Goal: Answer question/provide support: Share knowledge or assist other users

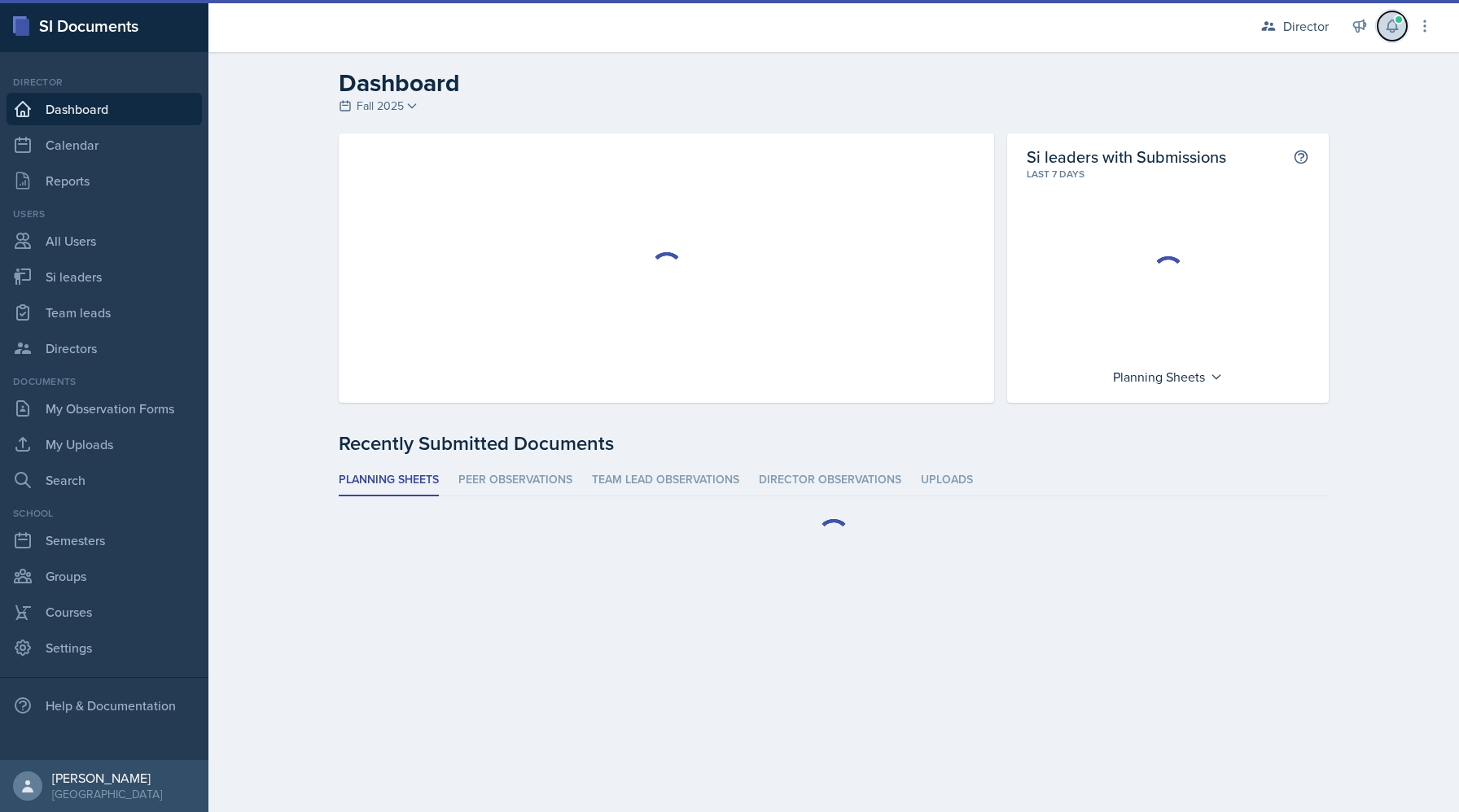
click at [1391, 23] on icon at bounding box center [1392, 26] width 16 height 16
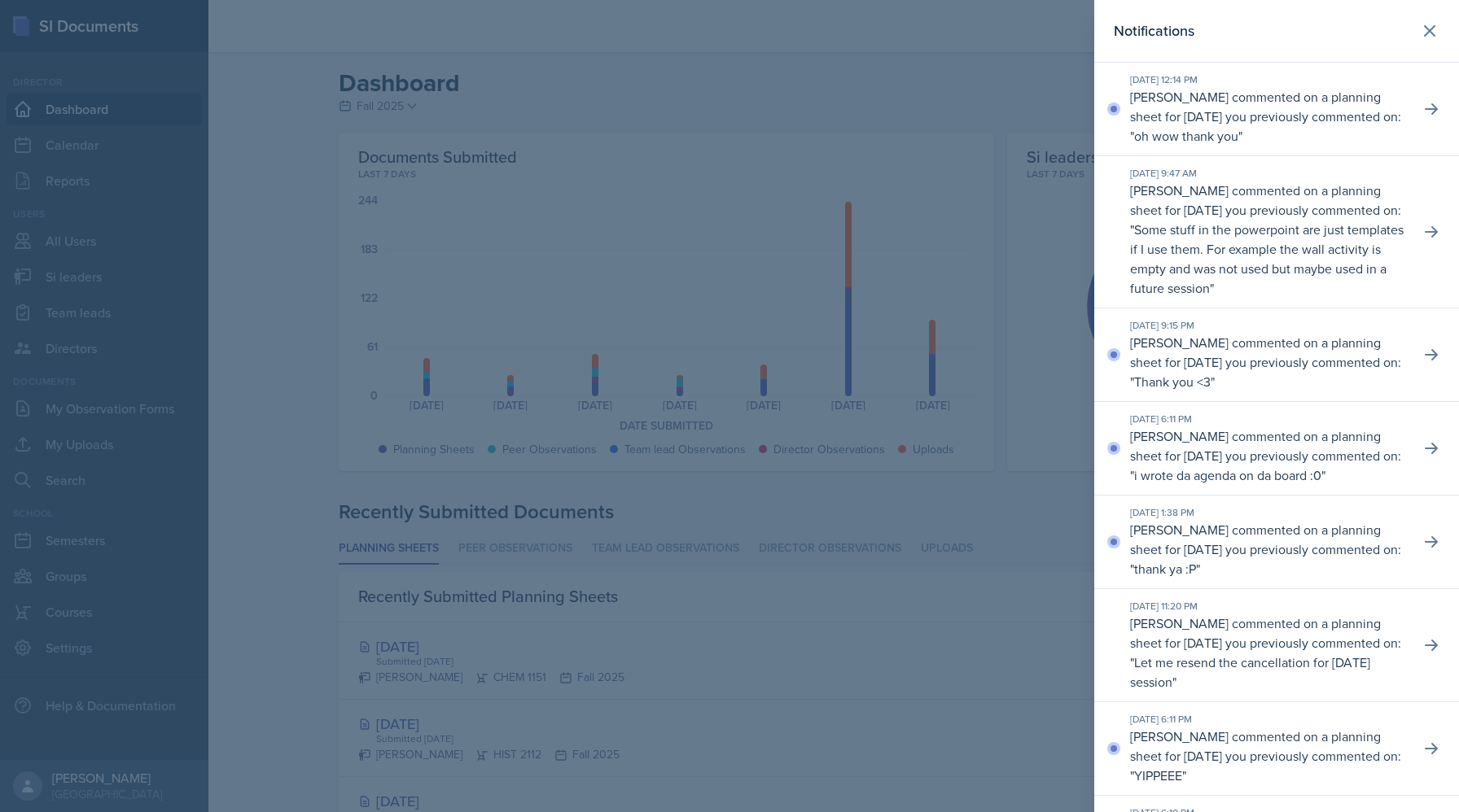
click at [1412, 104] on div "[DATE] 12:14 PM [PERSON_NAME] commented on a planning sheet for [DATE] you prev…" at bounding box center [1276, 109] width 364 height 93
click at [1422, 107] on icon at bounding box center [1430, 109] width 16 height 16
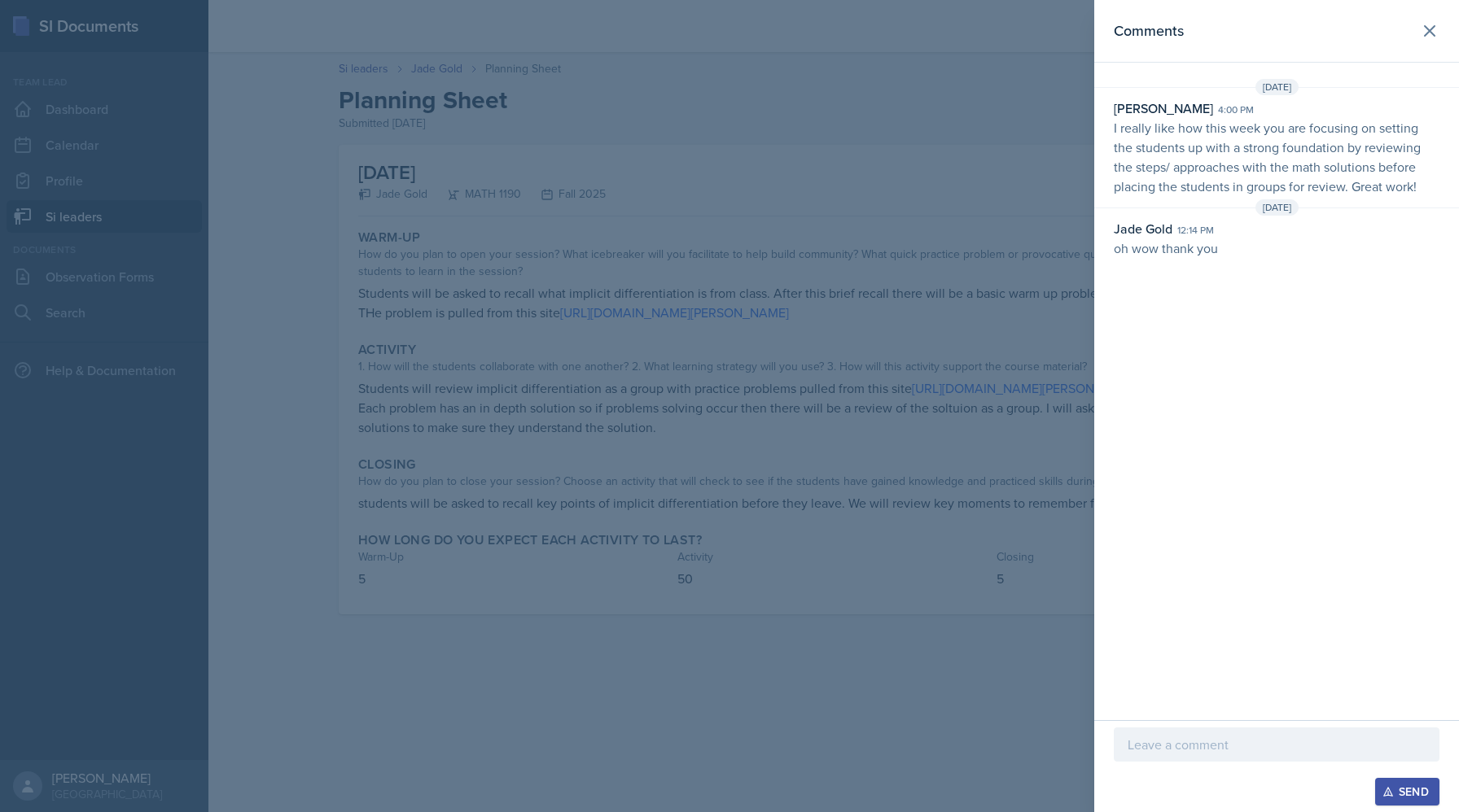
click at [707, 540] on div at bounding box center [730, 406] width 1459 height 812
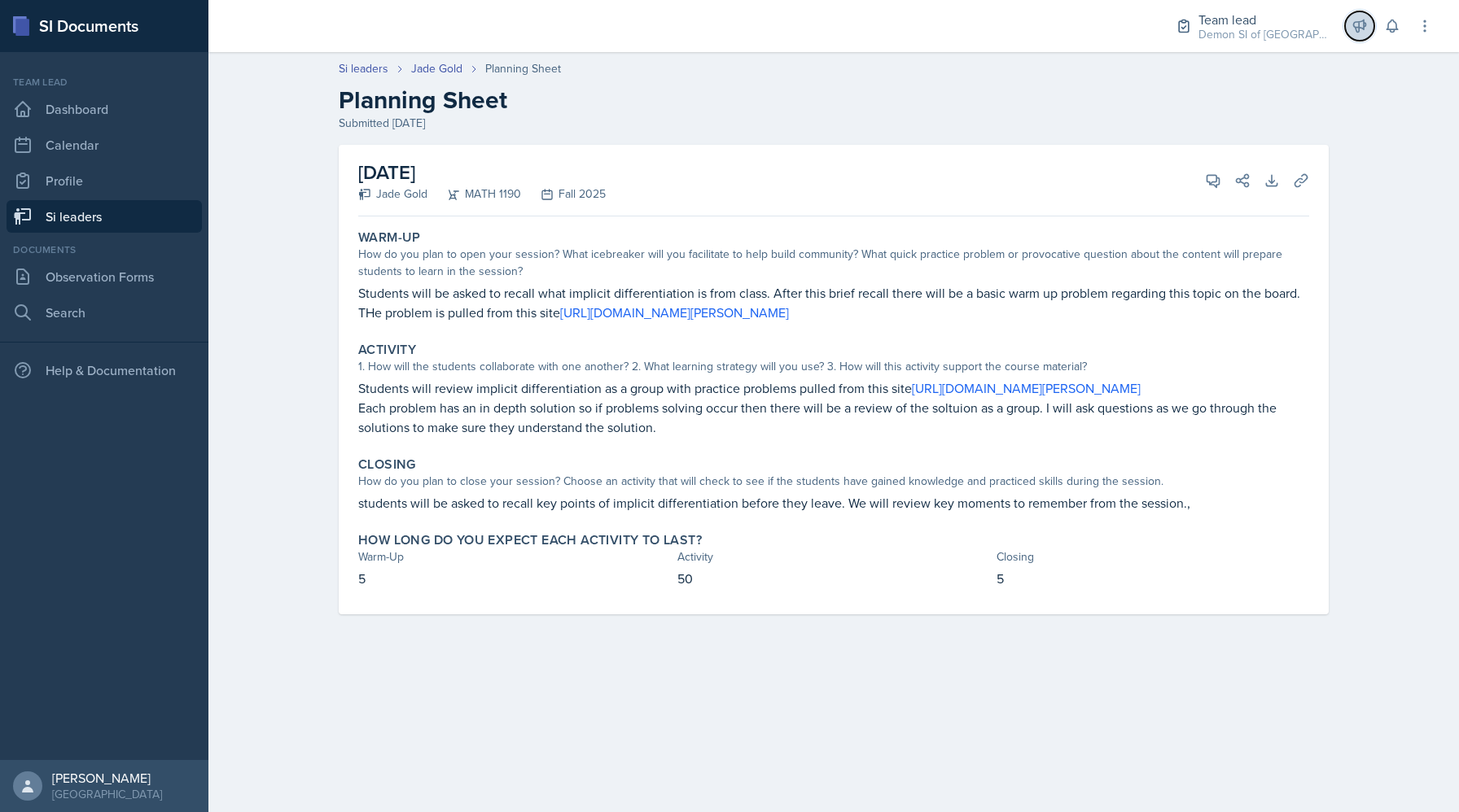
click at [1354, 28] on icon at bounding box center [1359, 26] width 16 height 16
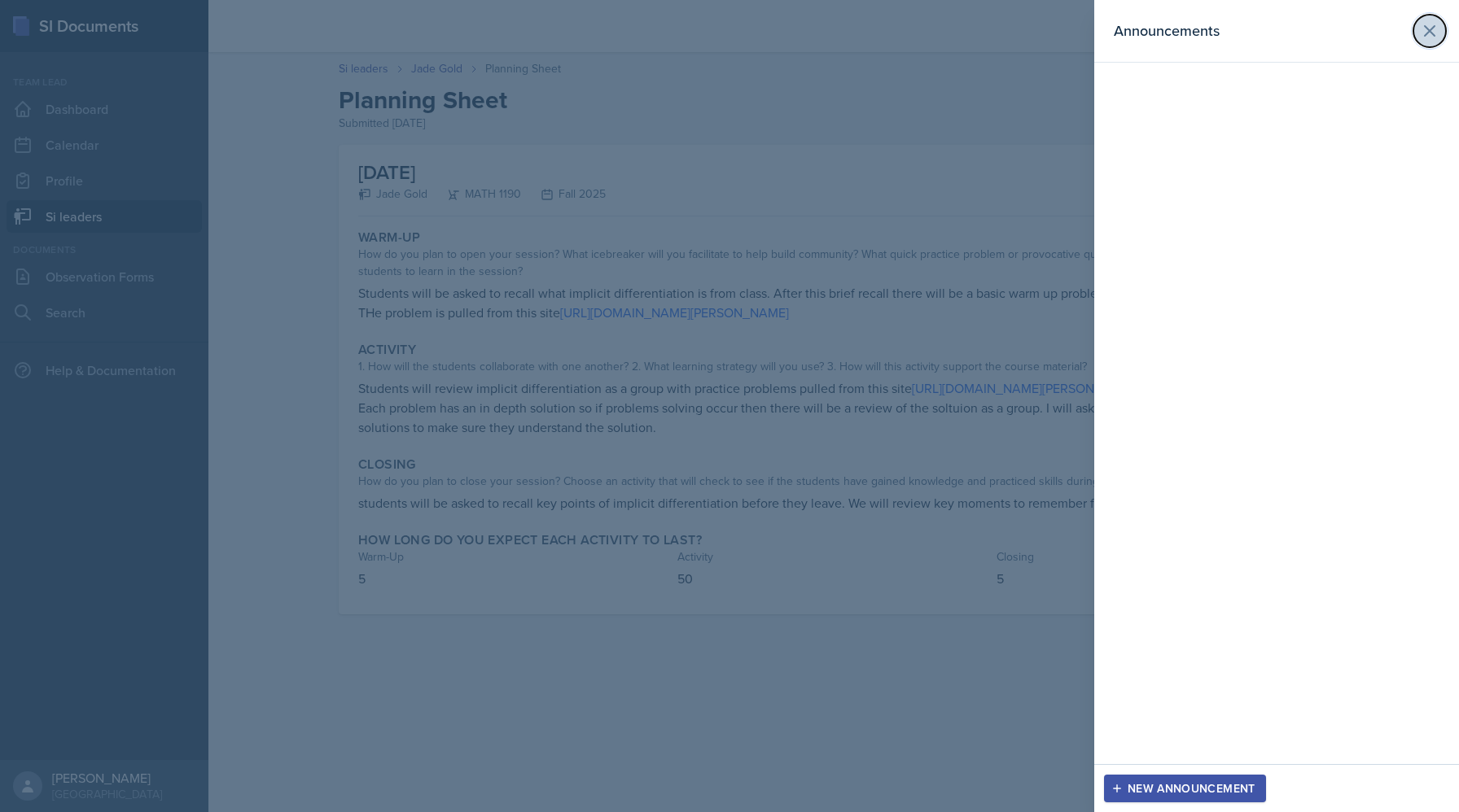
click at [1436, 35] on icon at bounding box center [1429, 31] width 19 height 19
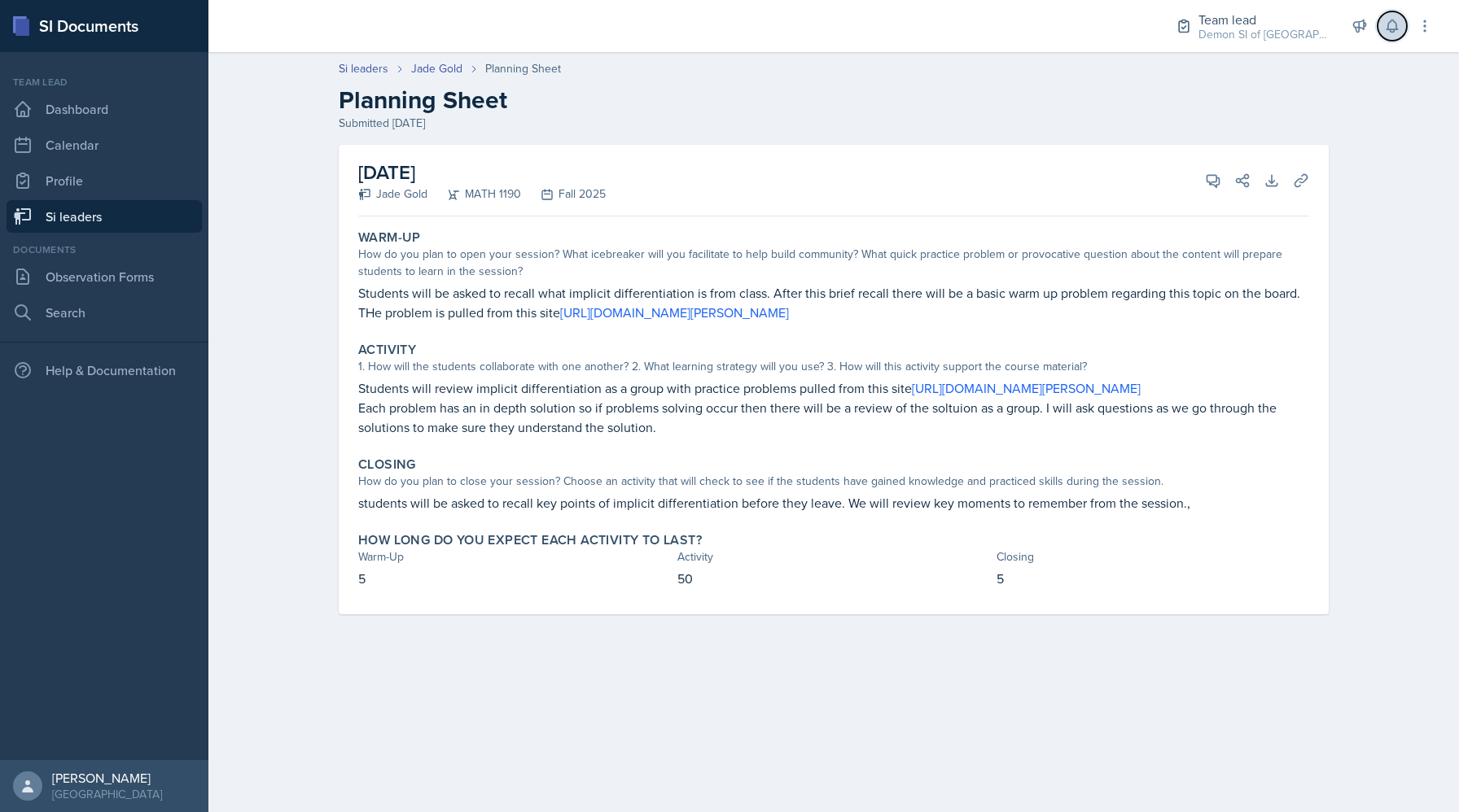
click at [1392, 34] on icon at bounding box center [1392, 26] width 16 height 16
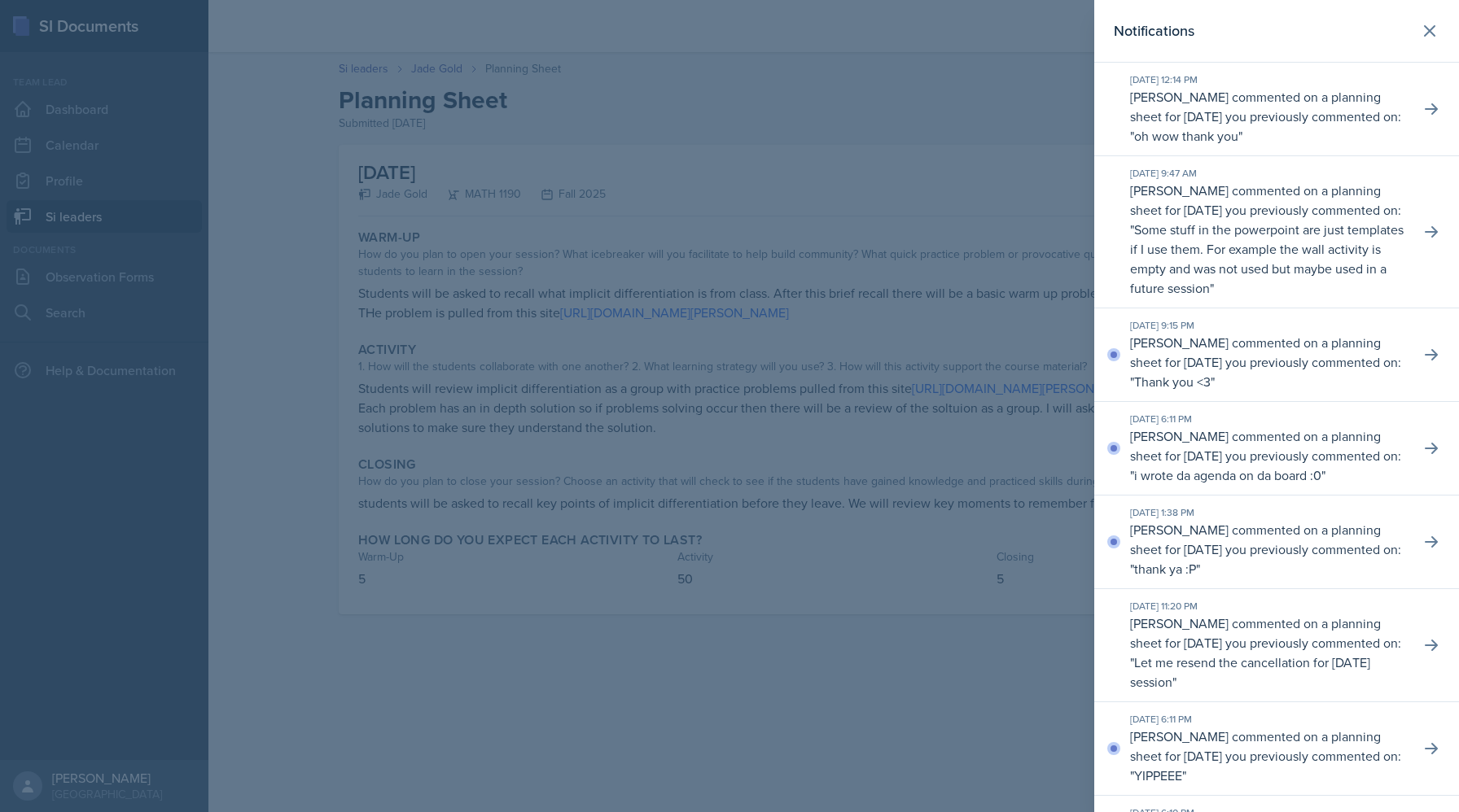
click at [710, 134] on div at bounding box center [730, 406] width 1459 height 812
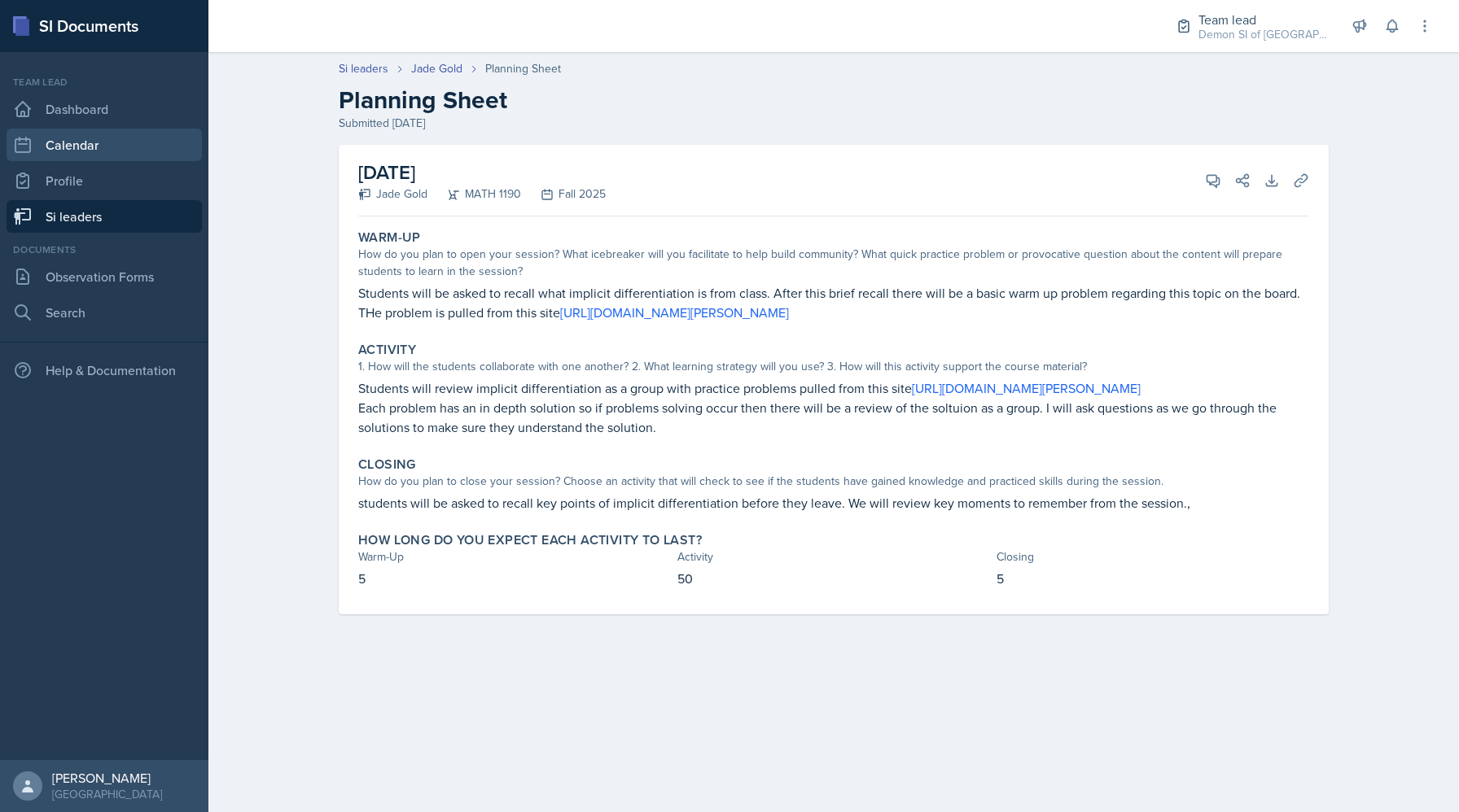
click at [79, 145] on link "Calendar" at bounding box center [104, 144] width 196 height 33
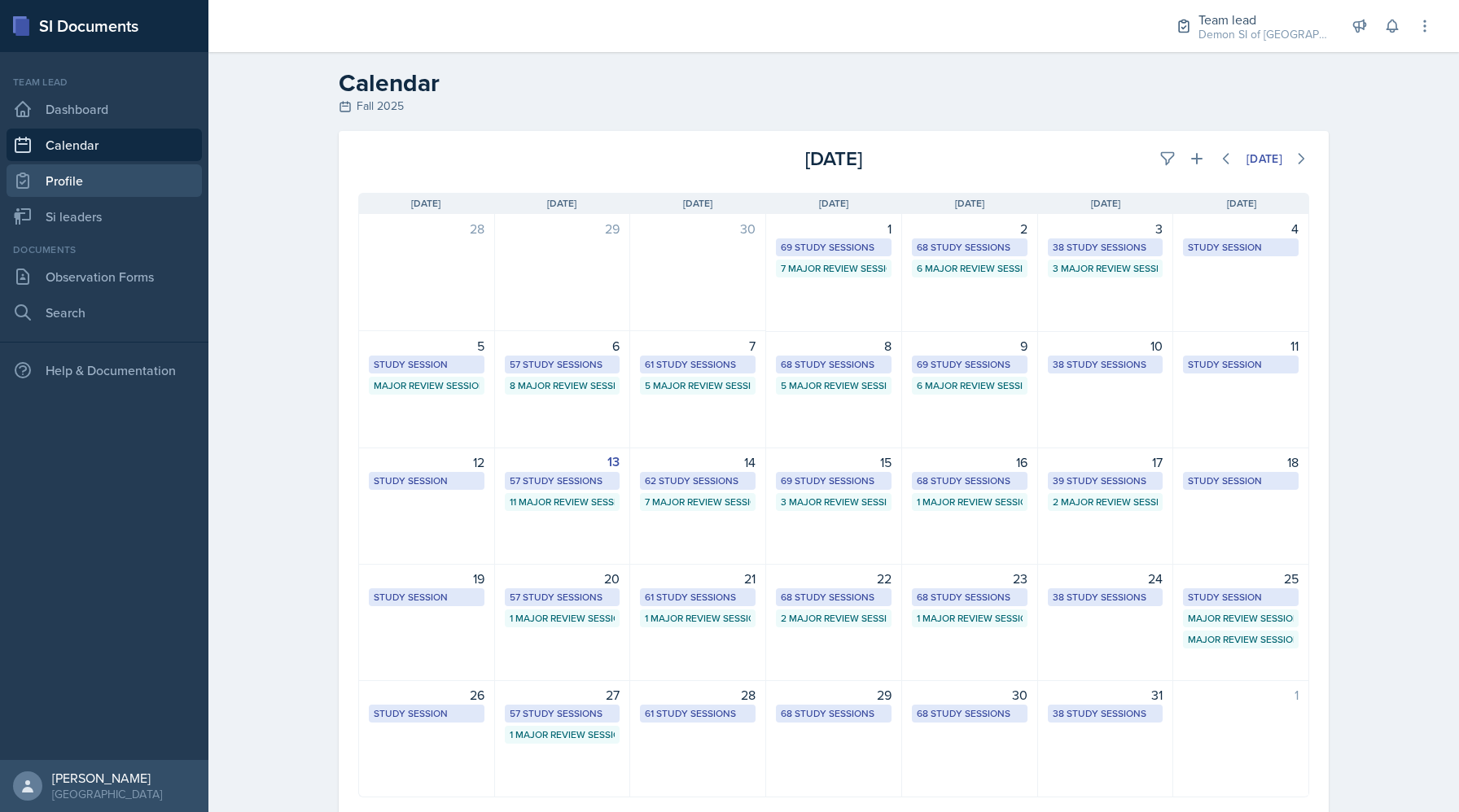
click at [119, 191] on link "Profile" at bounding box center [104, 181] width 196 height 33
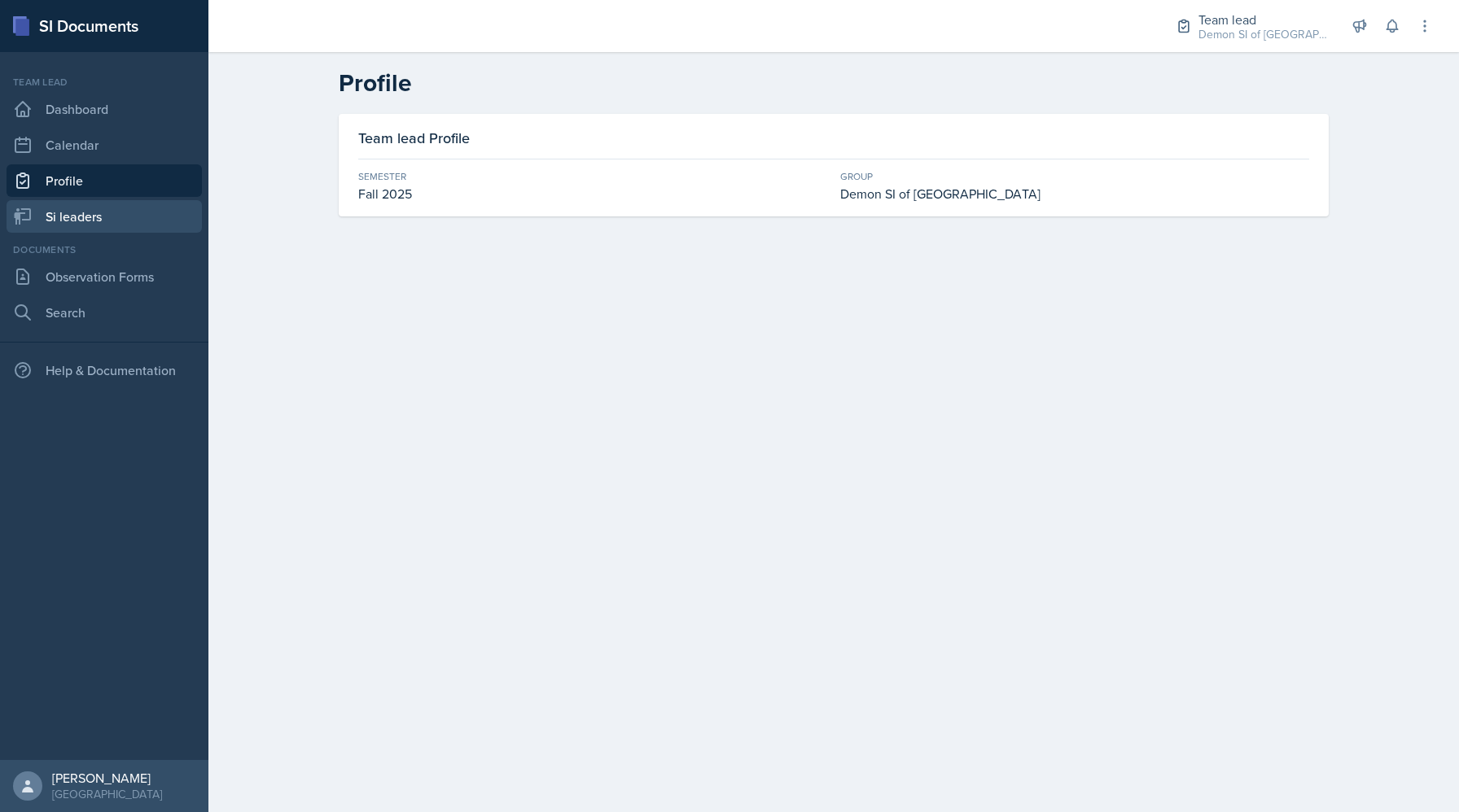
click at [107, 223] on link "Si leaders" at bounding box center [104, 217] width 196 height 33
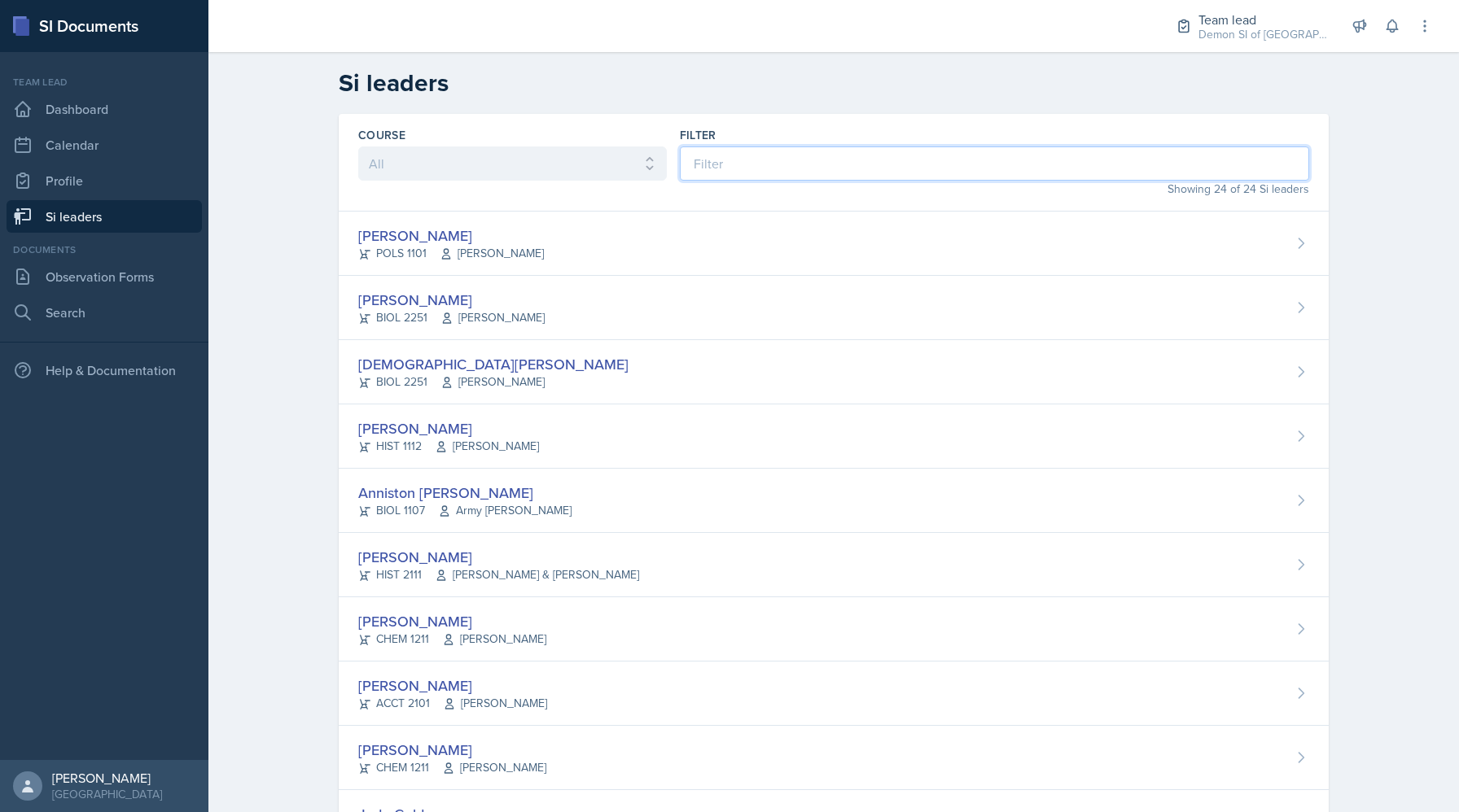
drag, startPoint x: 826, startPoint y: 162, endPoint x: 806, endPoint y: 159, distance: 20.2
click at [825, 162] on input at bounding box center [994, 163] width 629 height 34
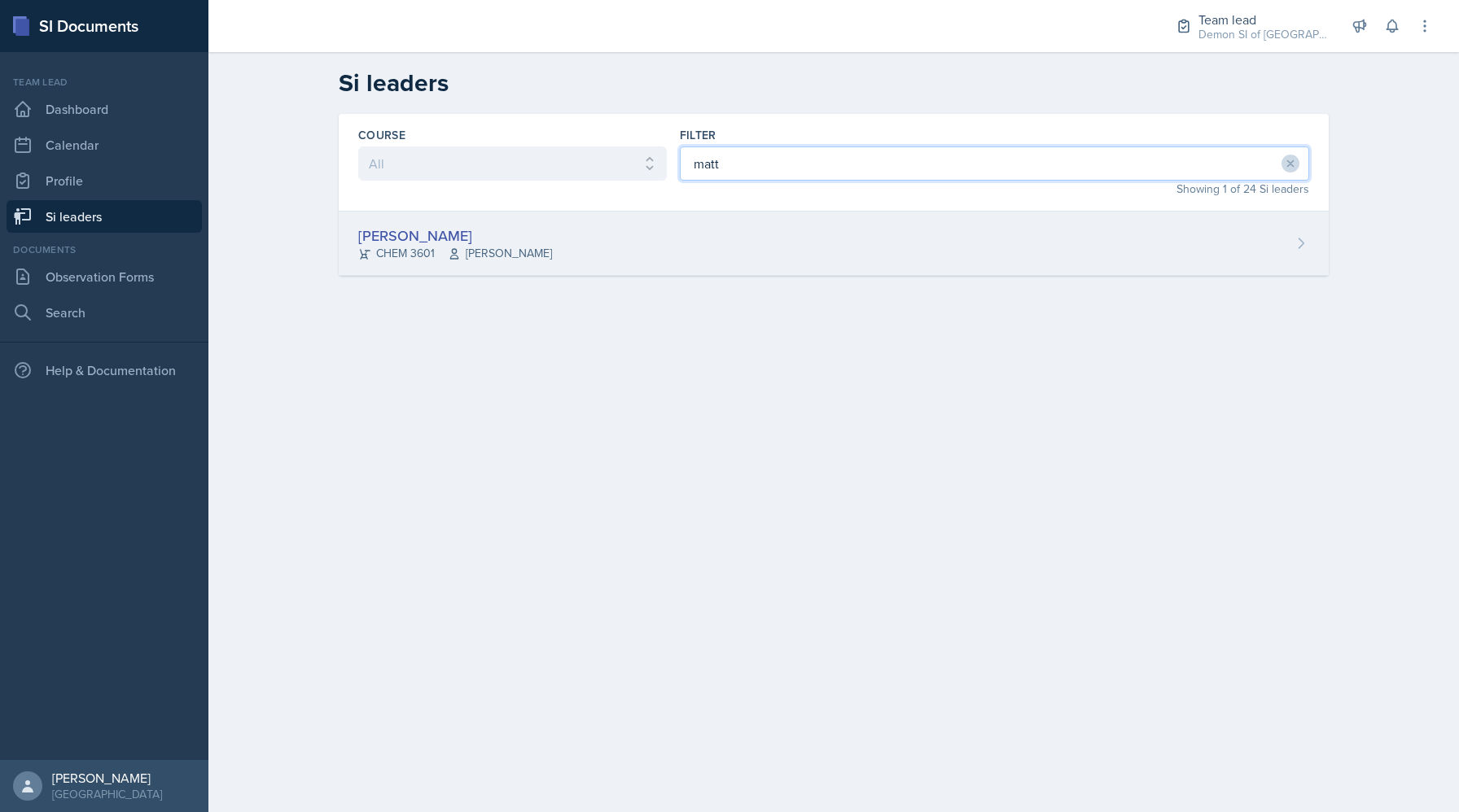
type input "matt"
click at [654, 249] on div "[PERSON_NAME] CHEM 3601 [PERSON_NAME]" at bounding box center [833, 244] width 990 height 65
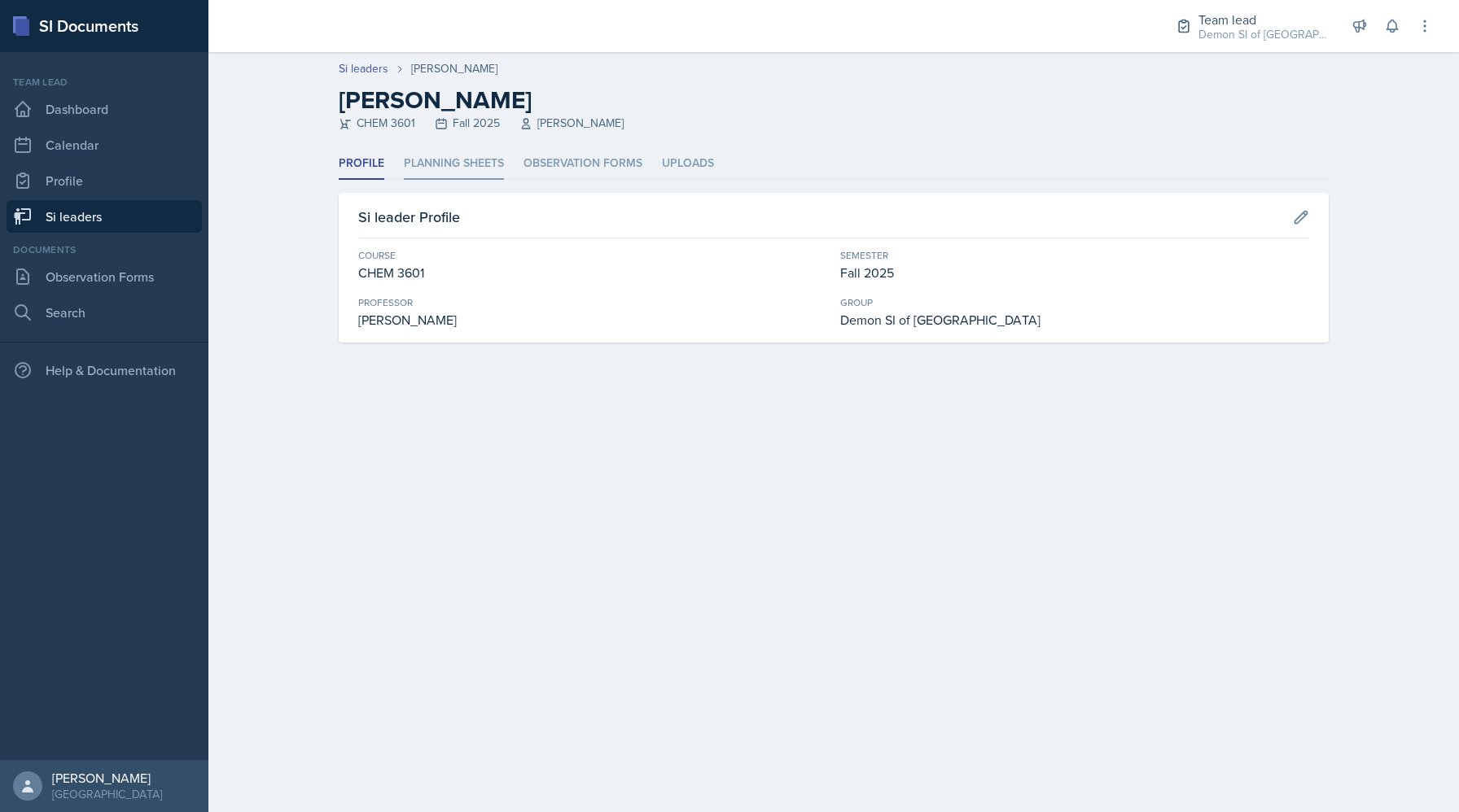
click at [478, 172] on li "Planning Sheets" at bounding box center [454, 164] width 100 height 32
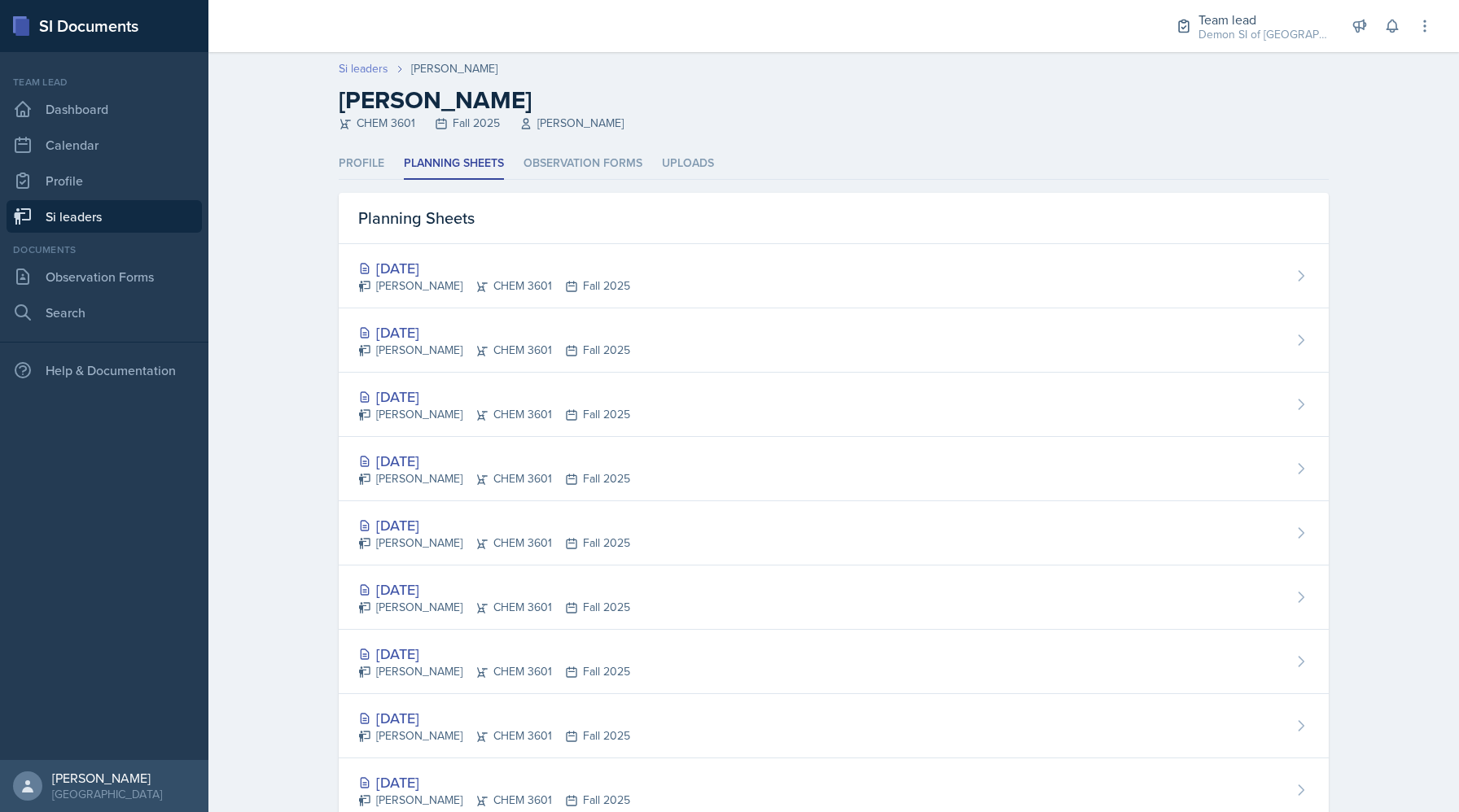
click at [364, 65] on link "Si leaders" at bounding box center [363, 69] width 50 height 17
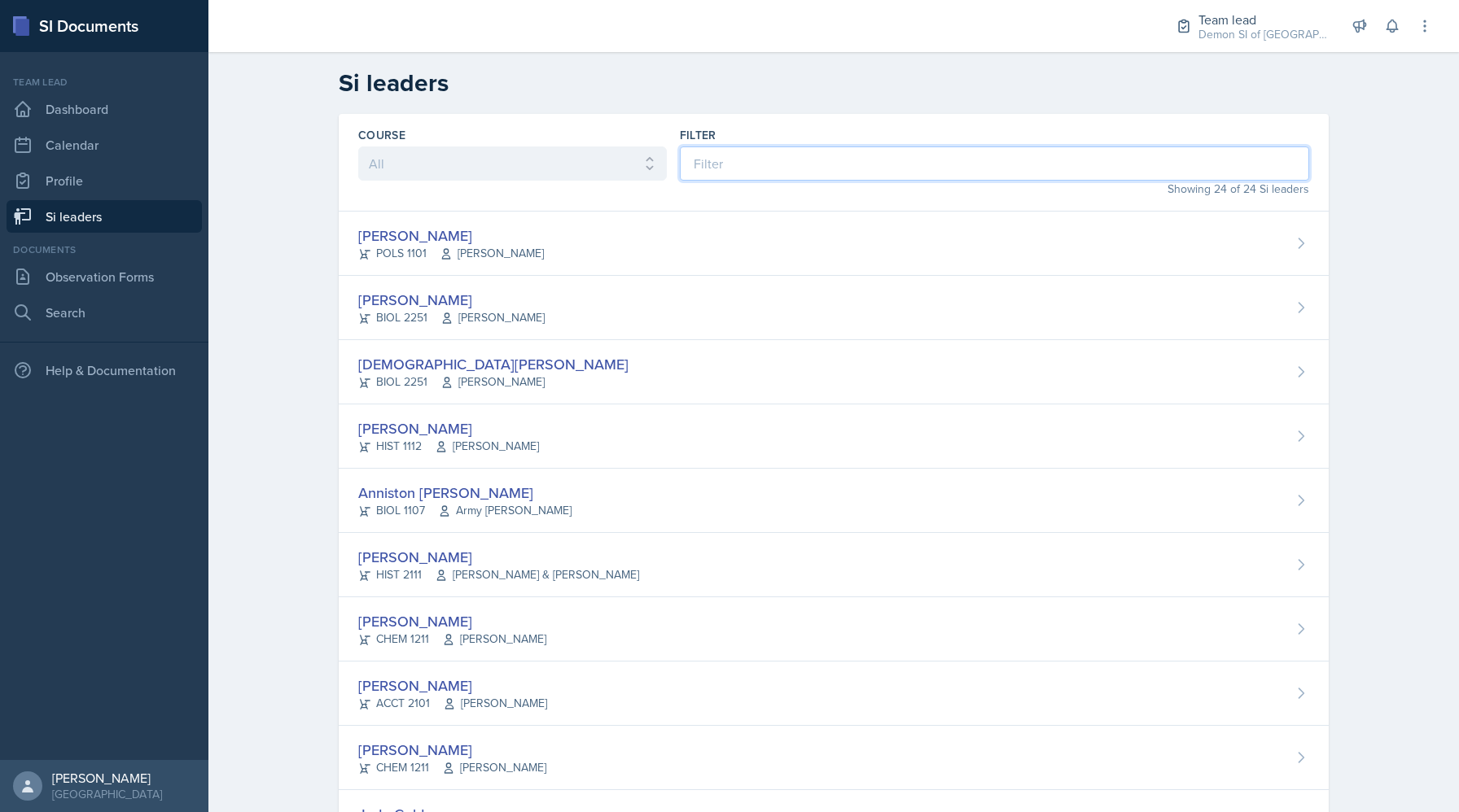
click at [772, 162] on input at bounding box center [994, 163] width 629 height 34
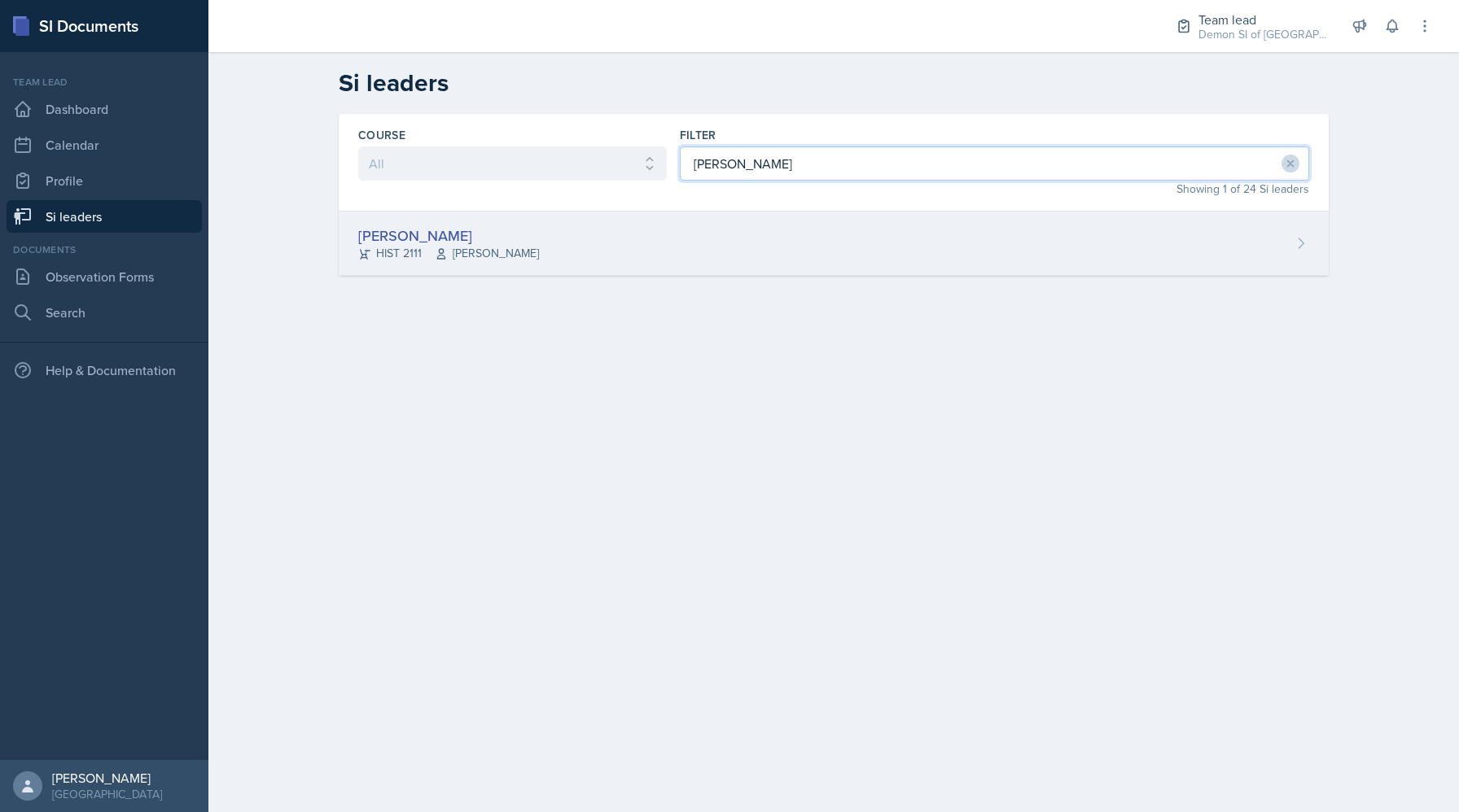
type input "[PERSON_NAME]"
click at [699, 244] on div "[PERSON_NAME] HIST 2111 [PERSON_NAME]" at bounding box center [833, 244] width 990 height 65
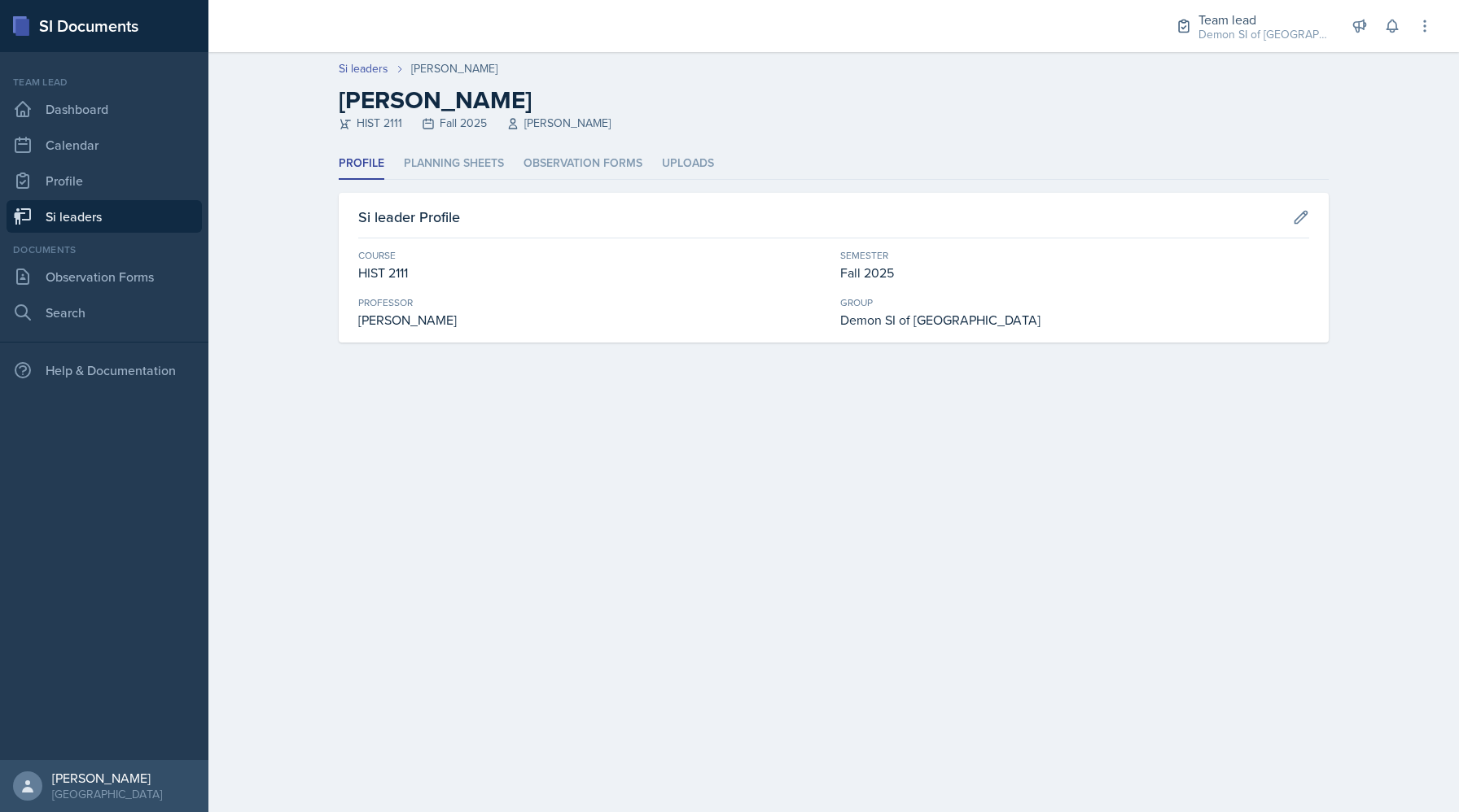
click at [493, 181] on div "Profile Planning Sheets Observation Forms Uploads Profile Planning Sheets Obser…" at bounding box center [833, 246] width 990 height 195
click at [474, 160] on li "Planning Sheets" at bounding box center [454, 164] width 100 height 32
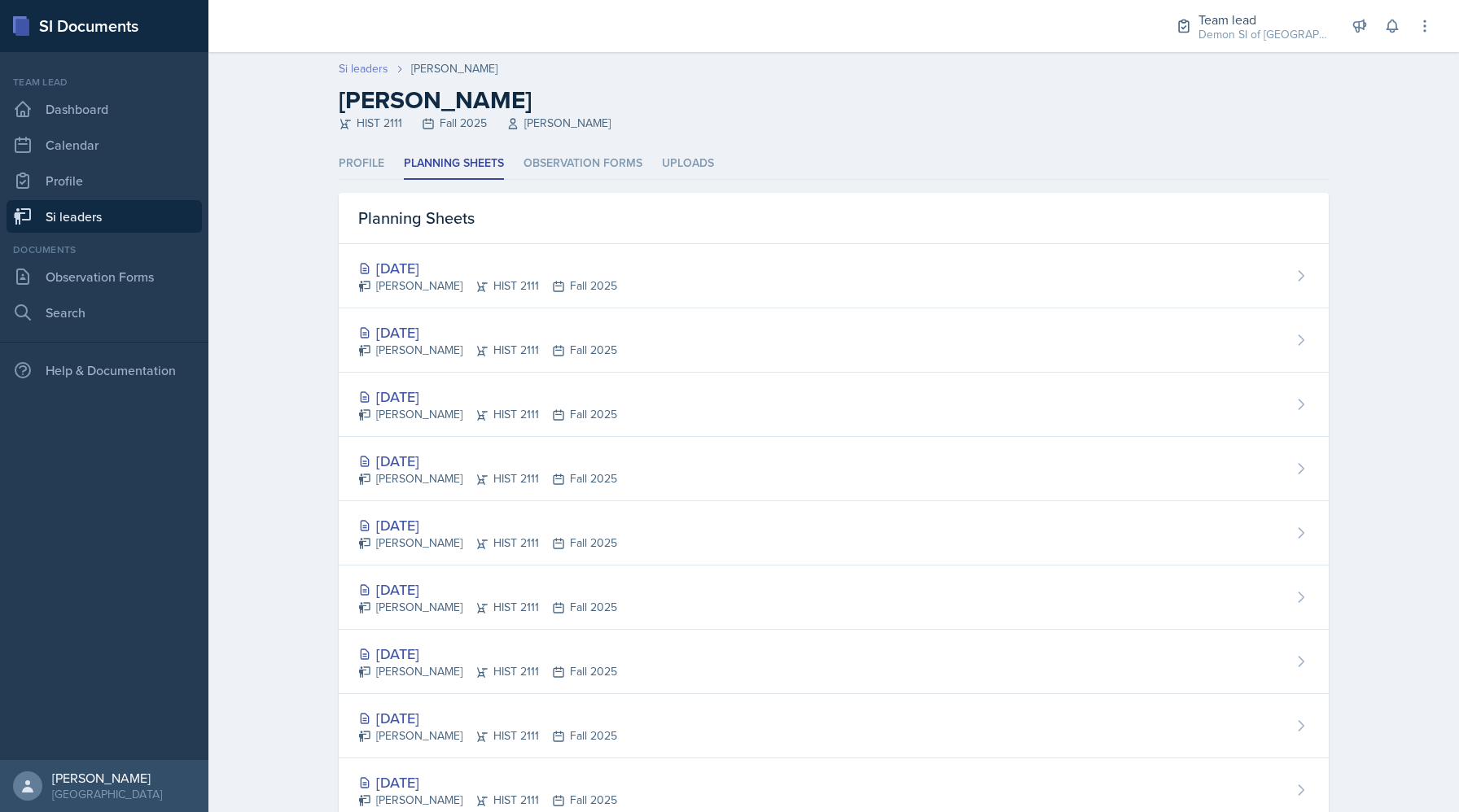
click at [371, 67] on link "Si leaders" at bounding box center [363, 69] width 50 height 17
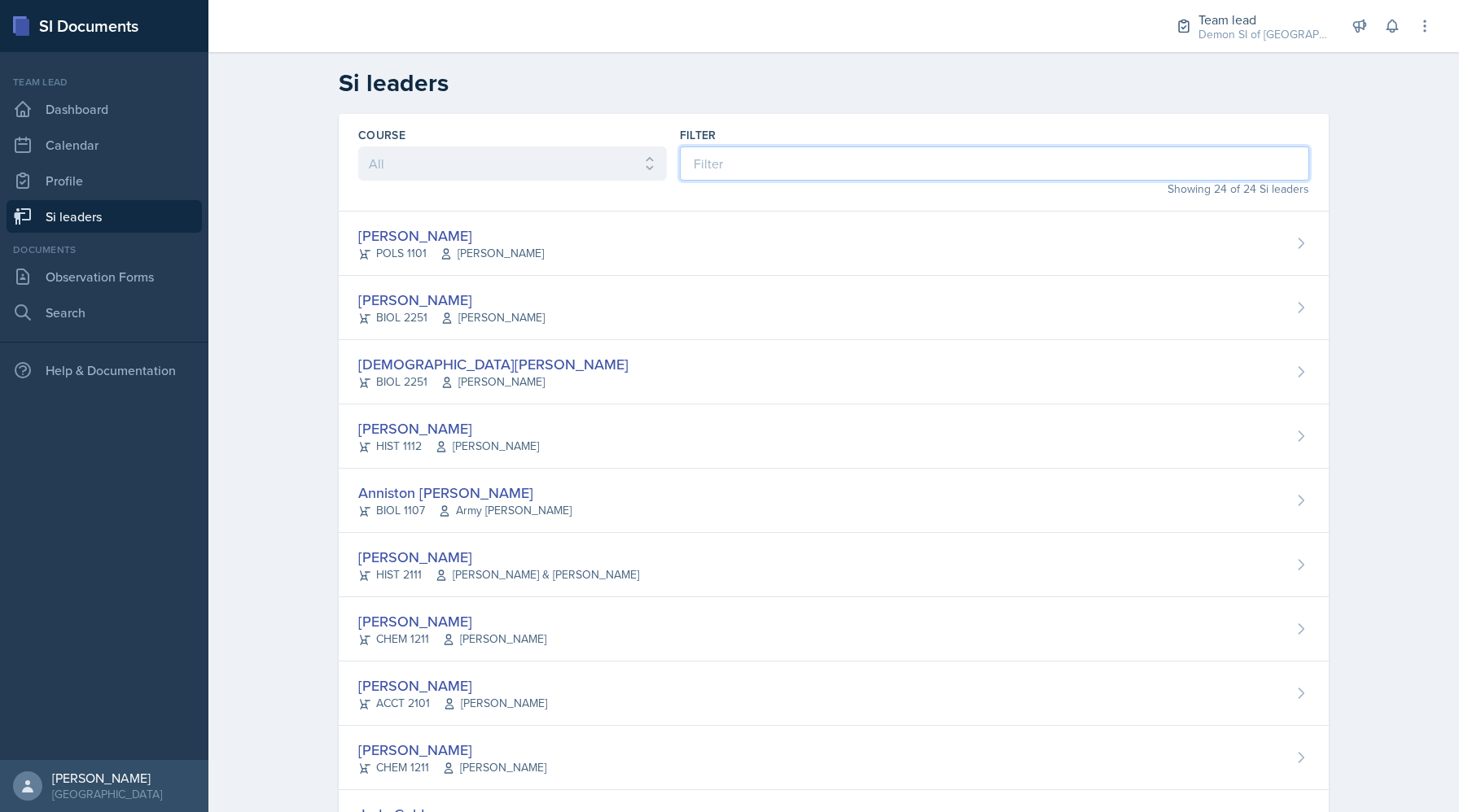
click at [709, 165] on input at bounding box center [994, 163] width 629 height 34
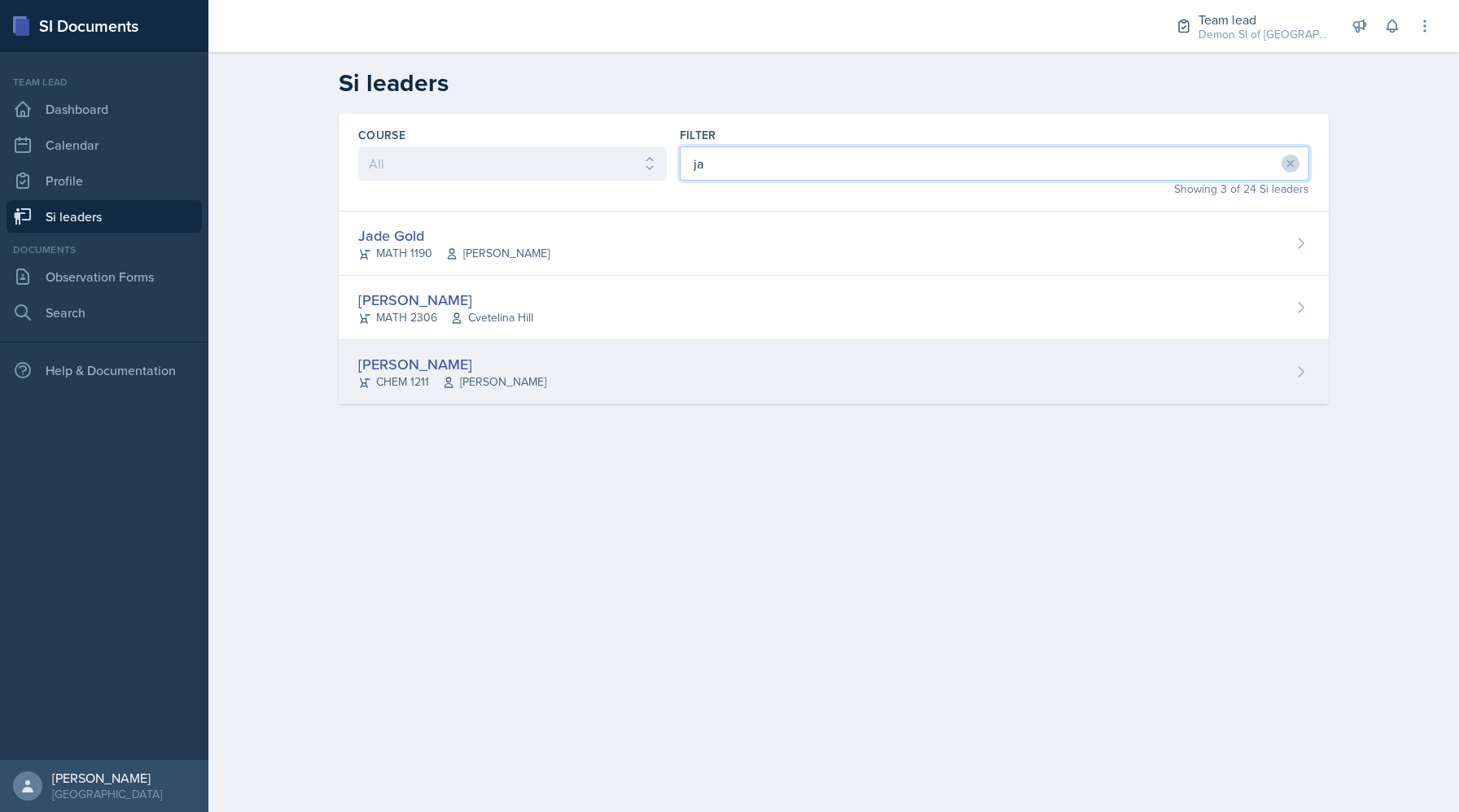
type input "ja"
click at [630, 371] on div "[PERSON_NAME] CHEM 1211 [PERSON_NAME]" at bounding box center [833, 372] width 990 height 65
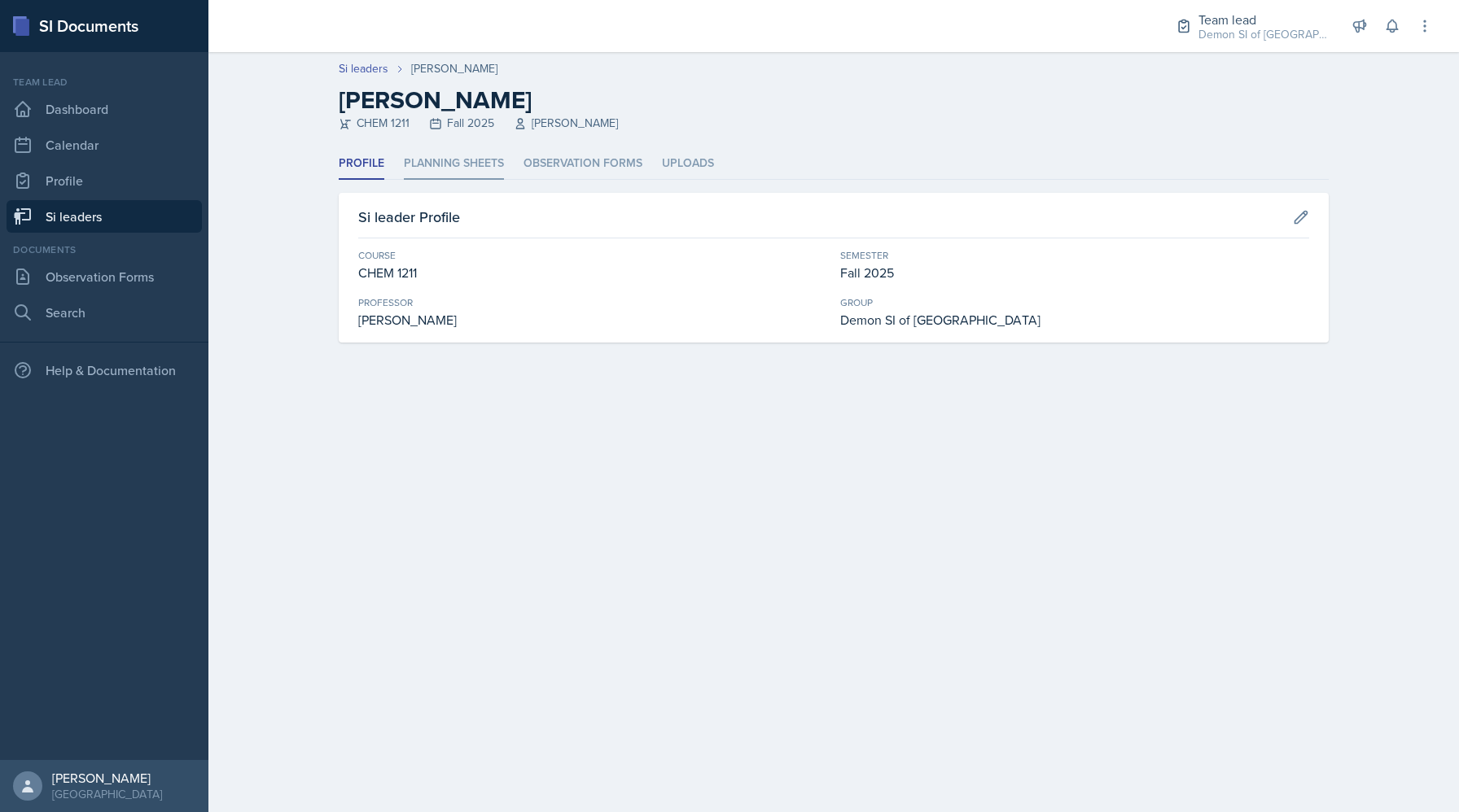
click at [436, 167] on li "Planning Sheets" at bounding box center [454, 164] width 100 height 32
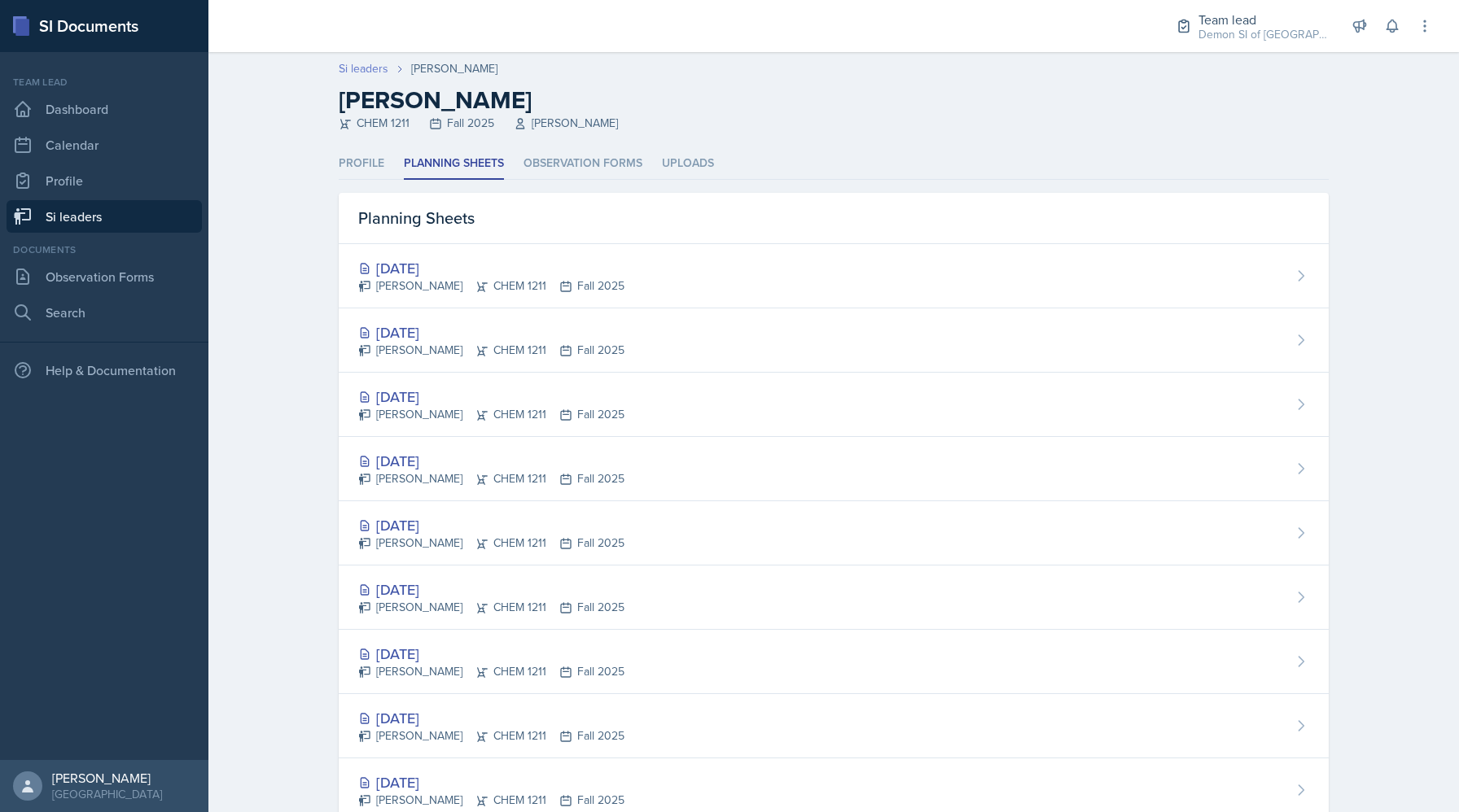
click at [364, 67] on link "Si leaders" at bounding box center [363, 69] width 50 height 17
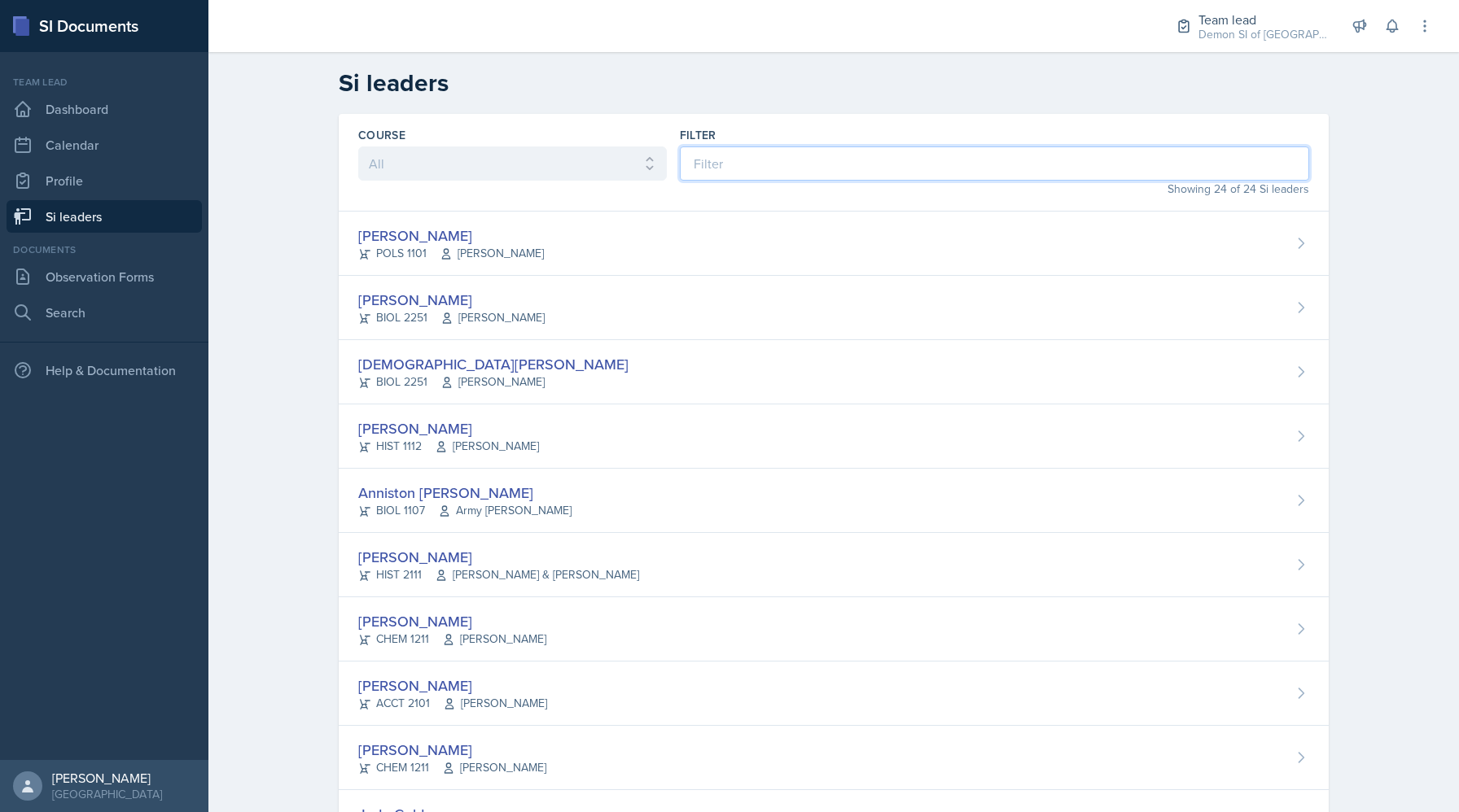
click at [816, 160] on input at bounding box center [994, 163] width 629 height 34
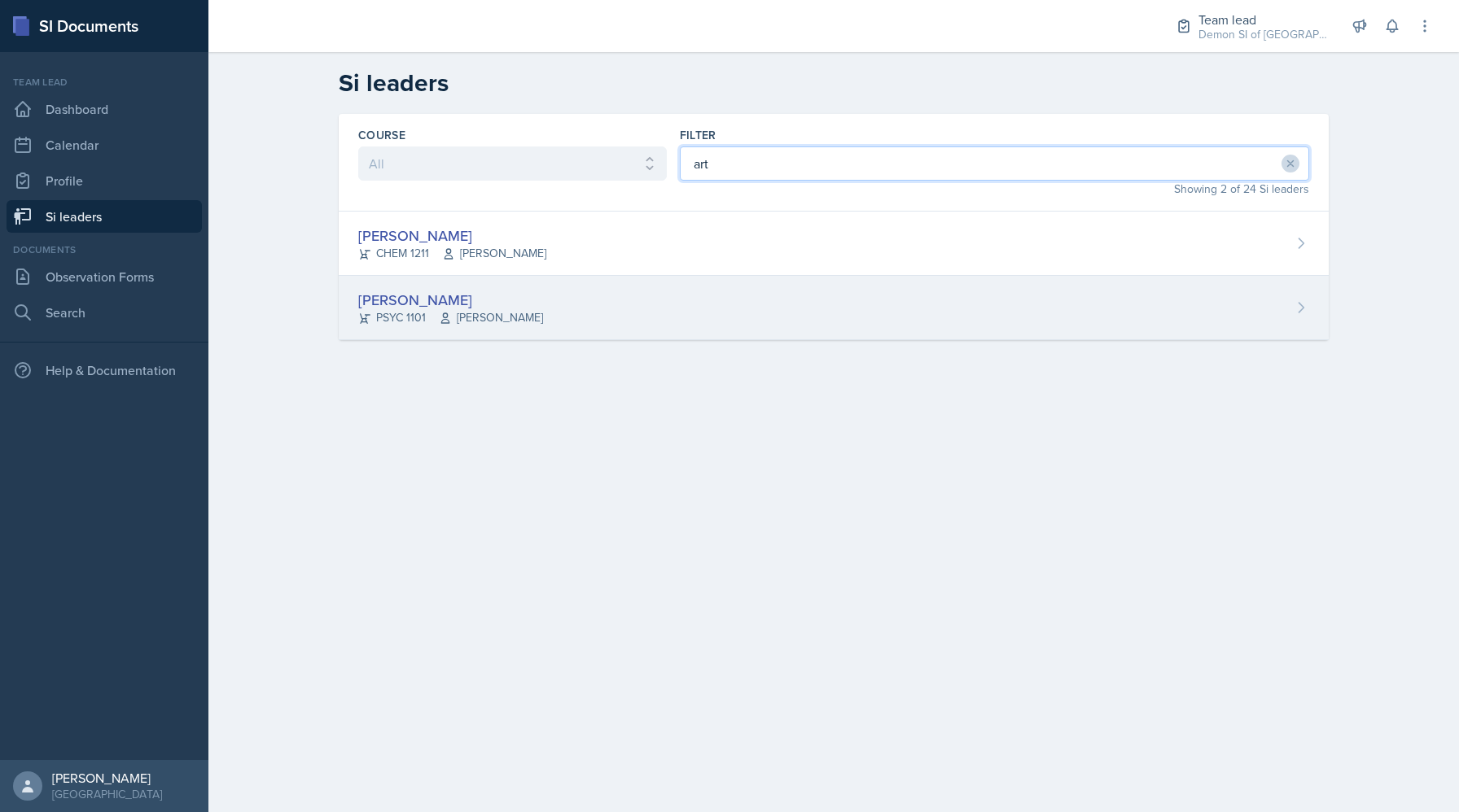
type input "art"
click at [752, 310] on div "[PERSON_NAME] PSYC 1101 [PERSON_NAME]" at bounding box center [833, 307] width 990 height 65
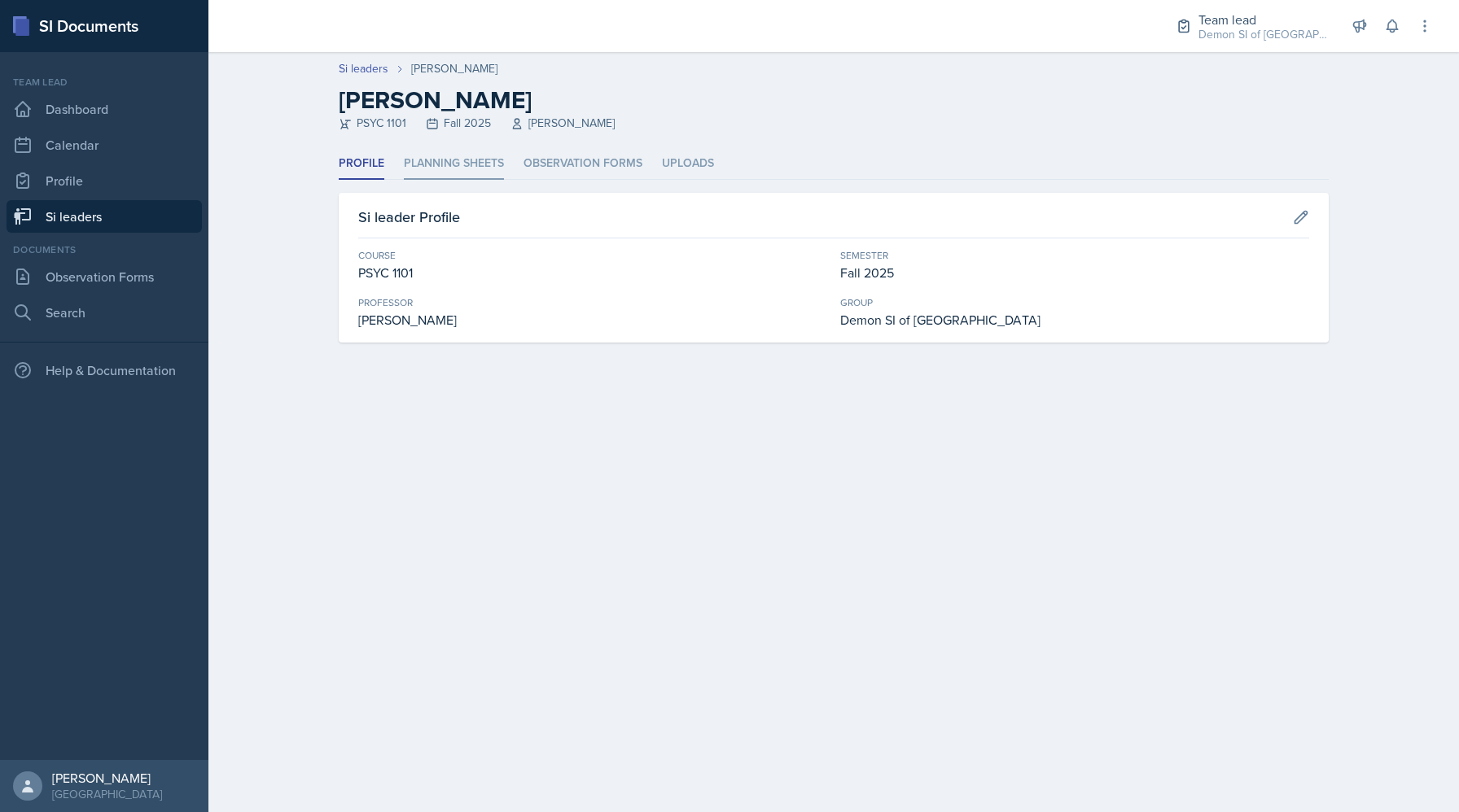
click at [481, 170] on li "Planning Sheets" at bounding box center [454, 164] width 100 height 32
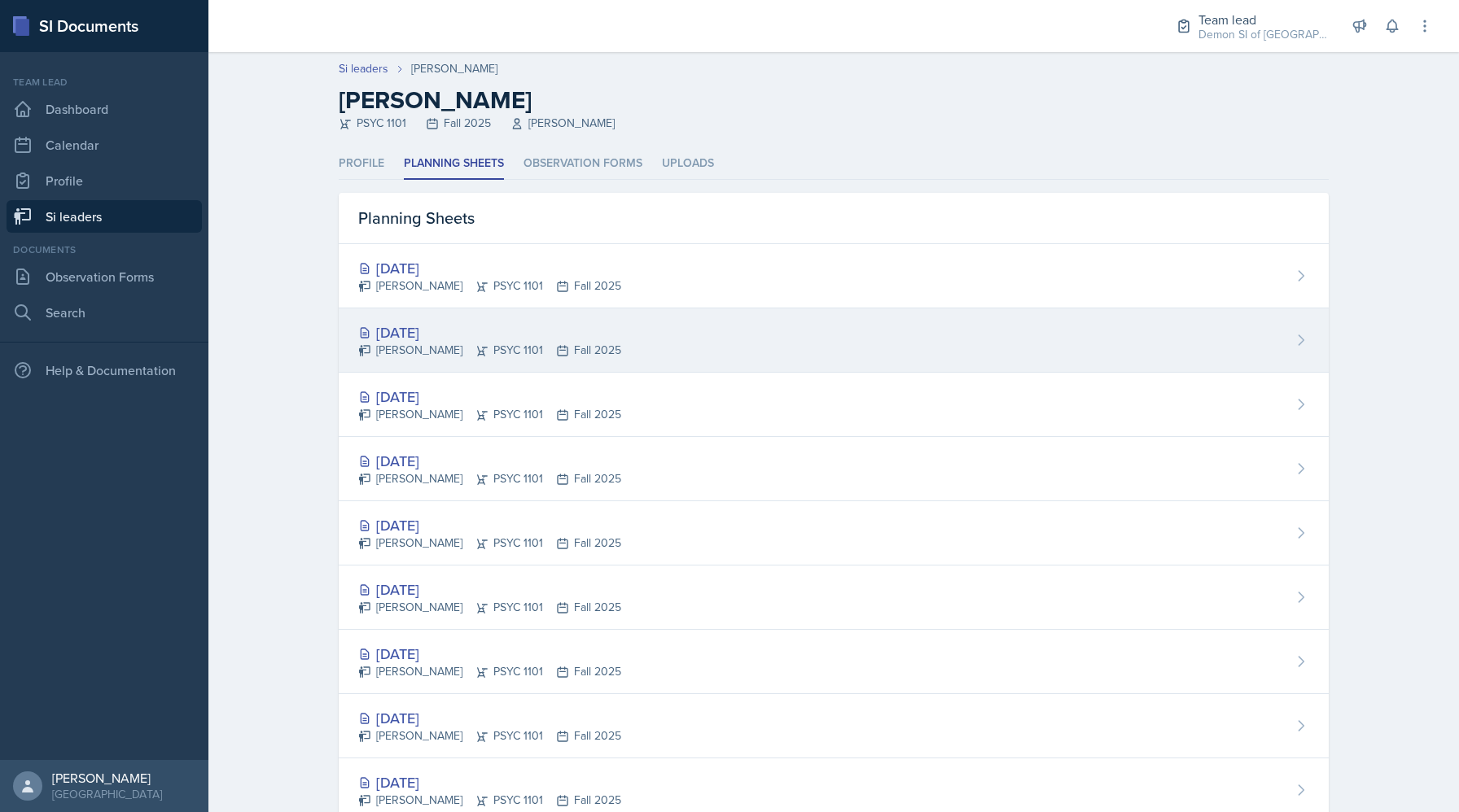
click at [454, 321] on div "[DATE] [PERSON_NAME] PSYC 1101 Fall 2025" at bounding box center [833, 340] width 990 height 65
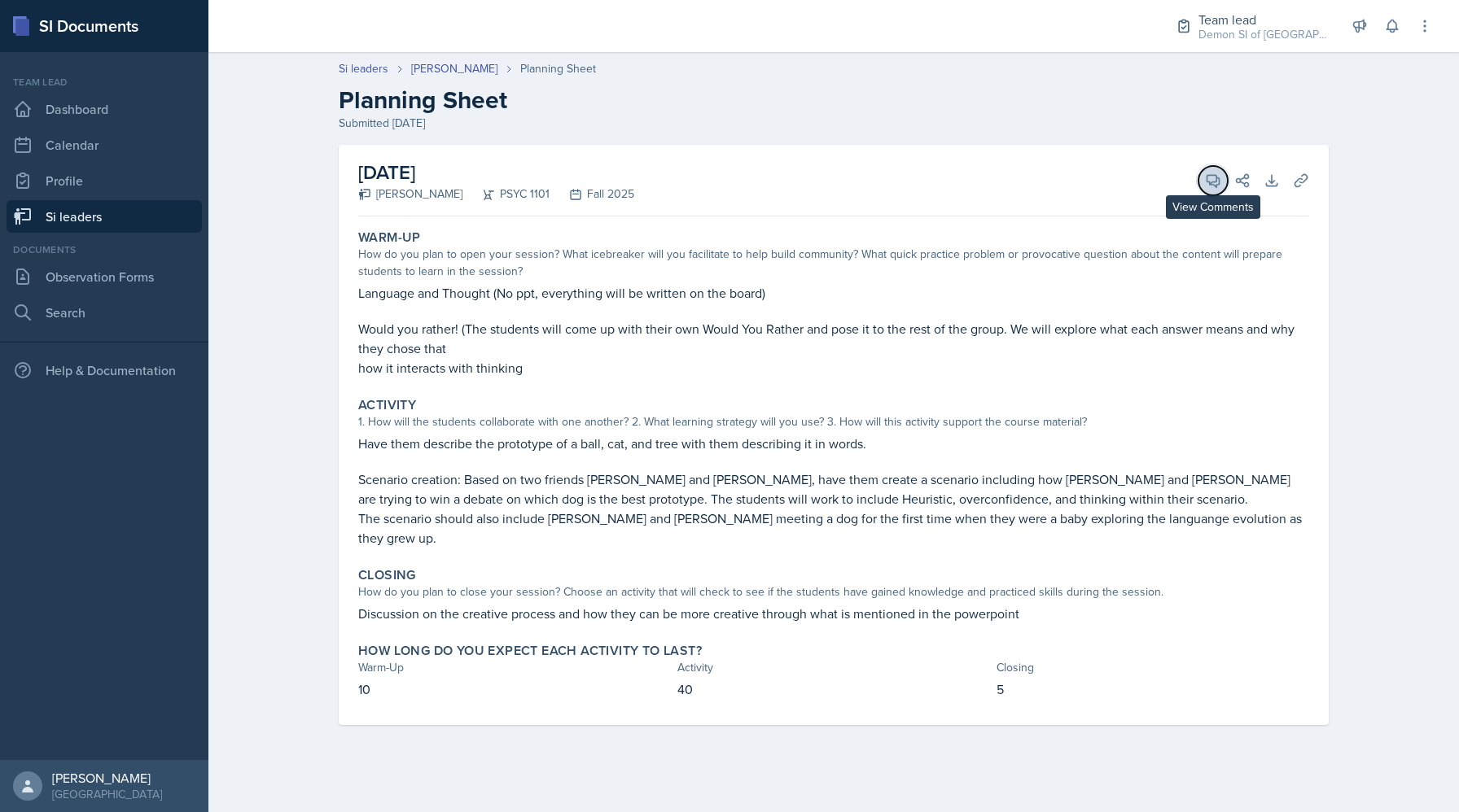
click at [1207, 181] on icon at bounding box center [1213, 181] width 13 height 13
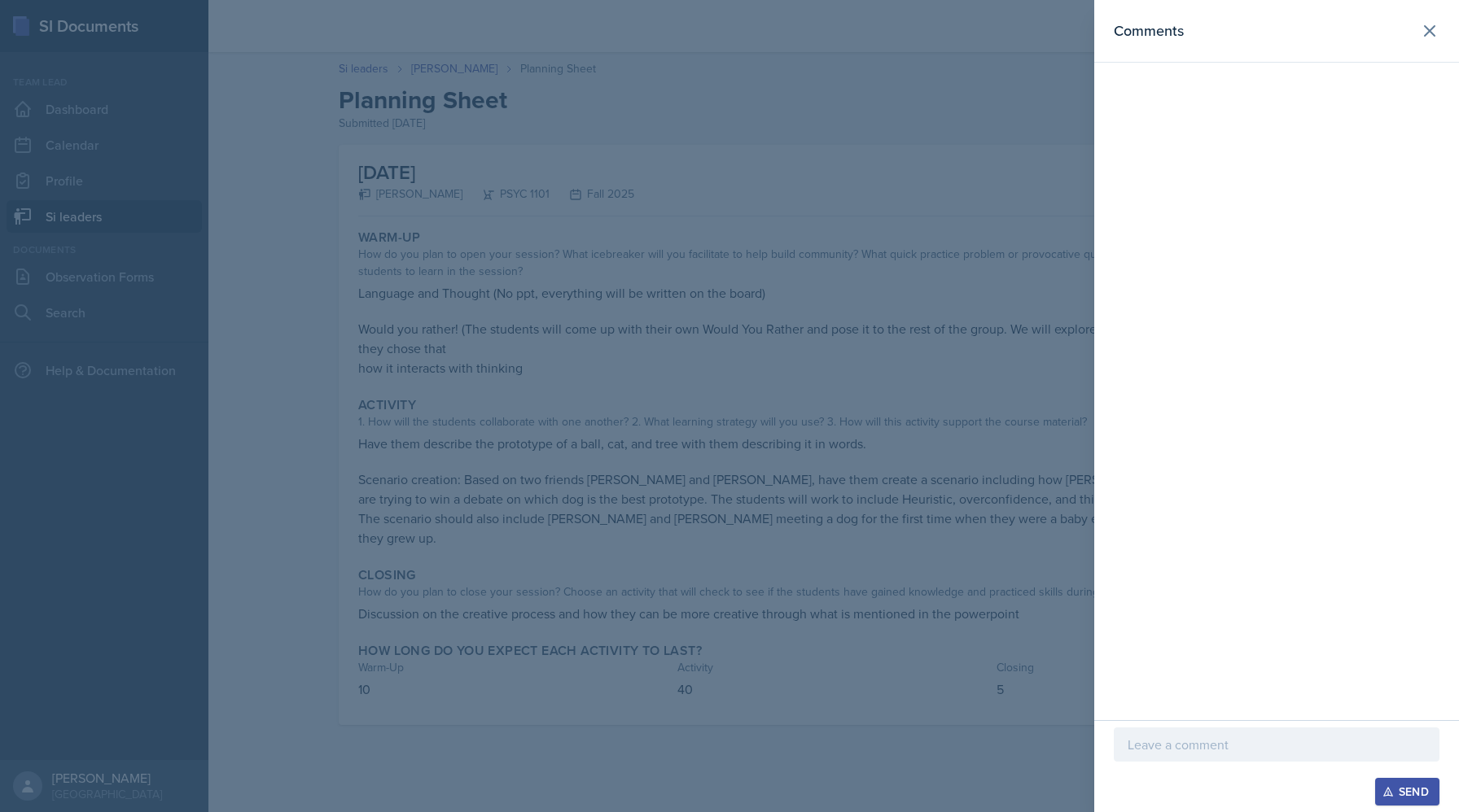
click at [1201, 748] on p at bounding box center [1276, 745] width 298 height 19
click at [1398, 720] on p "Thank you for specifying you will not be utilizign a powerpoint for the" at bounding box center [1276, 734] width 298 height 39
click at [1285, 751] on p "Thank you for specifying you will not be utilizing a powerpoint for the" at bounding box center [1276, 734] width 298 height 39
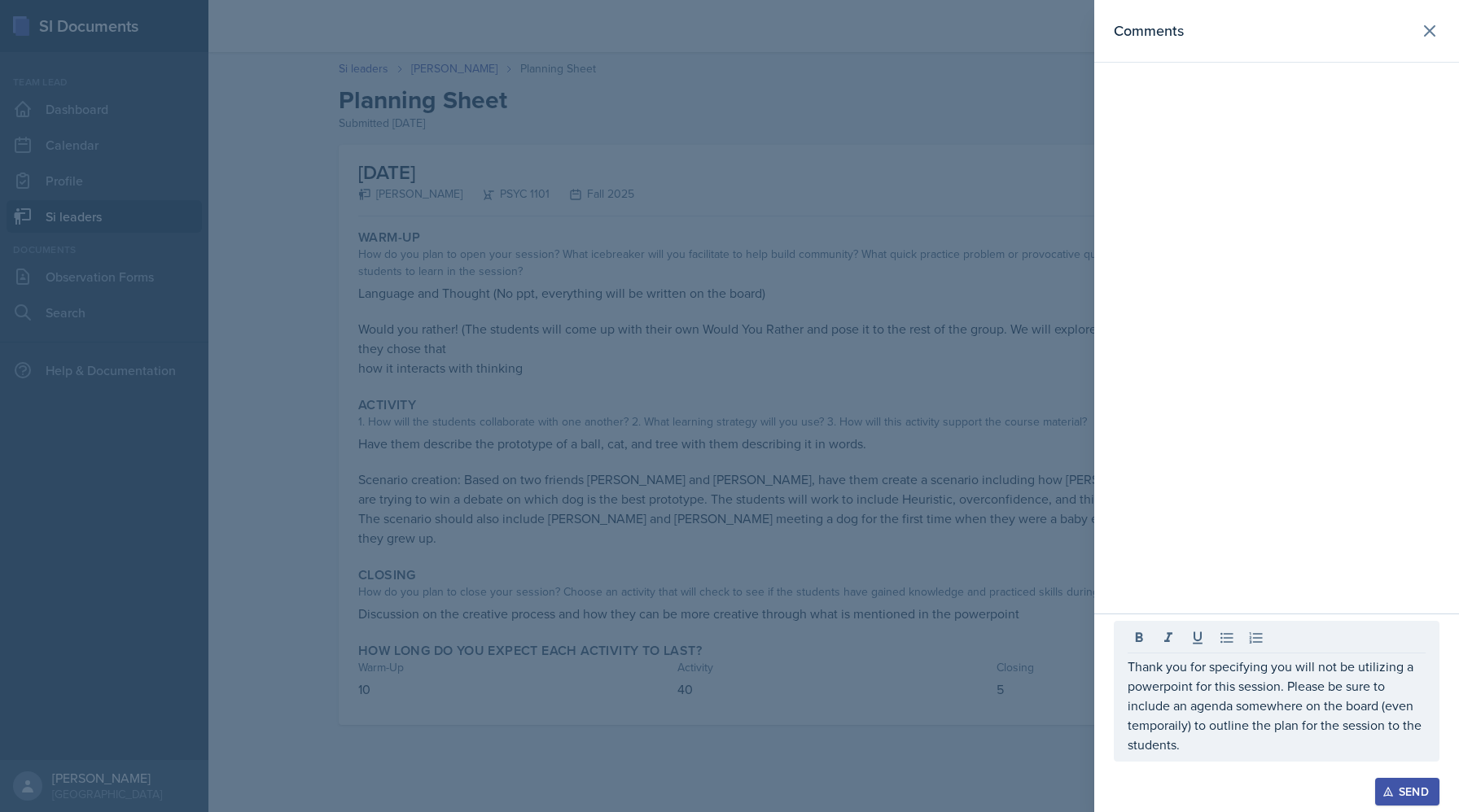
click at [973, 247] on div at bounding box center [730, 406] width 1459 height 812
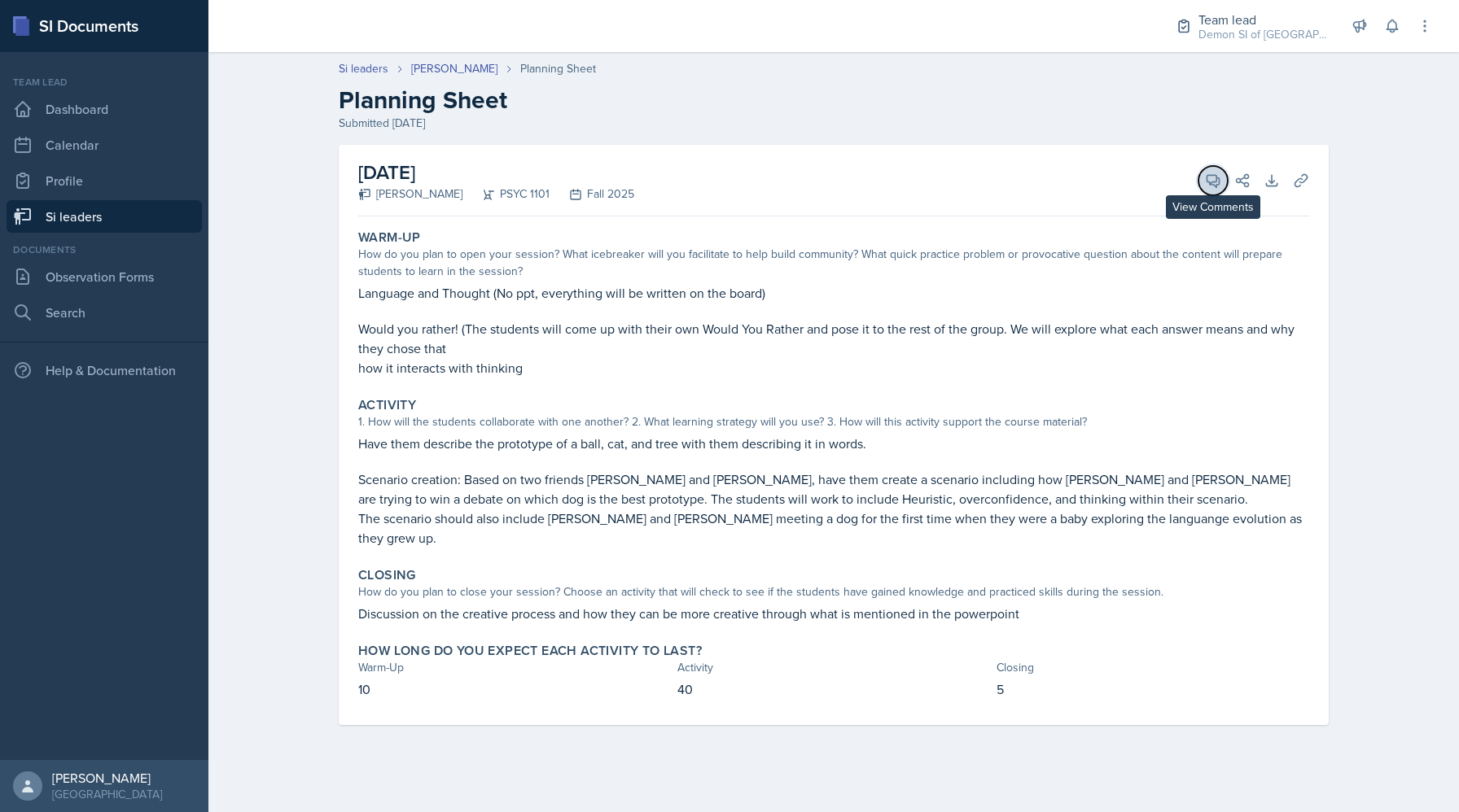
click at [1210, 170] on button "View Comments" at bounding box center [1212, 180] width 29 height 29
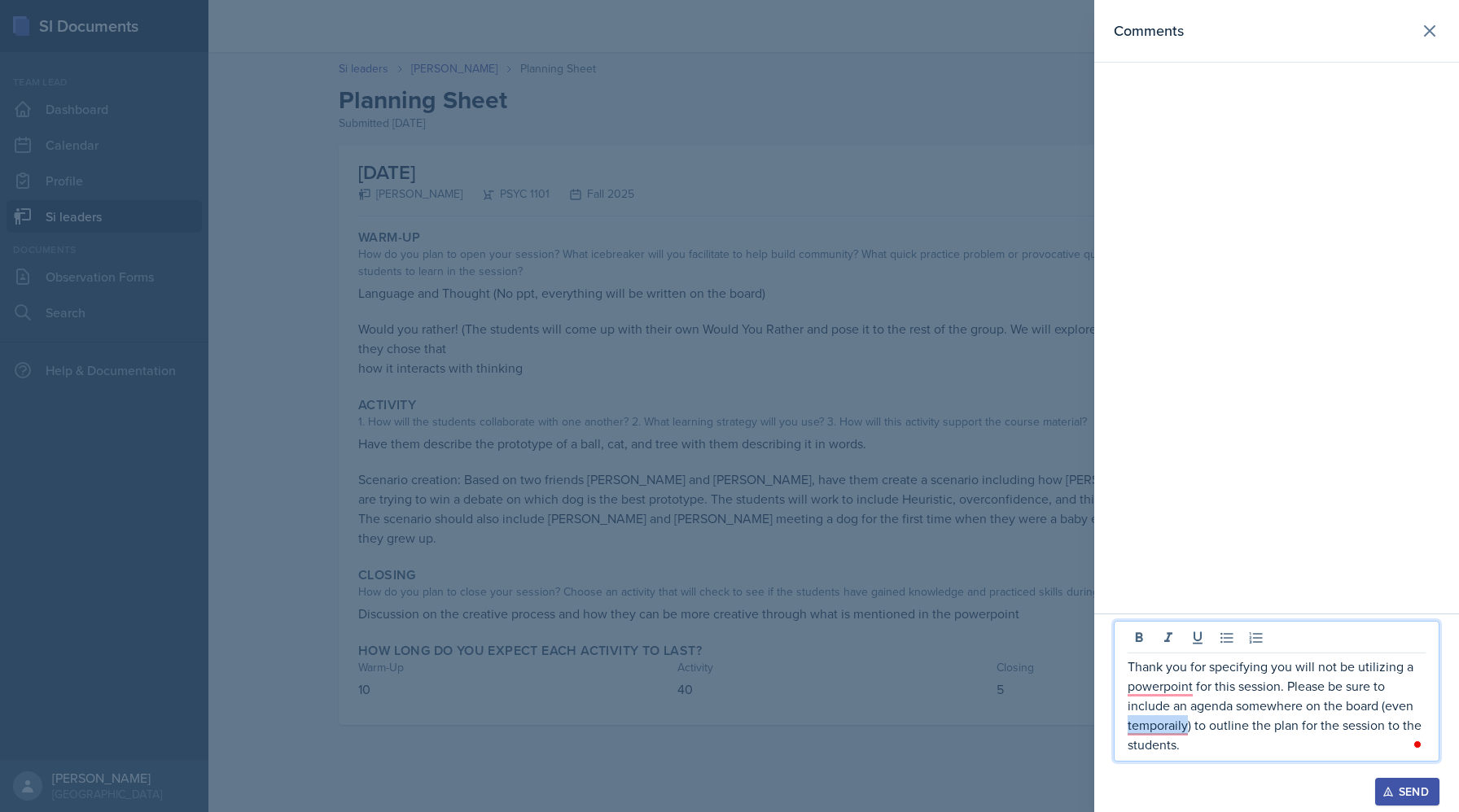
drag, startPoint x: 1143, startPoint y: 723, endPoint x: 1043, endPoint y: 741, distance: 101.6
click at [1043, 741] on div "Comments Thank you for specifying you will not be utilizing a powerpoint for th…" at bounding box center [730, 406] width 1459 height 812
click at [1186, 745] on p "Thank you for specifying you will not be utilizing a powerpoint for this sessio…" at bounding box center [1276, 705] width 298 height 97
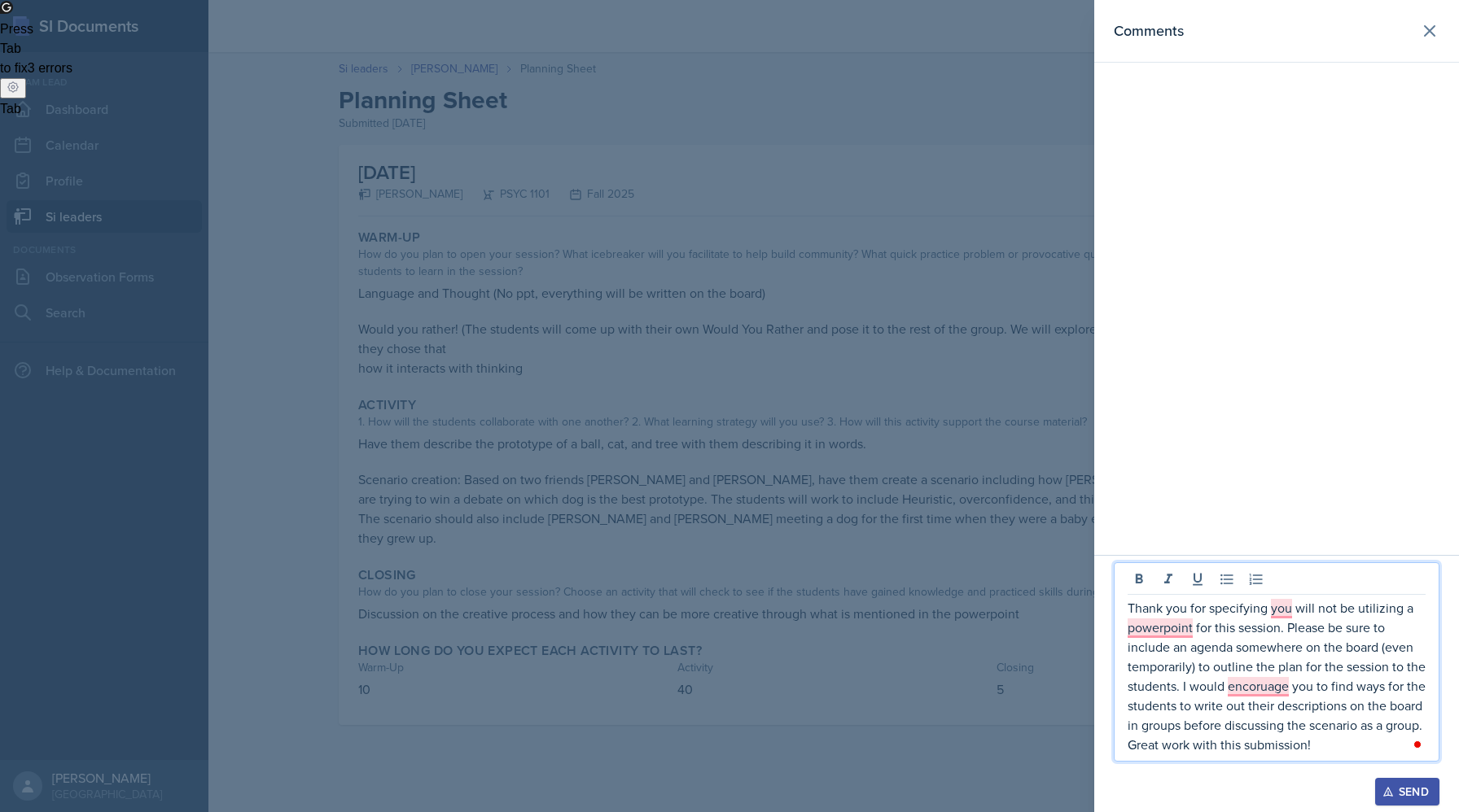
click at [1415, 749] on div "Open Grammarly." at bounding box center [1418, 745] width 13 height 13
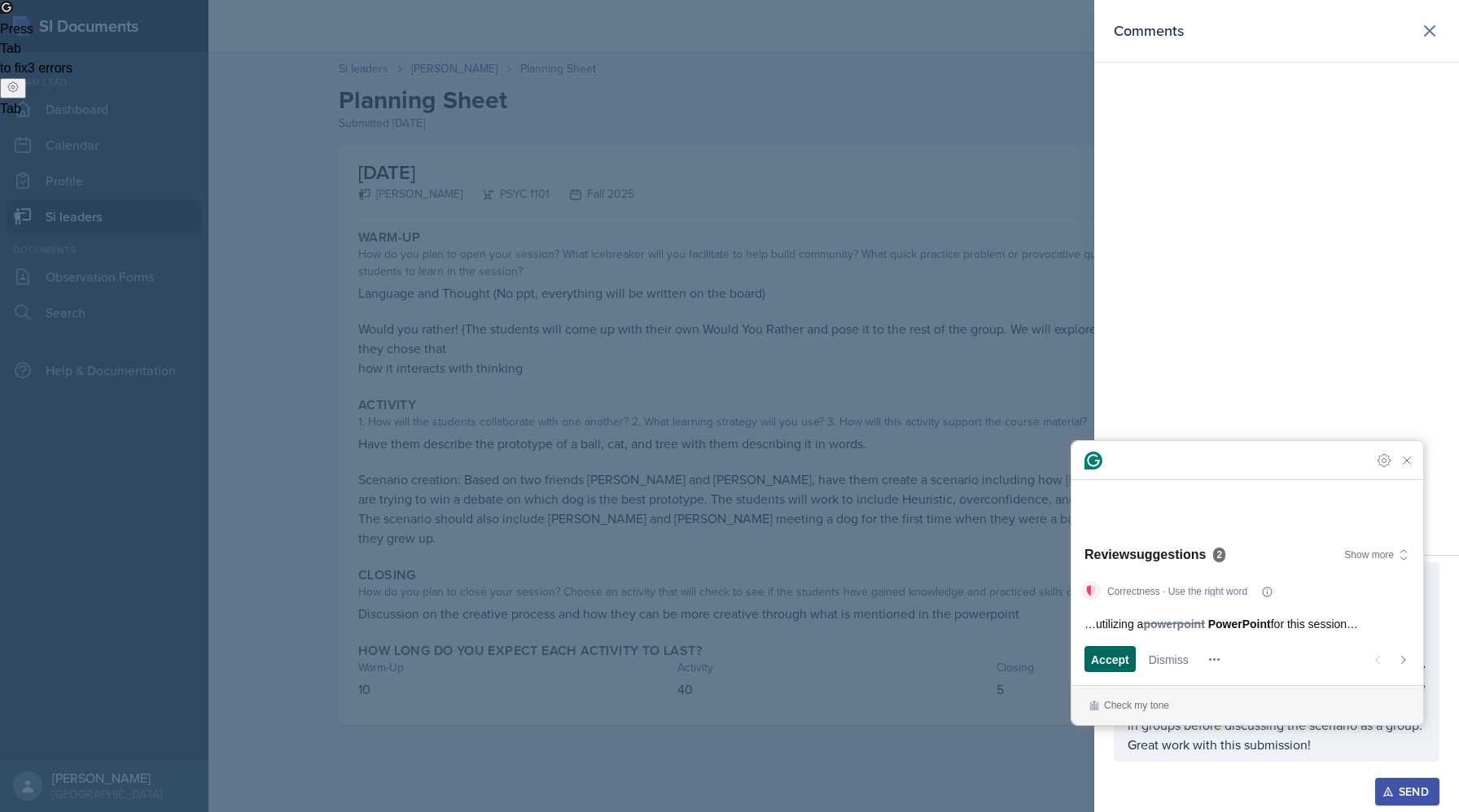
click at [1108, 652] on span "Accept" at bounding box center [1110, 660] width 39 height 17
click at [1092, 660] on span "Accept" at bounding box center [1110, 660] width 39 height 17
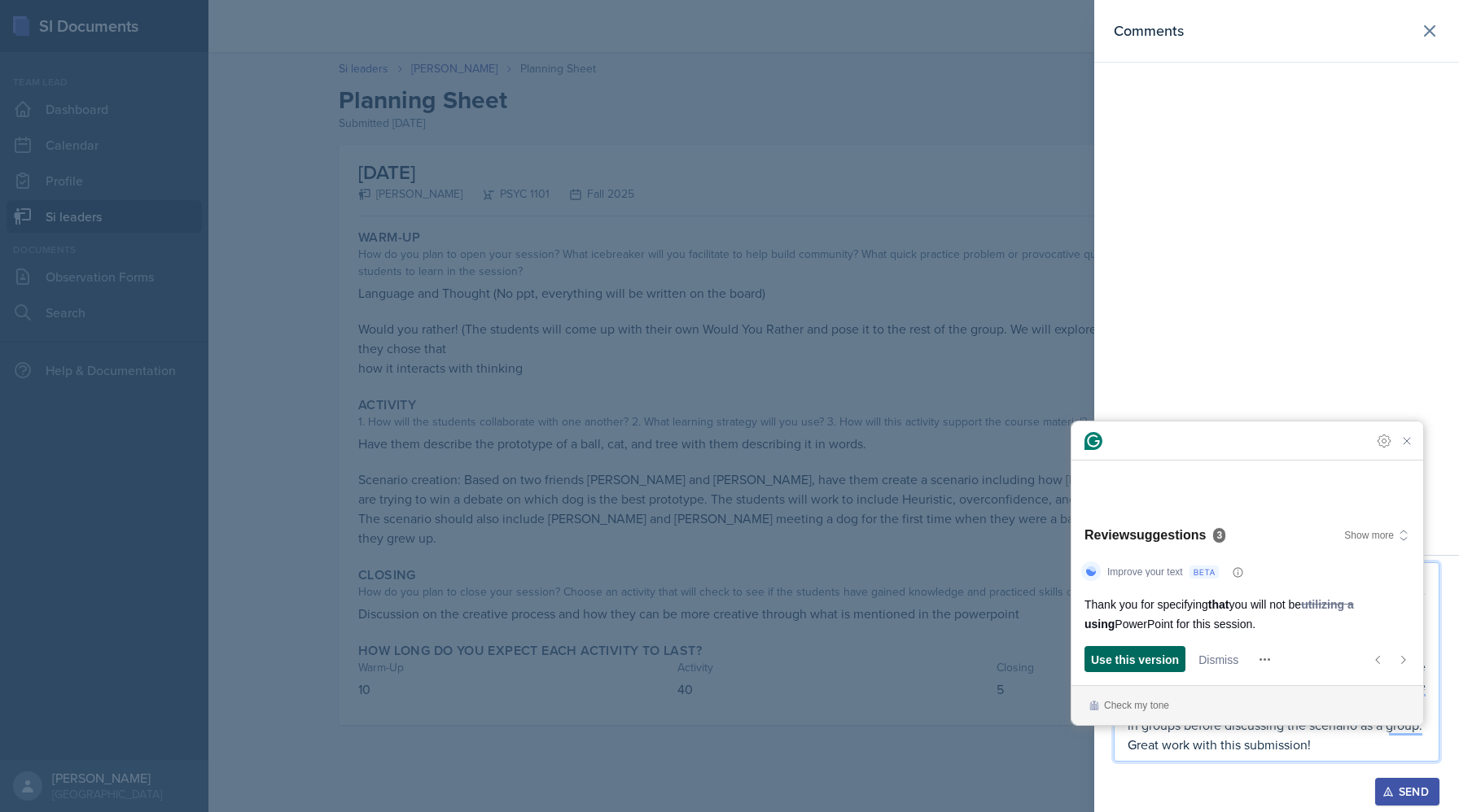
click at [1148, 657] on span "Use this version" at bounding box center [1134, 660] width 88 height 17
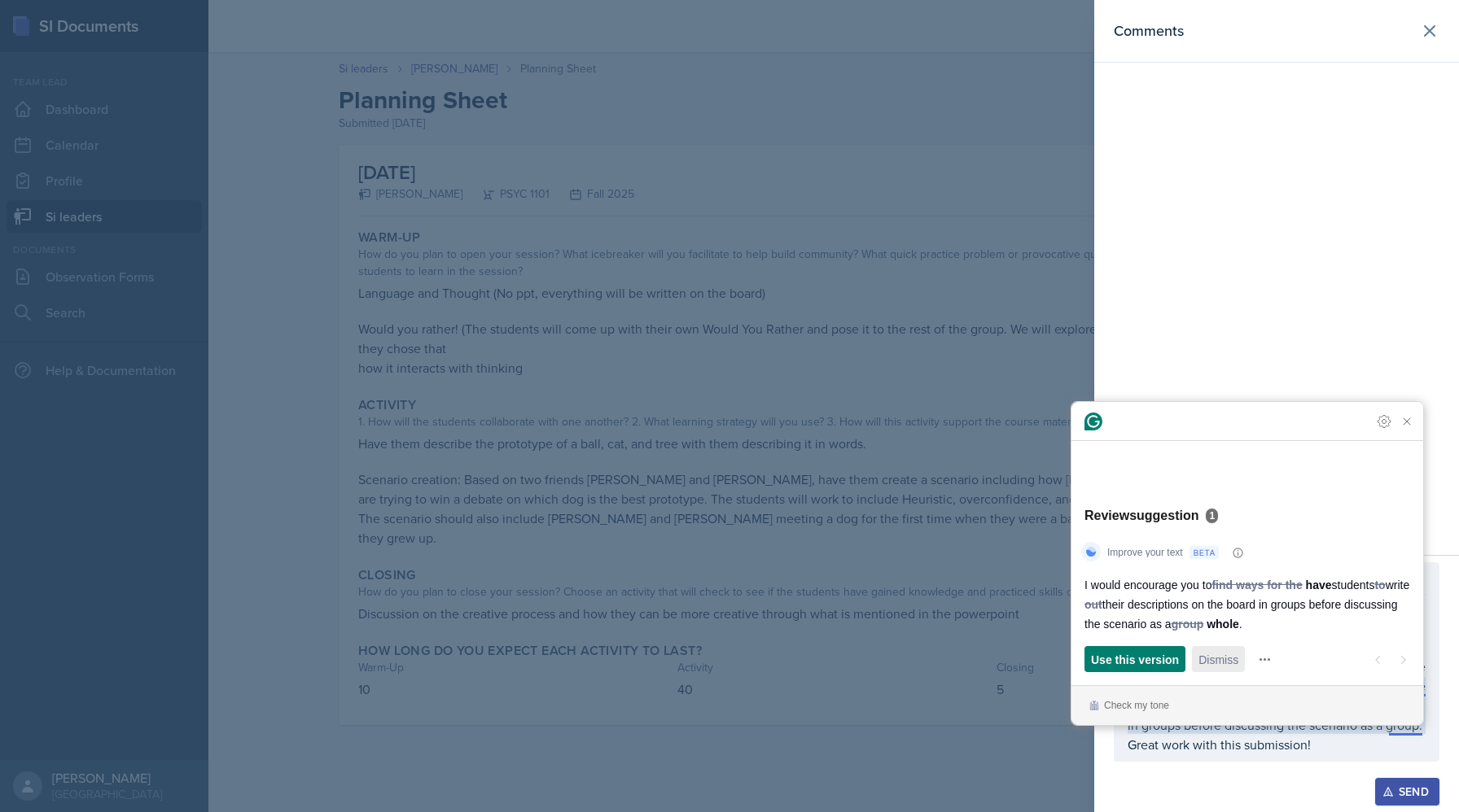
click at [1219, 663] on span "Dismiss" at bounding box center [1217, 660] width 40 height 17
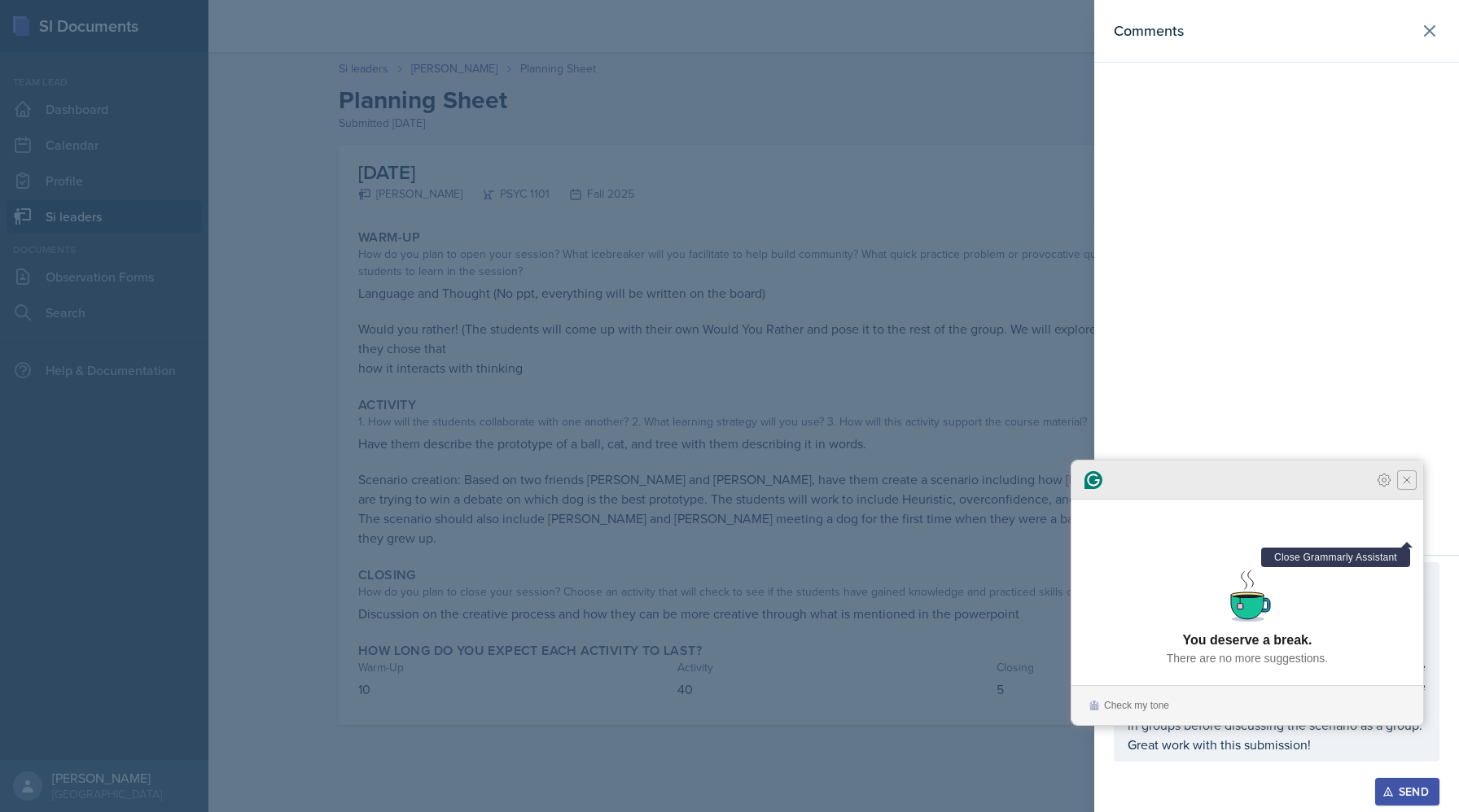
click at [1406, 500] on div at bounding box center [1247, 480] width 352 height 39
click at [1413, 489] on icon "Close Grammarly Assistant" at bounding box center [1406, 480] width 19 height 19
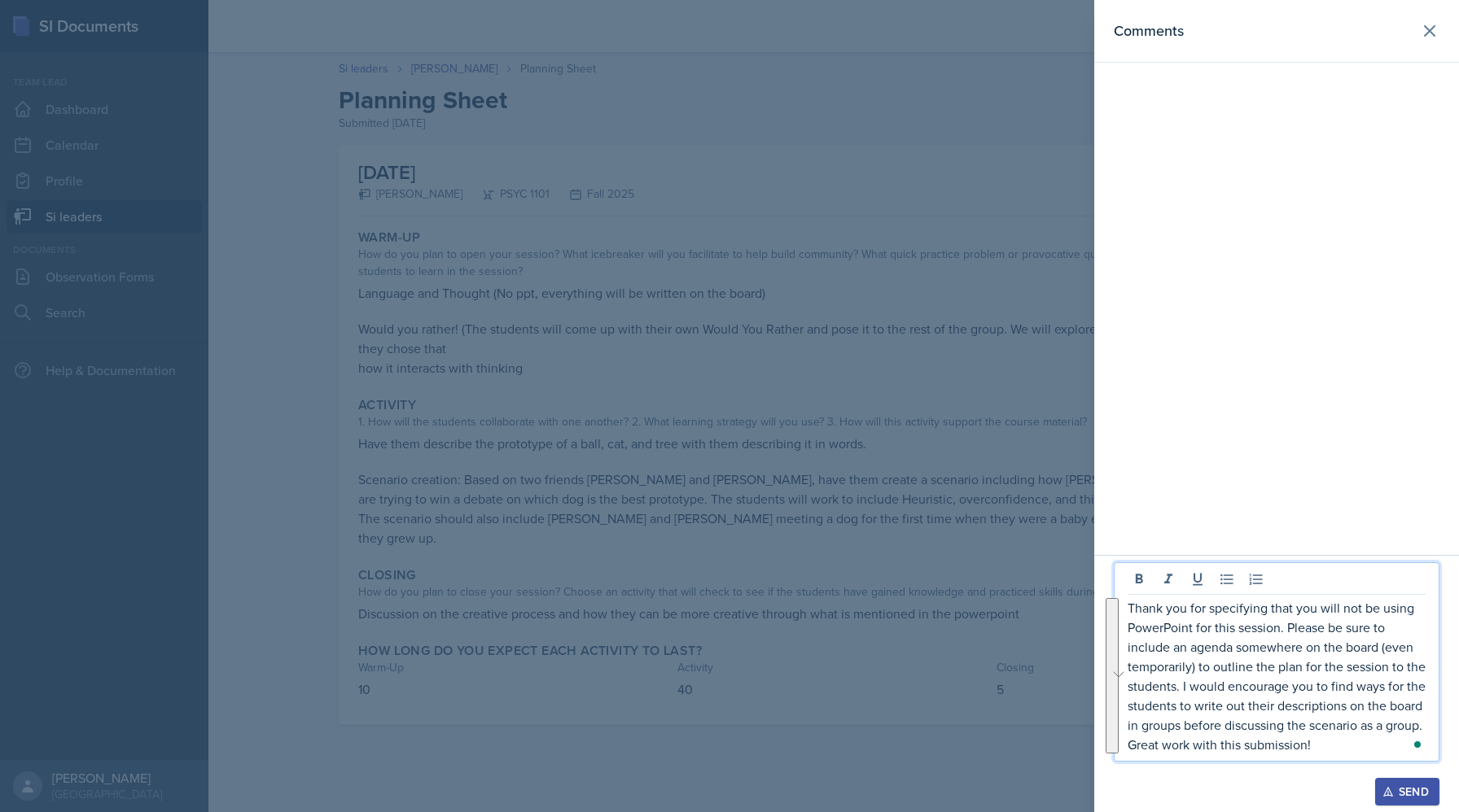
drag, startPoint x: 1340, startPoint y: 742, endPoint x: 1038, endPoint y: 556, distance: 354.7
click at [1038, 556] on div "Comments Thank you for specifying that you will not be using PowerPoint for thi…" at bounding box center [730, 406] width 1459 height 812
copy p "Thank you for specifying that you will not be using PowerPoint for this session…"
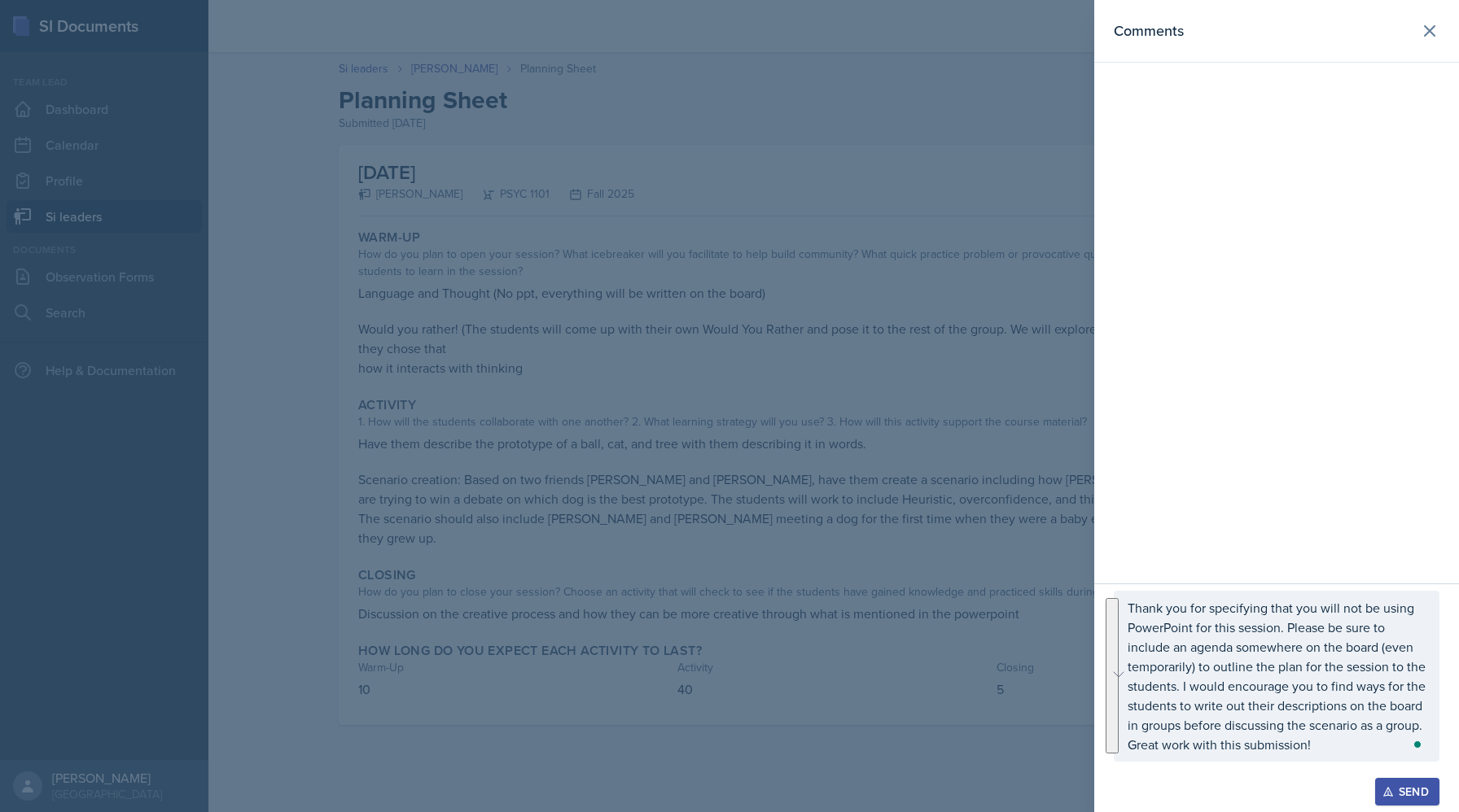
click at [1375, 786] on button "Send" at bounding box center [1407, 791] width 65 height 28
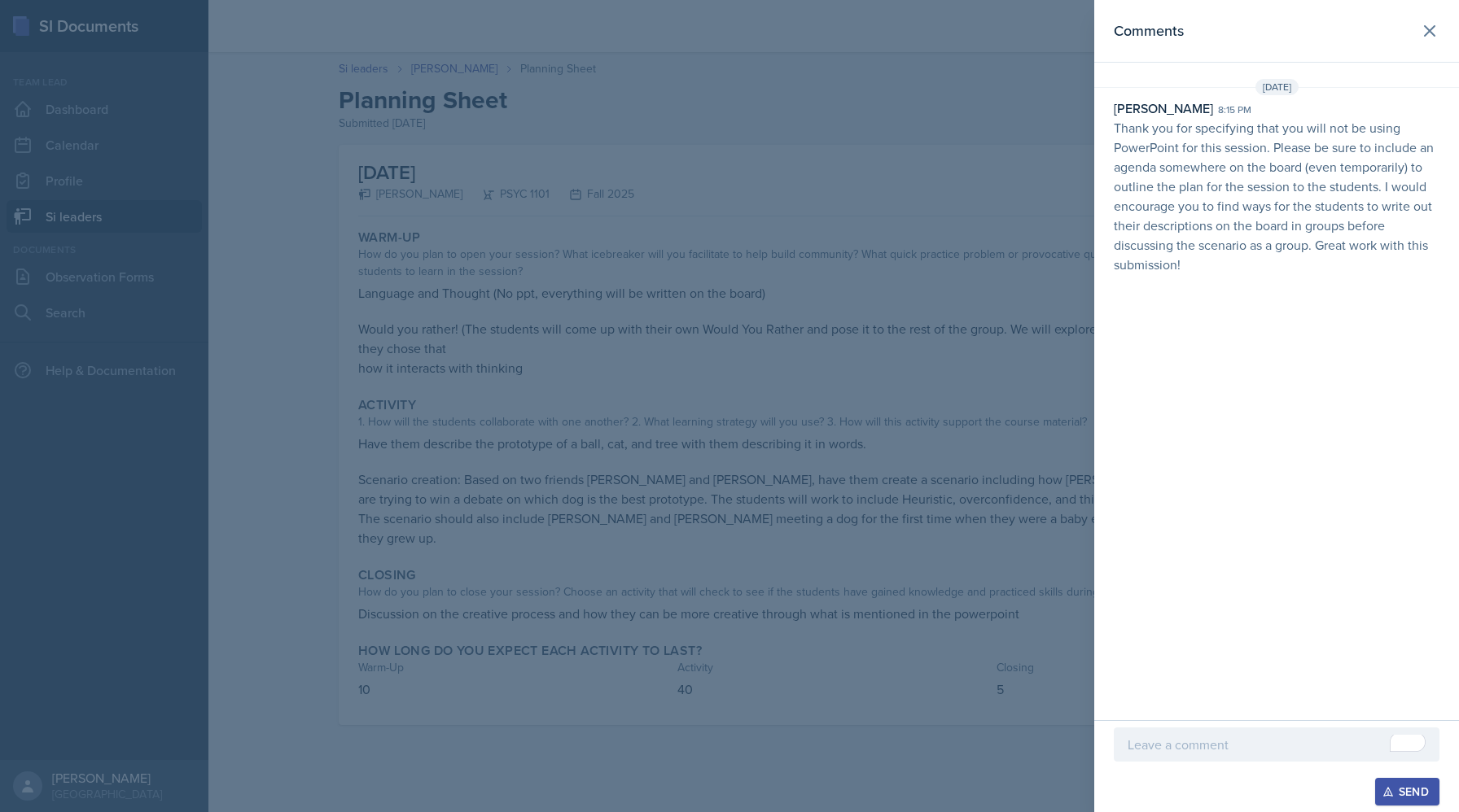
click at [393, 310] on div at bounding box center [730, 406] width 1459 height 812
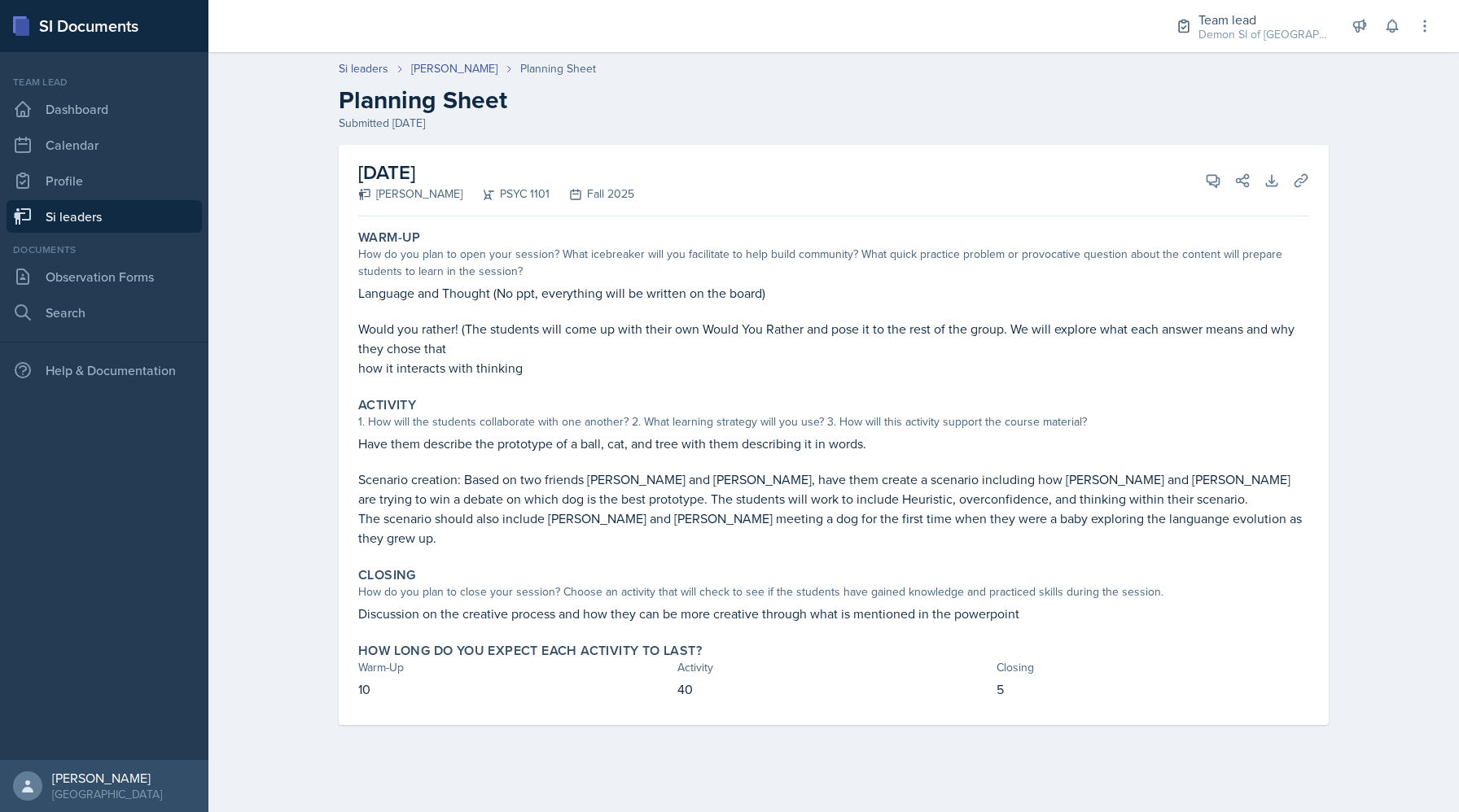
click at [462, 46] on div at bounding box center [677, 26] width 912 height 52
click at [462, 51] on div at bounding box center [677, 26] width 912 height 52
click at [456, 76] on link "[PERSON_NAME]" at bounding box center [455, 69] width 87 height 17
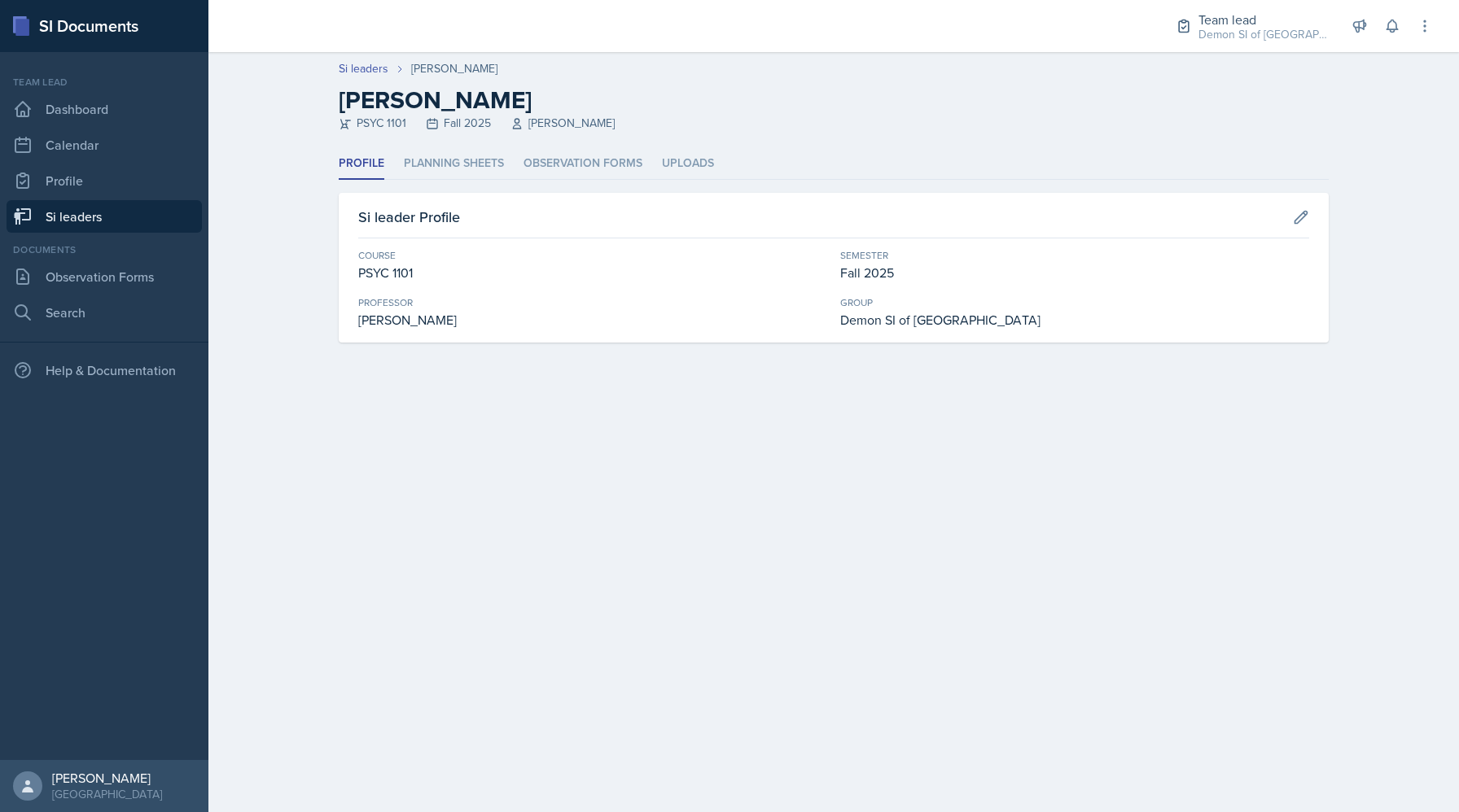
click at [438, 143] on header "Si leaders [PERSON_NAME] [PERSON_NAME] PSYC 1101 Fall 2025 [PERSON_NAME]" at bounding box center [833, 100] width 1250 height 96
click at [433, 174] on li "Planning Sheets" at bounding box center [454, 164] width 100 height 32
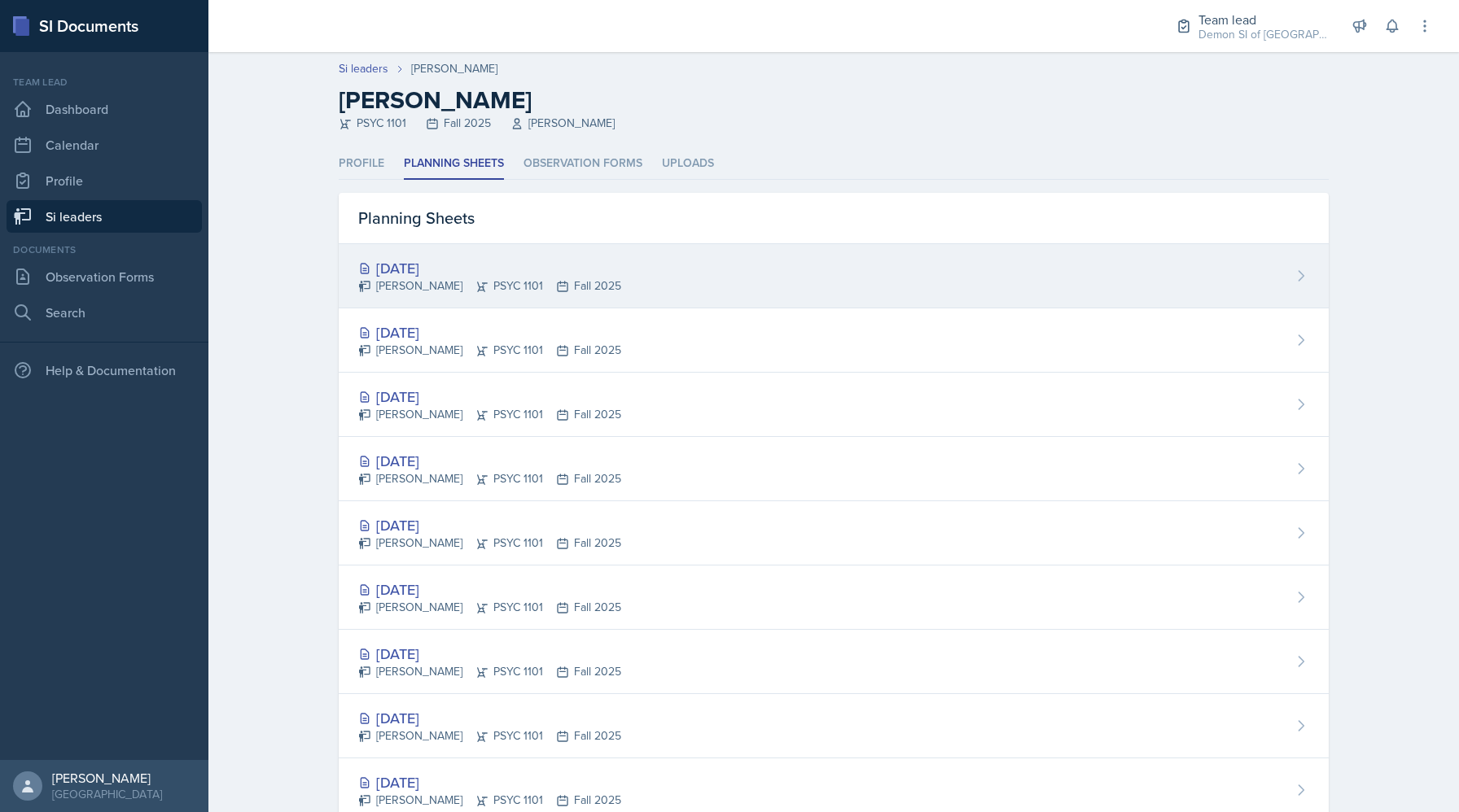
click at [411, 281] on div "[PERSON_NAME] PSYC 1101 Fall 2025" at bounding box center [490, 286] width 263 height 17
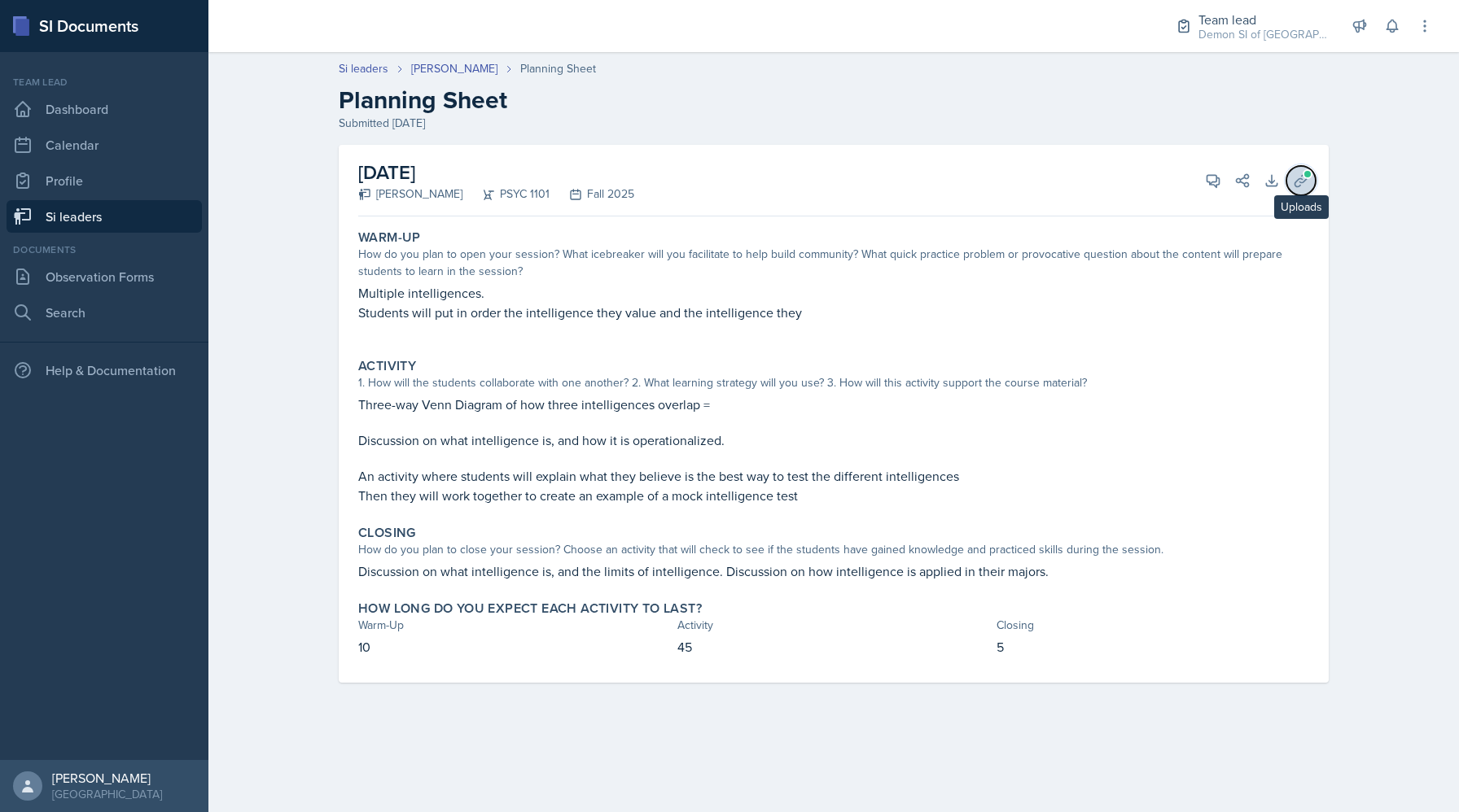
click at [1306, 180] on icon at bounding box center [1300, 180] width 16 height 16
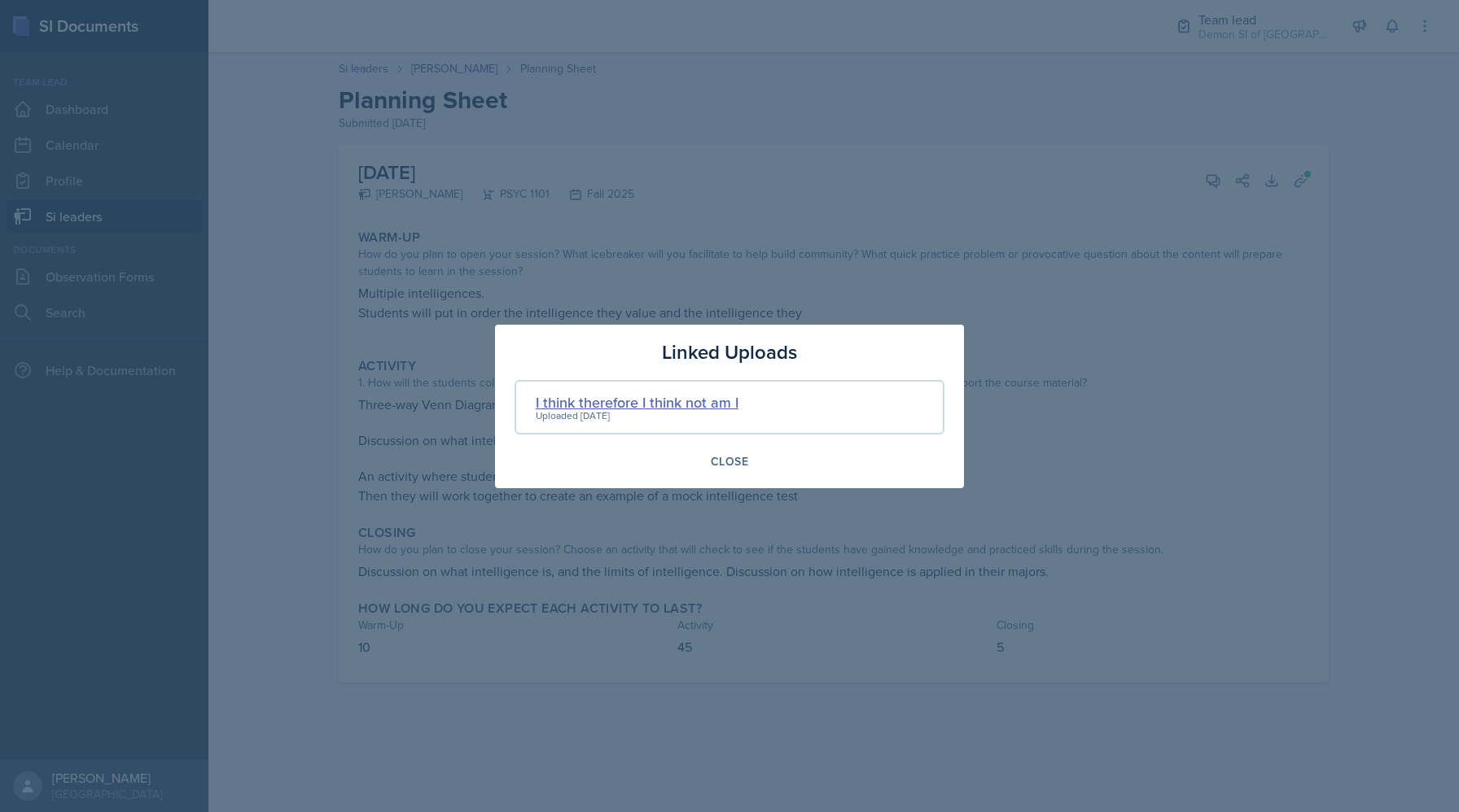
click at [594, 397] on div "I think therefore I think not am I" at bounding box center [637, 402] width 202 height 22
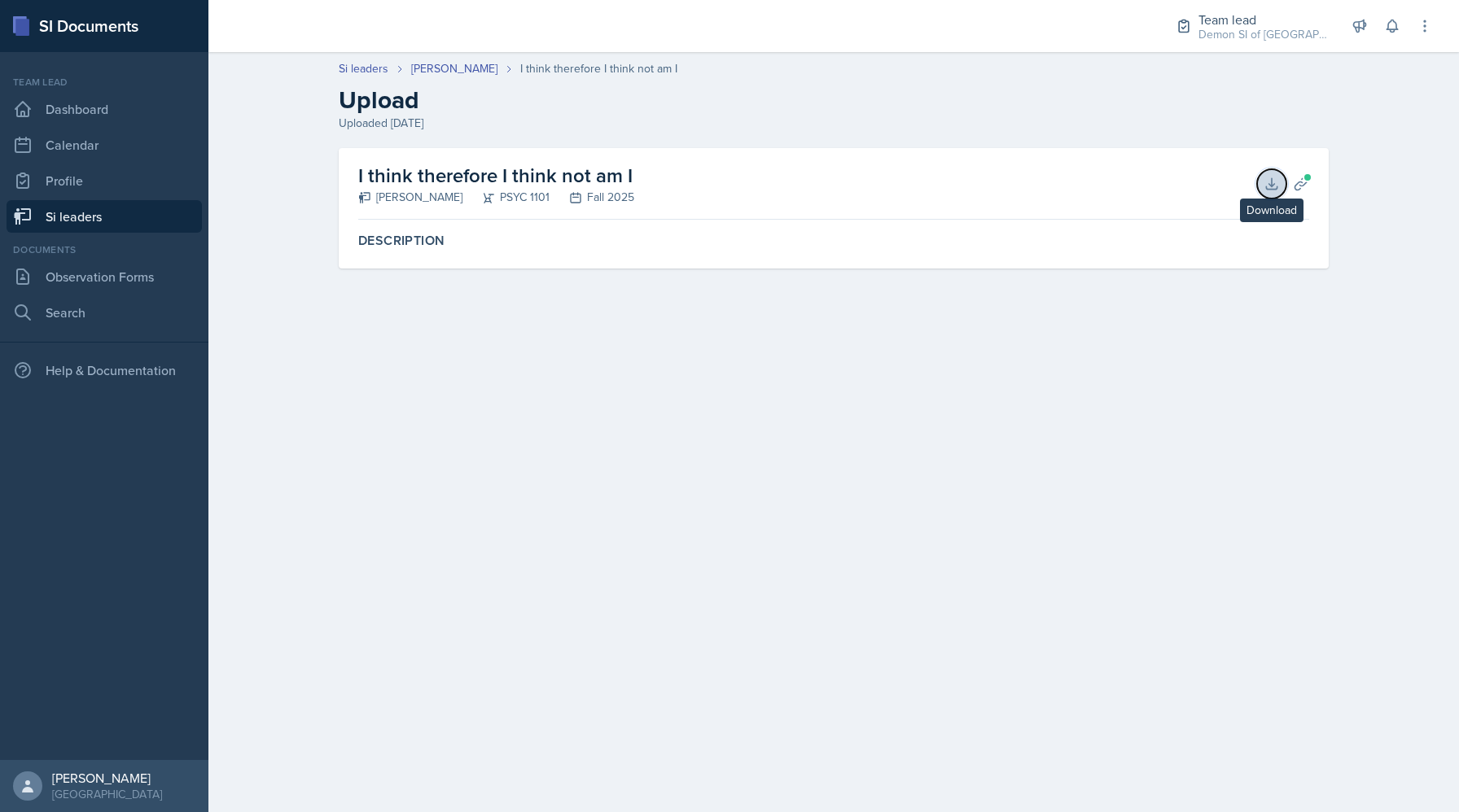
click at [1270, 182] on icon at bounding box center [1271, 183] width 16 height 16
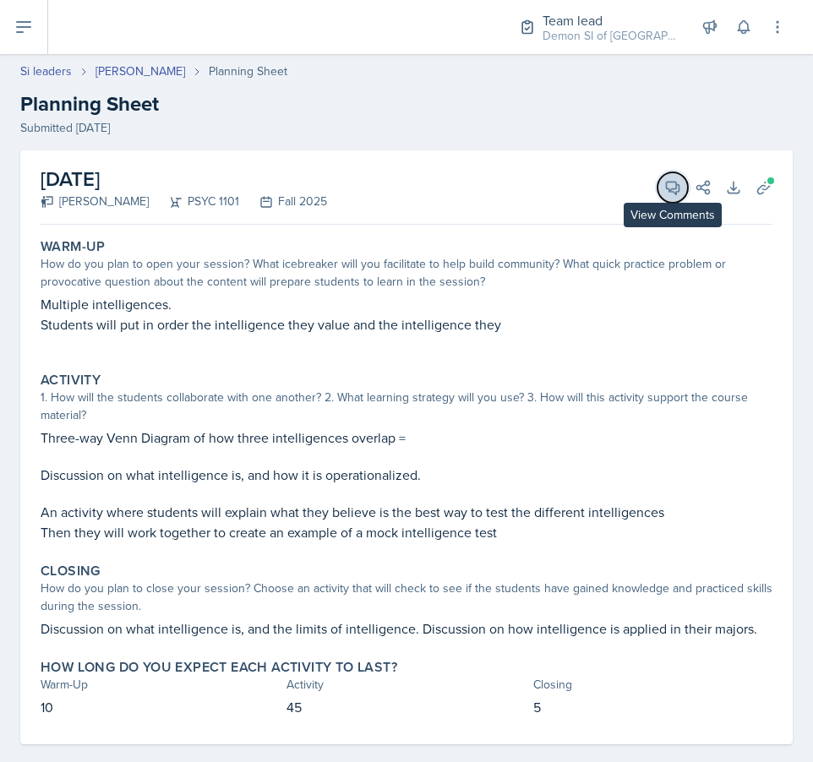
click at [677, 182] on span at bounding box center [678, 181] width 8 height 8
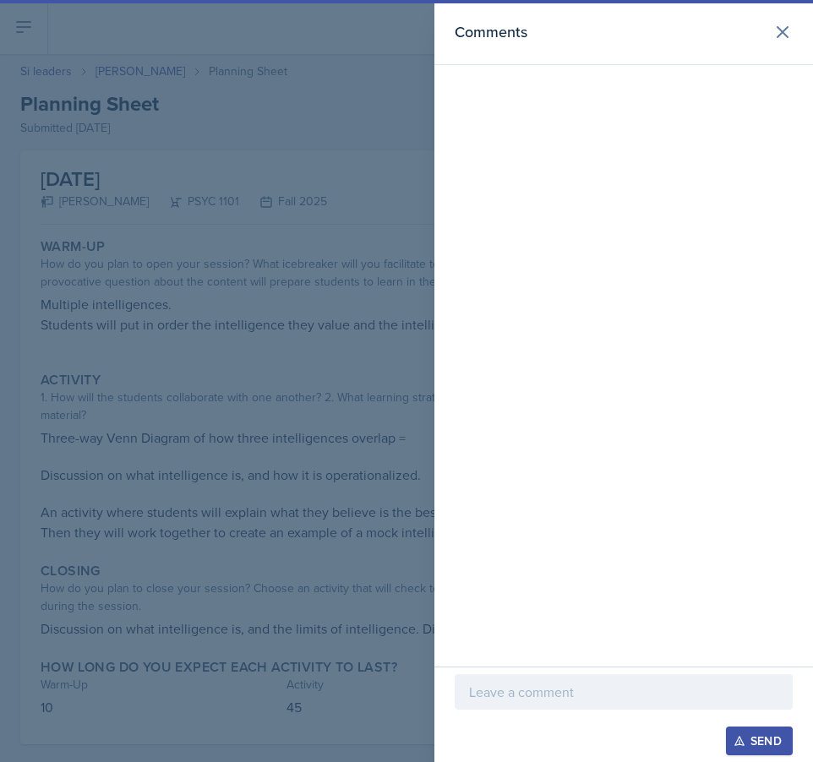
click at [521, 693] on p at bounding box center [623, 692] width 309 height 20
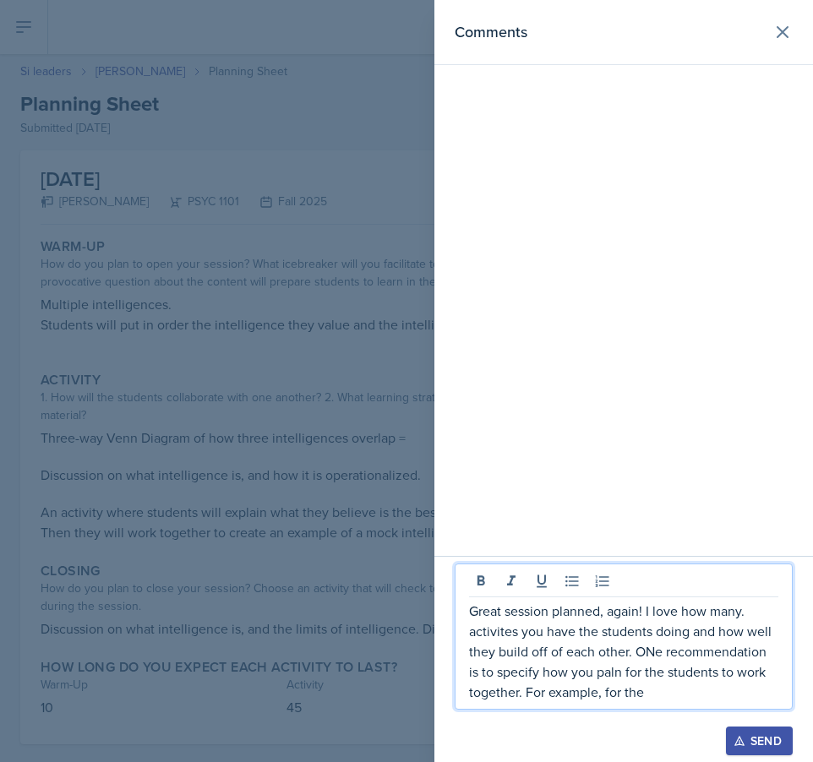
click at [598, 674] on p "Great session planned, again! I love how many. activites you have the students …" at bounding box center [623, 651] width 309 height 101
click at [660, 700] on p "Great session planned, again! I love how many. activites you have the students …" at bounding box center [623, 651] width 309 height 101
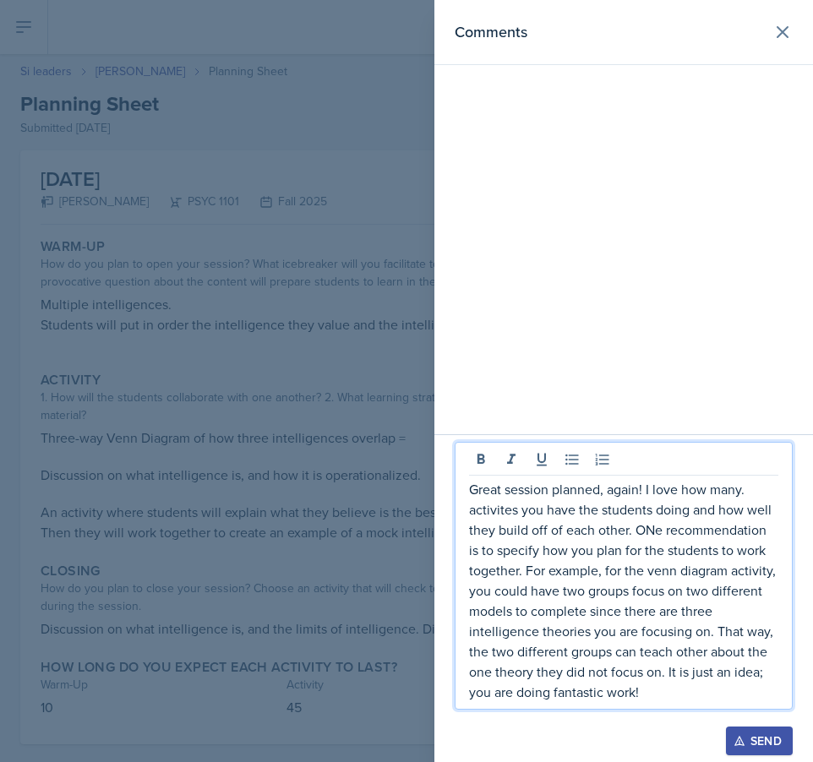
click at [357, 497] on div at bounding box center [406, 381] width 813 height 762
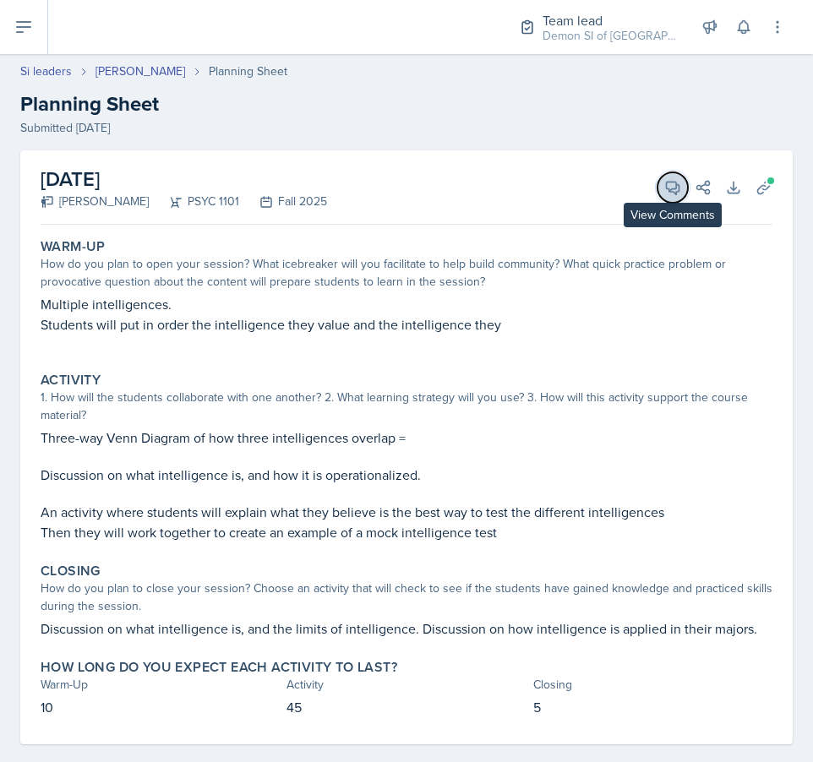
click at [661, 179] on button "View Comments" at bounding box center [672, 187] width 30 height 30
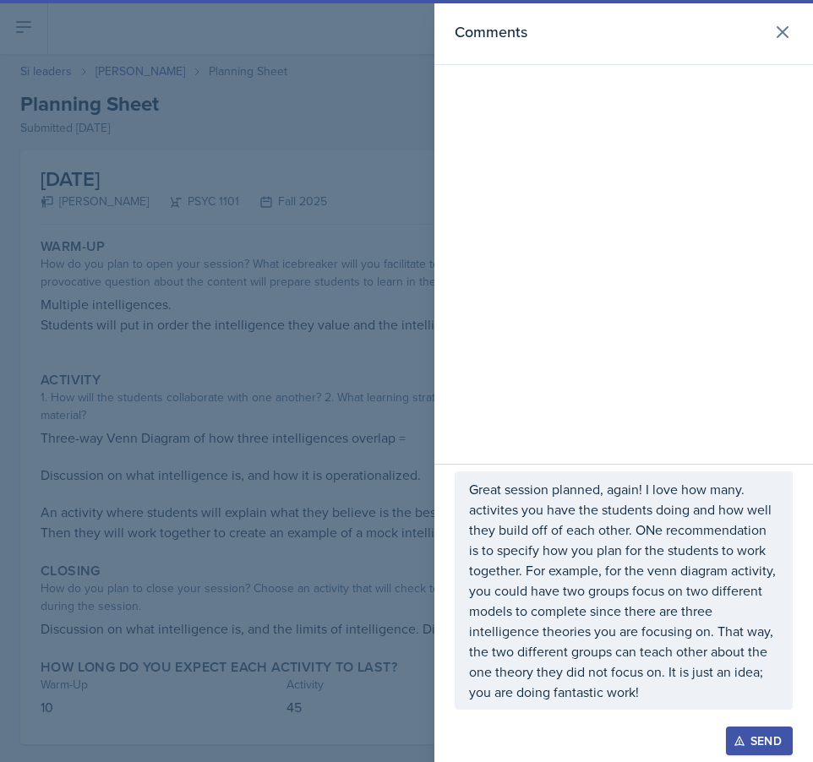
click at [476, 624] on p "Great session planned, again! I love how many. activites you have the students …" at bounding box center [623, 590] width 309 height 223
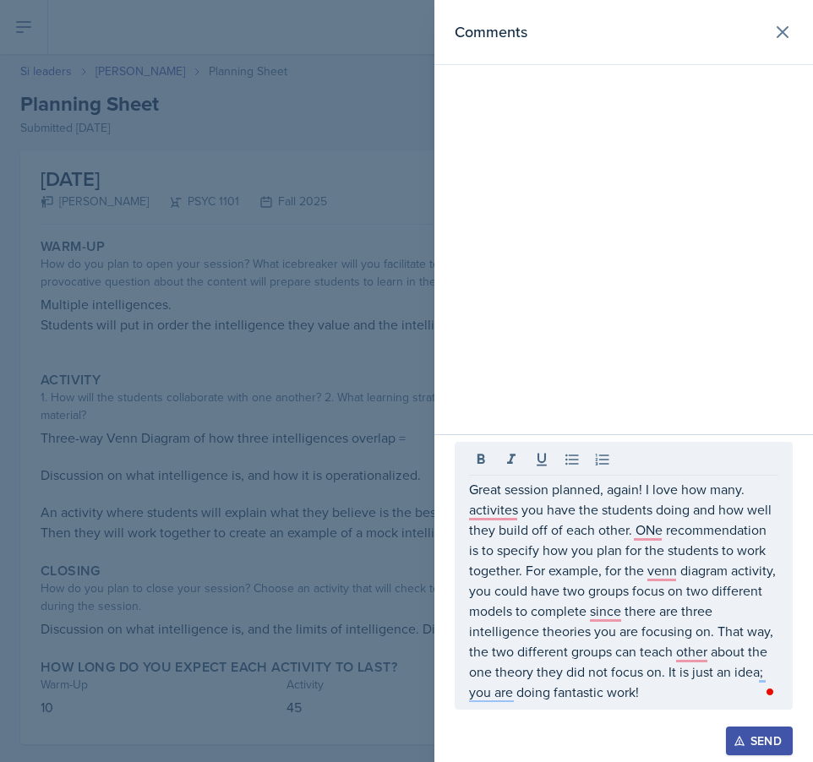
click at [766, 694] on div "Open Grammarly. 5 suggestions." at bounding box center [769, 692] width 8 height 8
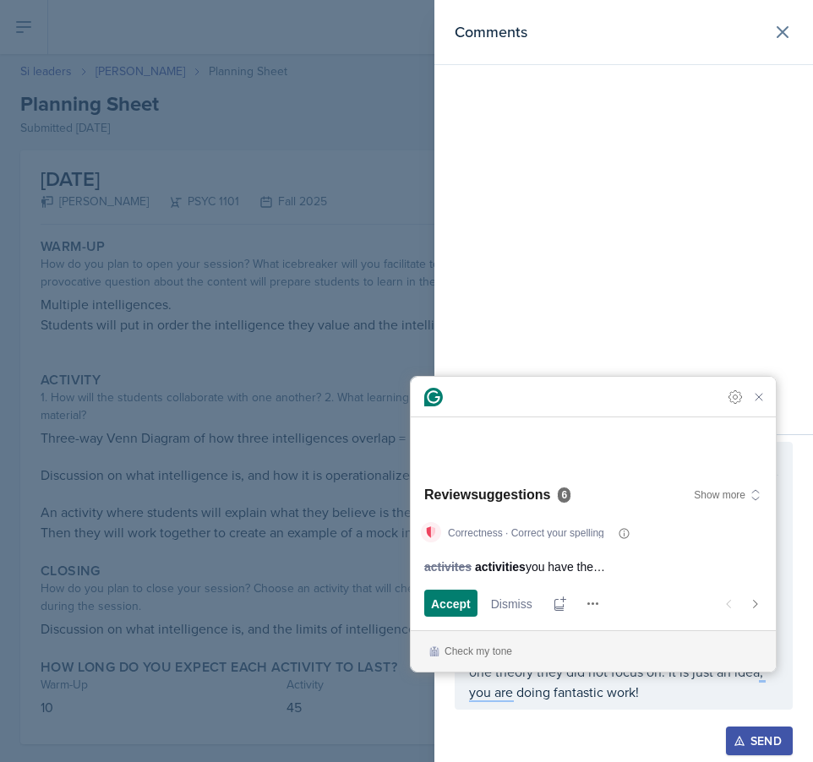
click at [766, 691] on p "Great session planned, again! I love how many. activites you have the students …" at bounding box center [623, 590] width 309 height 223
click at [456, 607] on span "Accept" at bounding box center [451, 604] width 40 height 18
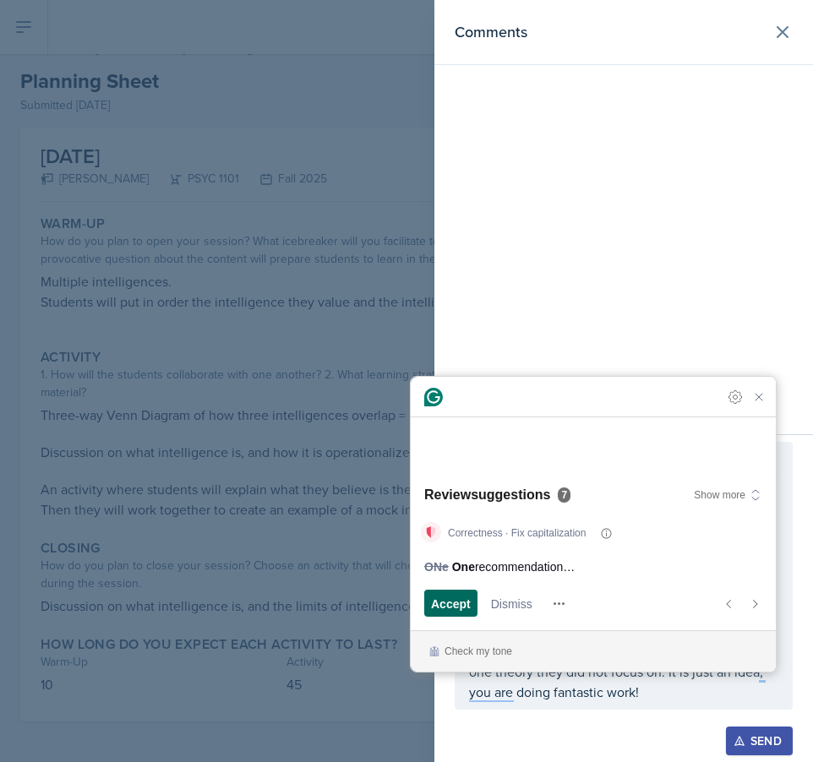
click at [456, 607] on span "Accept" at bounding box center [451, 604] width 40 height 18
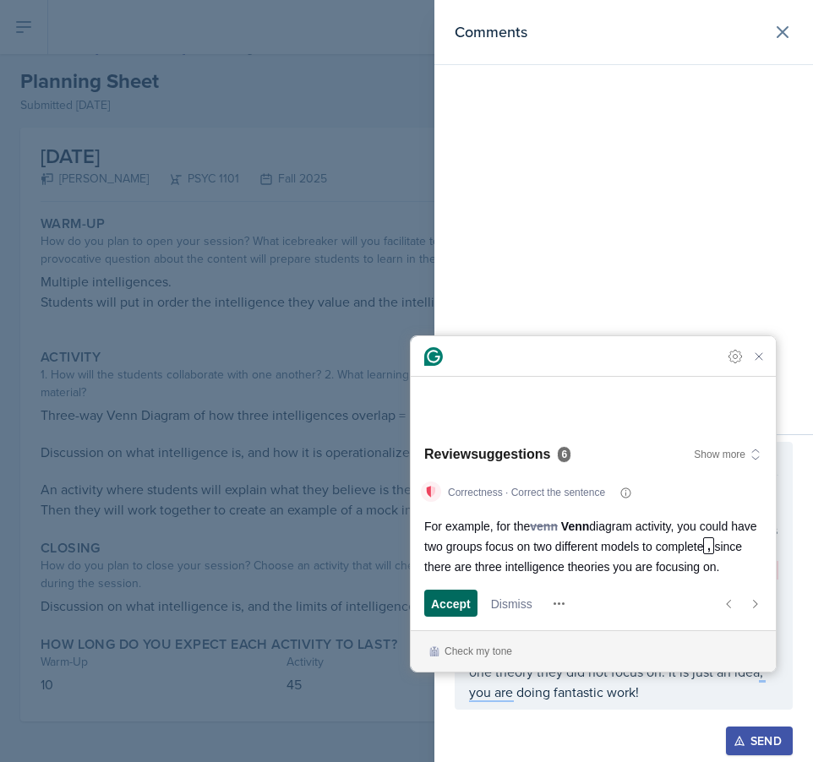
click at [456, 608] on span "Accept" at bounding box center [451, 604] width 40 height 18
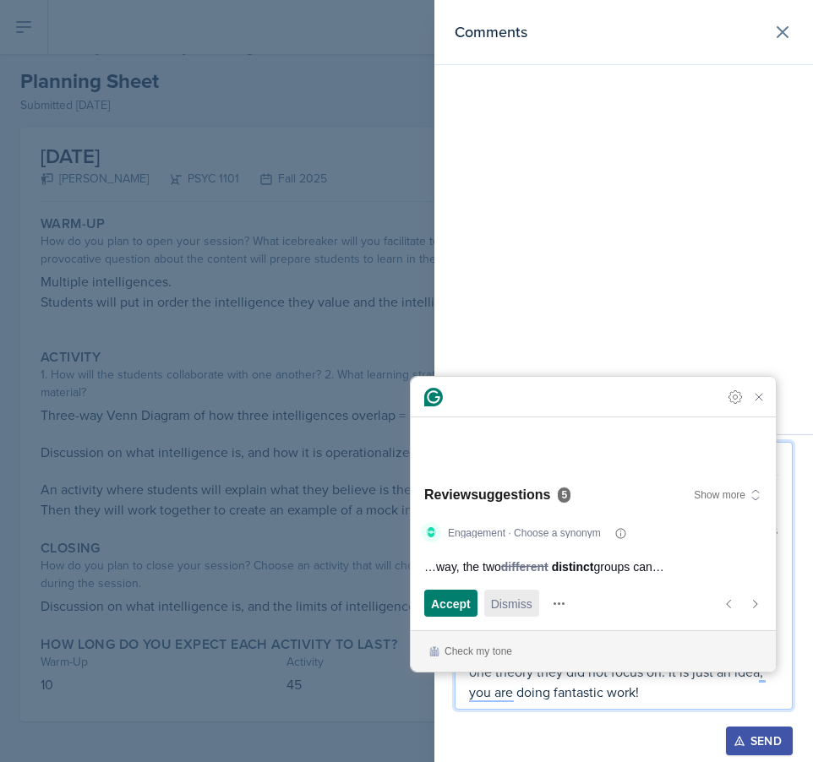
click at [514, 601] on span "Dismiss" at bounding box center [511, 604] width 41 height 18
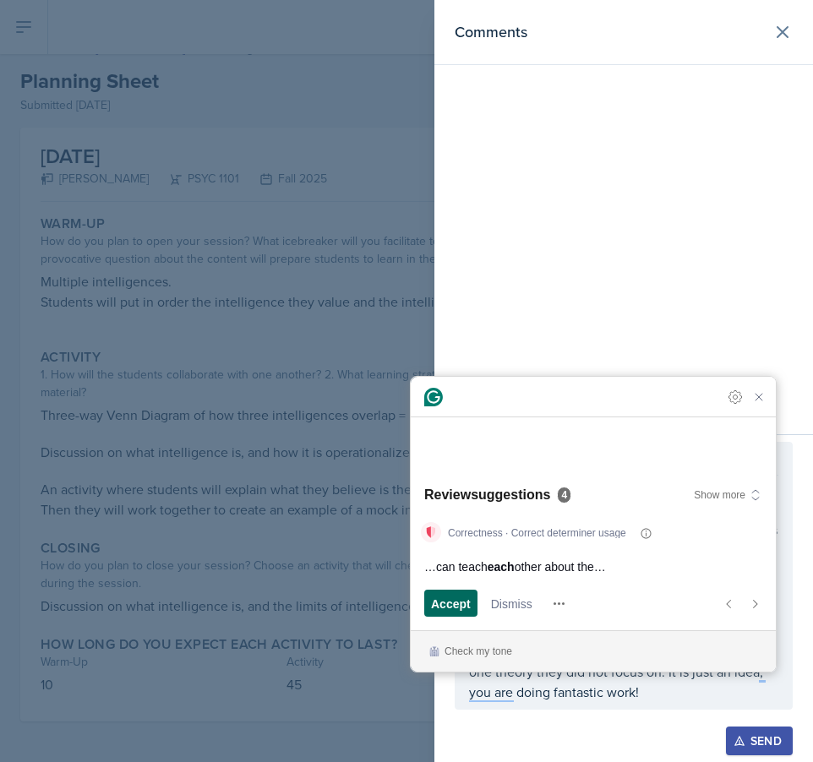
click at [431, 600] on span "Accept" at bounding box center [451, 604] width 40 height 18
click at [436, 601] on span "Accept" at bounding box center [451, 604] width 40 height 18
click at [439, 601] on span "Accept" at bounding box center [451, 604] width 40 height 18
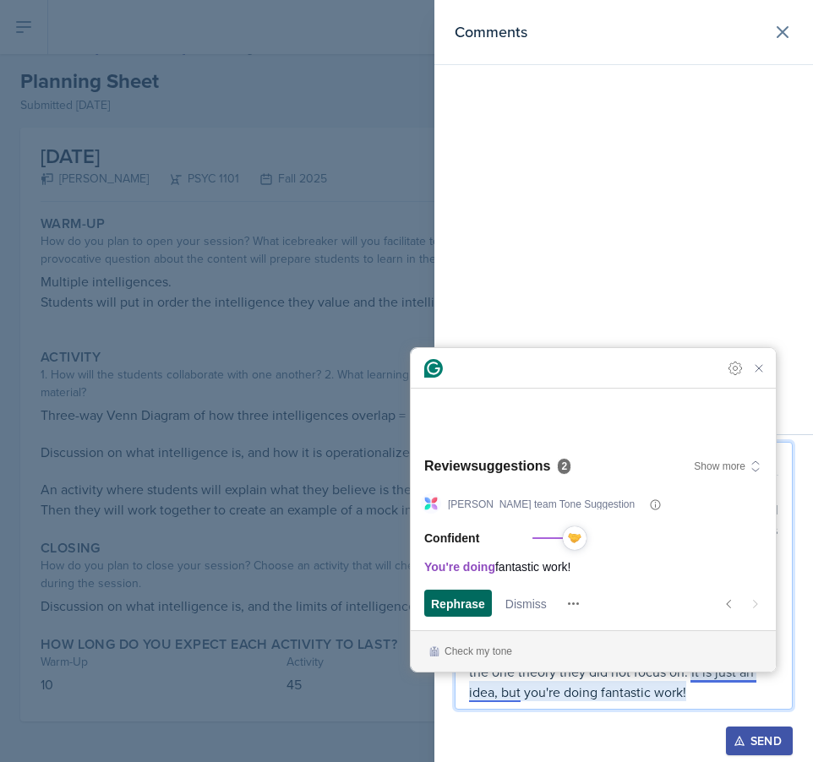
click at [464, 602] on span "Rephrase" at bounding box center [458, 604] width 54 height 18
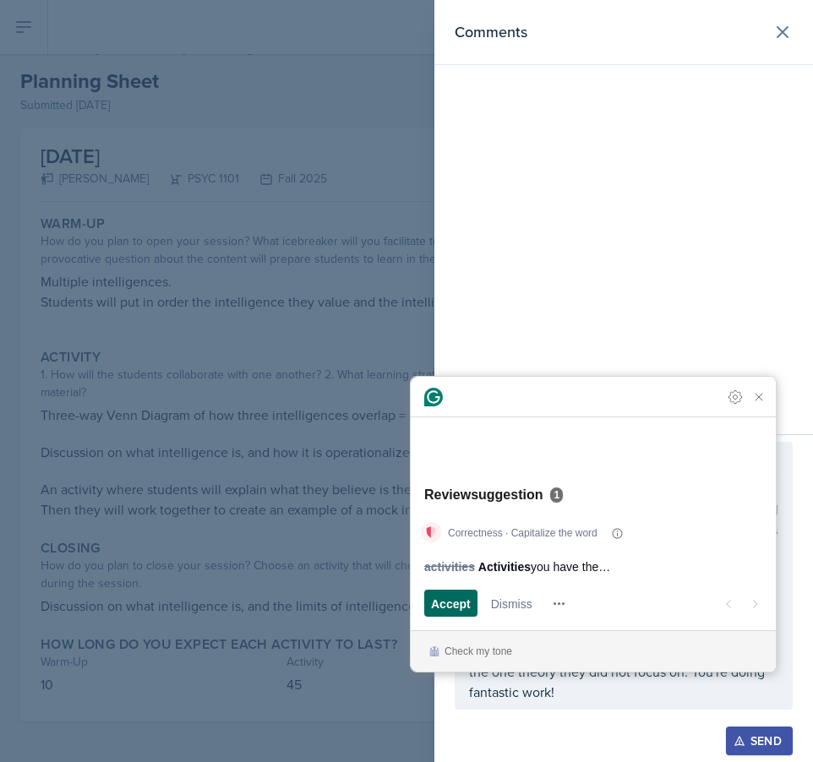
click at [467, 602] on span "Accept" at bounding box center [451, 604] width 40 height 18
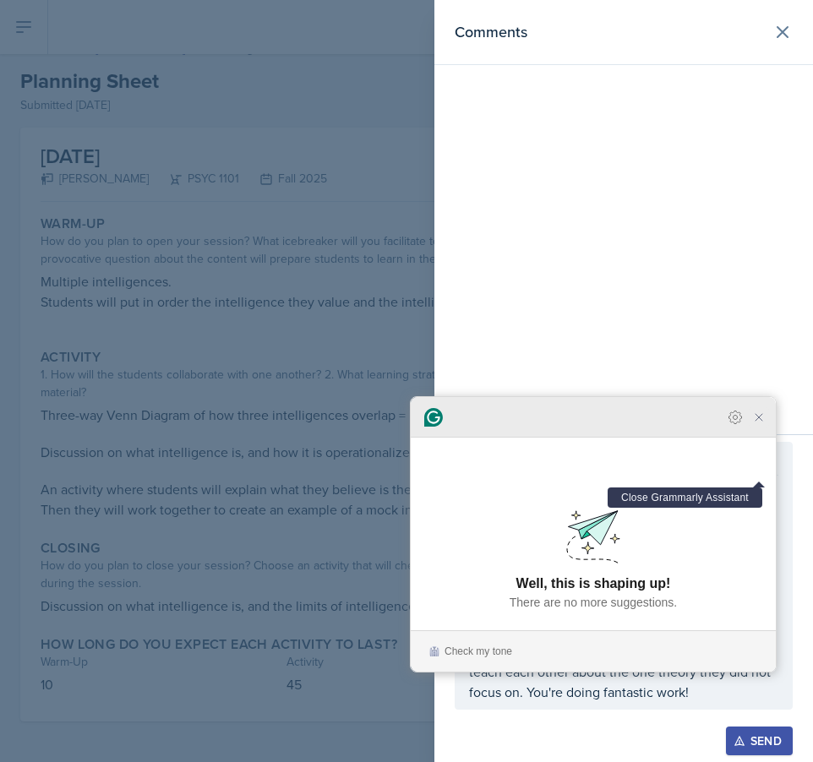
click at [758, 424] on icon "Close Grammarly Assistant" at bounding box center [759, 417] width 14 height 14
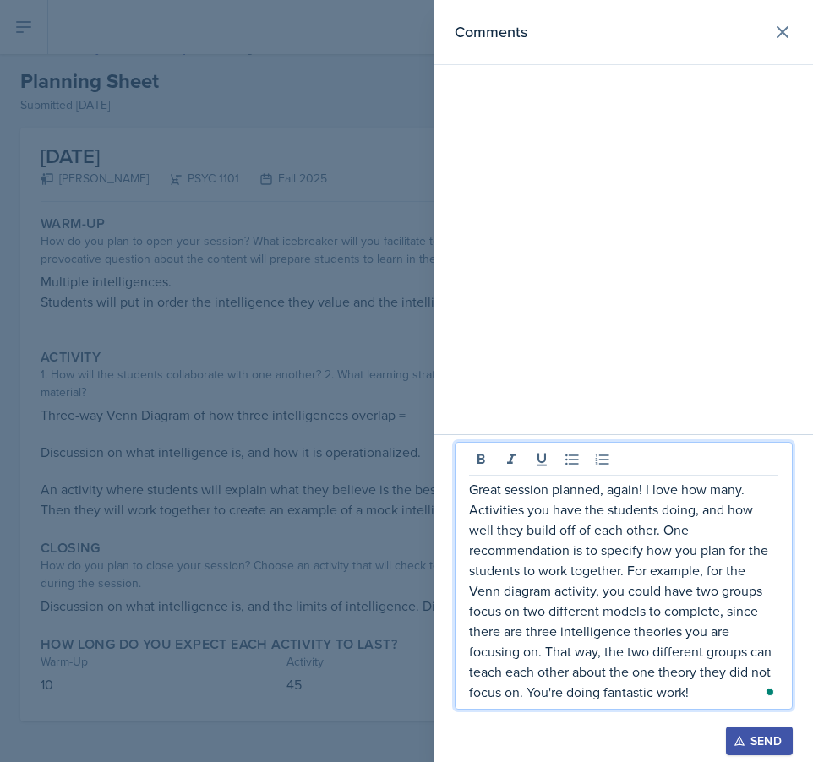
click at [747, 493] on p "Great session planned, again! I love how many. Activities you have the students…" at bounding box center [623, 590] width 309 height 223
click at [479, 516] on p "Great session planned, again! I love how many Activities you have the students …" at bounding box center [623, 590] width 309 height 223
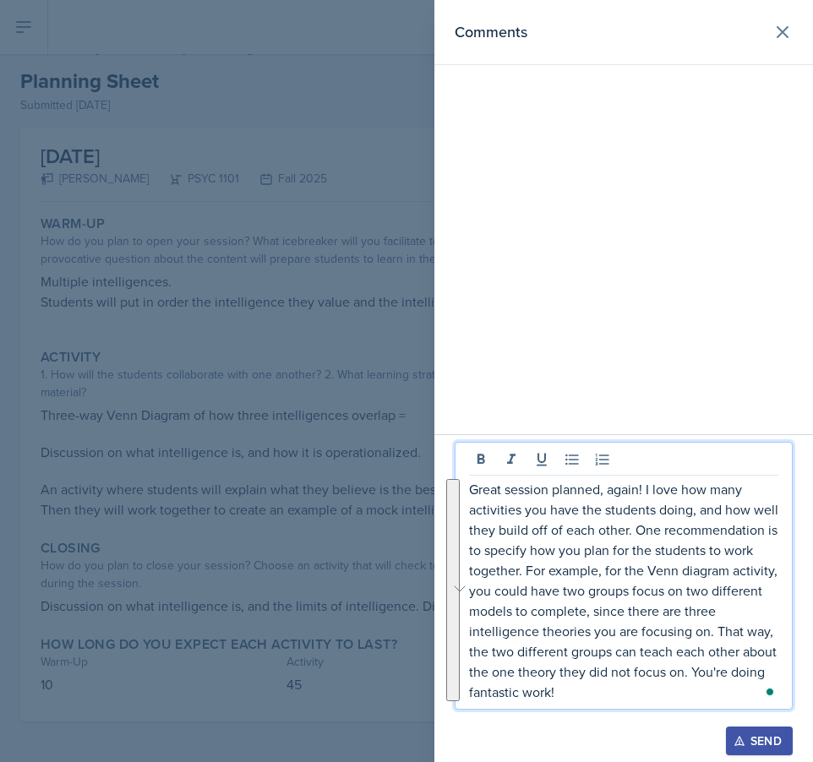
drag, startPoint x: 611, startPoint y: 693, endPoint x: 453, endPoint y: 427, distance: 309.4
click at [453, 427] on div "Comments Great session planned, again! I love how many activities you have the …" at bounding box center [623, 381] width 378 height 762
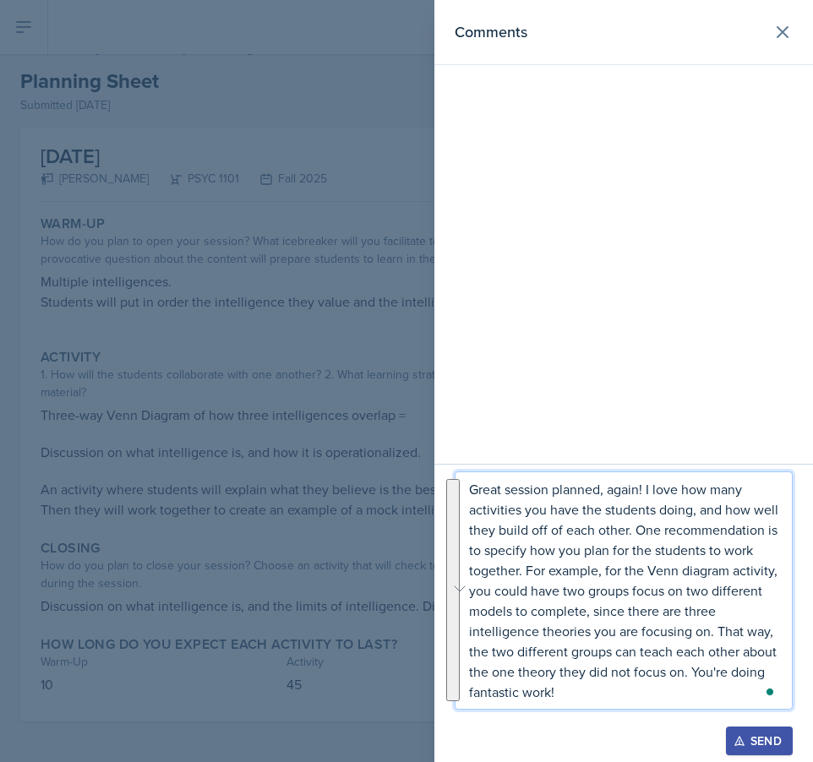
copy p "Great session planned, again! I love how many activities you have the students …"
click at [766, 737] on div "Send" at bounding box center [759, 741] width 45 height 14
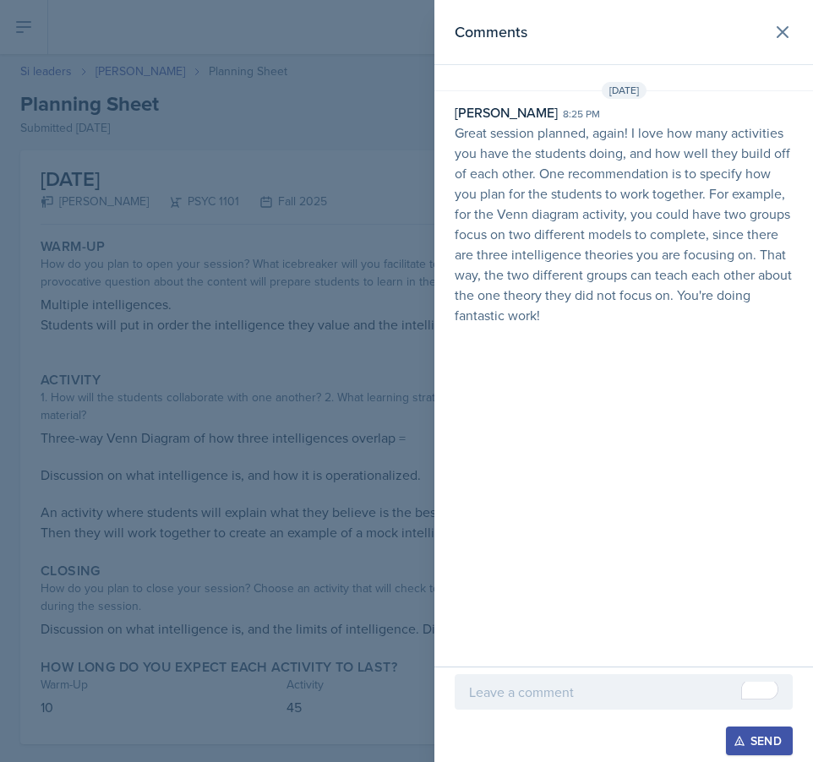
scroll to position [23, 0]
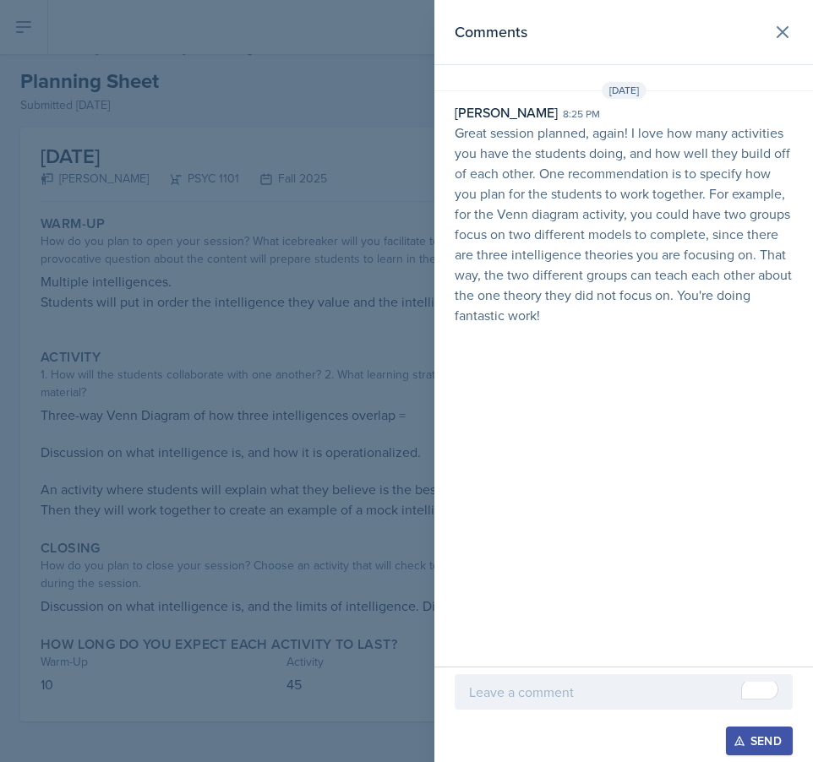
click at [331, 646] on div at bounding box center [406, 381] width 813 height 762
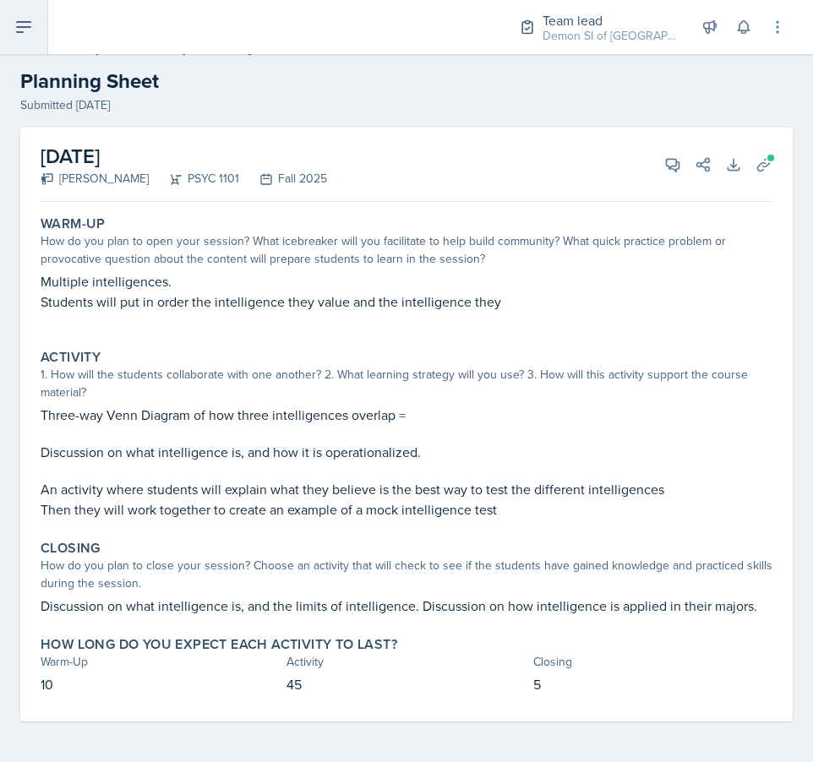
click at [29, 27] on icon at bounding box center [24, 27] width 14 height 10
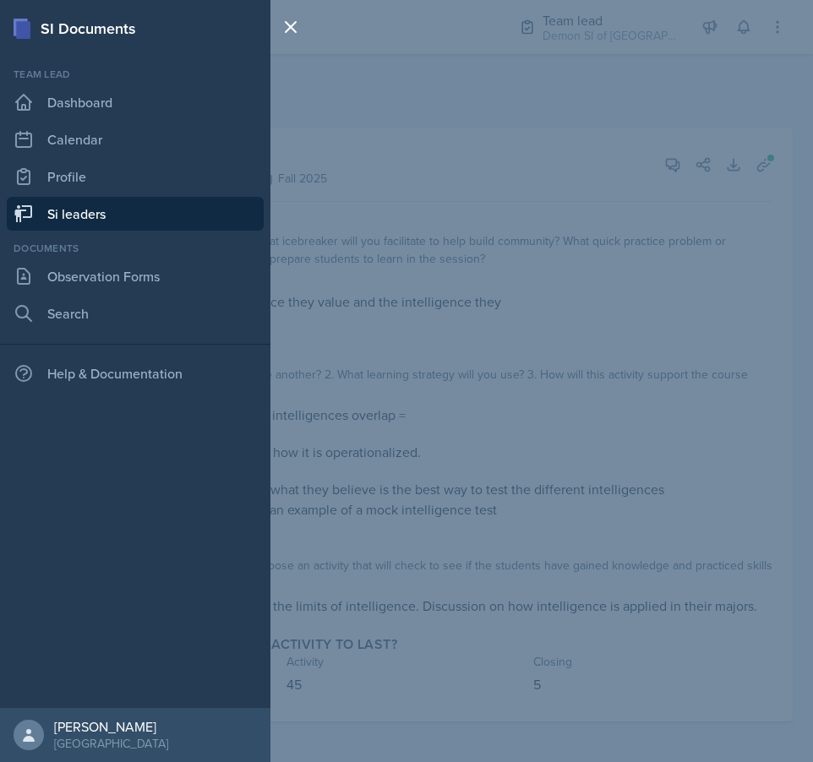
click at [170, 217] on link "Si leaders" at bounding box center [135, 214] width 257 height 34
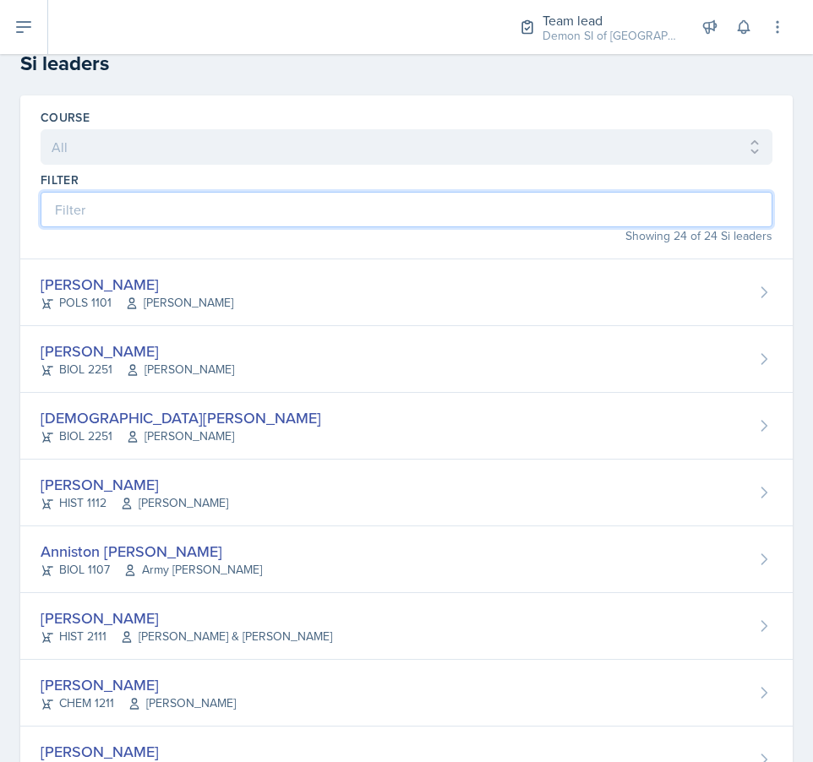
click at [125, 206] on input at bounding box center [406, 209] width 731 height 35
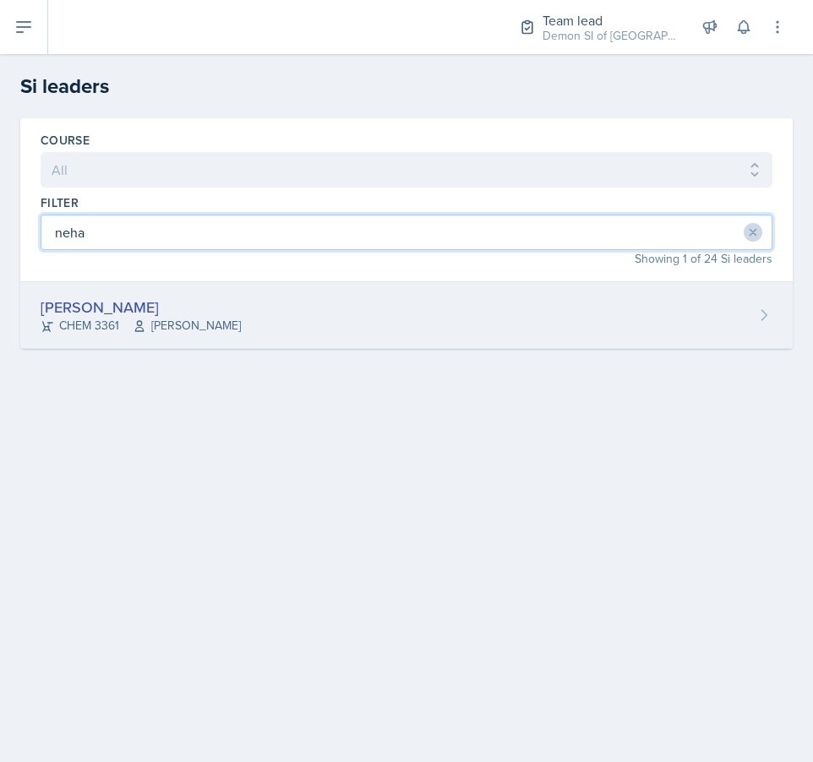
type input "neha"
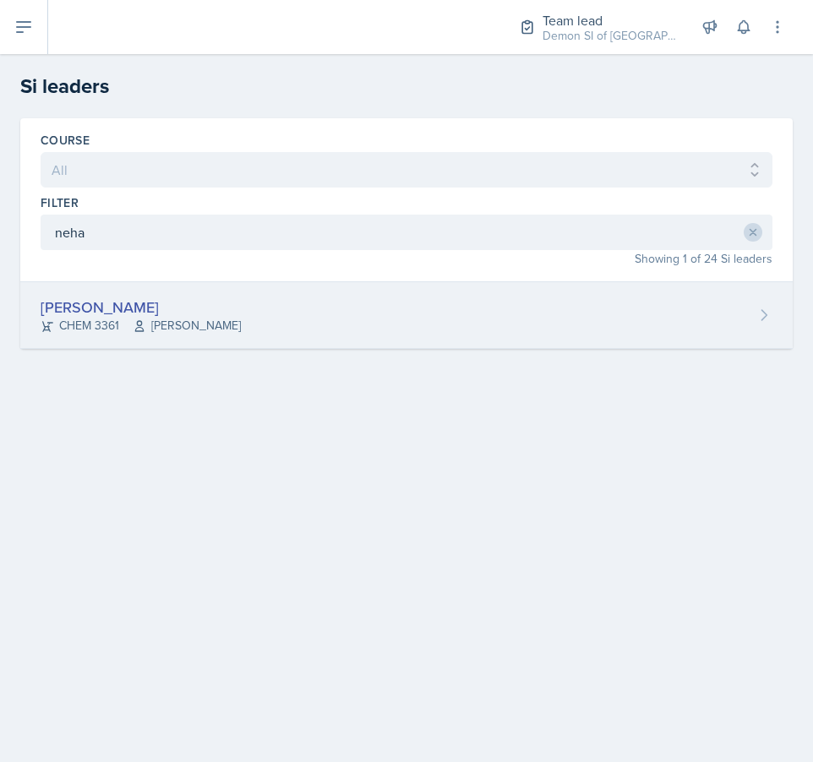
click at [81, 319] on div "CHEM 3361 John Haseltine" at bounding box center [141, 326] width 200 height 18
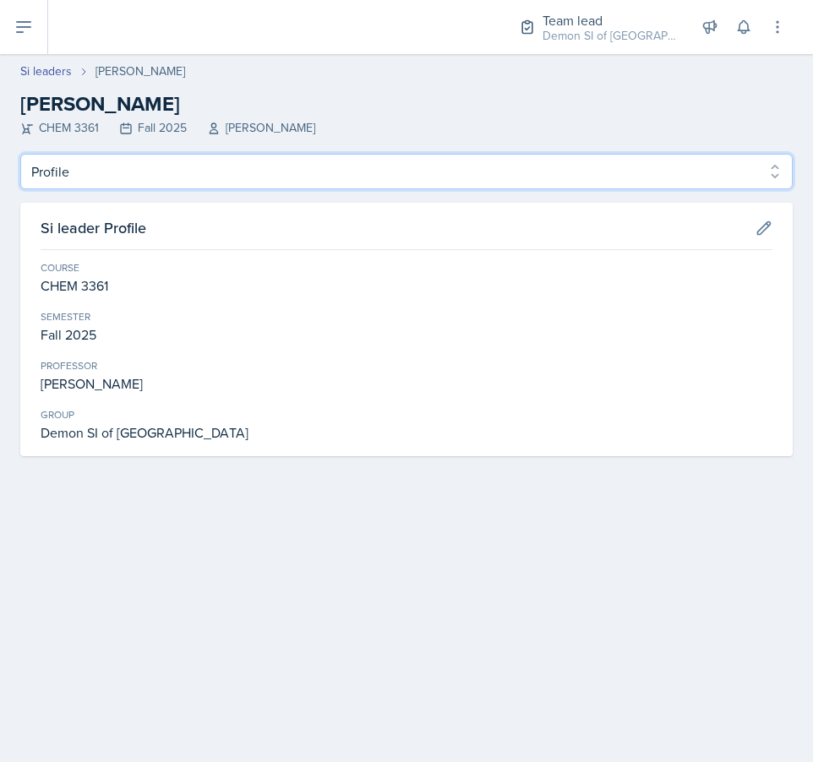
click at [151, 176] on select "Profile Planning Sheets Observation Forms Uploads" at bounding box center [406, 171] width 772 height 35
select select "Planning Sheets"
click at [20, 154] on select "Profile Planning Sheets Observation Forms Uploads" at bounding box center [406, 171] width 772 height 35
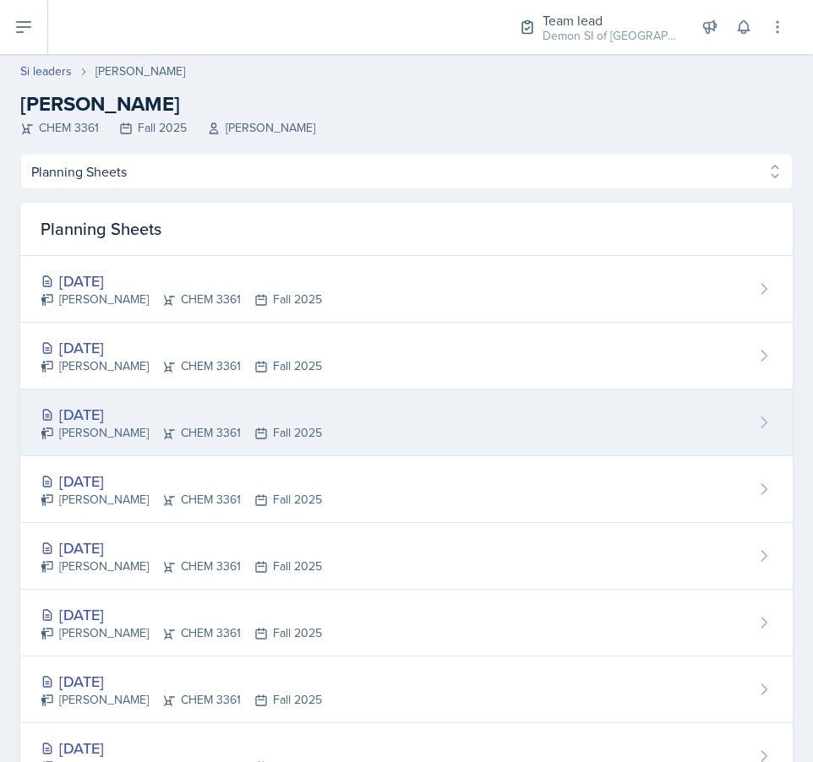
click at [171, 421] on div "[DATE]" at bounding box center [181, 414] width 281 height 23
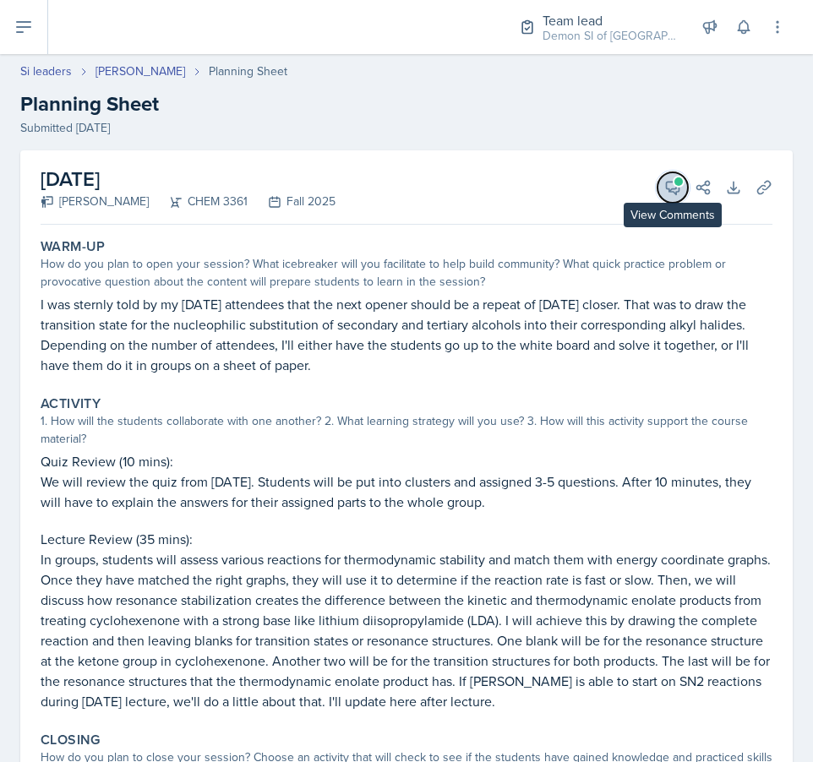
click at [671, 190] on icon at bounding box center [672, 188] width 13 height 13
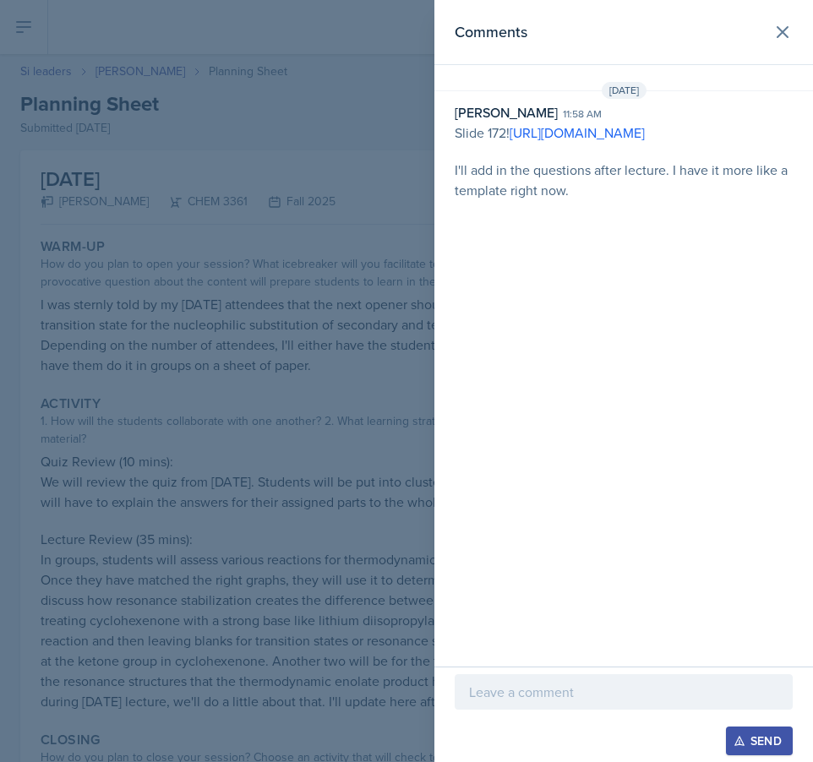
click at [642, 143] on p "Slide 172! https://docs.google.com/presentation/d/1YrsPqFe2yHiuB8mY3DdDcCBGRuTy…" at bounding box center [623, 132] width 338 height 20
click at [643, 142] on link "https://docs.google.com/presentation/d/1YrsPqFe2yHiuB8mY3DdDcCBGRuTyGNF2hc-5K4I…" at bounding box center [576, 132] width 135 height 19
click at [251, 247] on div at bounding box center [406, 381] width 813 height 762
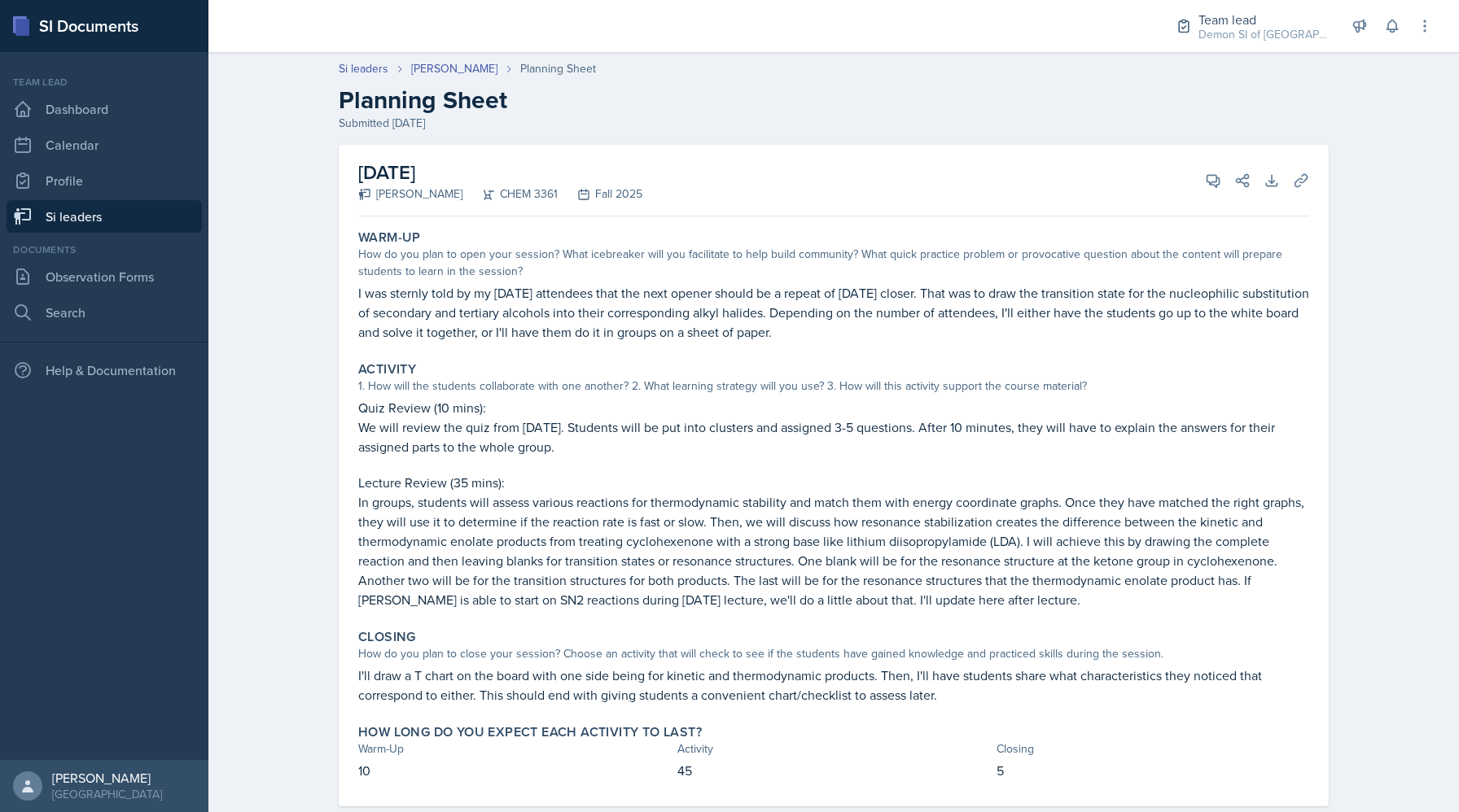
scroll to position [34, 0]
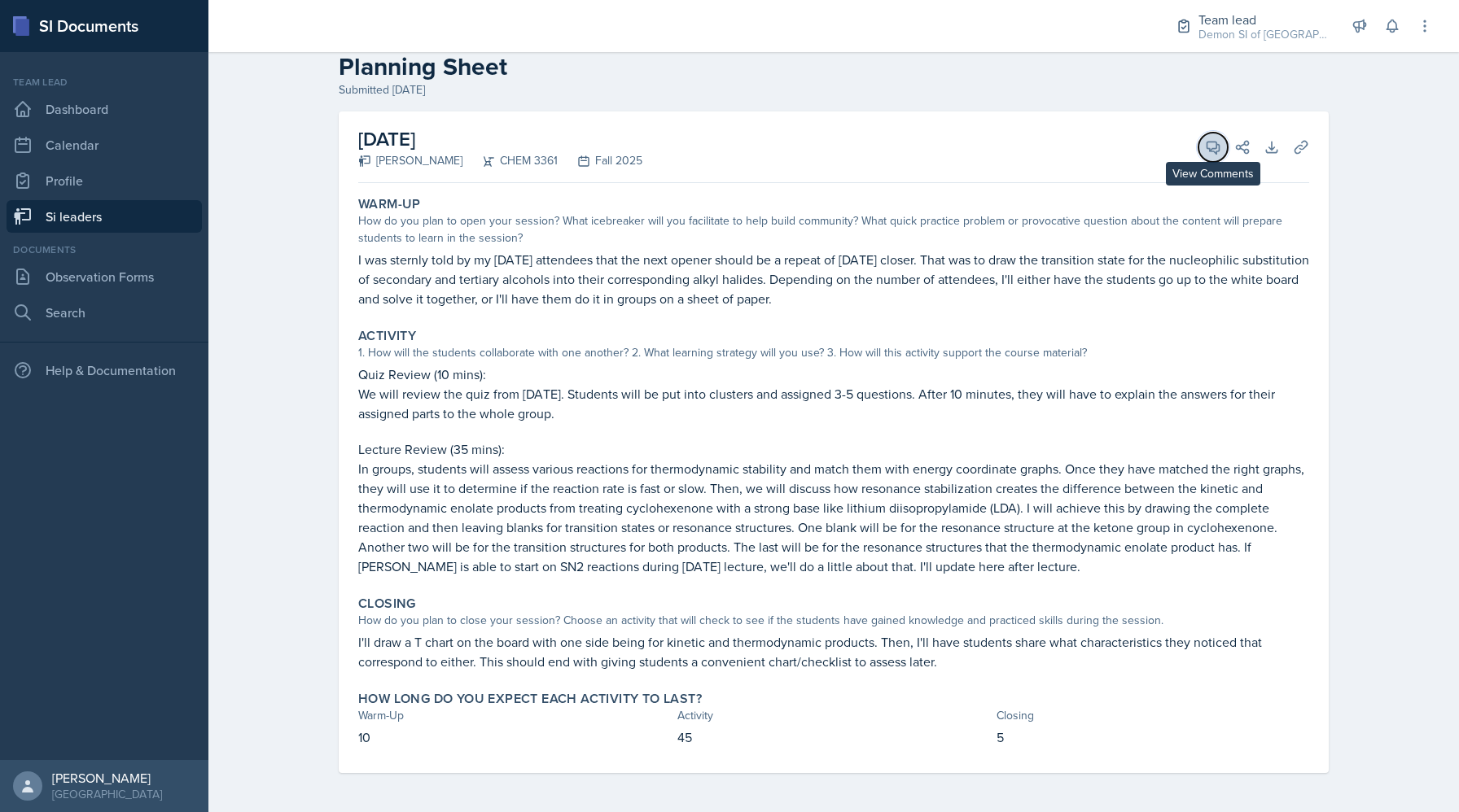
click at [783, 148] on icon at bounding box center [1213, 147] width 13 height 13
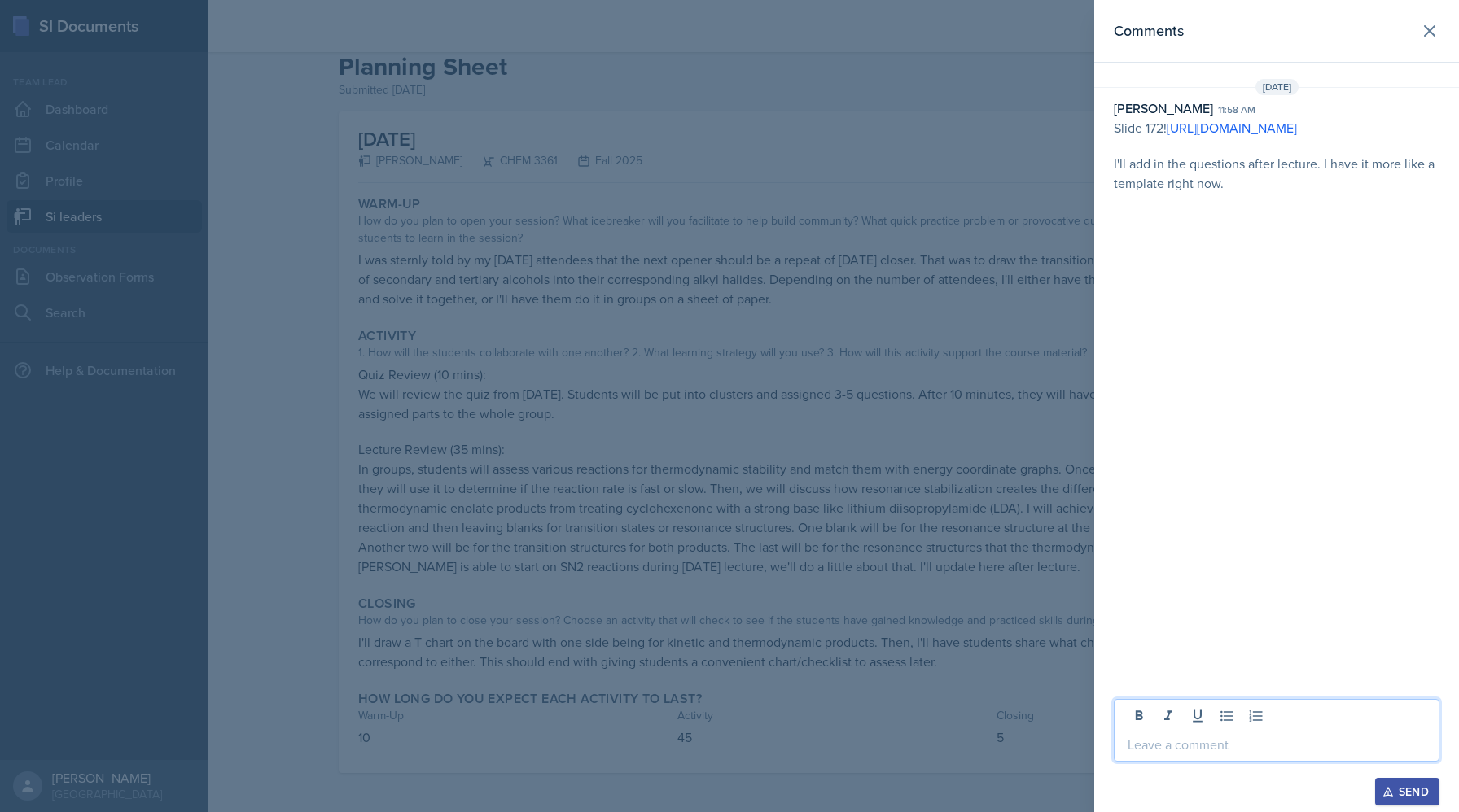
click at [783, 733] on p at bounding box center [1276, 745] width 298 height 19
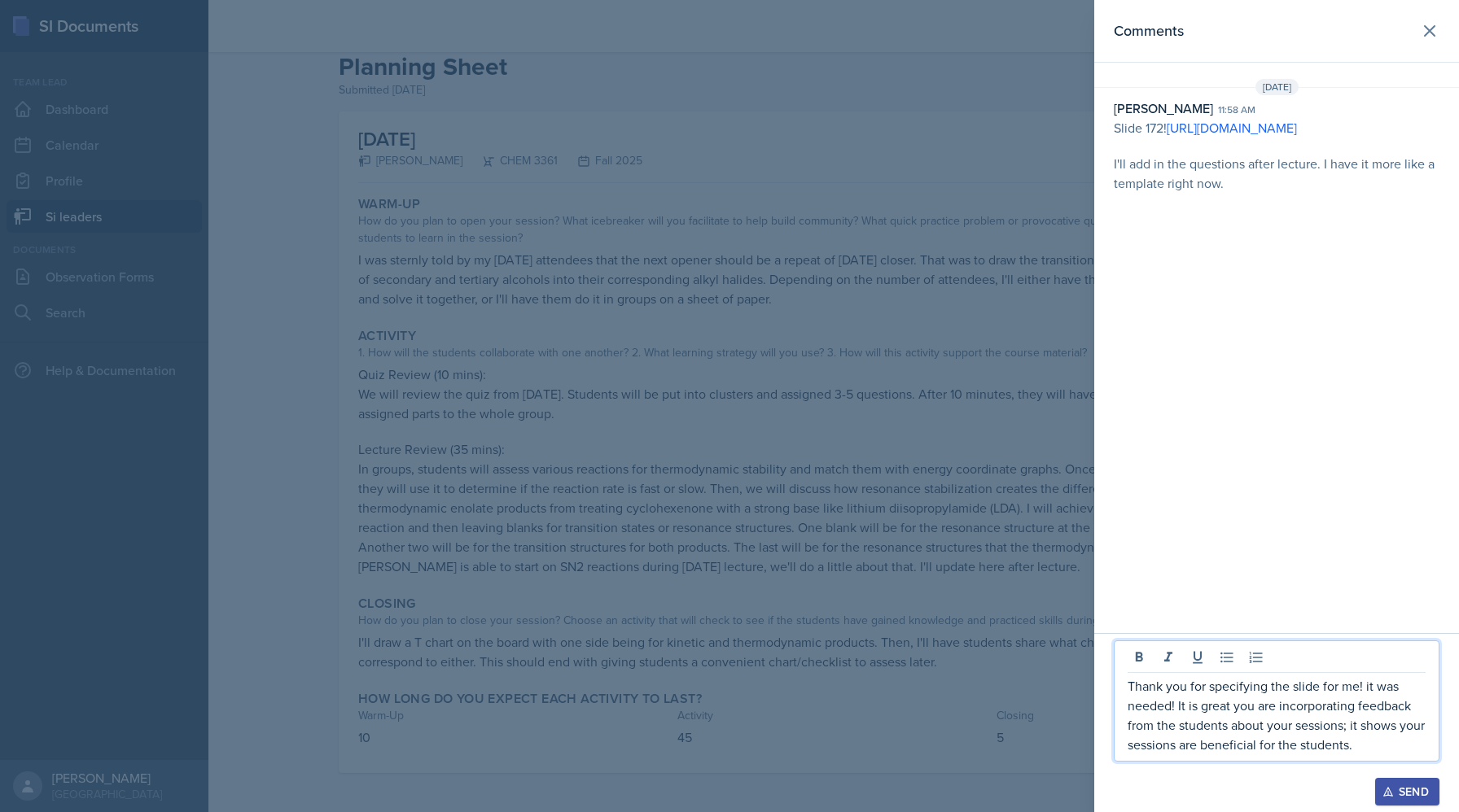
click at [783, 408] on div at bounding box center [730, 406] width 1459 height 812
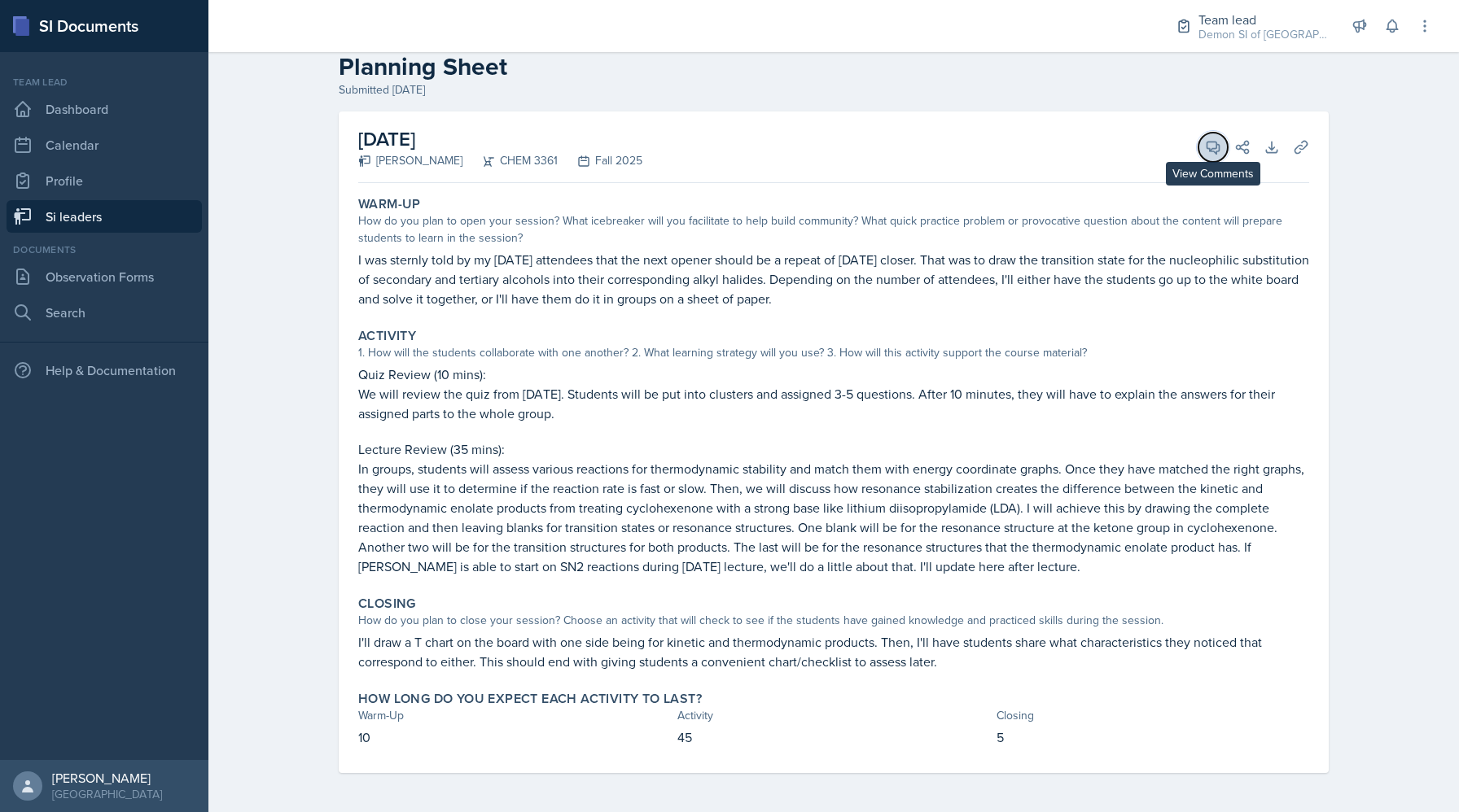
click at [783, 141] on button "View Comments" at bounding box center [1212, 147] width 29 height 29
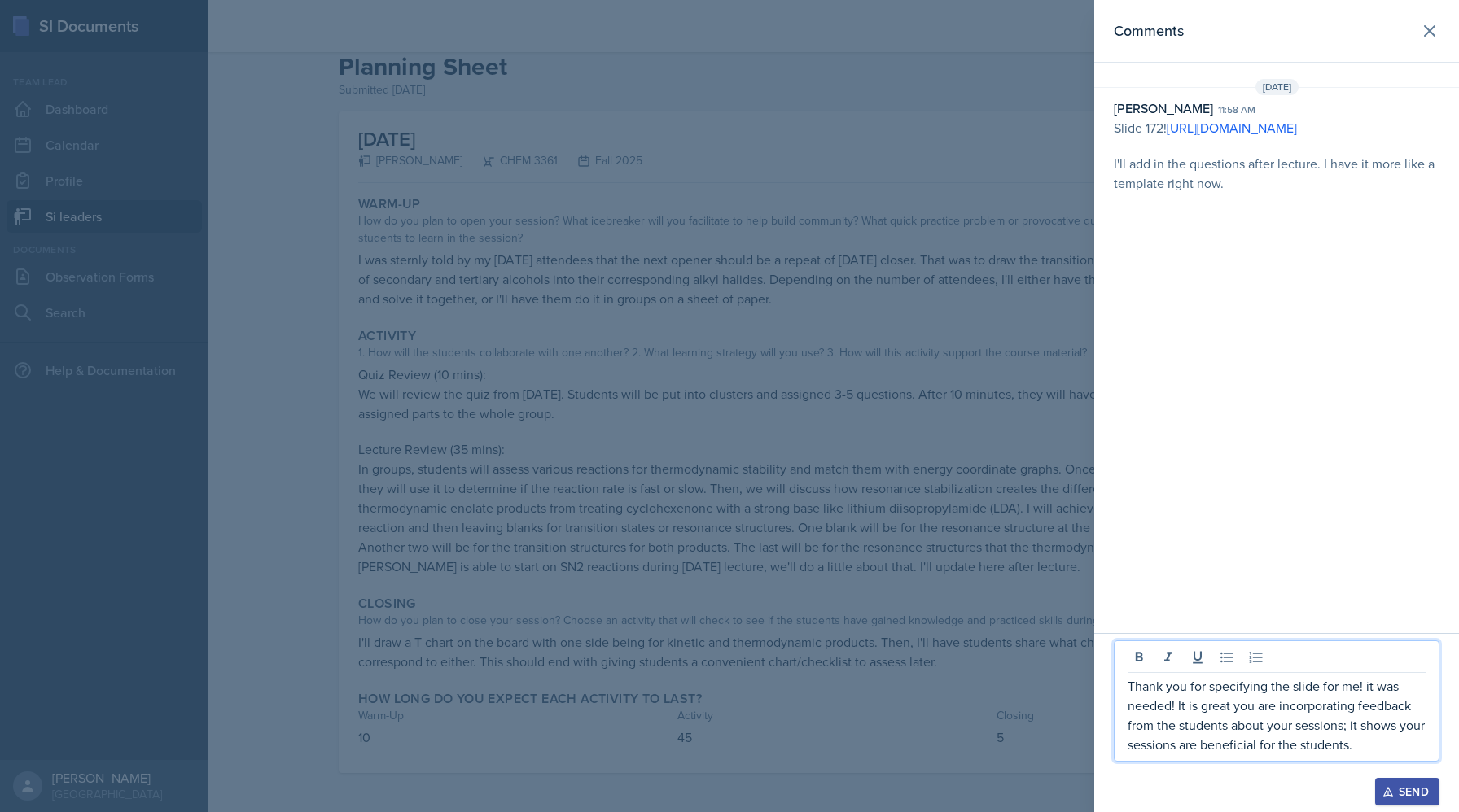
click at [783, 733] on p "Thank you for specifying the slide for me! it was needed! It is great you are i…" at bounding box center [1276, 715] width 298 height 78
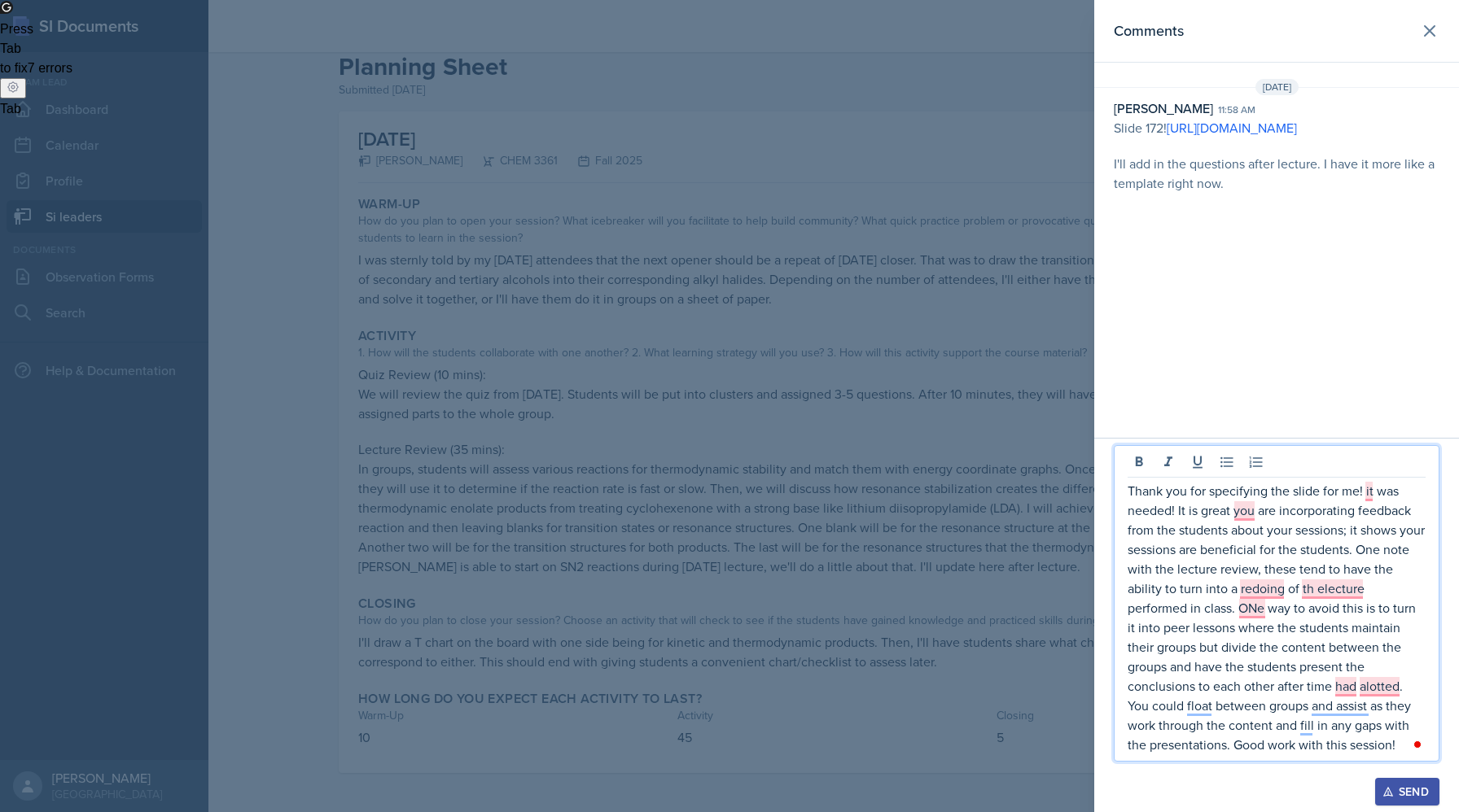
click at [783, 733] on div "Open Grammarly. 5 suggestions." at bounding box center [1417, 745] width 10 height 10
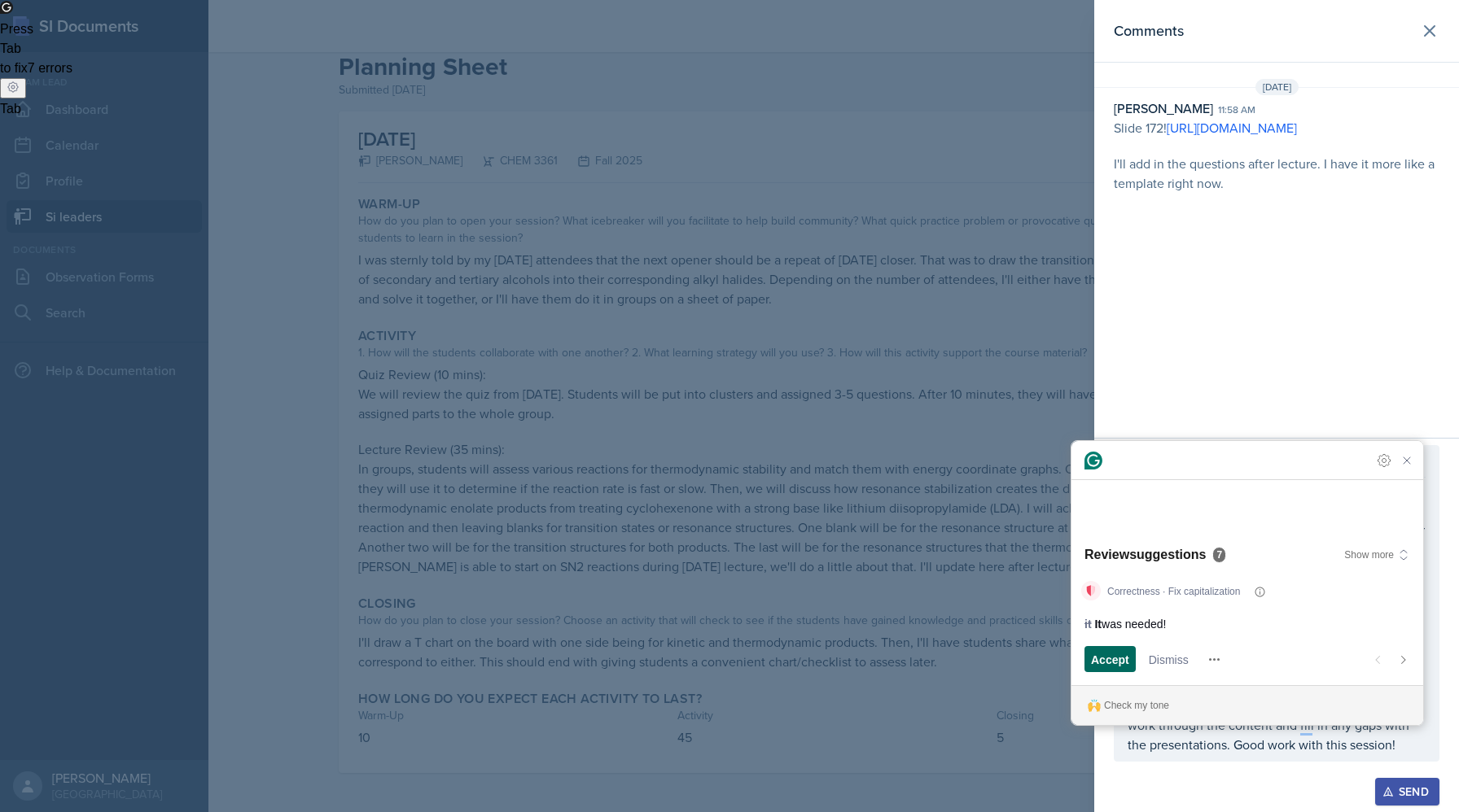
click at [783, 665] on span "Accept" at bounding box center [1110, 660] width 39 height 17
click at [783, 657] on span "Accept" at bounding box center [1110, 660] width 39 height 17
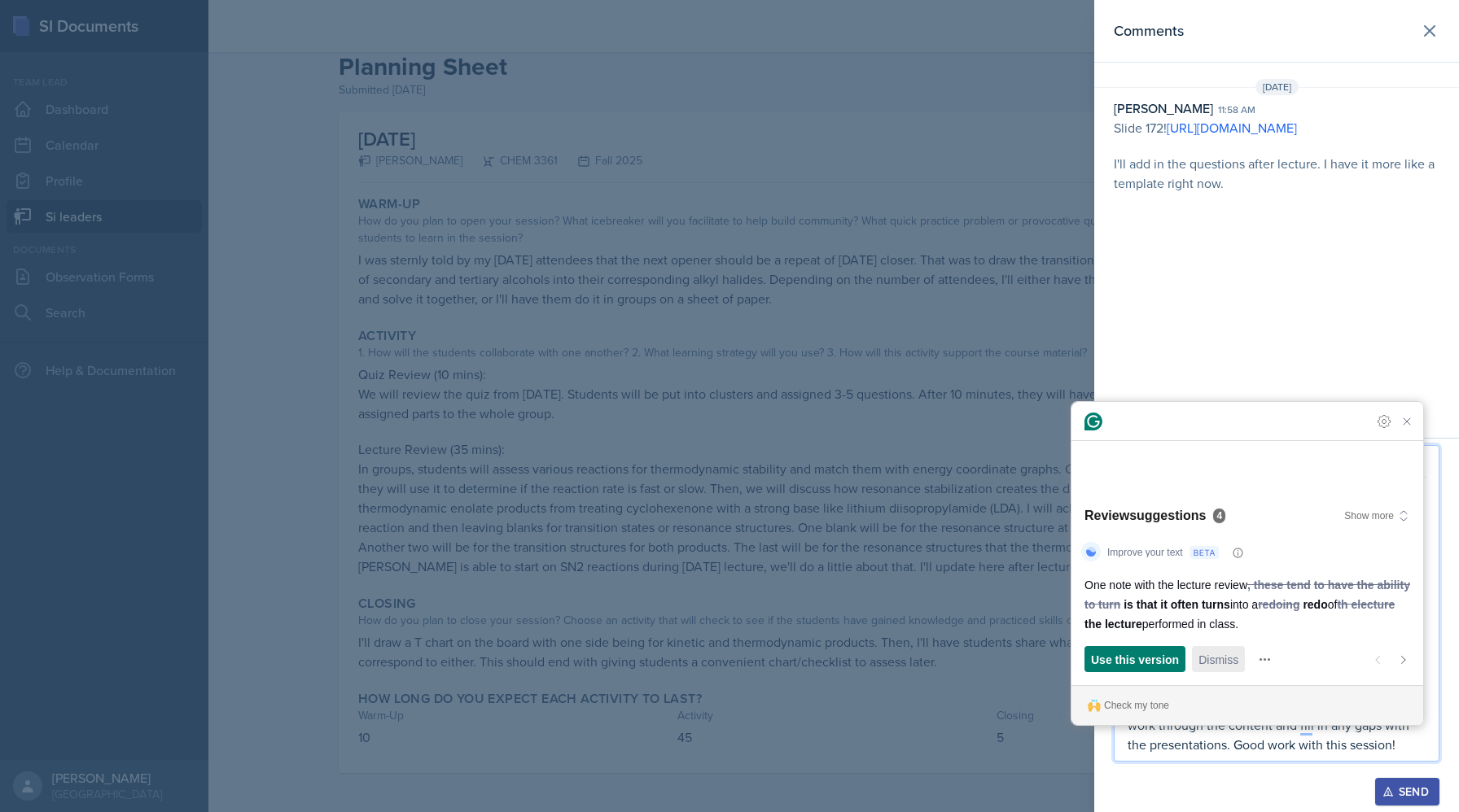
click at [783, 657] on span "Dismiss" at bounding box center [1217, 660] width 40 height 17
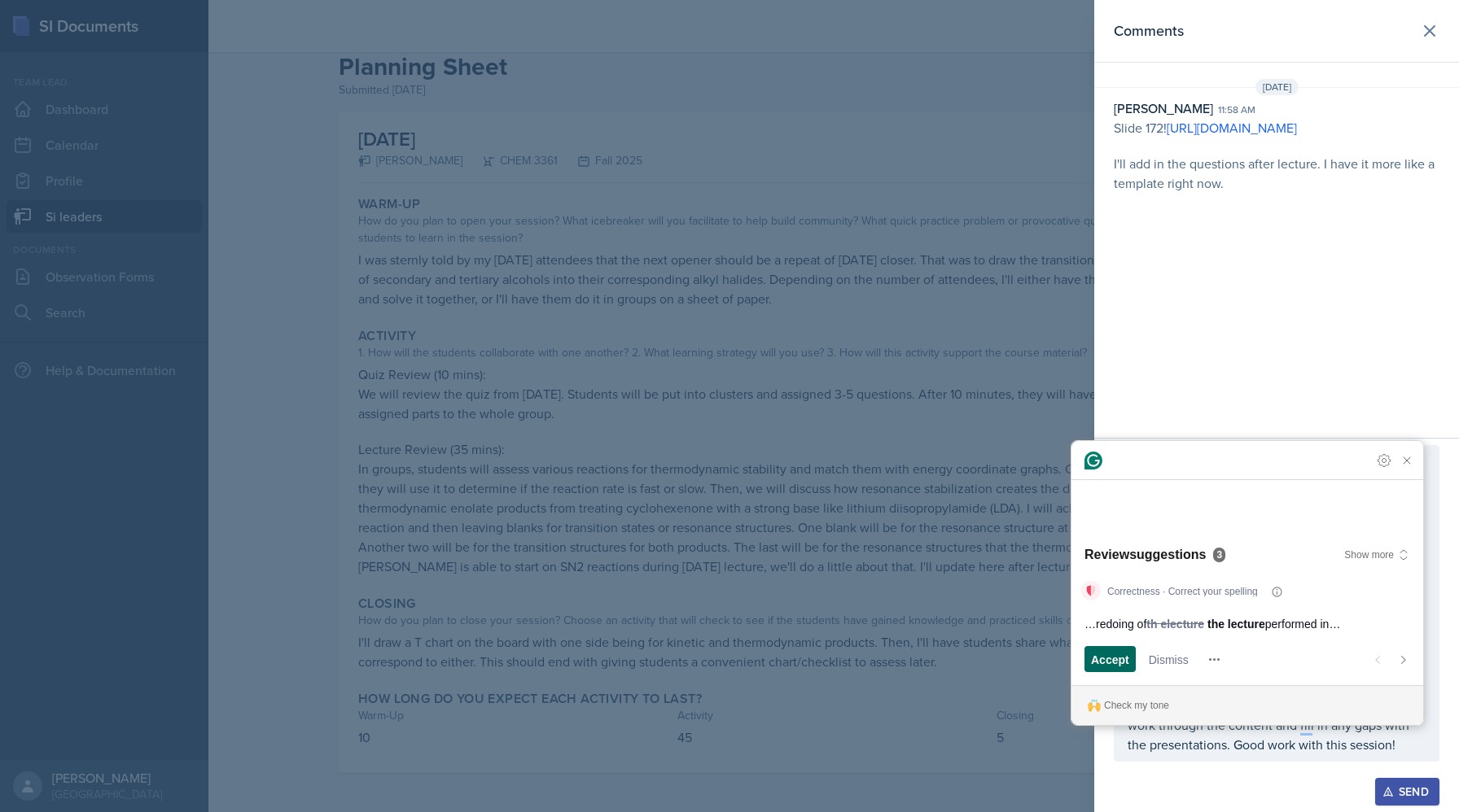
click at [783, 653] on button "Accept and open next suggestion" at bounding box center [1109, 659] width 51 height 26
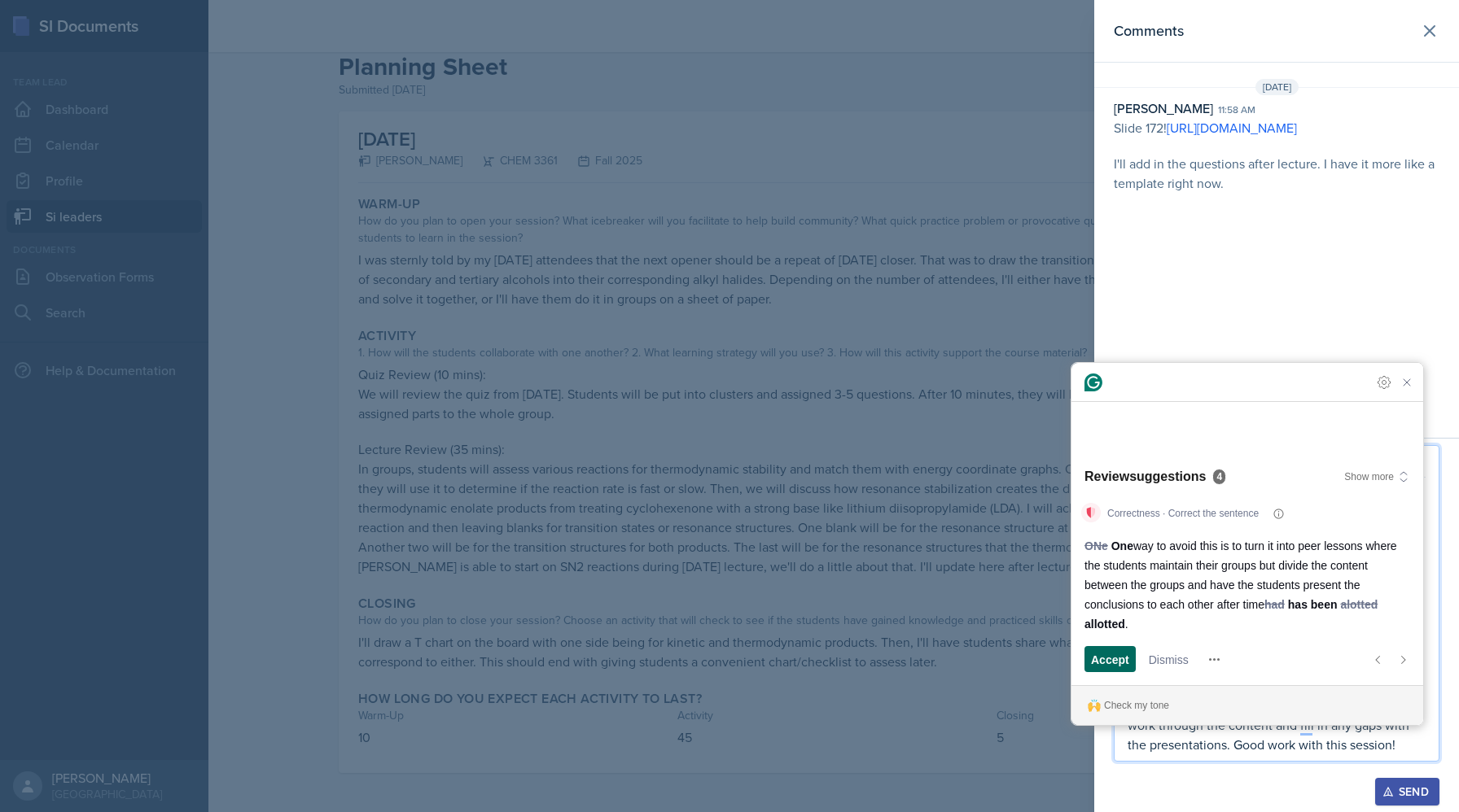
click at [783, 651] on span "Accept" at bounding box center [1110, 660] width 39 height 17
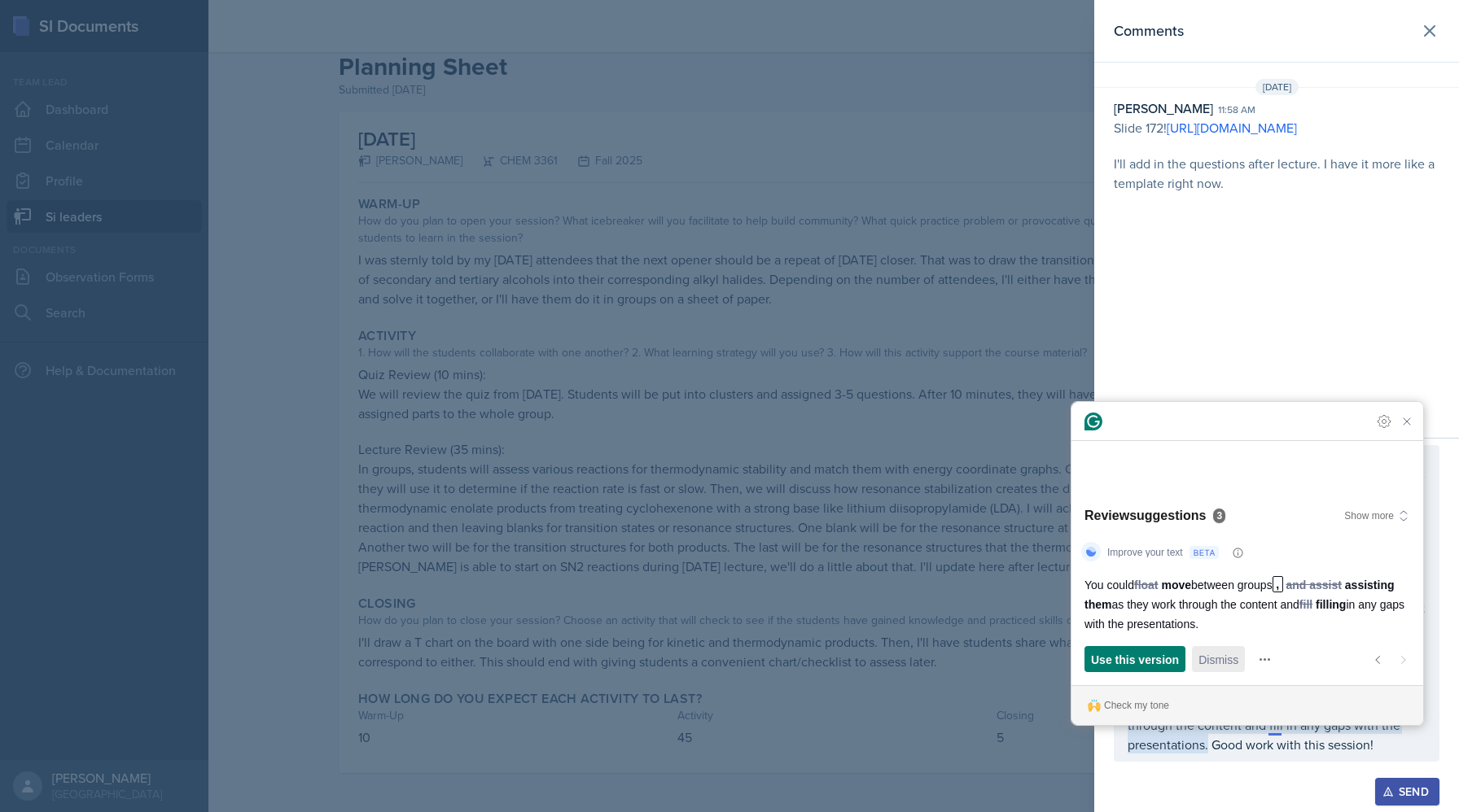
click at [783, 657] on span "Dismiss" at bounding box center [1217, 660] width 40 height 17
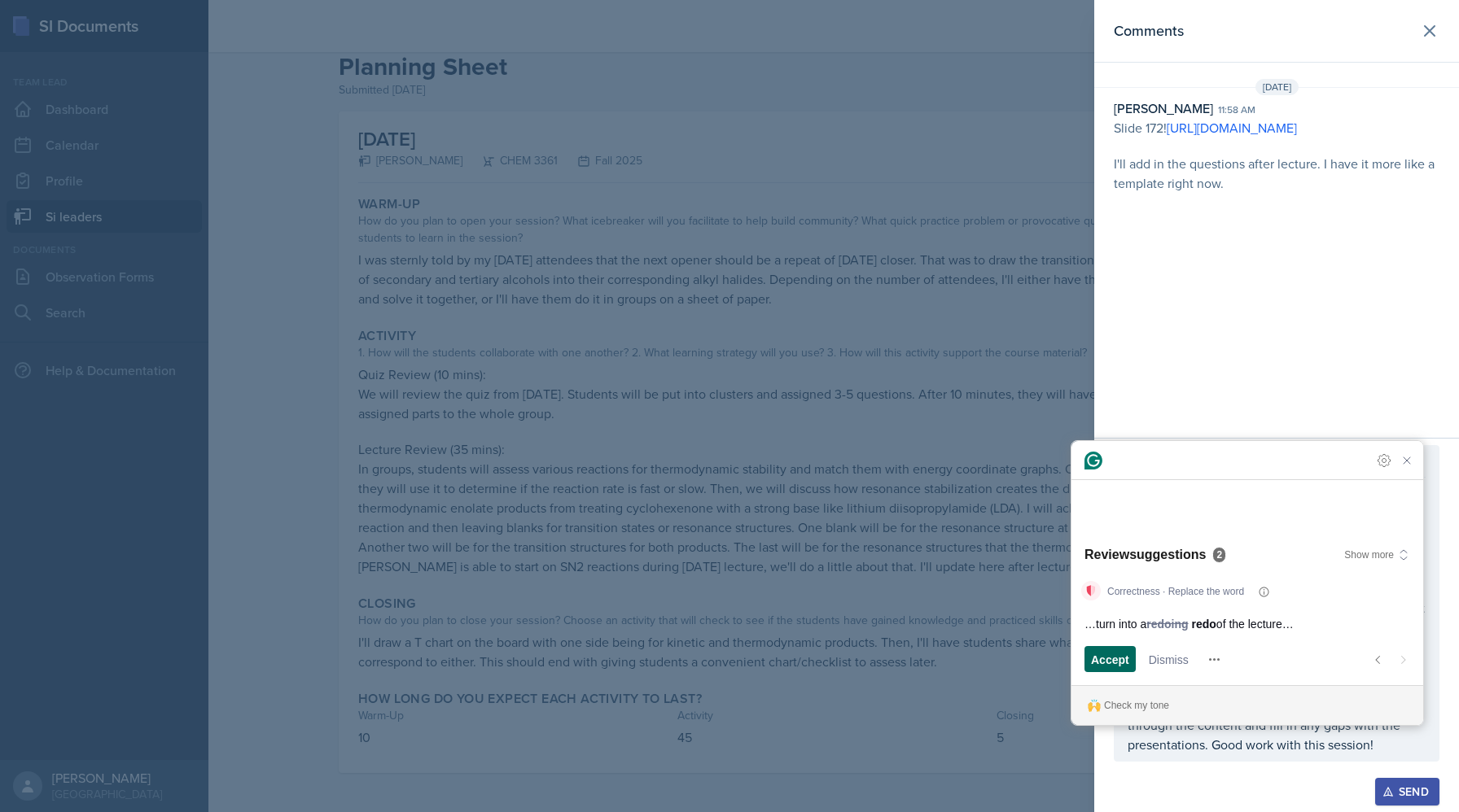
click at [783, 663] on span "Accept" at bounding box center [1110, 660] width 39 height 17
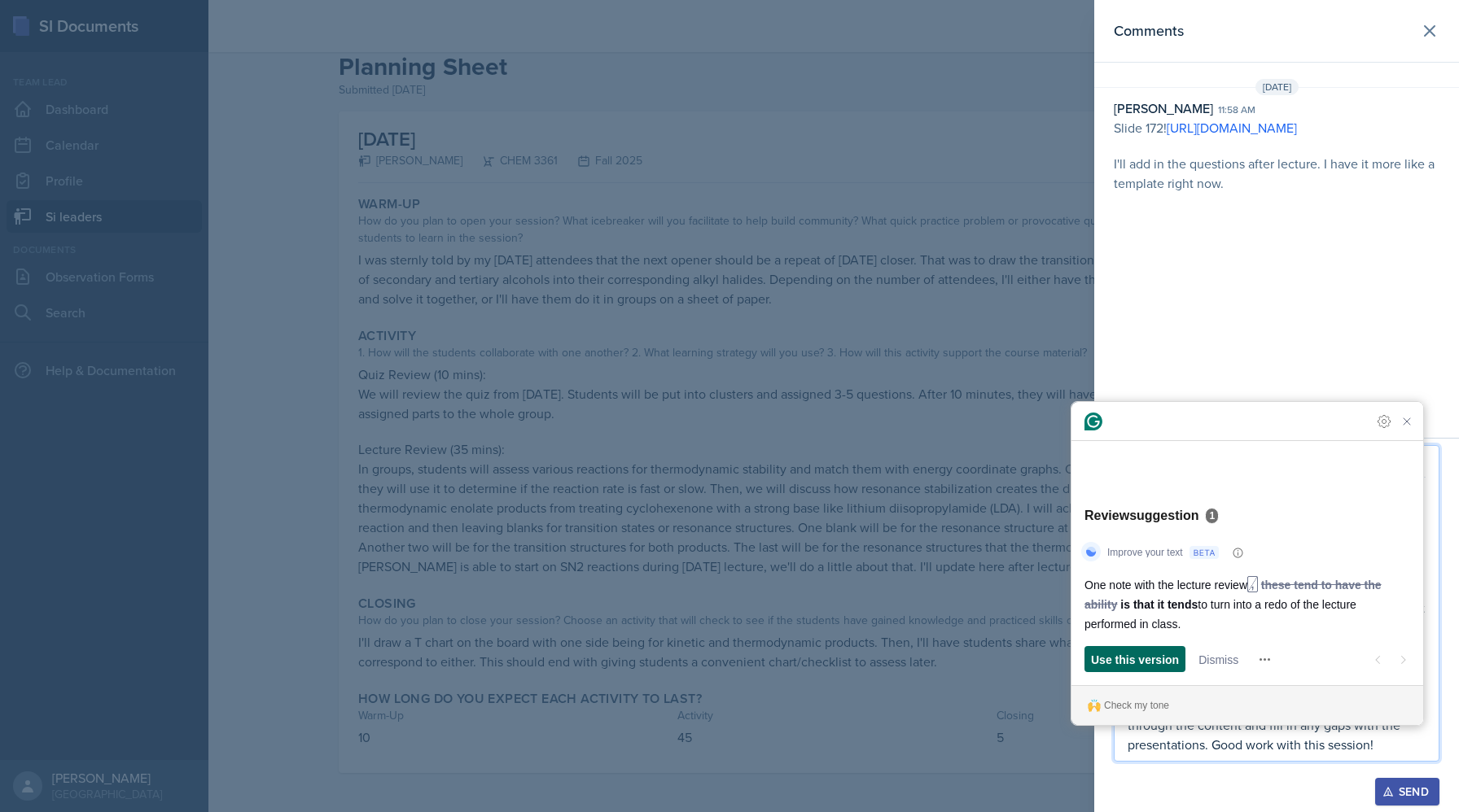
click at [783, 659] on span "Use this version" at bounding box center [1134, 660] width 88 height 17
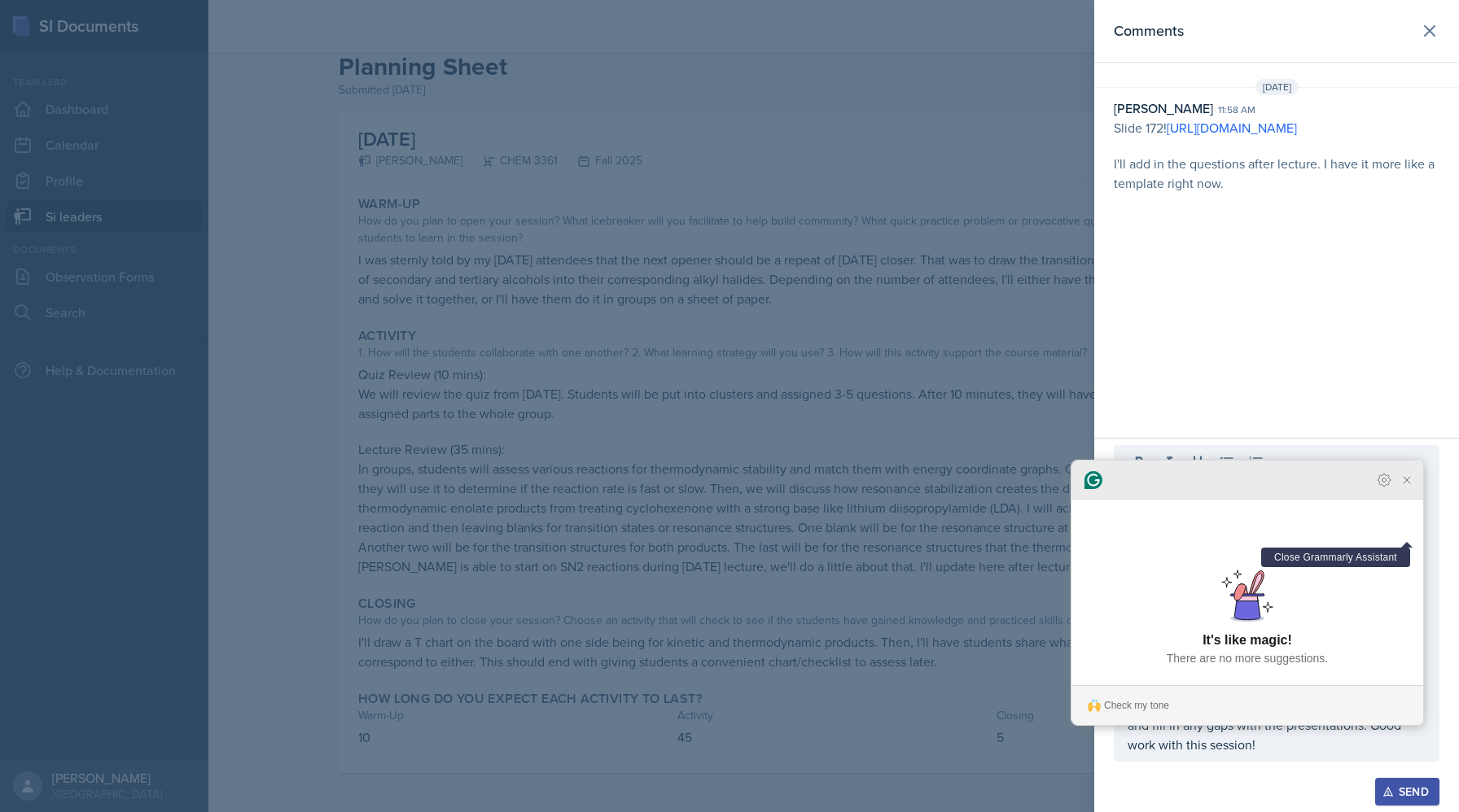
click at [783, 486] on icon "Close Grammarly Assistant" at bounding box center [1407, 481] width 13 height 13
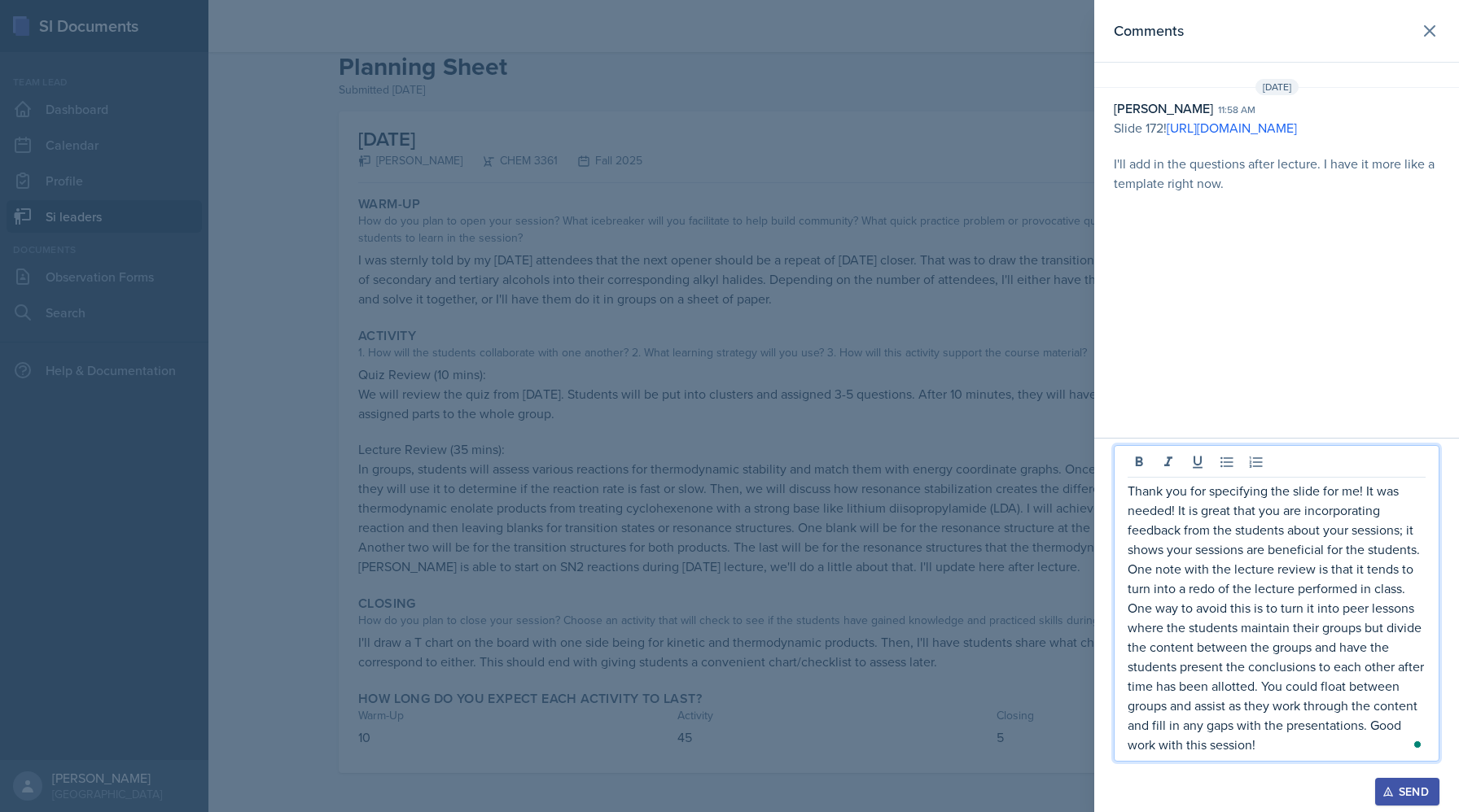
click at [783, 720] on p "Thank you for specifying the slide for me! It was needed! It is great that you …" at bounding box center [1276, 617] width 298 height 274
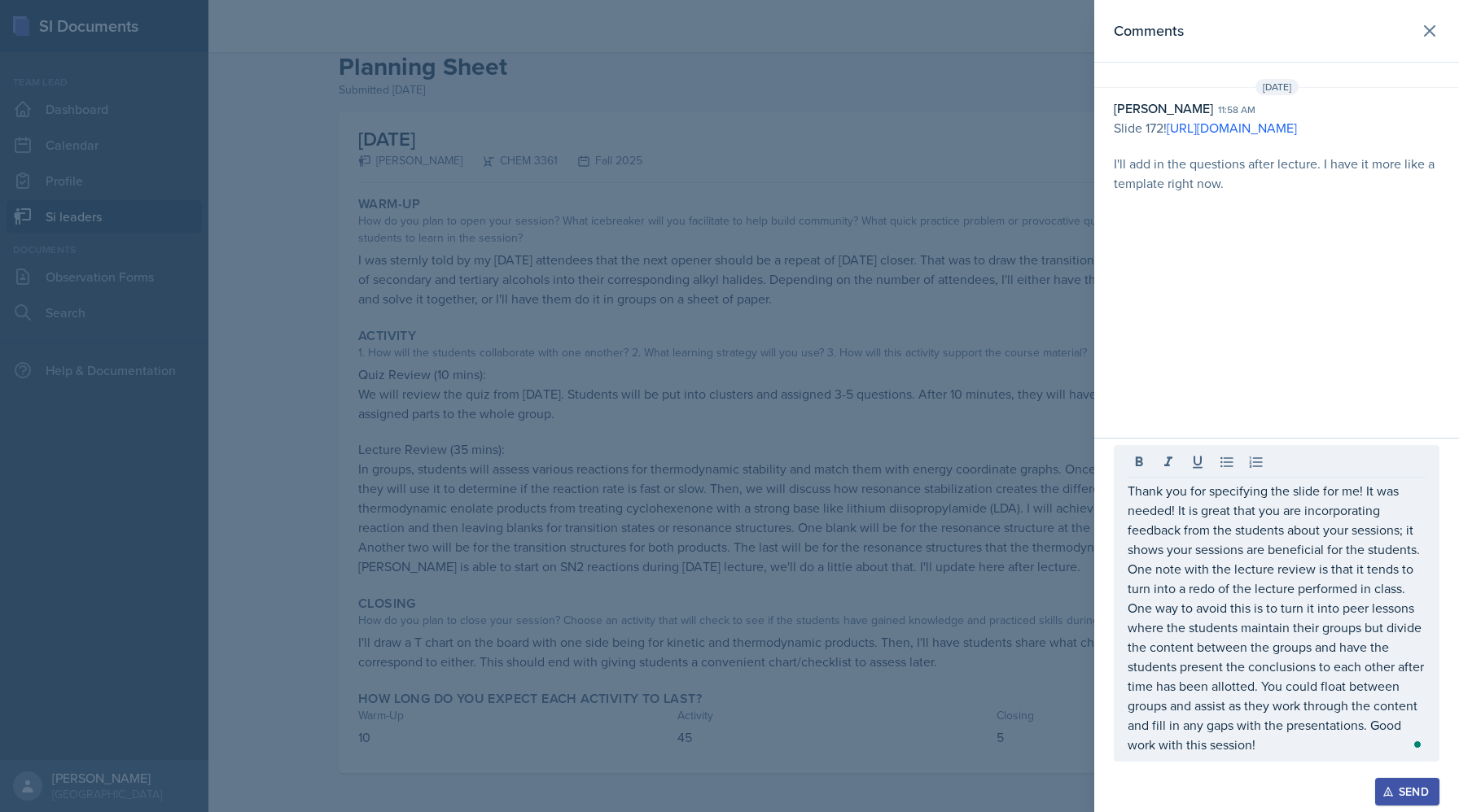
click at [783, 733] on div "Thank you for specifying the slide for me! It was needed! It is great that you …" at bounding box center [1276, 603] width 326 height 317
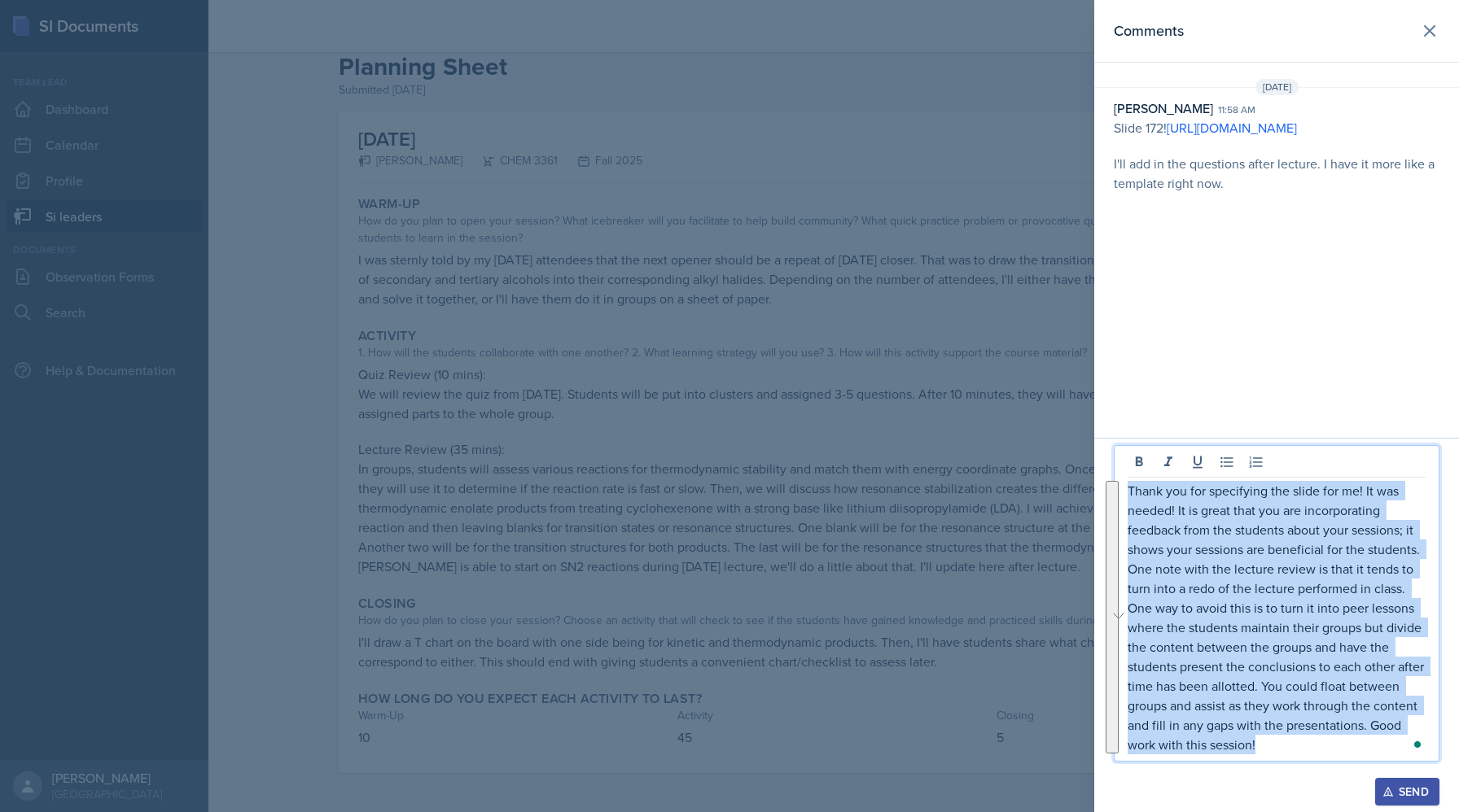
drag, startPoint x: 1264, startPoint y: 745, endPoint x: 1088, endPoint y: 407, distance: 381.1
click at [783, 407] on div "Comments Oct 12th, 2025 Neha Prabakaran 11:58 am Slide 172! https://docs.google…" at bounding box center [730, 406] width 1459 height 812
copy p "Thank you for specifying the slide for me! It was needed! It is great that you …"
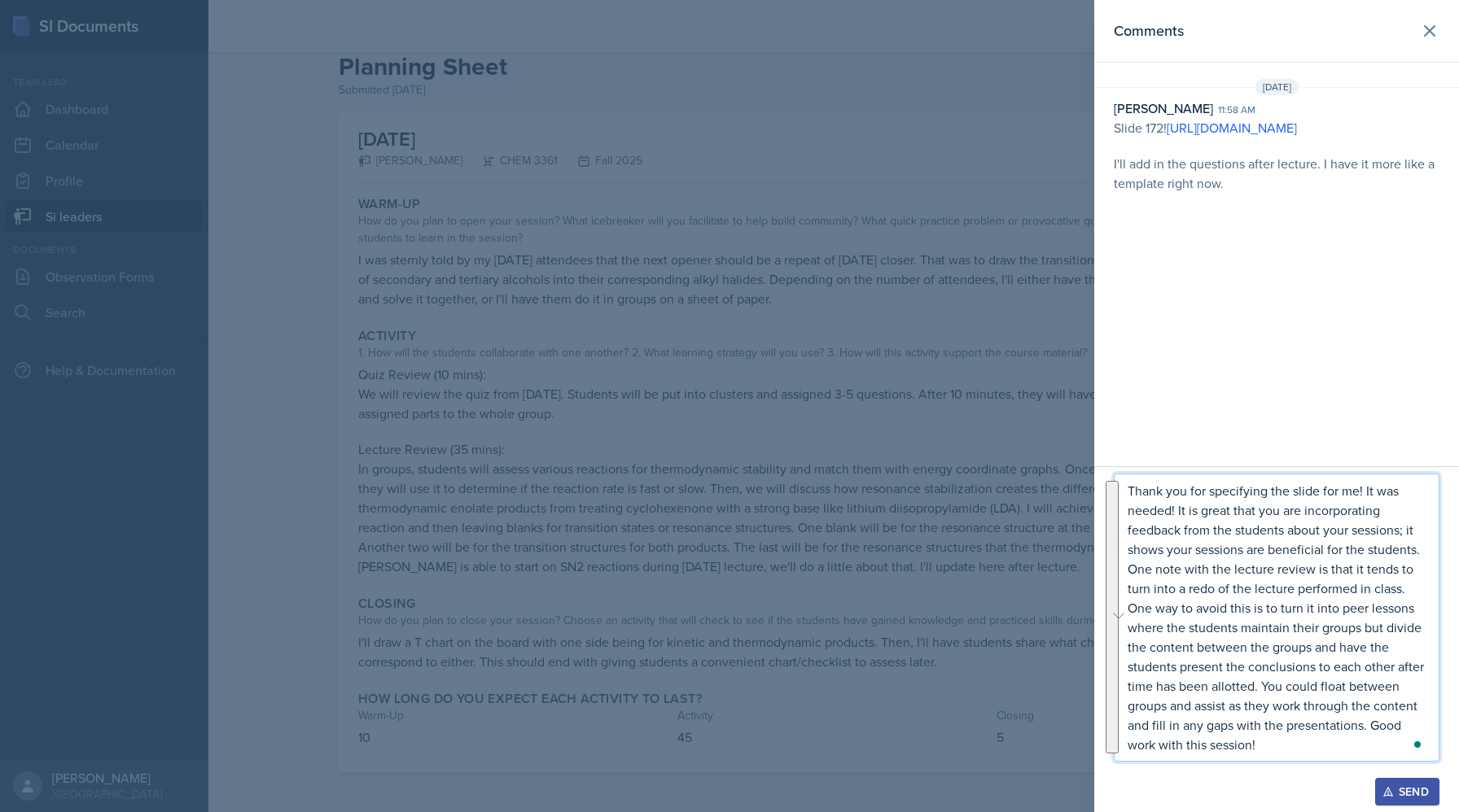
click at [783, 496] on p "Thank you for specifying the slide for me! It was needed! It is great that you …" at bounding box center [1276, 617] width 298 height 274
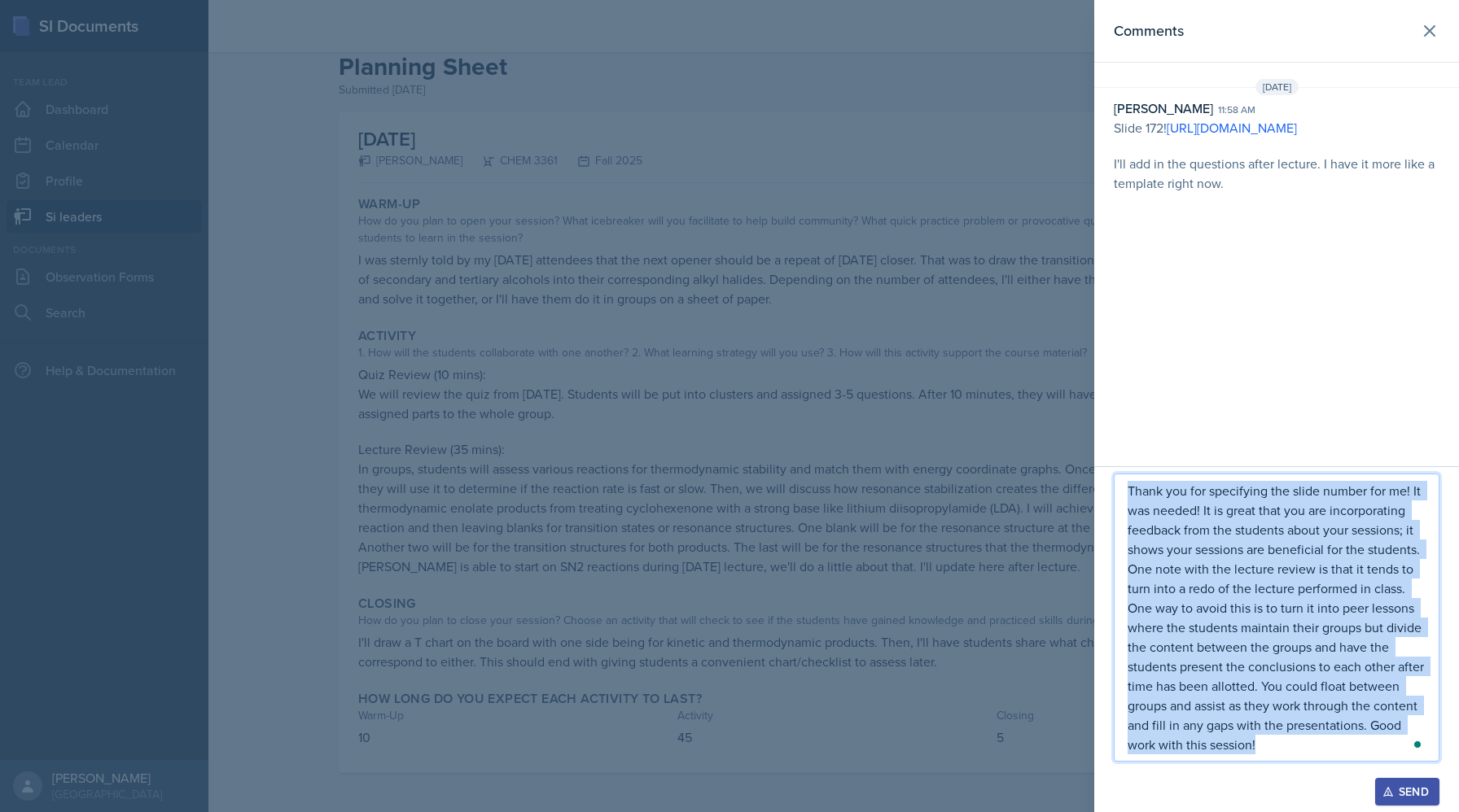
drag, startPoint x: 1270, startPoint y: 747, endPoint x: 1062, endPoint y: 452, distance: 361.0
click at [783, 452] on div "Comments Oct 12th, 2025 Neha Prabakaran 11:58 am Slide 172! https://docs.google…" at bounding box center [730, 406] width 1459 height 812
copy p "Thank you for specifying the slide number for me! It was needed! It is great th…"
click at [783, 733] on div "Send" at bounding box center [1407, 792] width 43 height 13
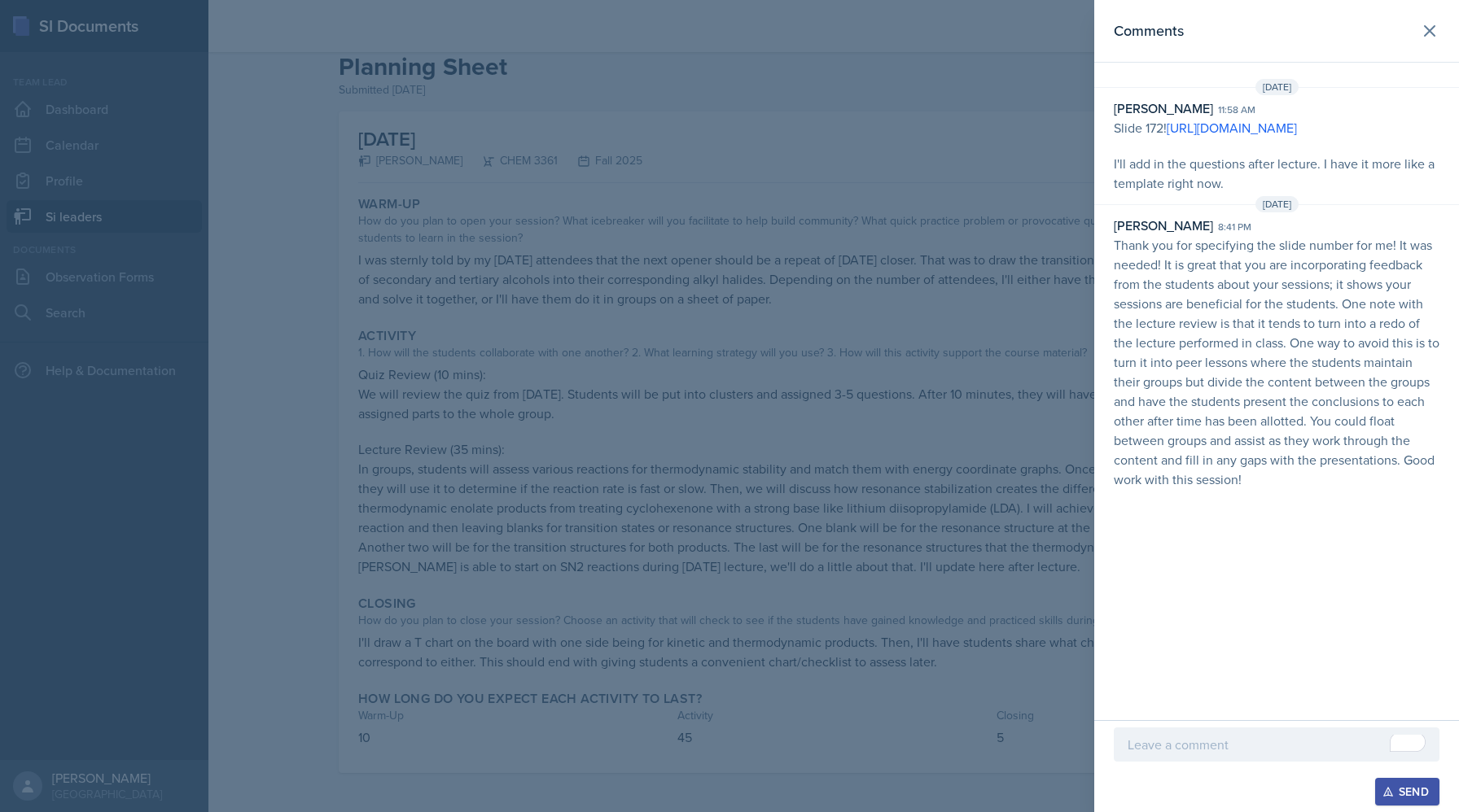
click at [518, 252] on div at bounding box center [730, 406] width 1459 height 812
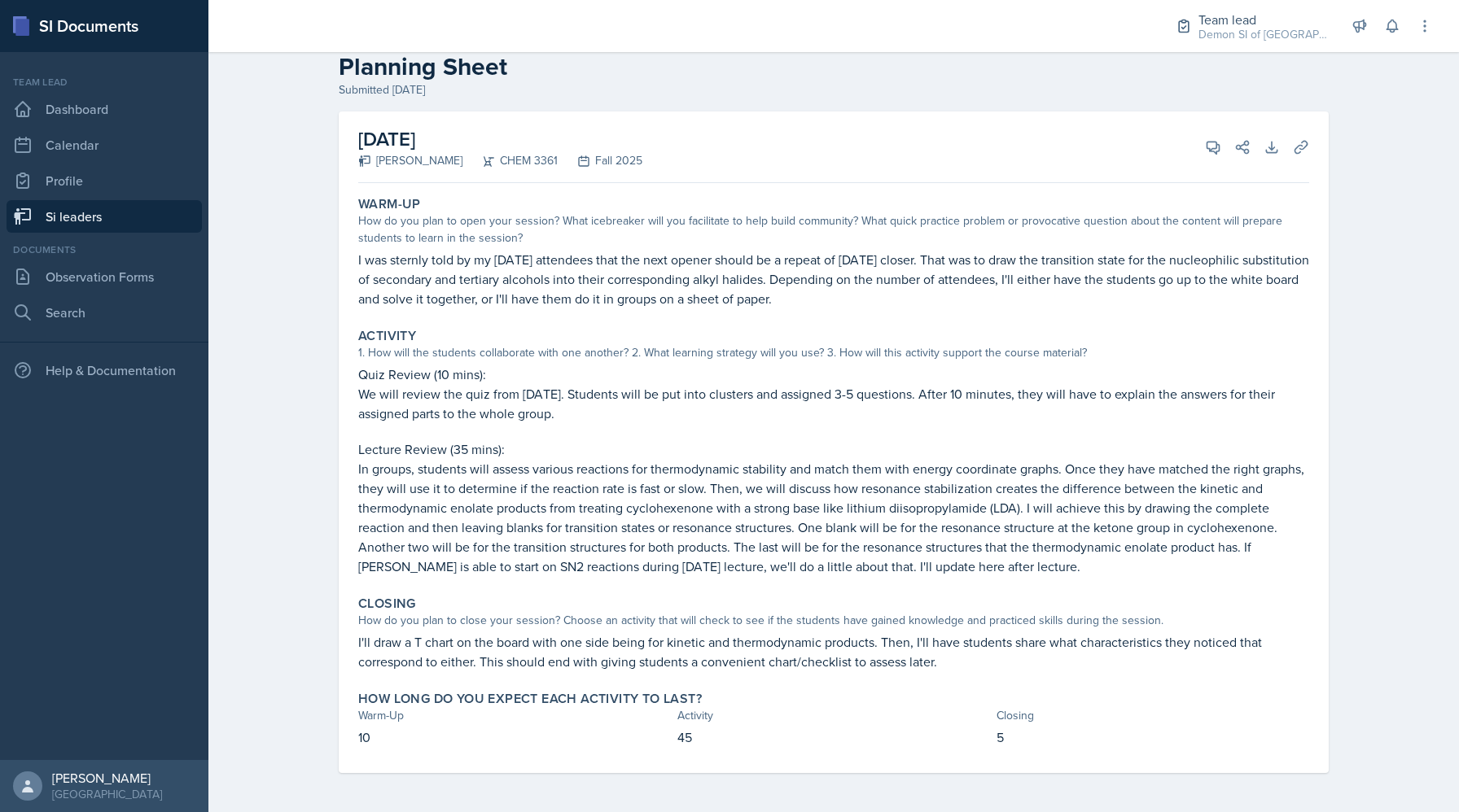
scroll to position [0, 0]
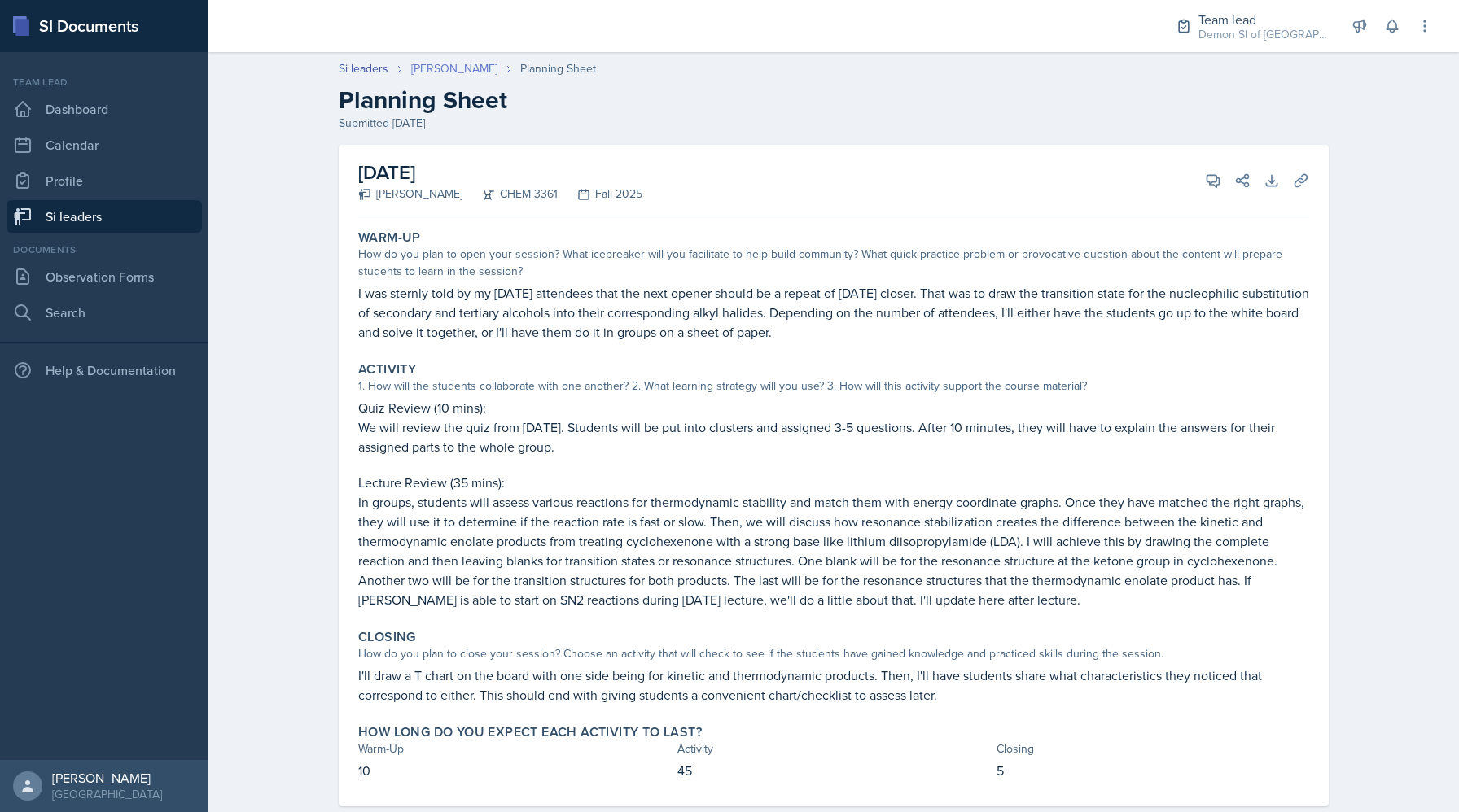
click at [442, 61] on link "[PERSON_NAME]" at bounding box center [455, 69] width 87 height 17
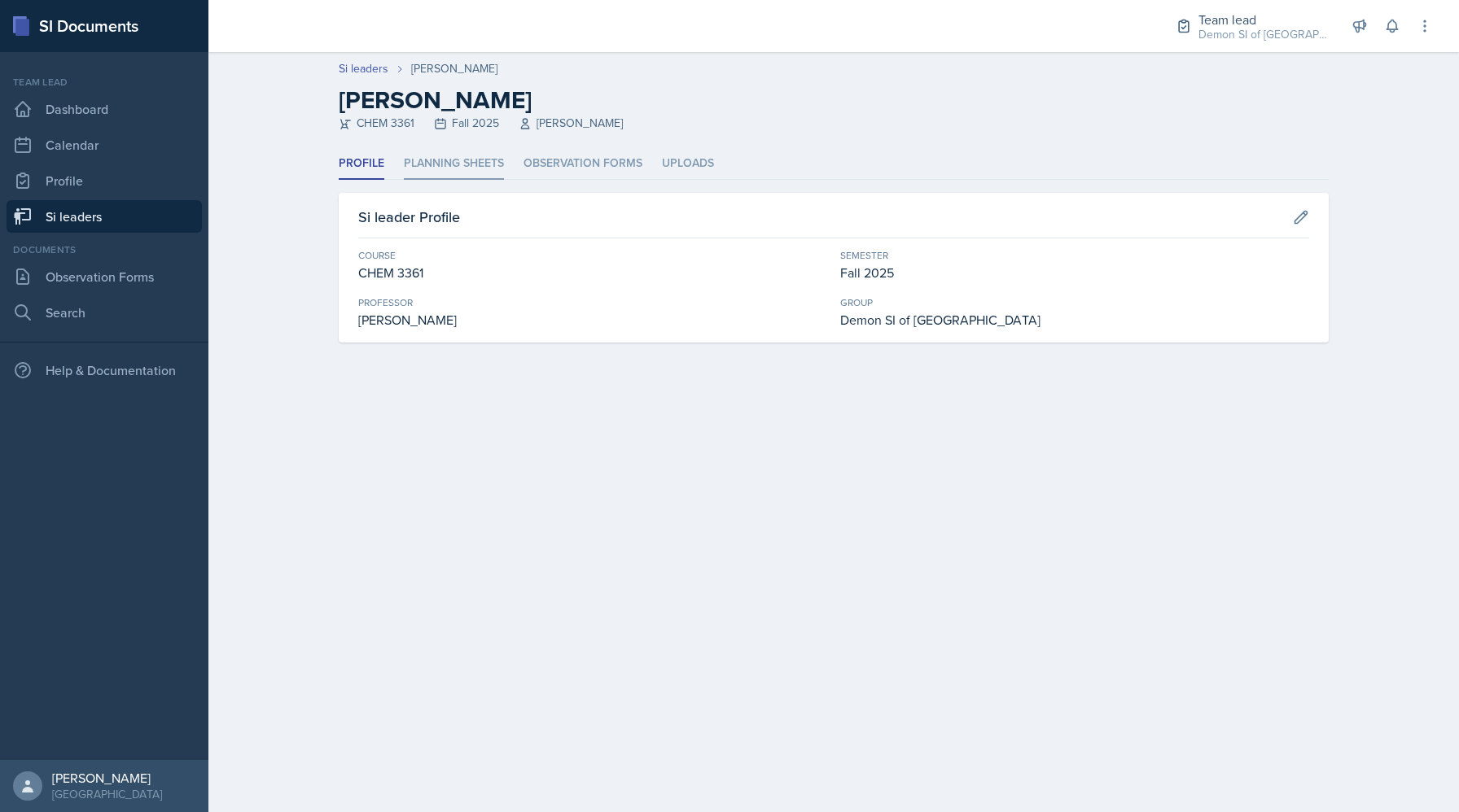
click at [436, 168] on li "Planning Sheets" at bounding box center [454, 164] width 100 height 32
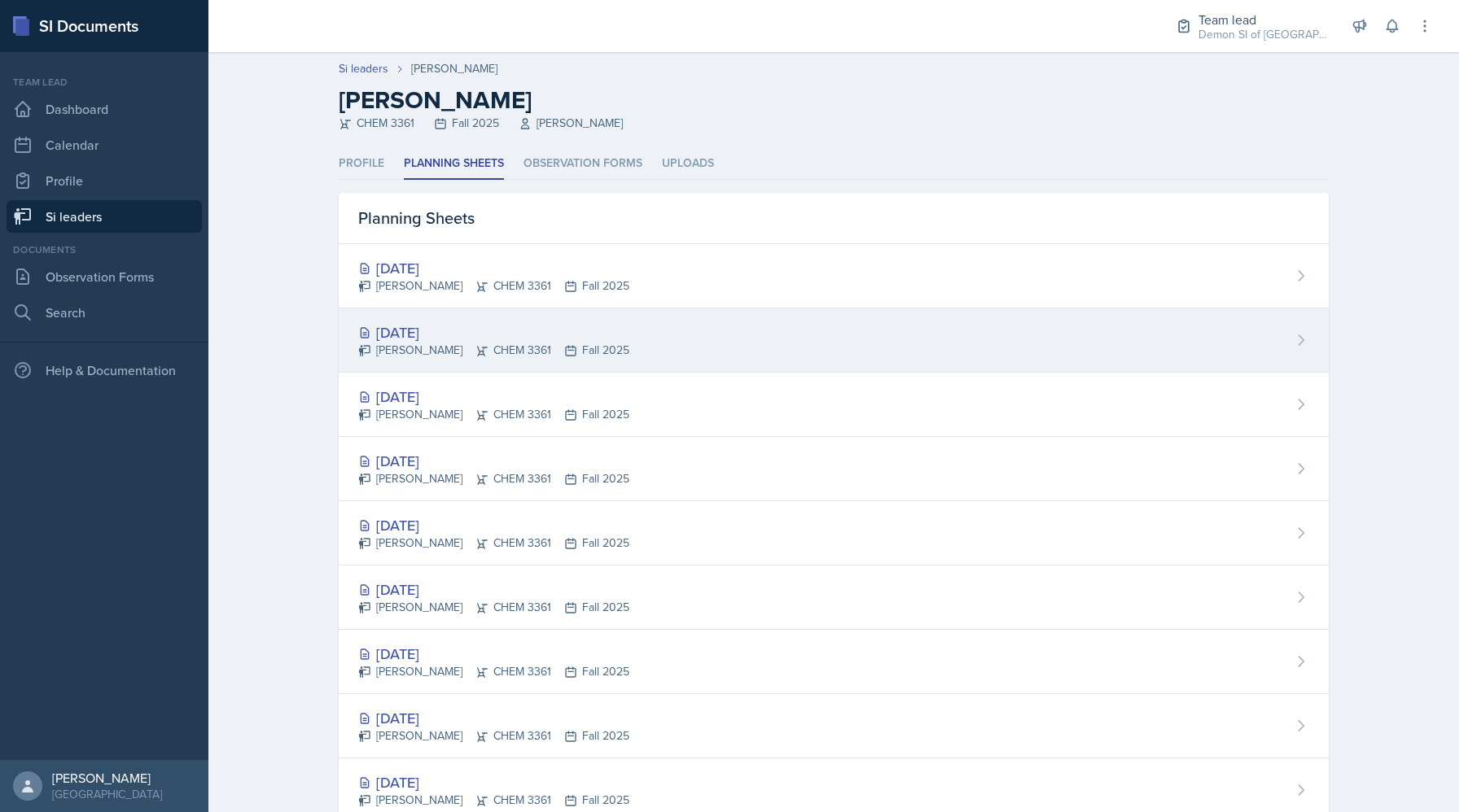
click at [388, 327] on div "[DATE]" at bounding box center [493, 332] width 271 height 22
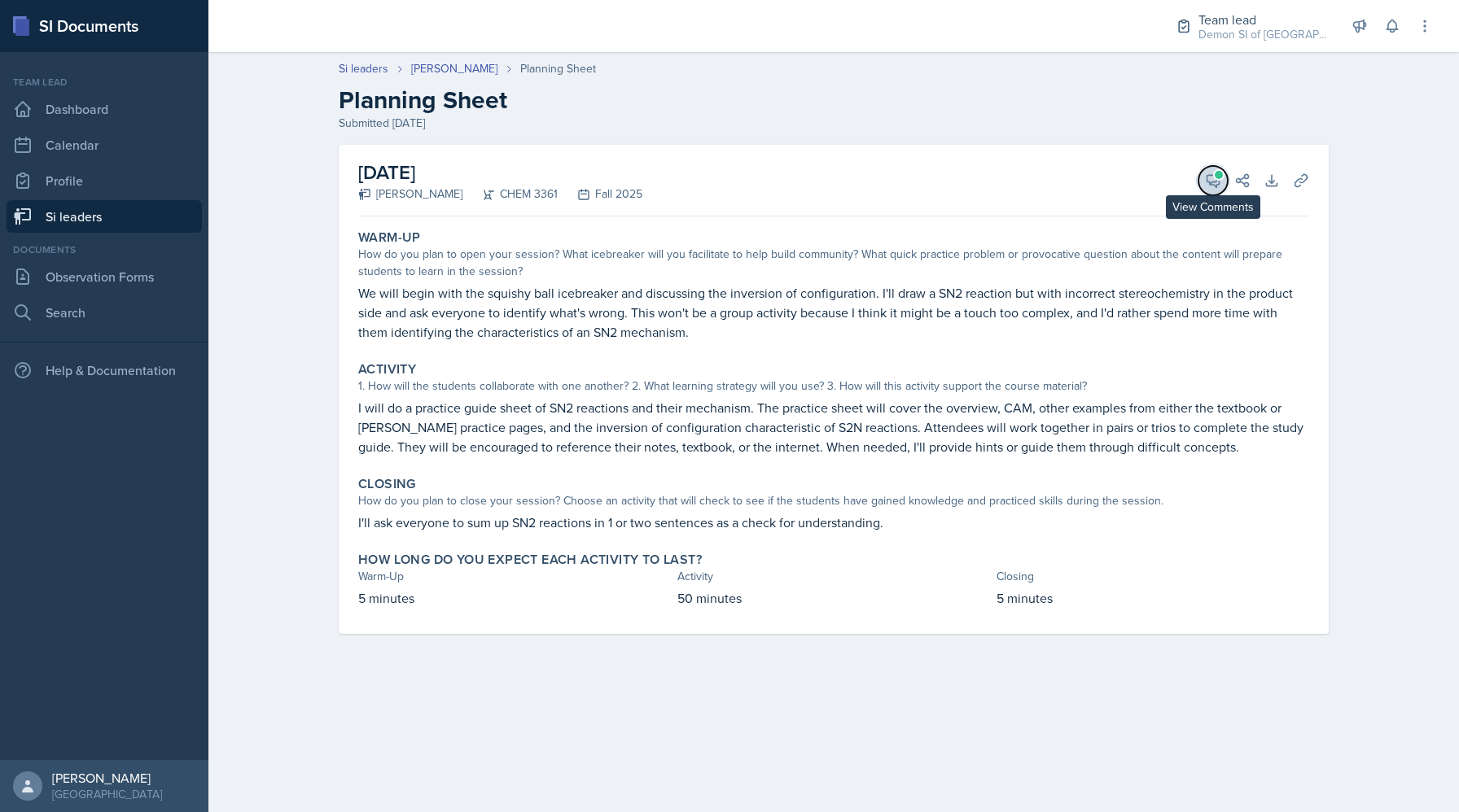
click at [783, 182] on icon at bounding box center [1212, 180] width 16 height 16
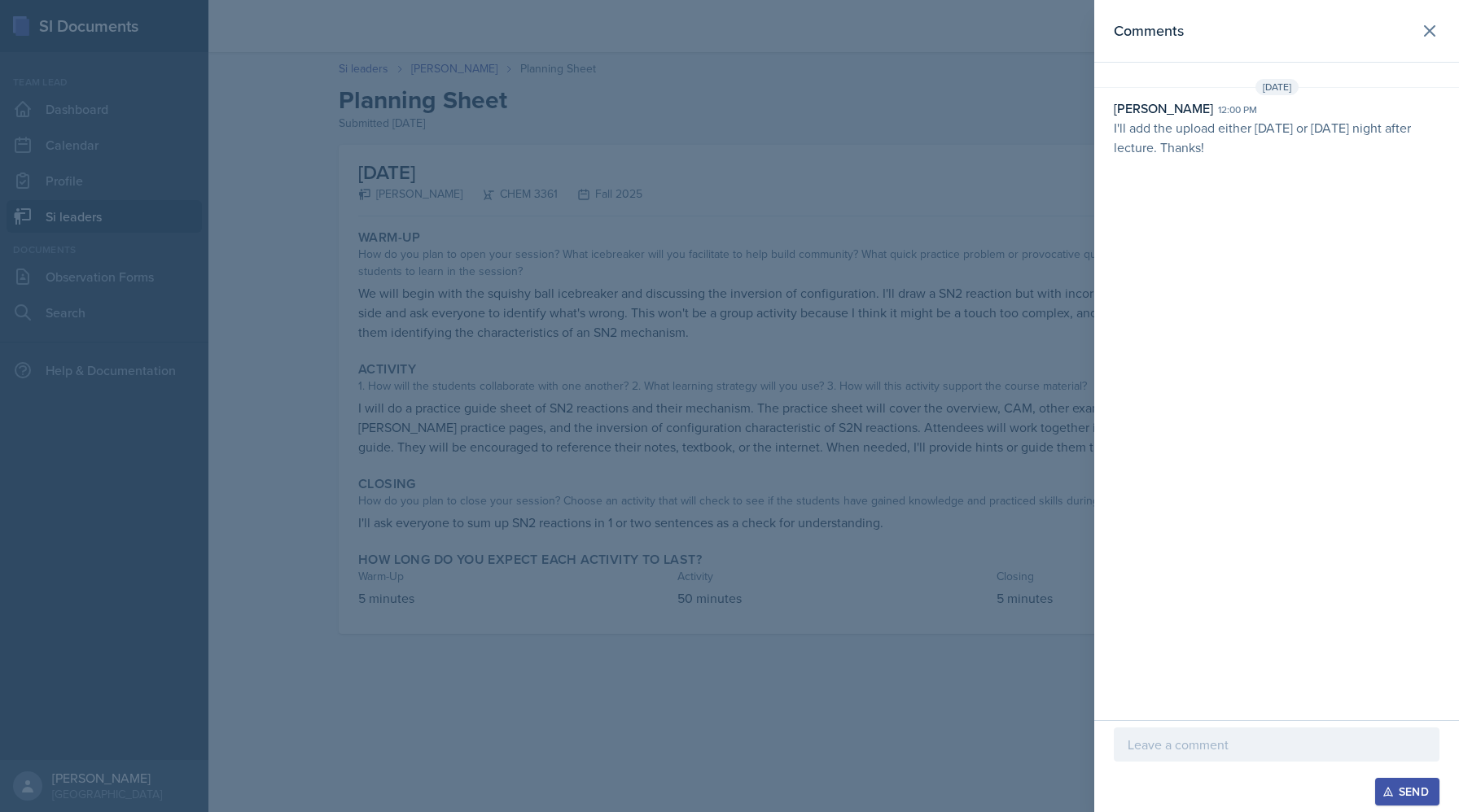
click at [676, 236] on div at bounding box center [730, 406] width 1459 height 812
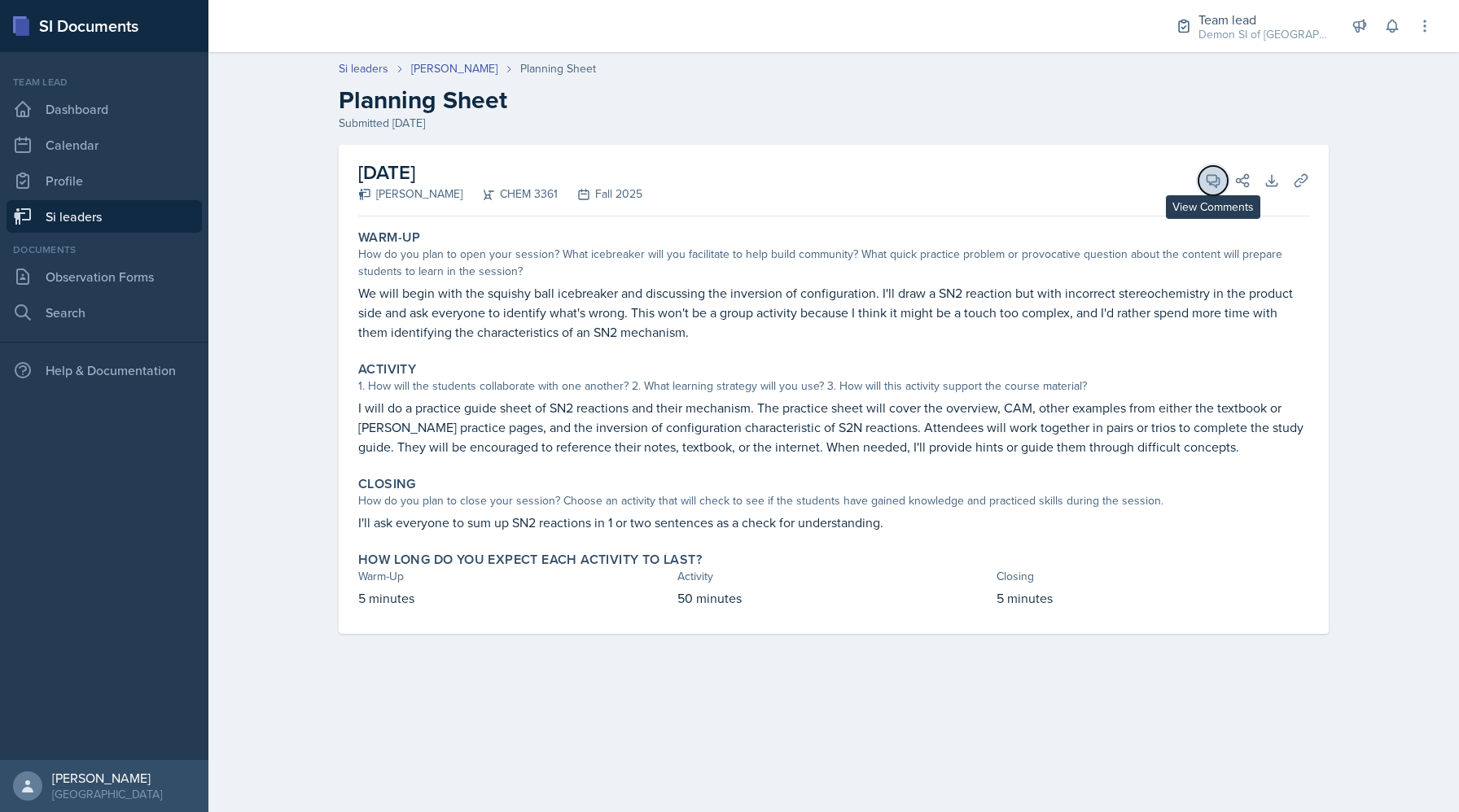
click at [783, 177] on button "View Comments" at bounding box center [1212, 180] width 29 height 29
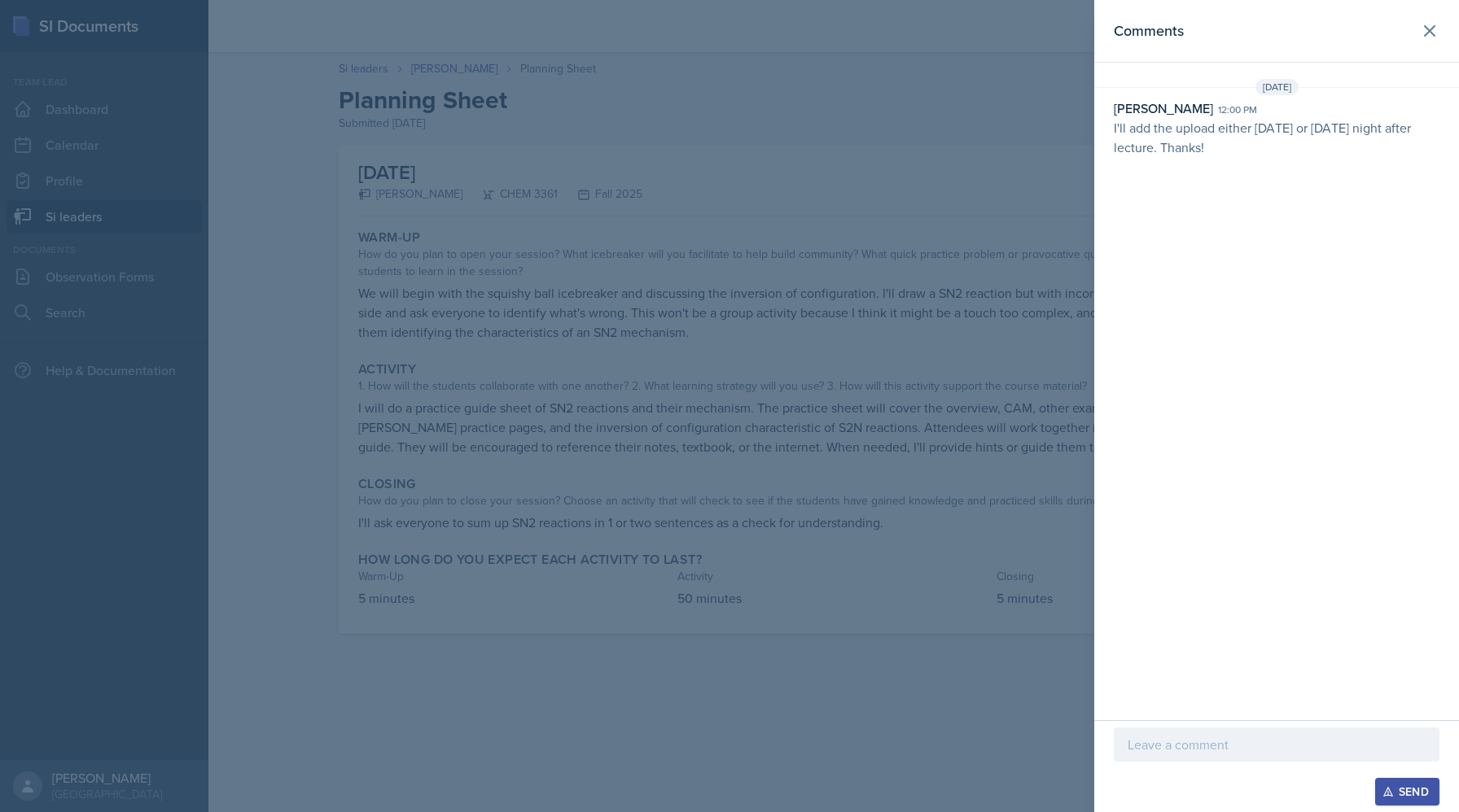
click at [783, 732] on div at bounding box center [1276, 744] width 326 height 34
click at [783, 524] on div at bounding box center [730, 406] width 1459 height 812
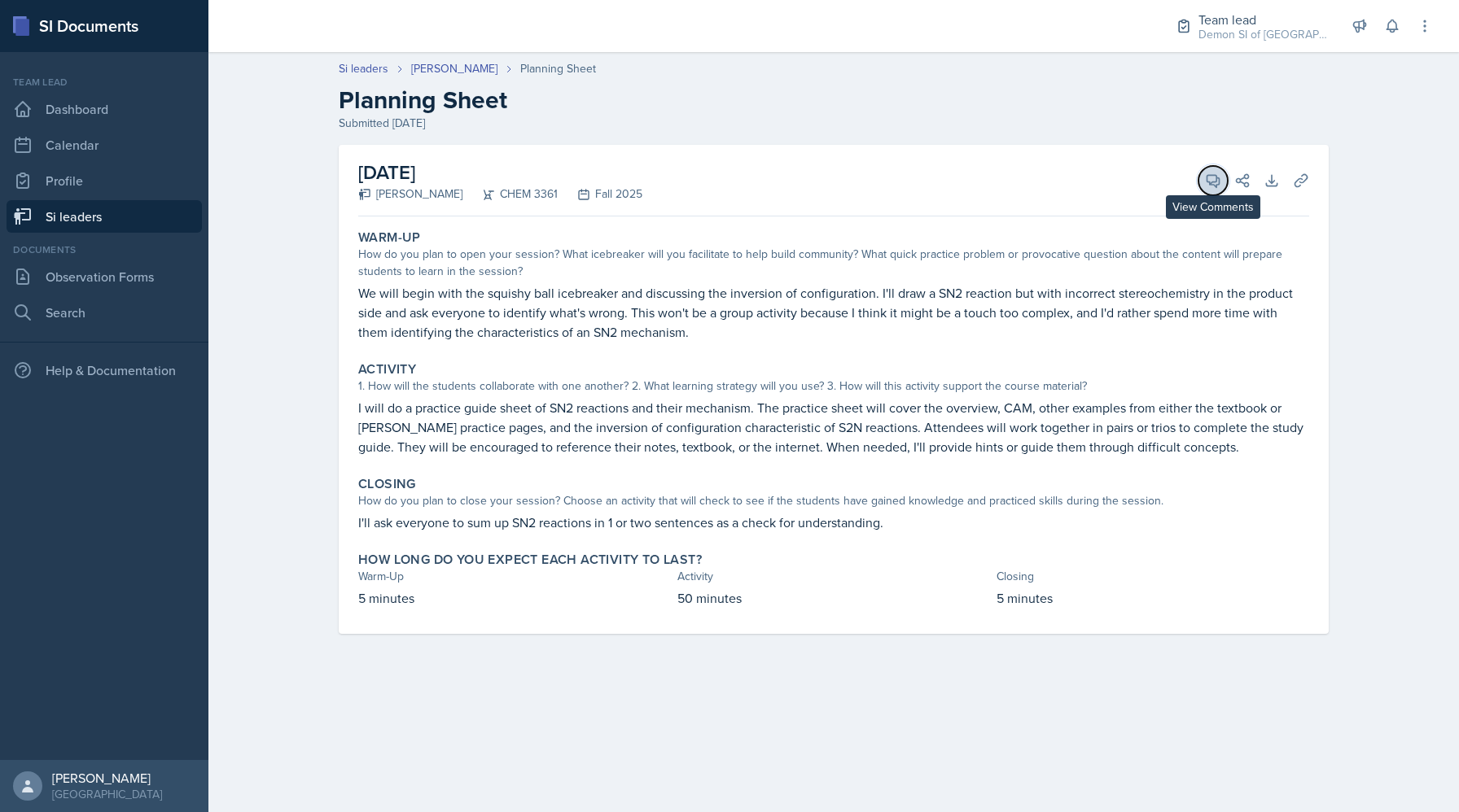
click at [783, 181] on icon at bounding box center [1212, 180] width 16 height 16
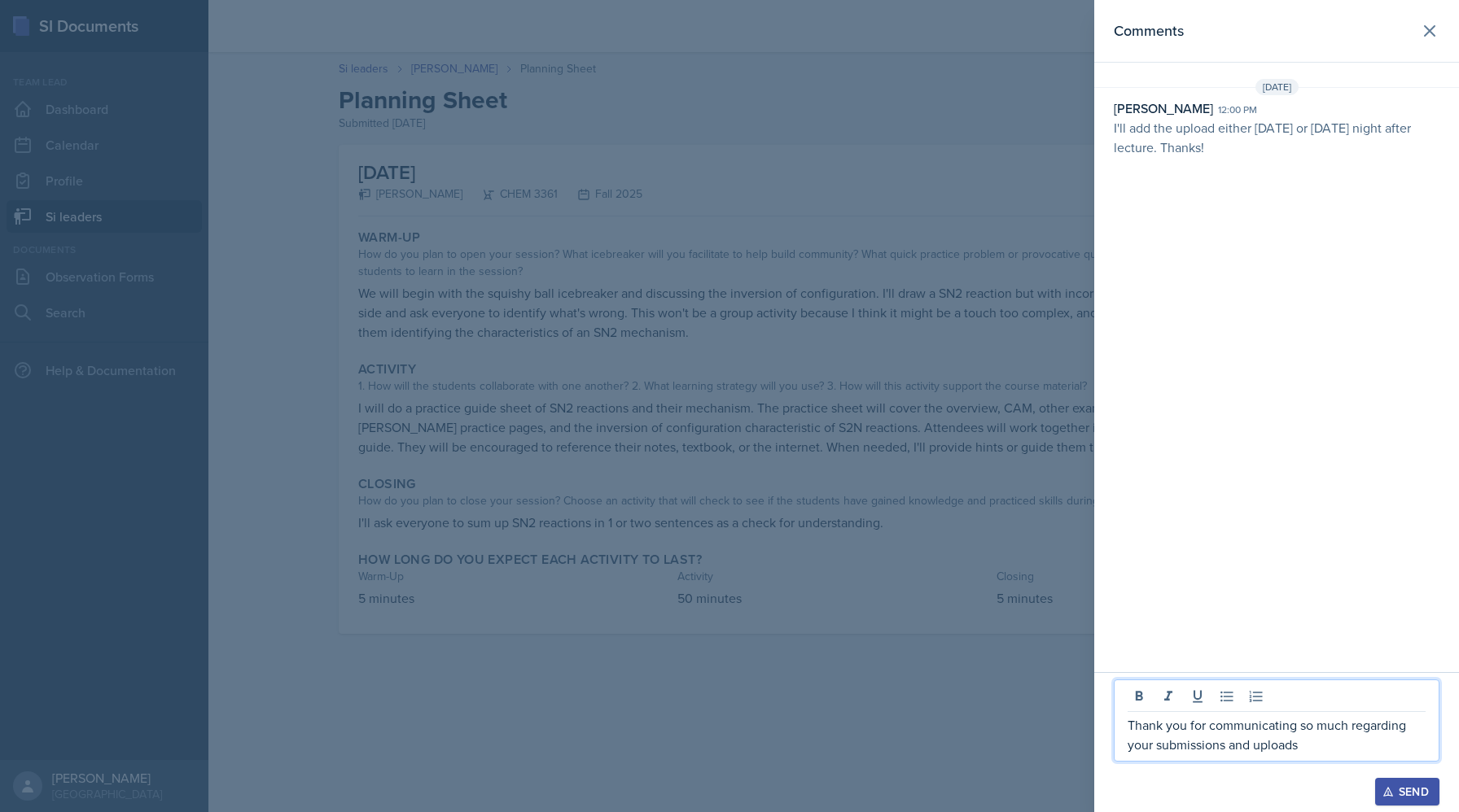
click at [783, 733] on p "Thank you for communicating so much regarding your submissions and uploads" at bounding box center [1276, 734] width 298 height 39
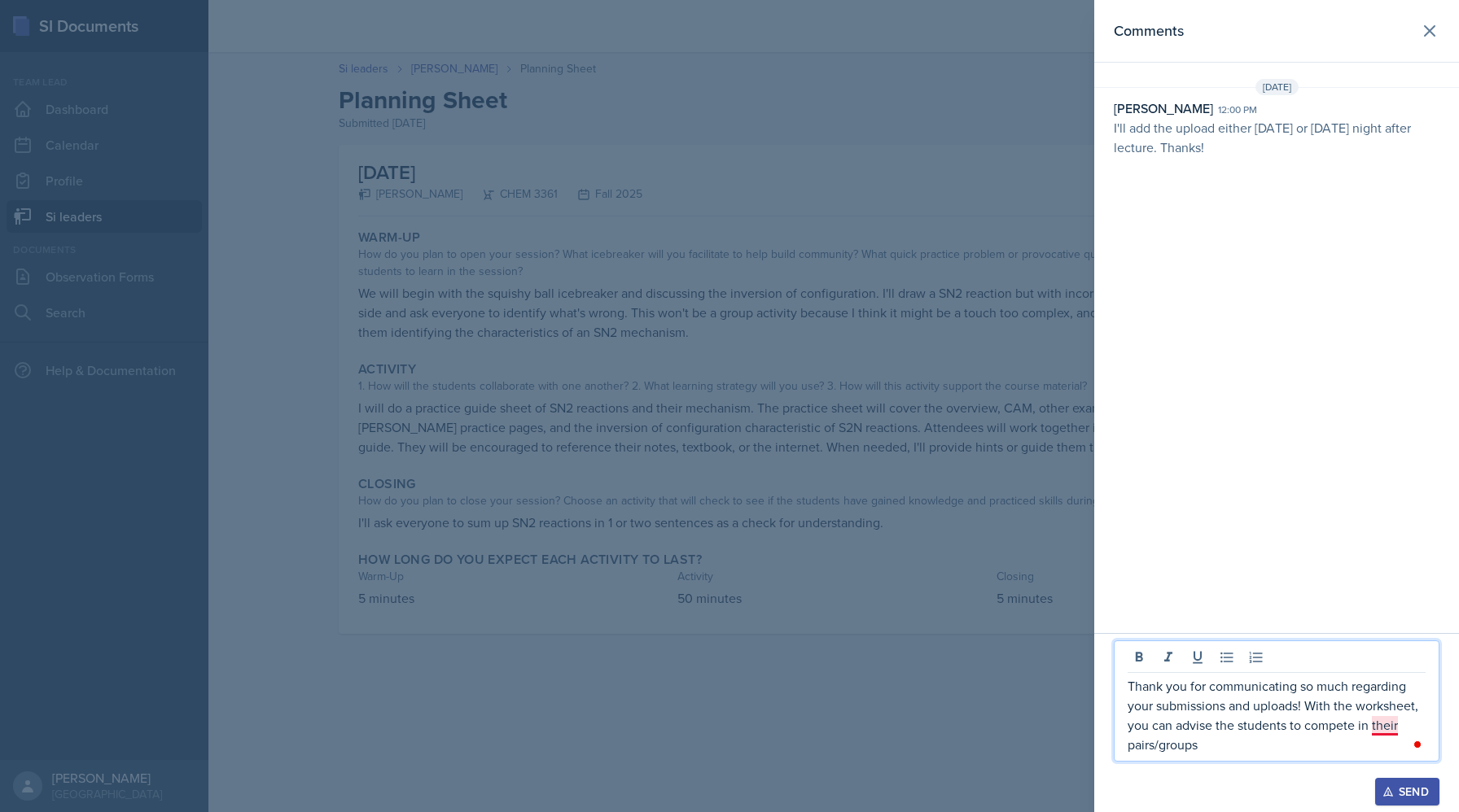
click at [783, 733] on p "Thank you for communicating so much regarding your submissions and uploads! Wit…" at bounding box center [1276, 715] width 298 height 78
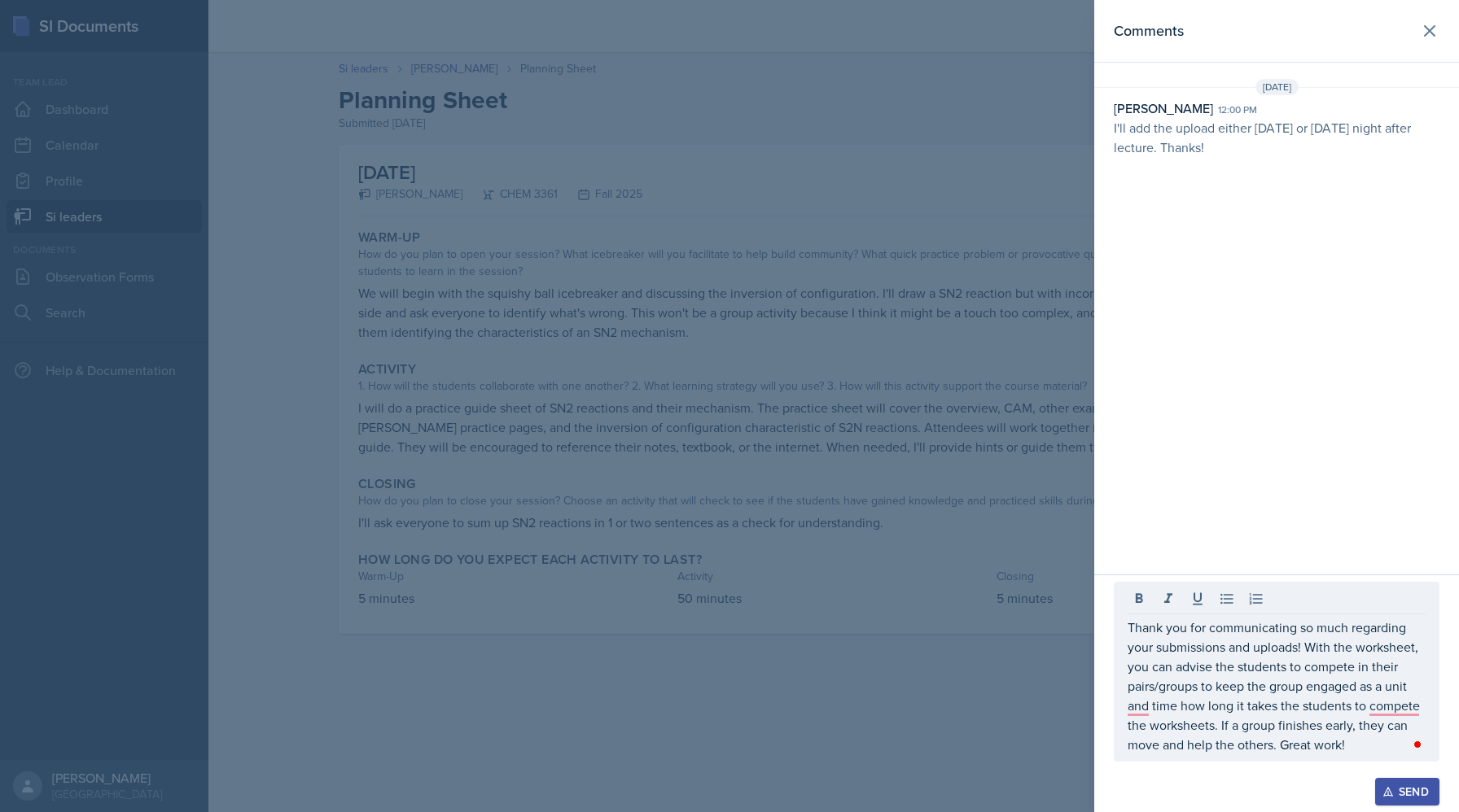
click at [783, 733] on div "Open Grammarly." at bounding box center [1417, 745] width 8 height 8
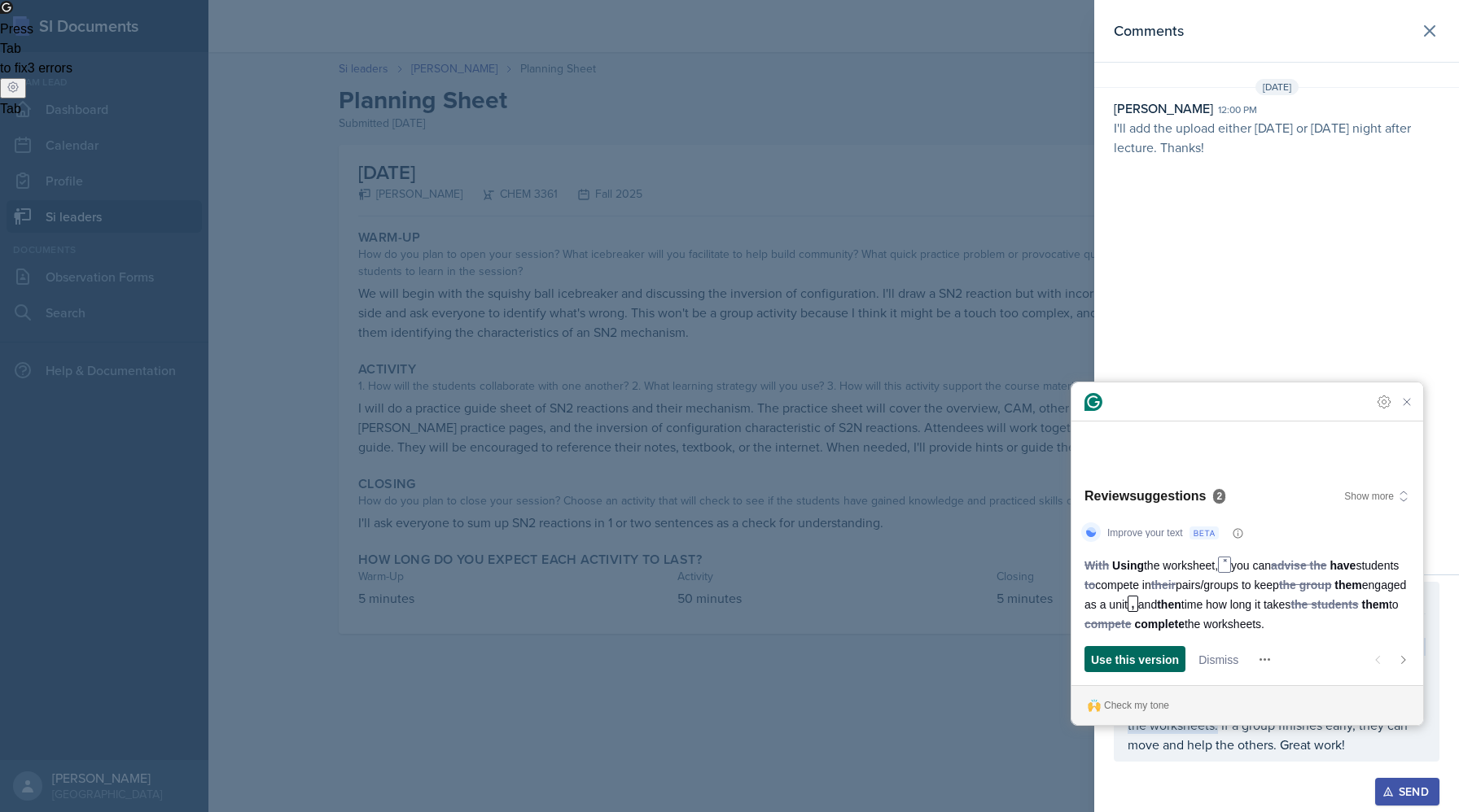
click at [783, 667] on span "Use this version" at bounding box center [1134, 660] width 88 height 17
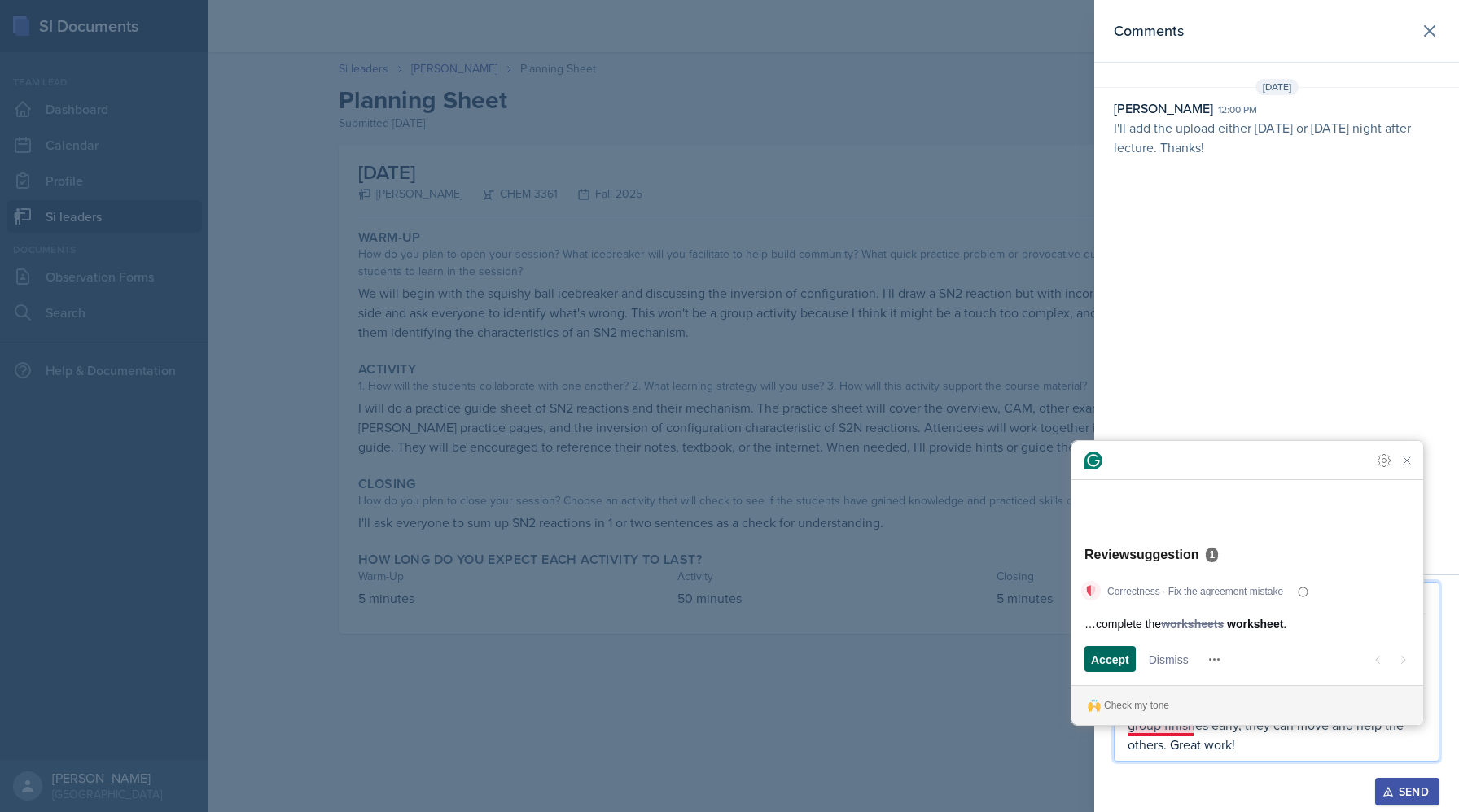
click at [783, 663] on span "Accept" at bounding box center [1110, 660] width 39 height 17
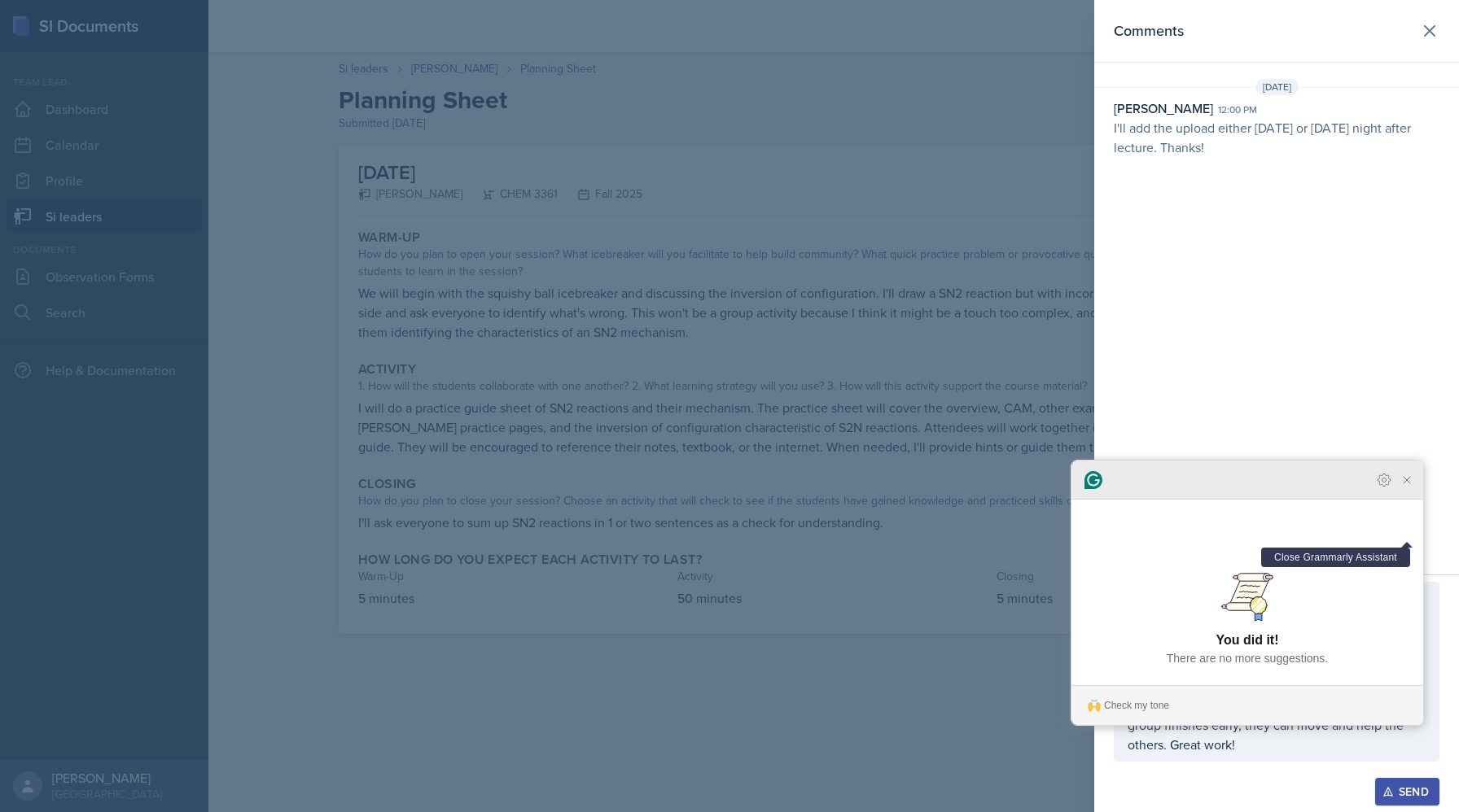
click at [783, 489] on icon "Close Grammarly Assistant" at bounding box center [1406, 480] width 19 height 19
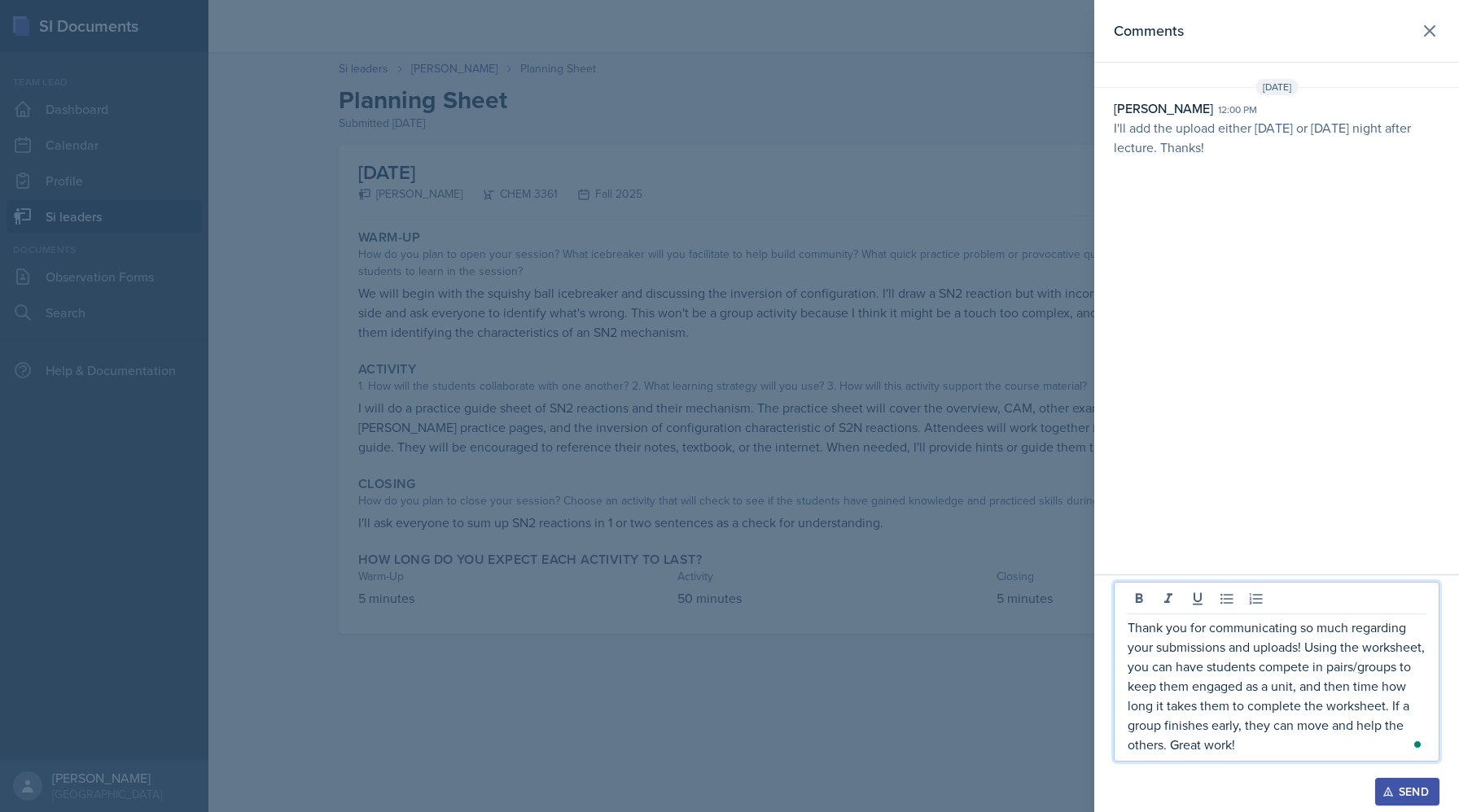
click at [783, 733] on p "Thank you for communicating so much regarding your submissions and uploads! Usi…" at bounding box center [1276, 686] width 298 height 137
drag, startPoint x: 1342, startPoint y: 753, endPoint x: 1106, endPoint y: 595, distance: 284.0
click at [783, 595] on div "Thank you for communicating so much regarding your submissions and uploads! Usi…" at bounding box center [1276, 693] width 364 height 238
copy p "Thank you for communicating so much regarding your submissions and uploads! Usi…"
click at [783, 733] on p "Thank you for communicating so much regarding your submissions and uploads! Usi…" at bounding box center [1276, 686] width 298 height 137
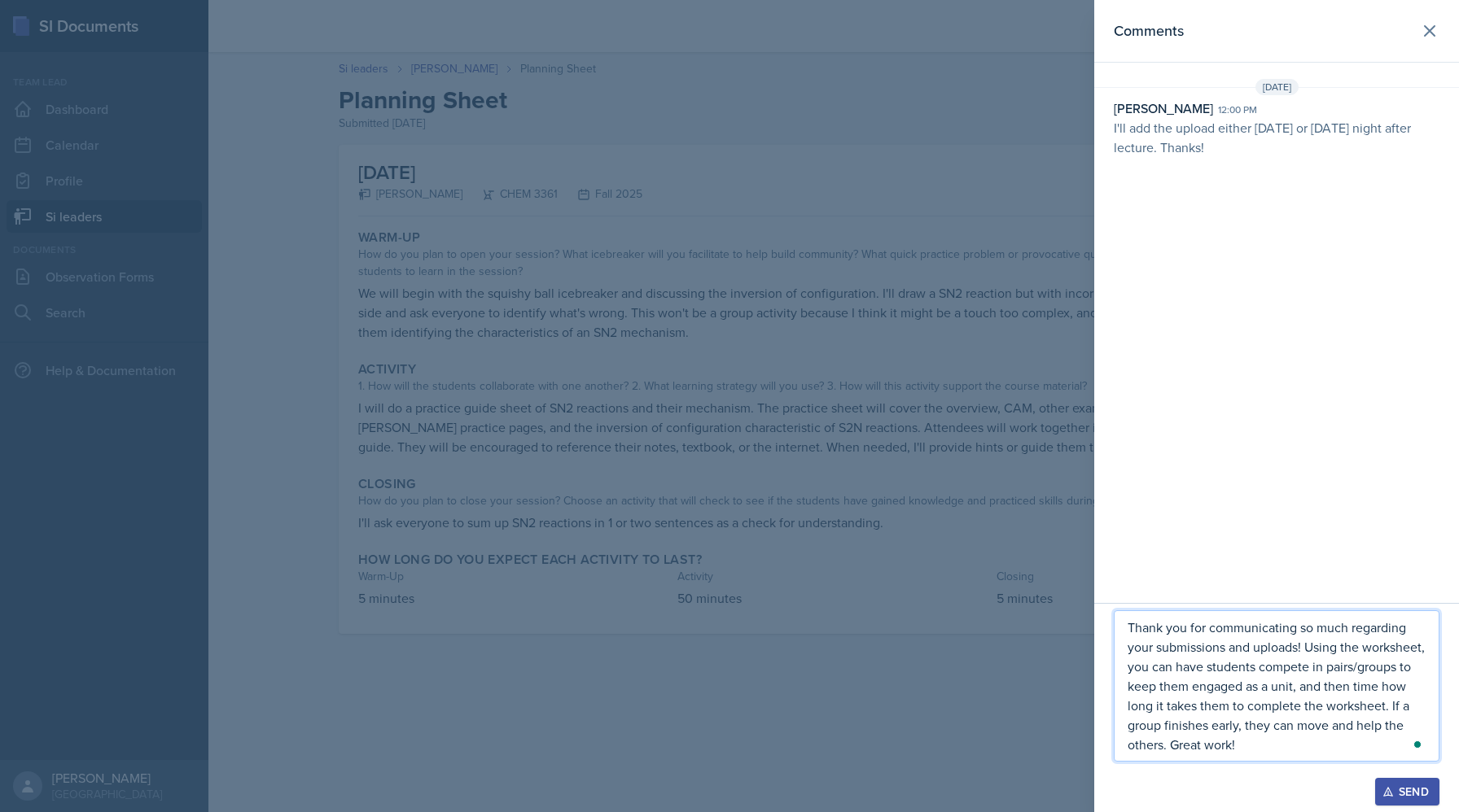
click at [783, 733] on p "Thank you for communicating so much regarding your submissions and uploads! Usi…" at bounding box center [1276, 686] width 298 height 137
drag, startPoint x: 1338, startPoint y: 740, endPoint x: 1021, endPoint y: 440, distance: 436.5
click at [783, 440] on div "Comments Oct 12th, 2025 Neha Prabakaran 12:00 pm I'll add the upload either Wed…" at bounding box center [730, 406] width 1459 height 812
copy p "Thank you for communicating so much regarding your submissions and uploads! Usi…"
click at [783, 733] on div "Send" at bounding box center [1407, 792] width 43 height 13
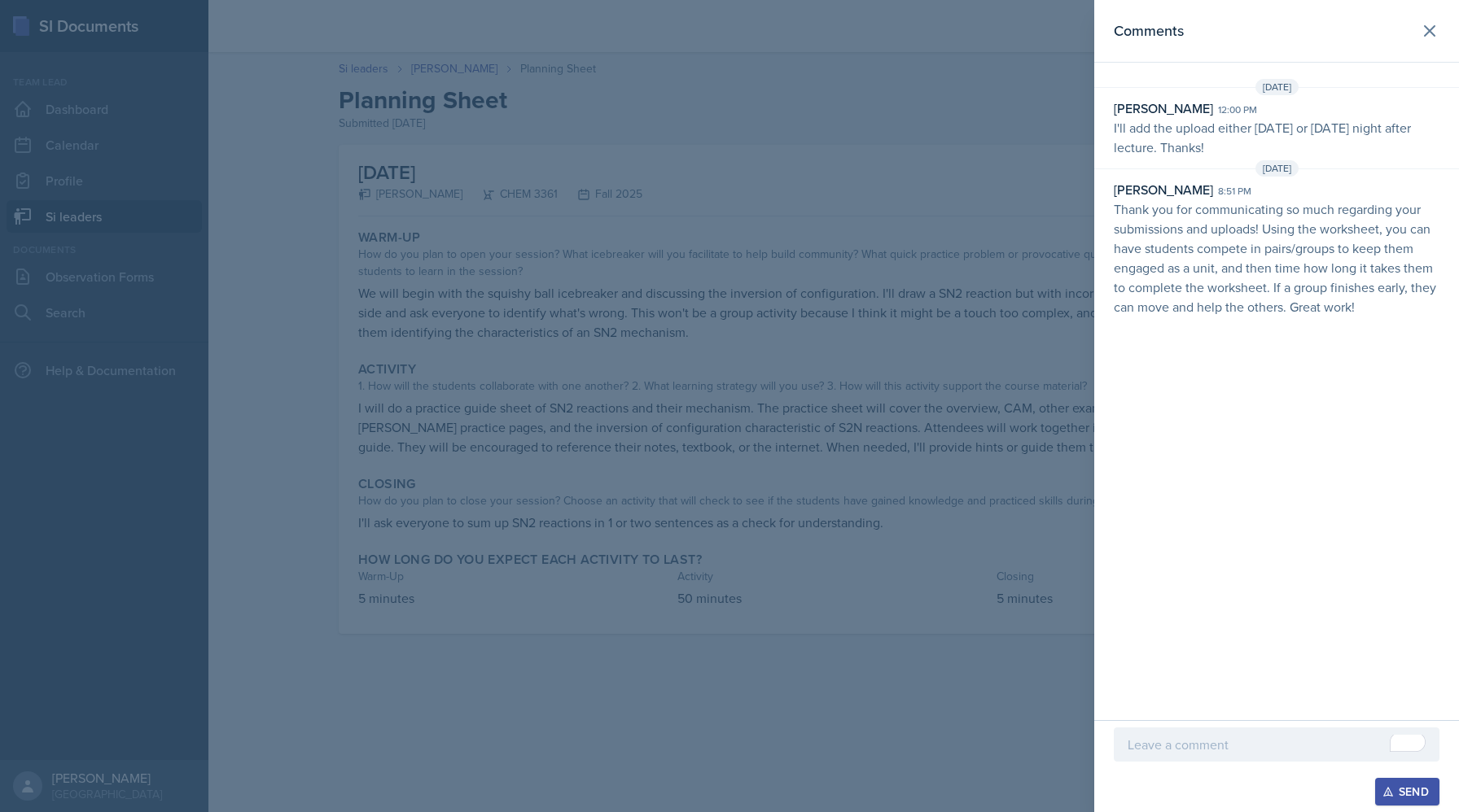
click at [647, 312] on div at bounding box center [730, 406] width 1459 height 812
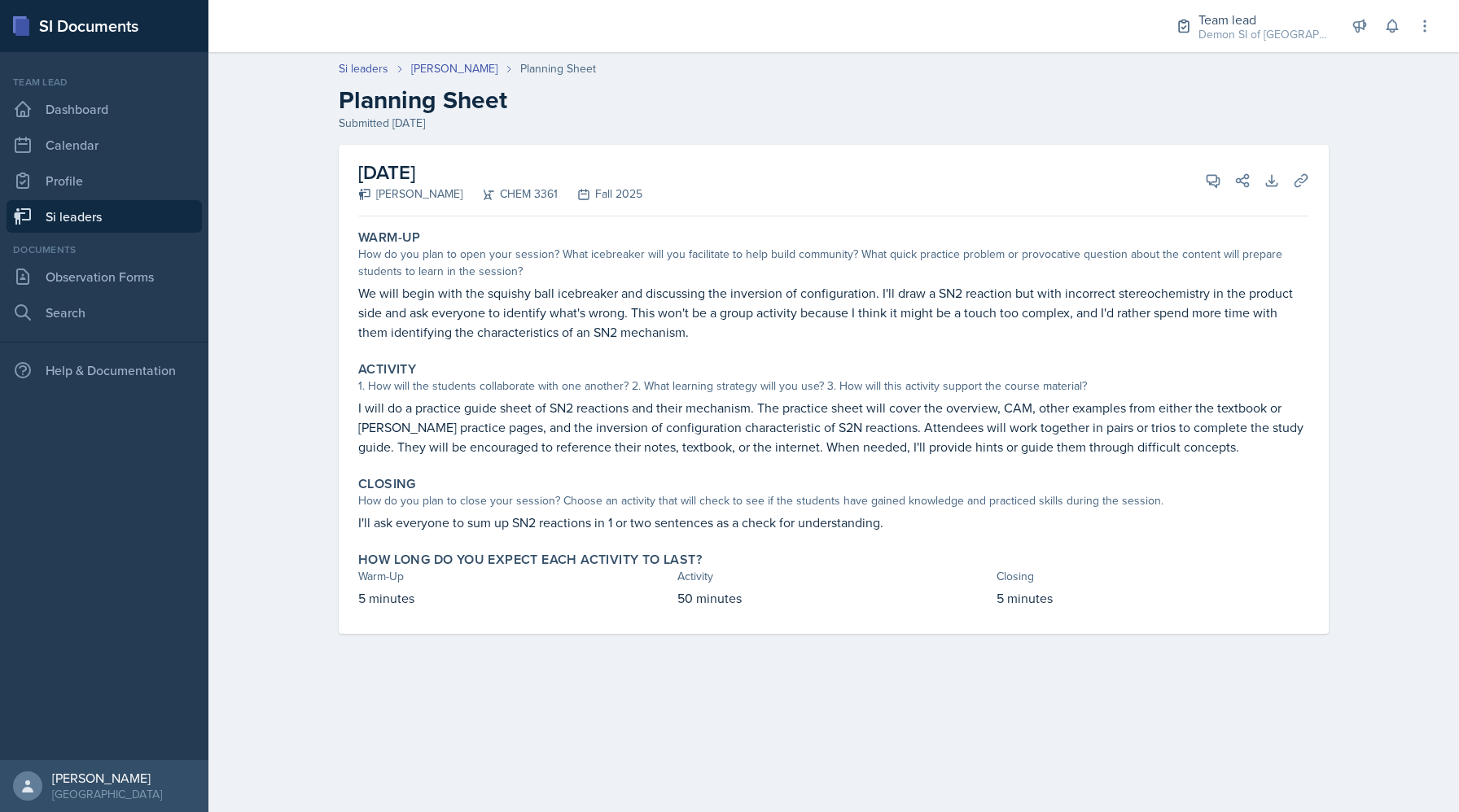
click at [358, 88] on h2 "Planning Sheet" at bounding box center [833, 100] width 990 height 29
click at [358, 72] on link "Si leaders" at bounding box center [363, 69] width 50 height 17
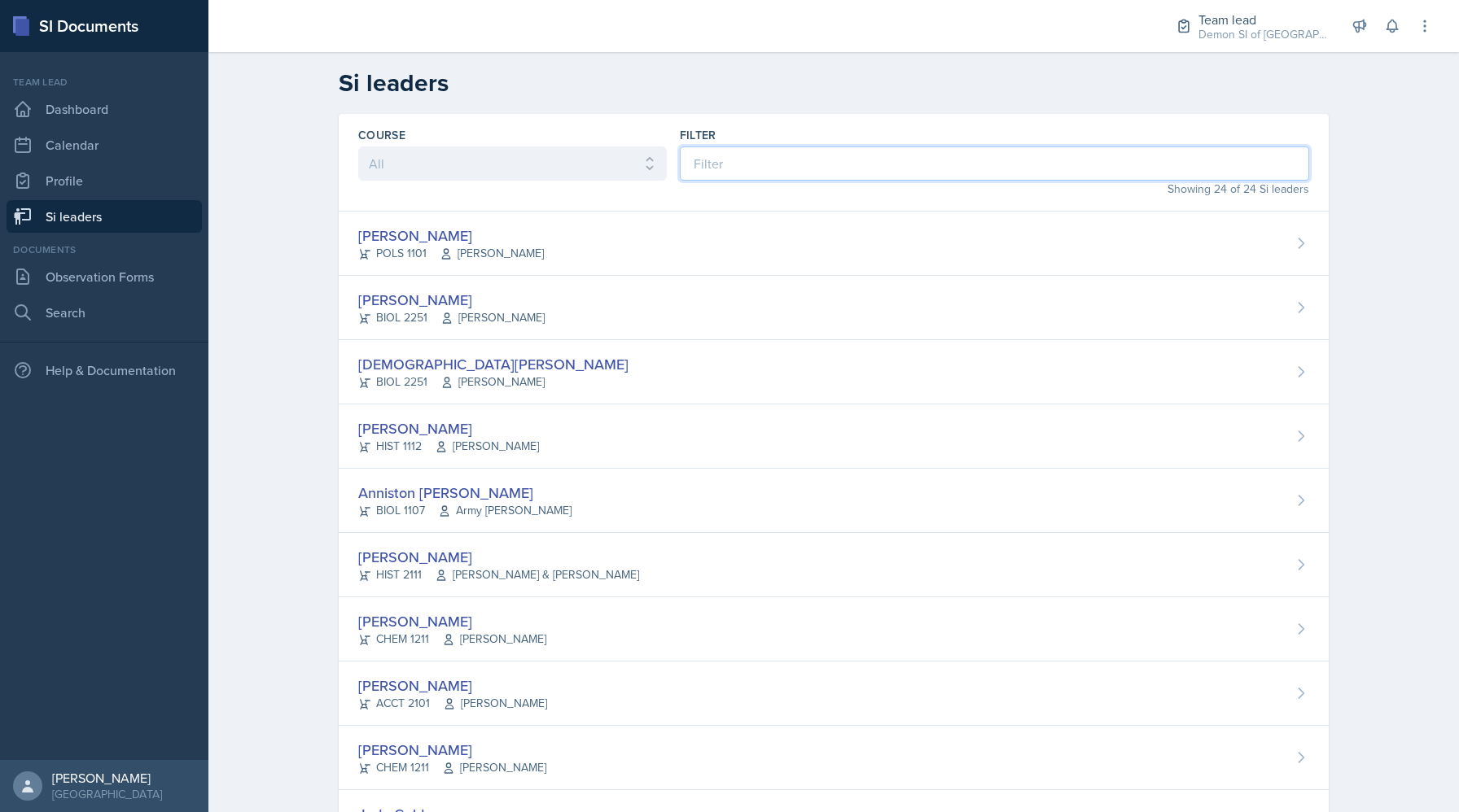
click at [767, 162] on input at bounding box center [994, 163] width 629 height 34
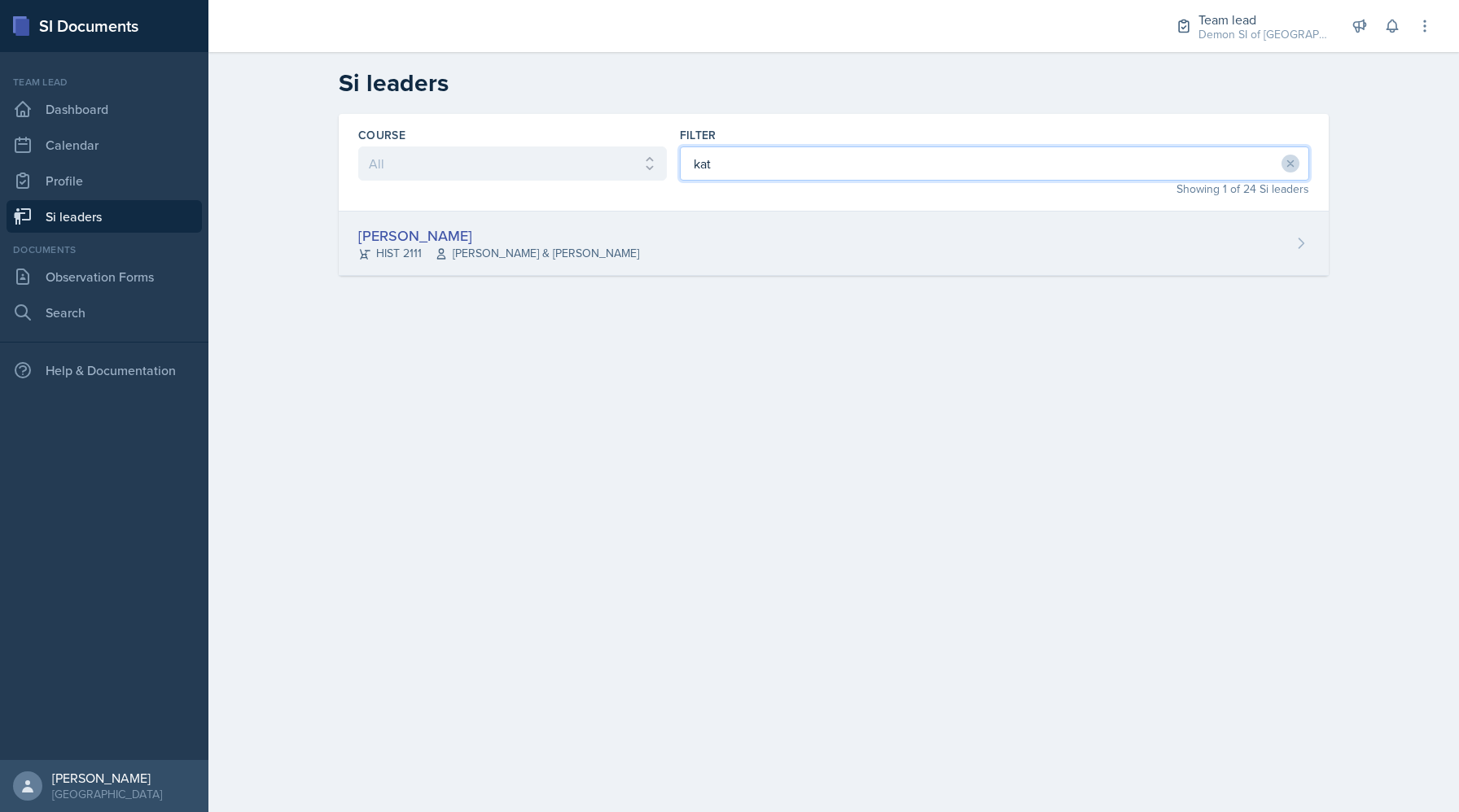
type input "kat"
click at [660, 227] on div "Kate Brainerd HIST 2111 John Laaman & Robert Sanderson" at bounding box center [833, 244] width 990 height 65
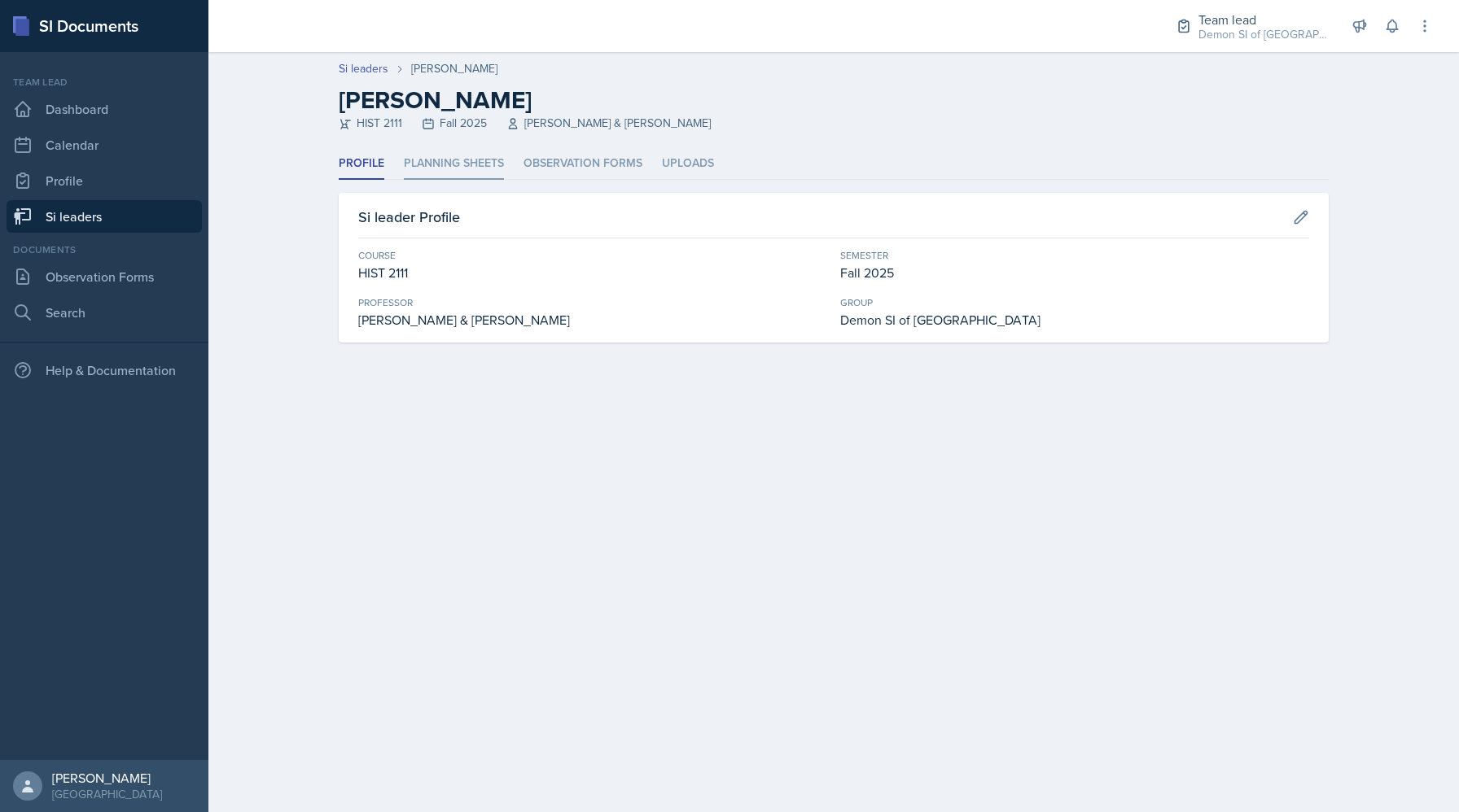
click at [479, 162] on li "Planning Sheets" at bounding box center [454, 164] width 100 height 32
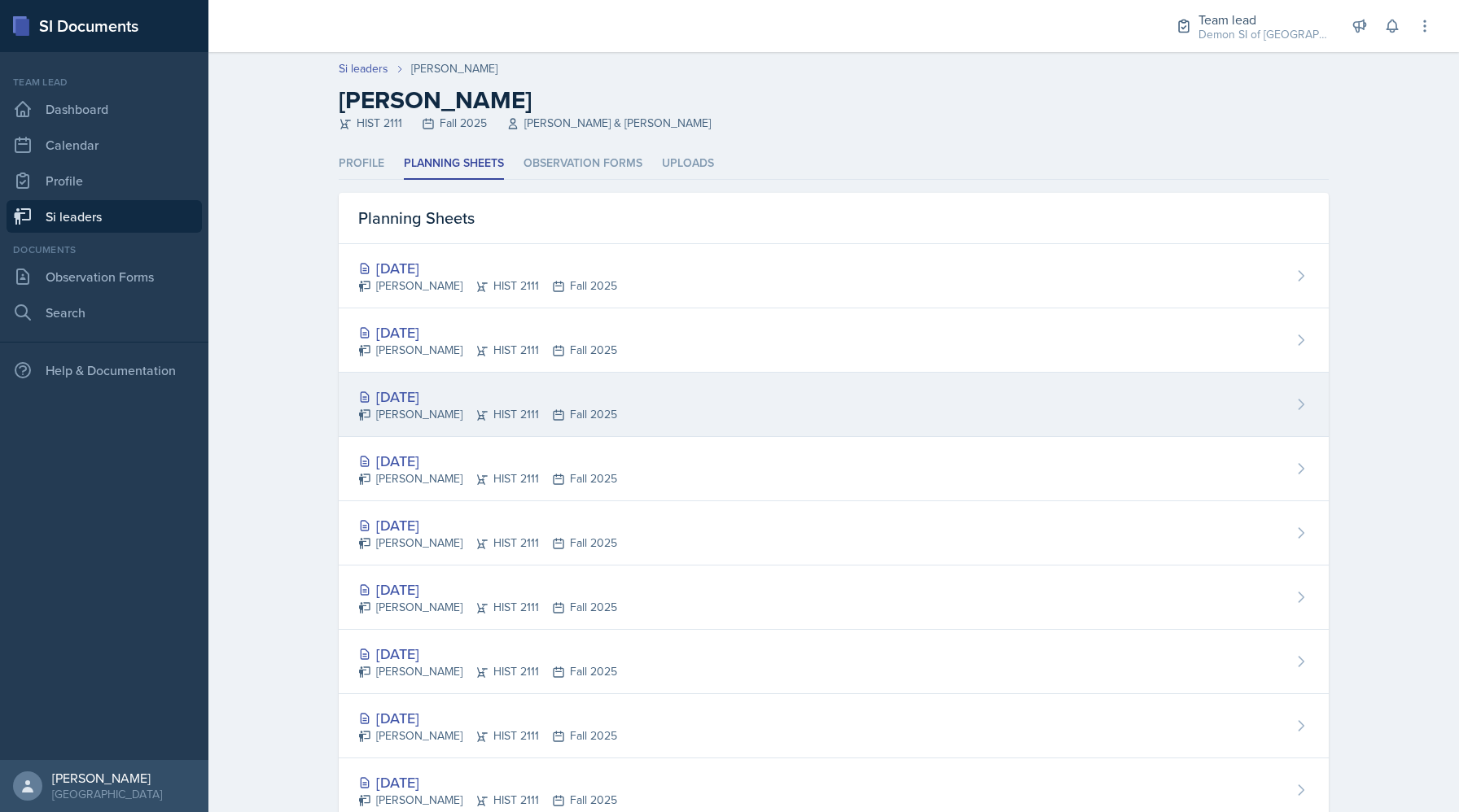
click at [450, 388] on div "[DATE]" at bounding box center [488, 396] width 259 height 22
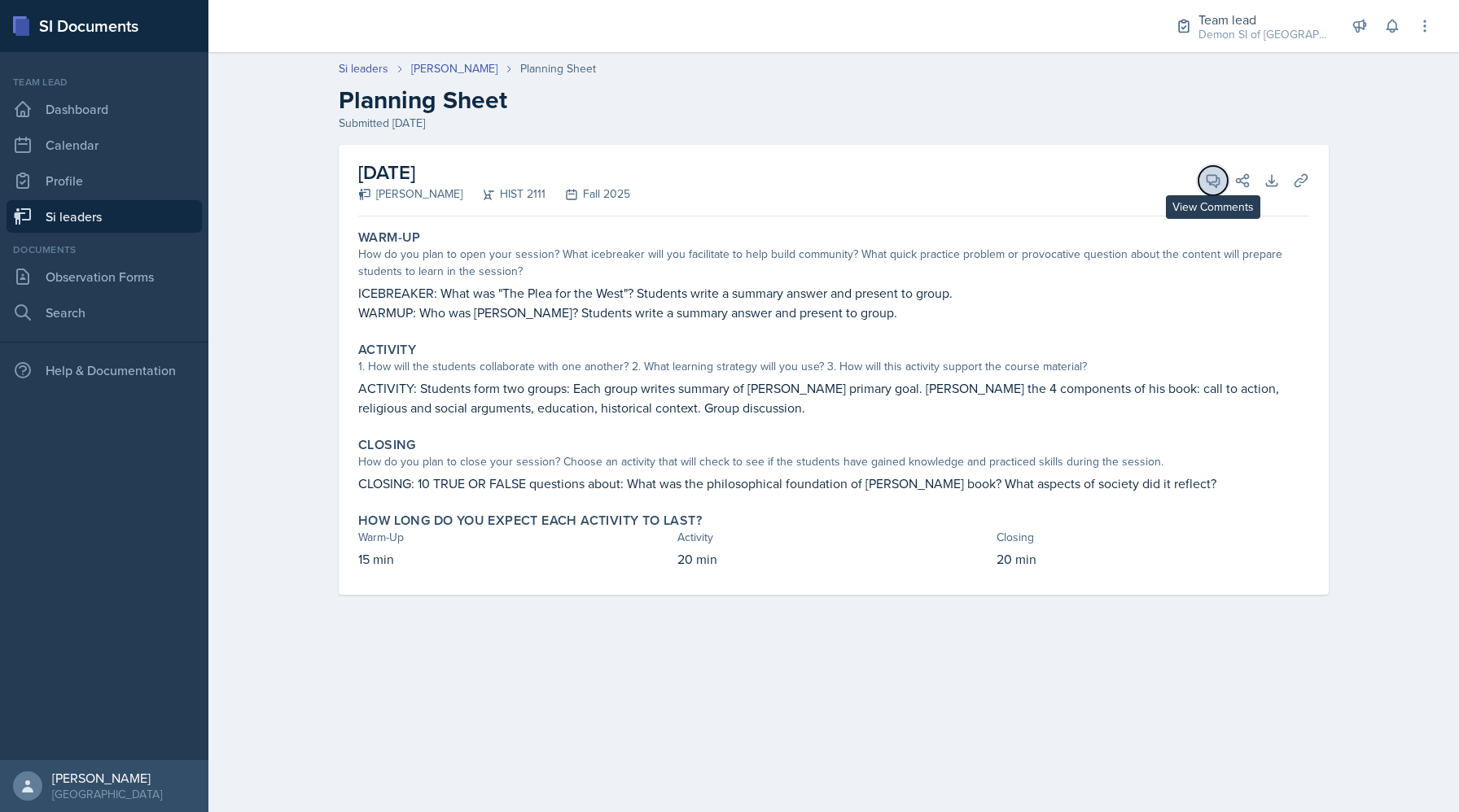
click at [1206, 181] on icon at bounding box center [1212, 180] width 16 height 16
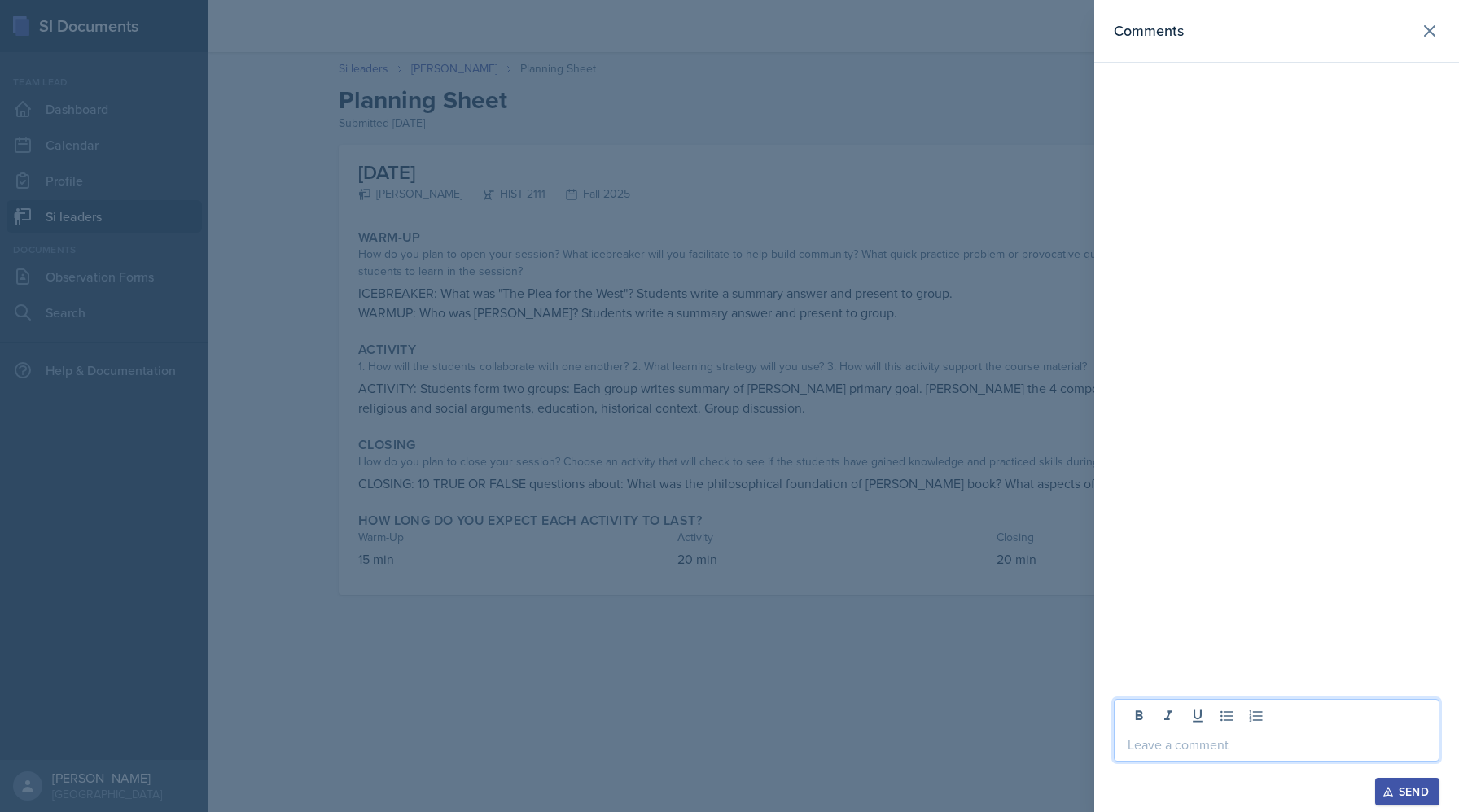
click at [1146, 747] on p at bounding box center [1276, 745] width 298 height 19
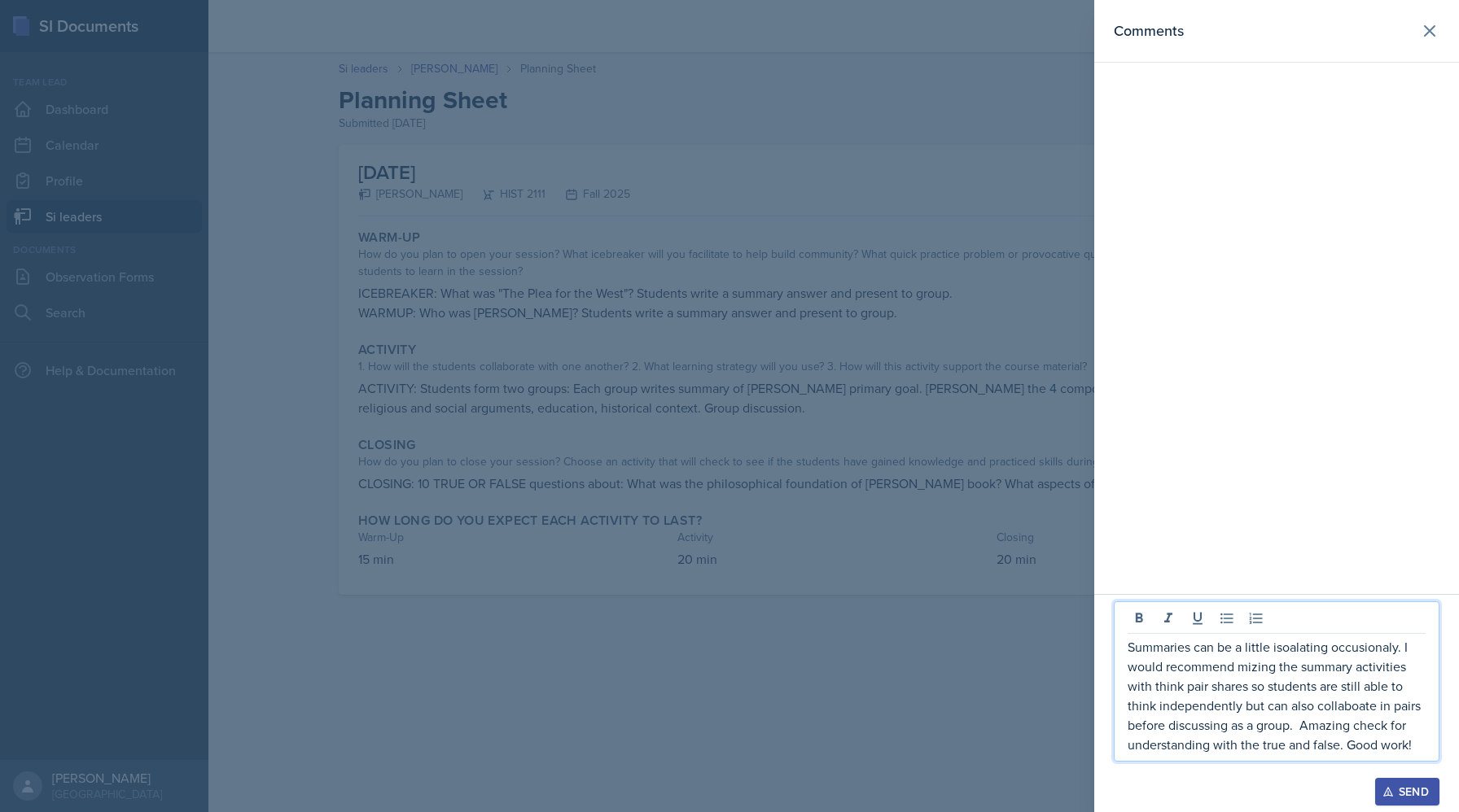
click at [1332, 702] on p "Summaries can be a little isoalating occusionaly. I would recommend mizing the …" at bounding box center [1276, 695] width 298 height 118
click at [1407, 714] on p "Summaries can be a little isolating occasionally. I would recommend mixing the …" at bounding box center [1276, 695] width 298 height 118
click at [1421, 747] on p "Summaries can be a little isolating occasionally. I would recommend mixing the …" at bounding box center [1276, 695] width 298 height 118
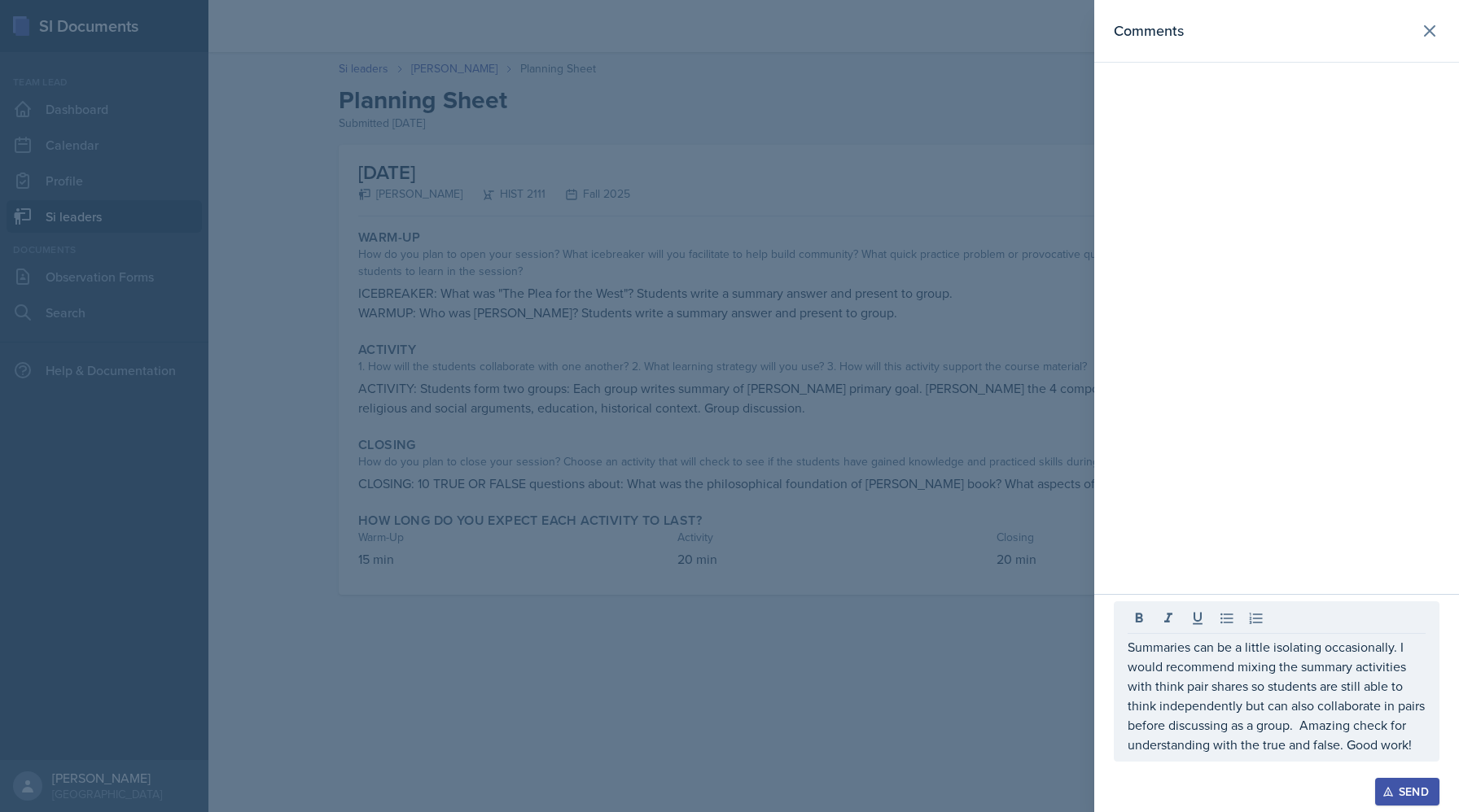
click at [926, 521] on div at bounding box center [730, 406] width 1459 height 812
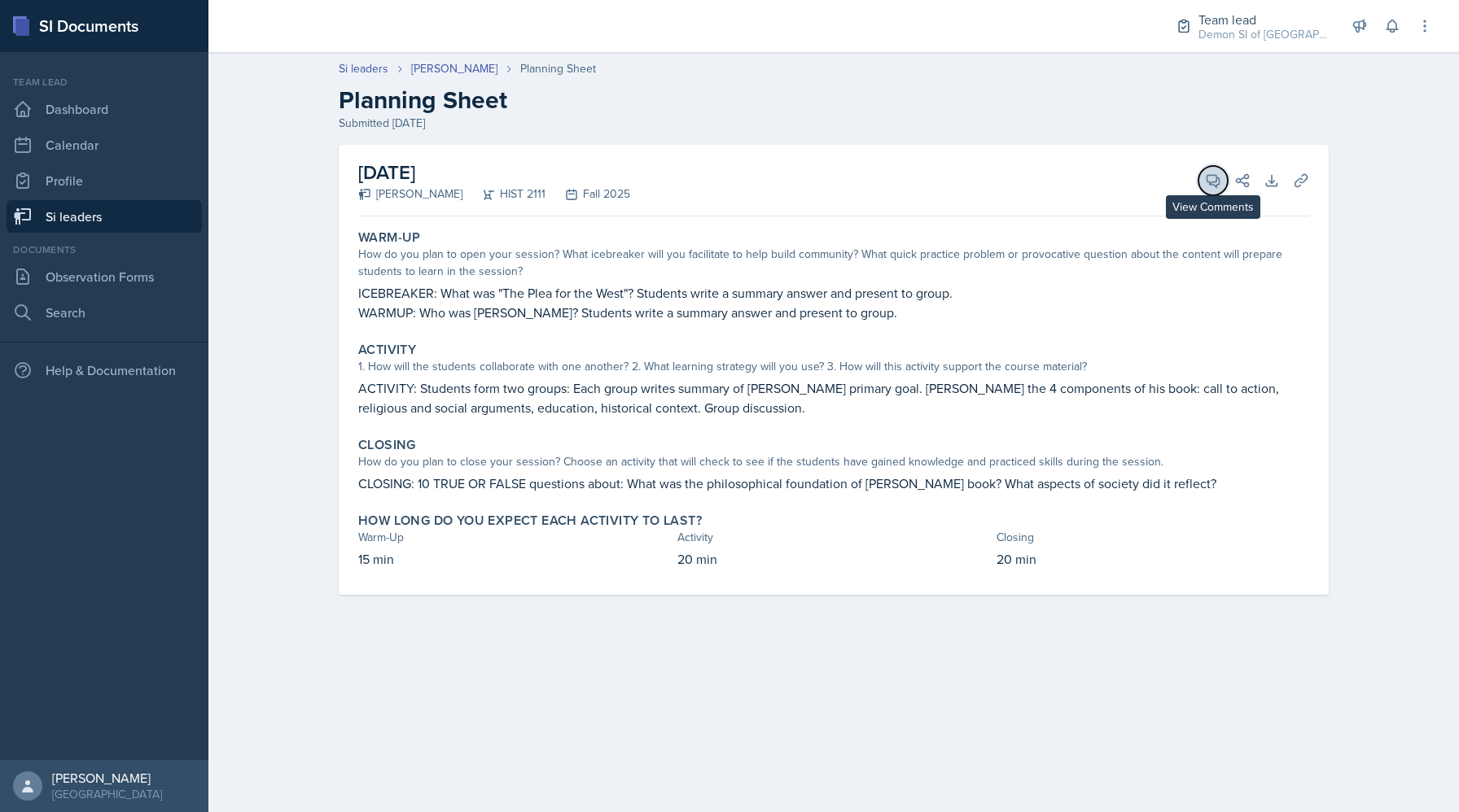
click at [1206, 186] on icon at bounding box center [1212, 180] width 16 height 16
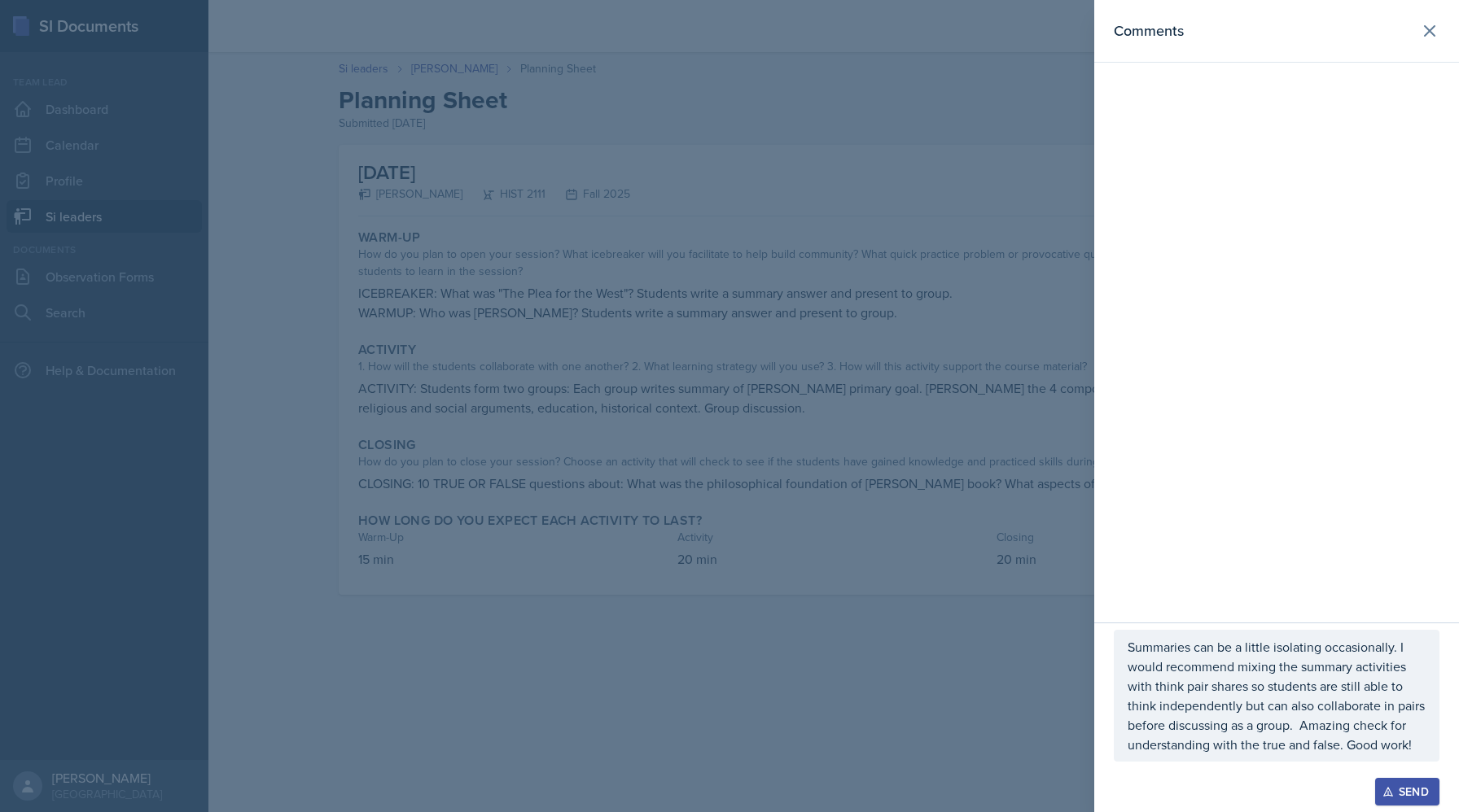
click at [1196, 691] on p "Summaries can be a little isolating occasionally. I would recommend mixing the …" at bounding box center [1276, 695] width 298 height 118
click at [1417, 746] on div "2" at bounding box center [1413, 742] width 18 height 18
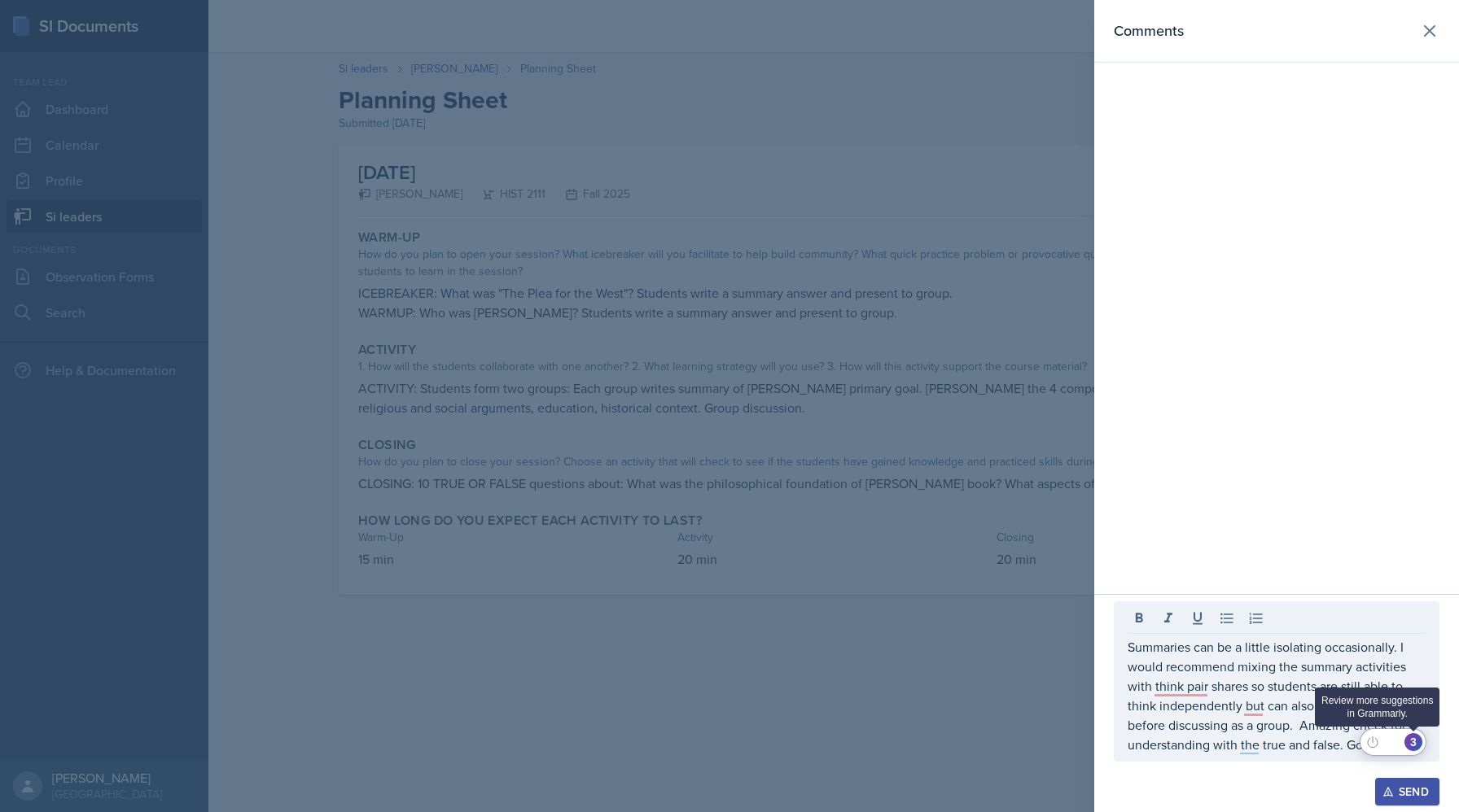
click at [1417, 746] on html "SI Documents Team lead Dashboard Calendar Profile Si leaders Documents Observat…" at bounding box center [730, 406] width 1459 height 812
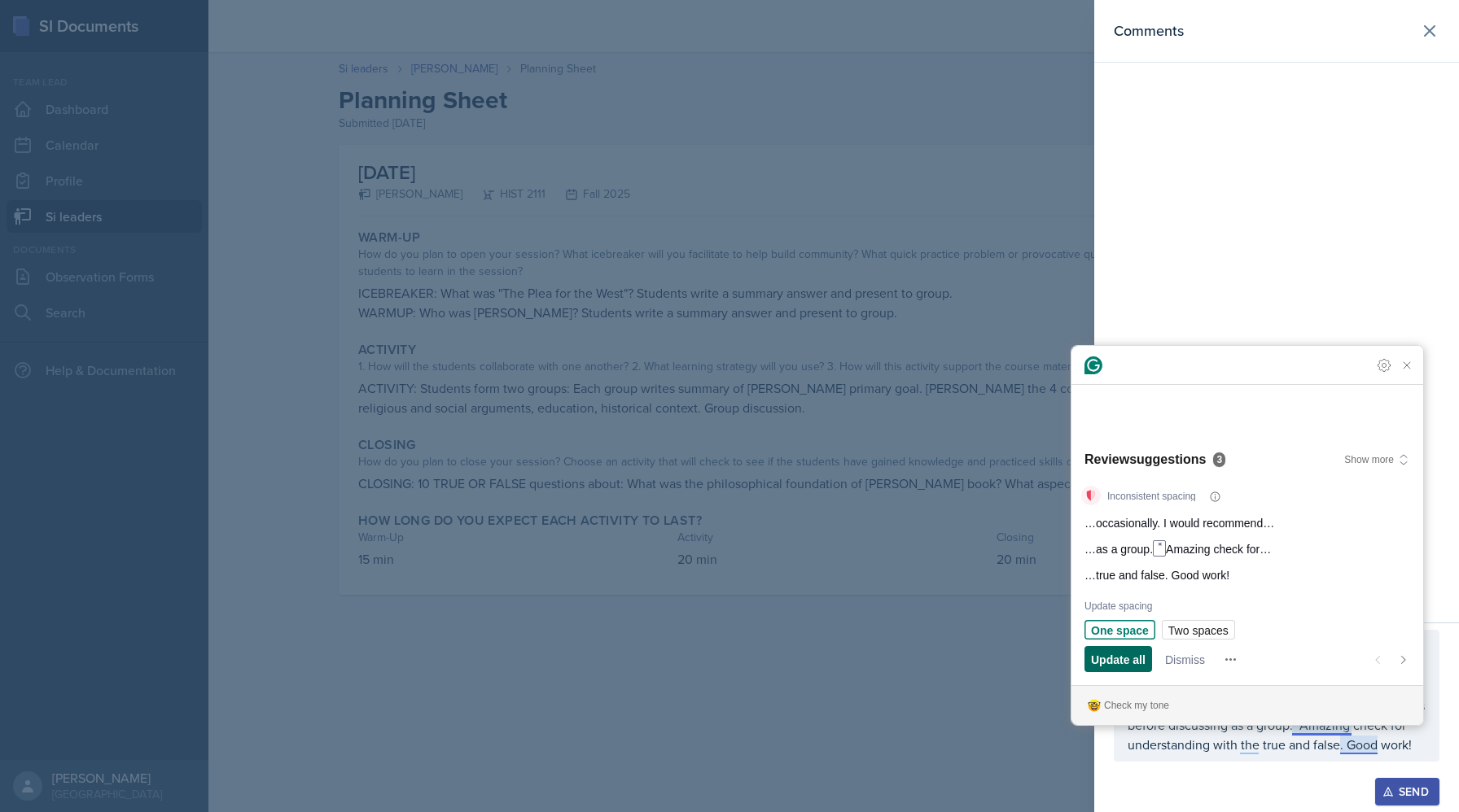
click at [1134, 655] on span "Update all" at bounding box center [1118, 660] width 55 height 17
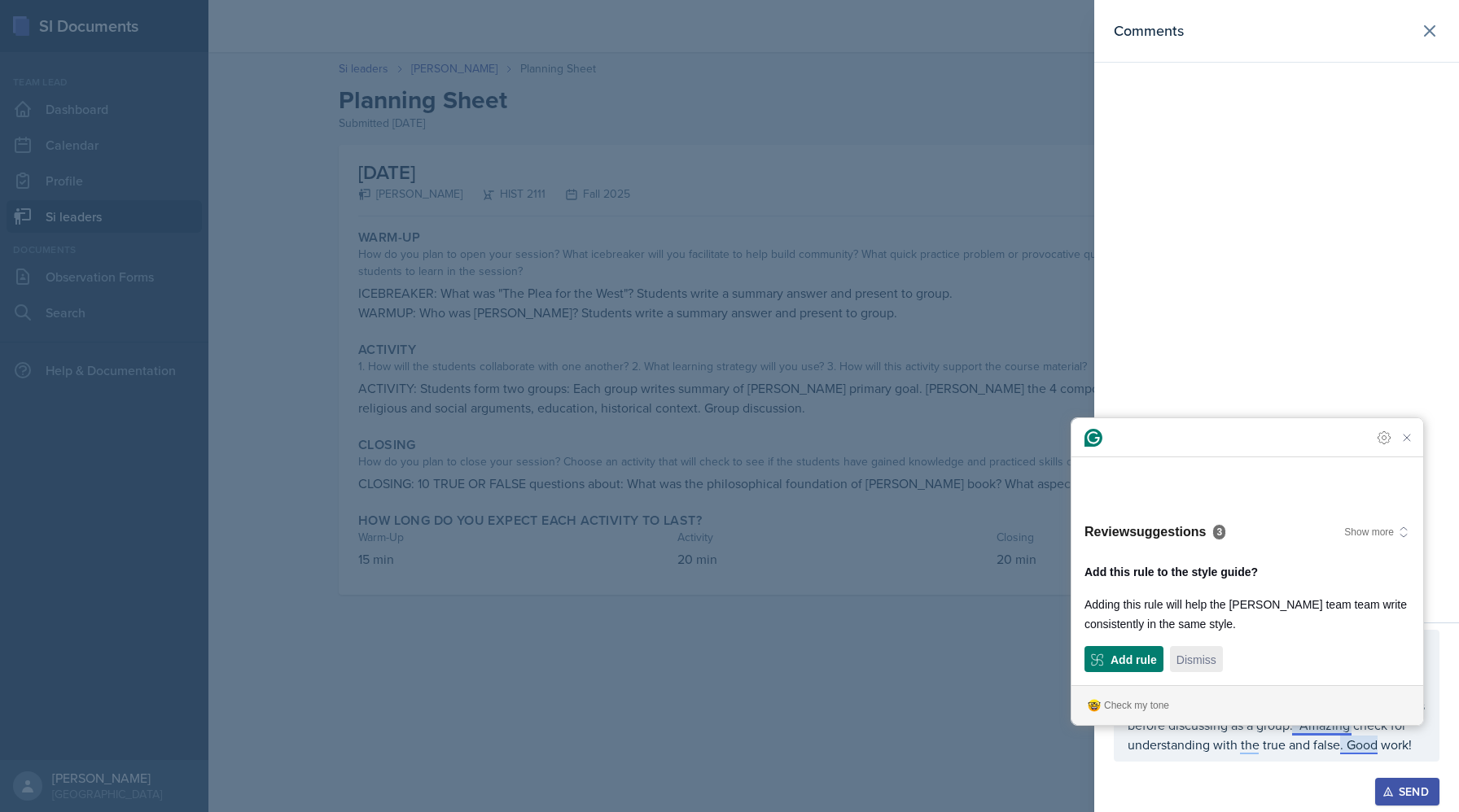
click at [1206, 663] on span "Dismiss" at bounding box center [1196, 660] width 40 height 17
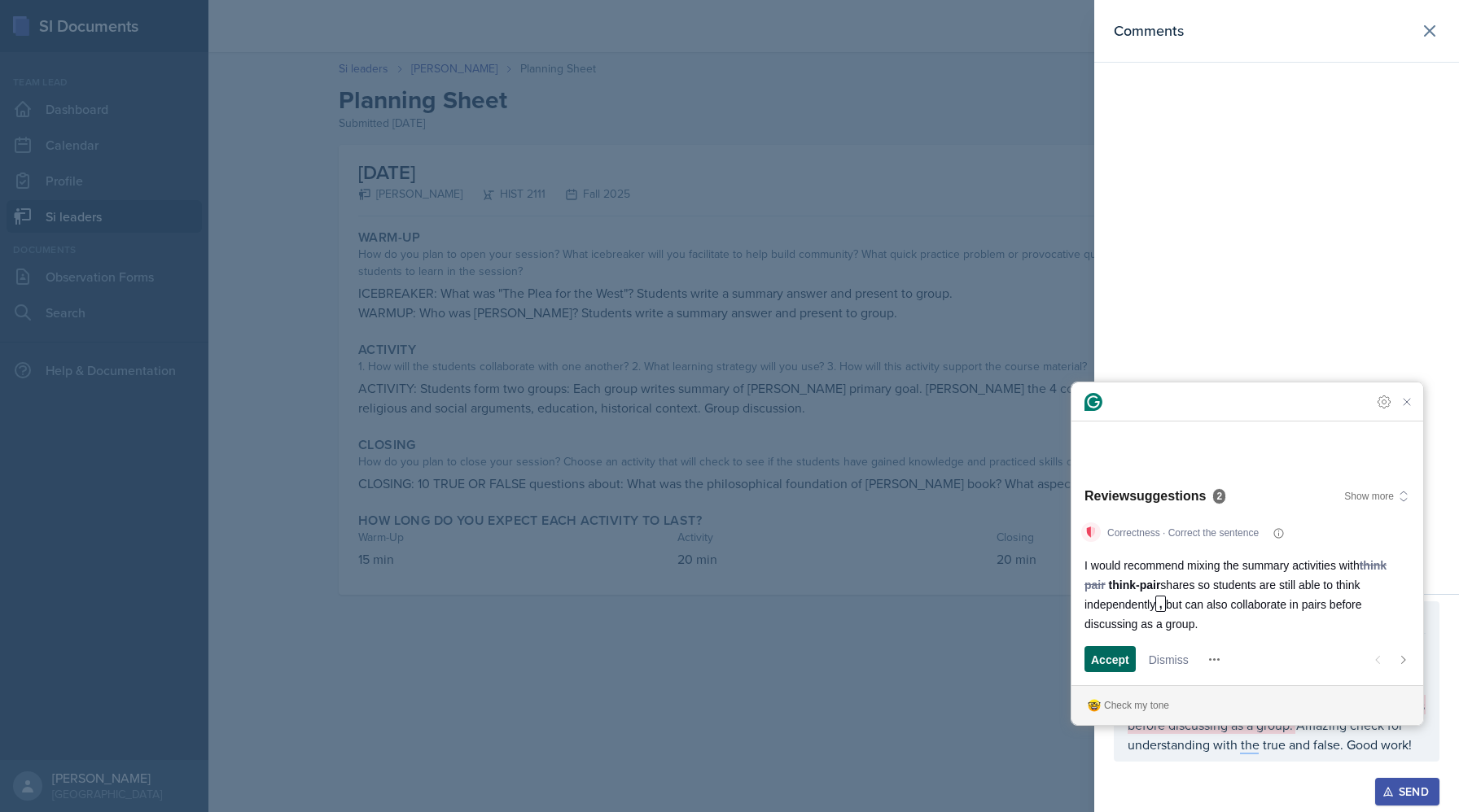
click at [1123, 655] on span "Accept" at bounding box center [1110, 660] width 39 height 17
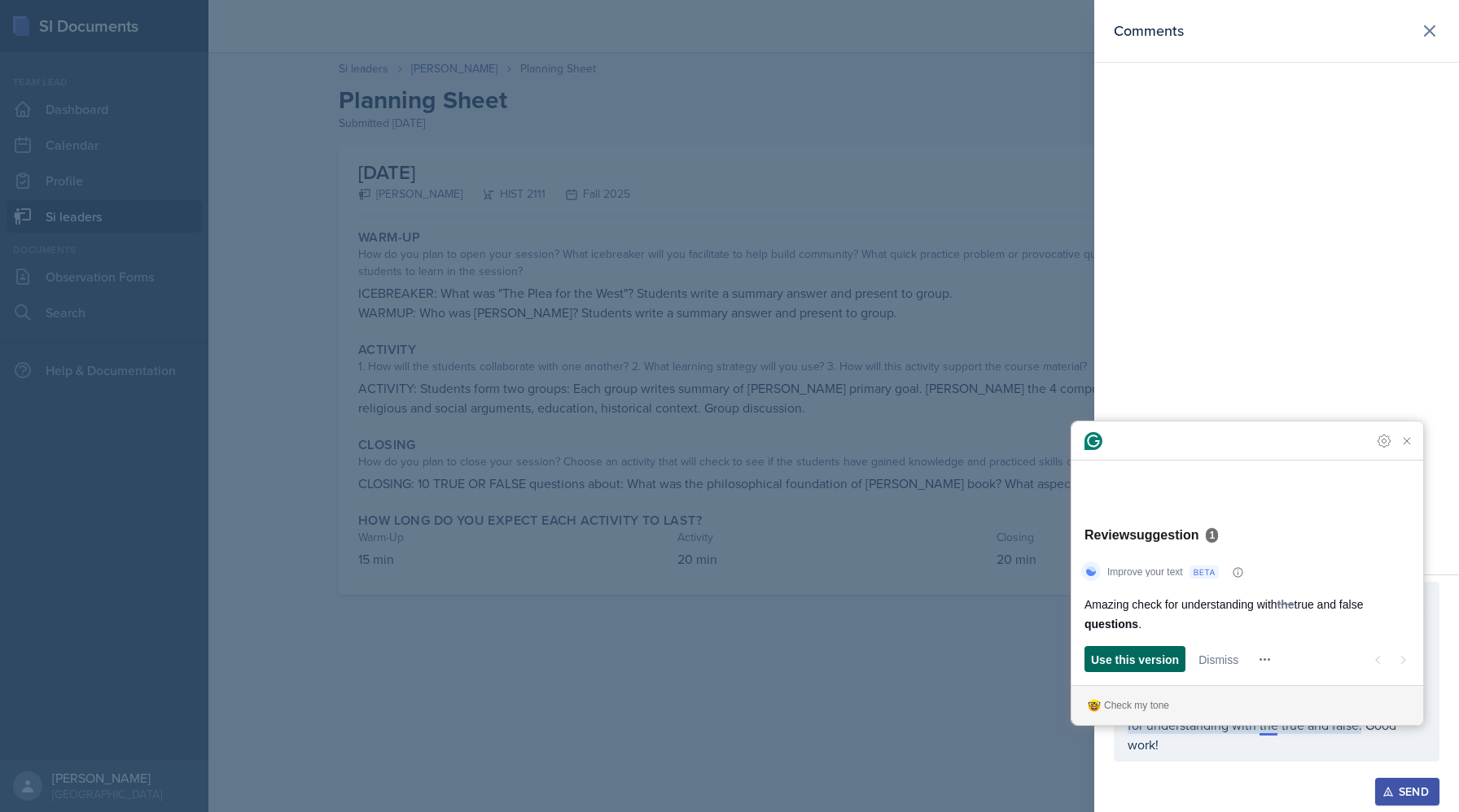
click at [1129, 656] on span "Use this version" at bounding box center [1134, 660] width 88 height 17
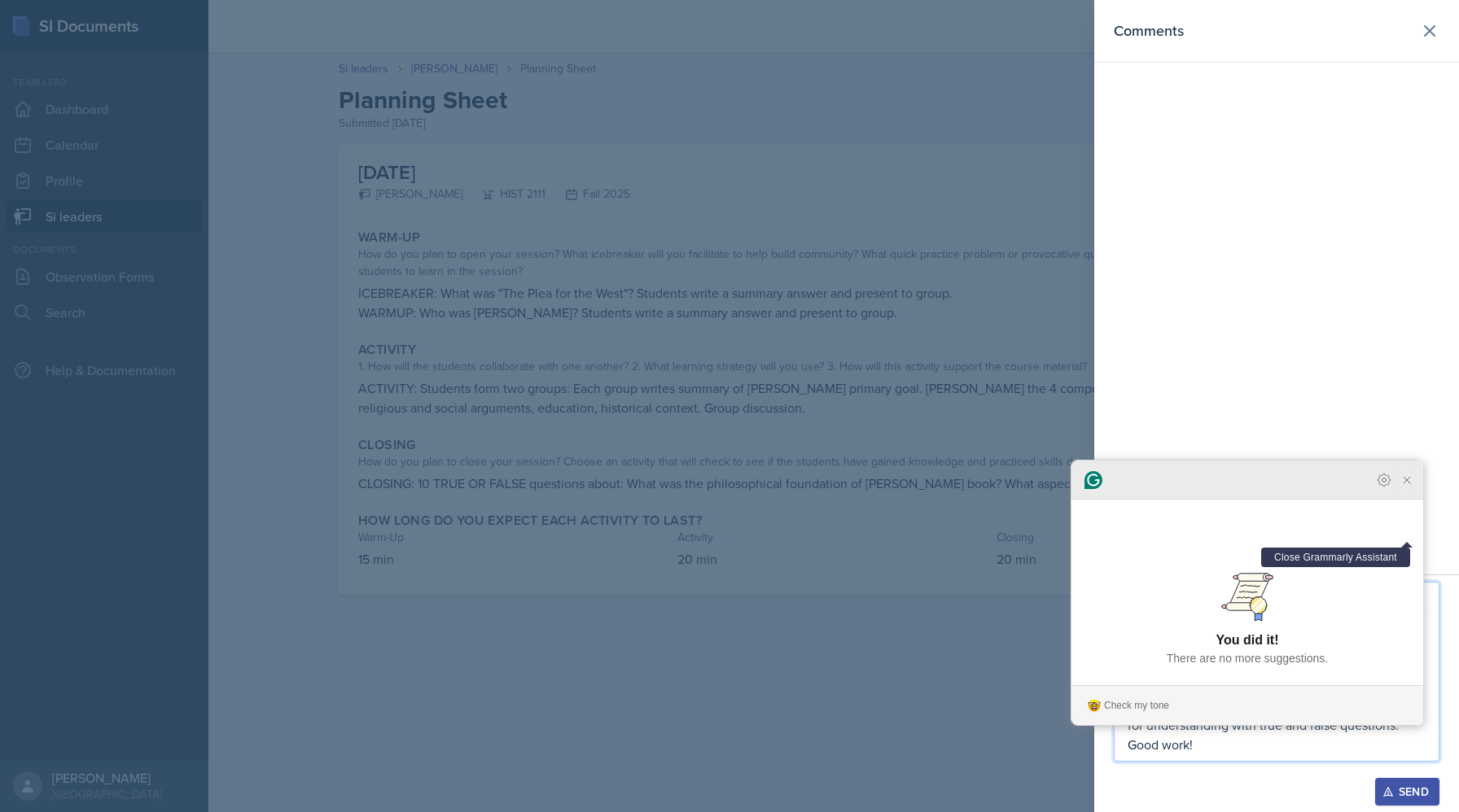
click at [1404, 486] on icon "Close Grammarly Assistant" at bounding box center [1407, 481] width 13 height 13
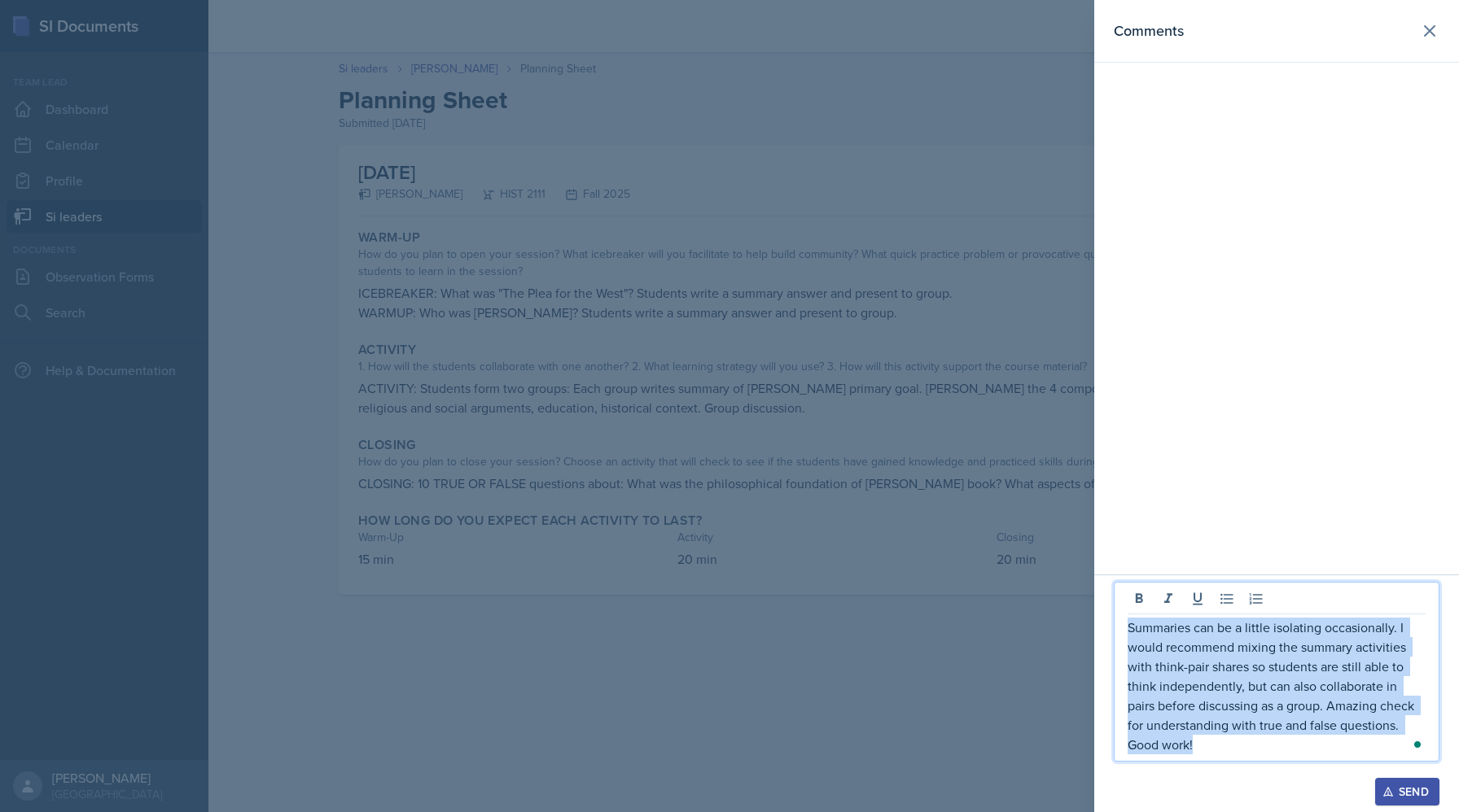
drag, startPoint x: 1205, startPoint y: 747, endPoint x: 1117, endPoint y: 597, distance: 173.9
click at [1117, 597] on div "Summaries can be a little isolating occasionally. I would recommend mixing the …" at bounding box center [1276, 671] width 326 height 180
copy p "Summaries can be a little isolating occasionally. I would recommend mixing the …"
click at [1419, 801] on button "Send" at bounding box center [1407, 791] width 65 height 28
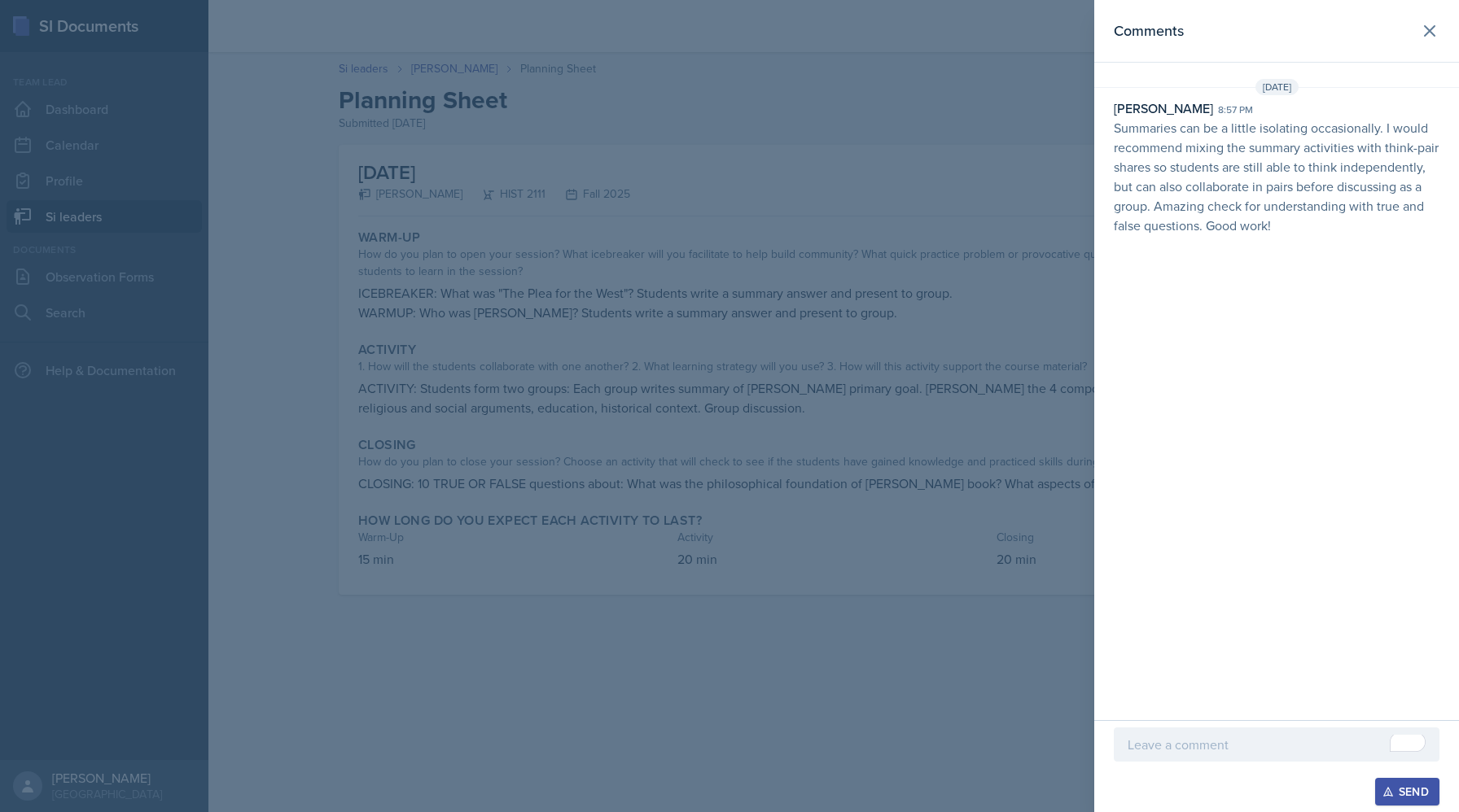
click at [605, 296] on div at bounding box center [730, 406] width 1459 height 812
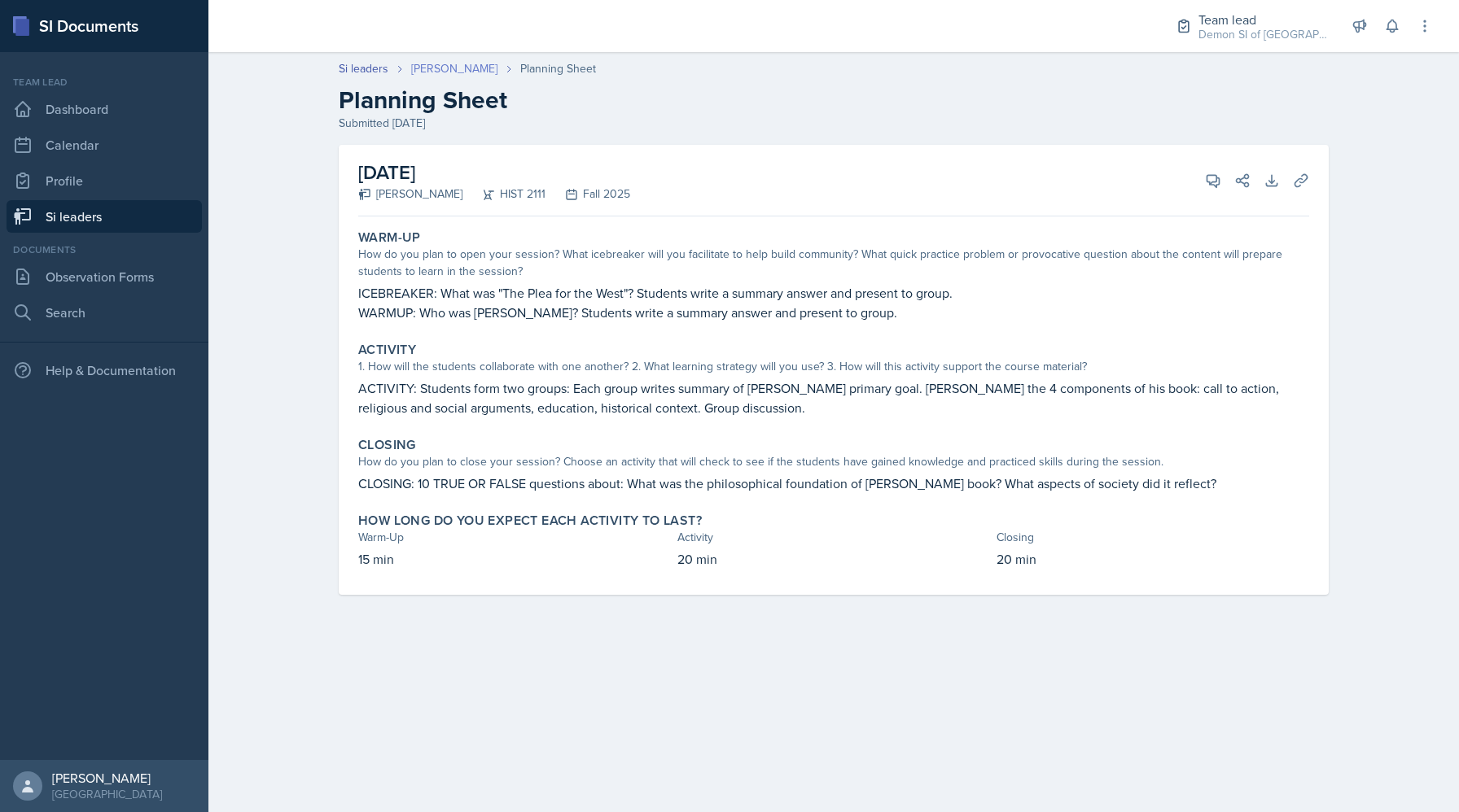
click at [442, 69] on link "[PERSON_NAME]" at bounding box center [455, 69] width 87 height 17
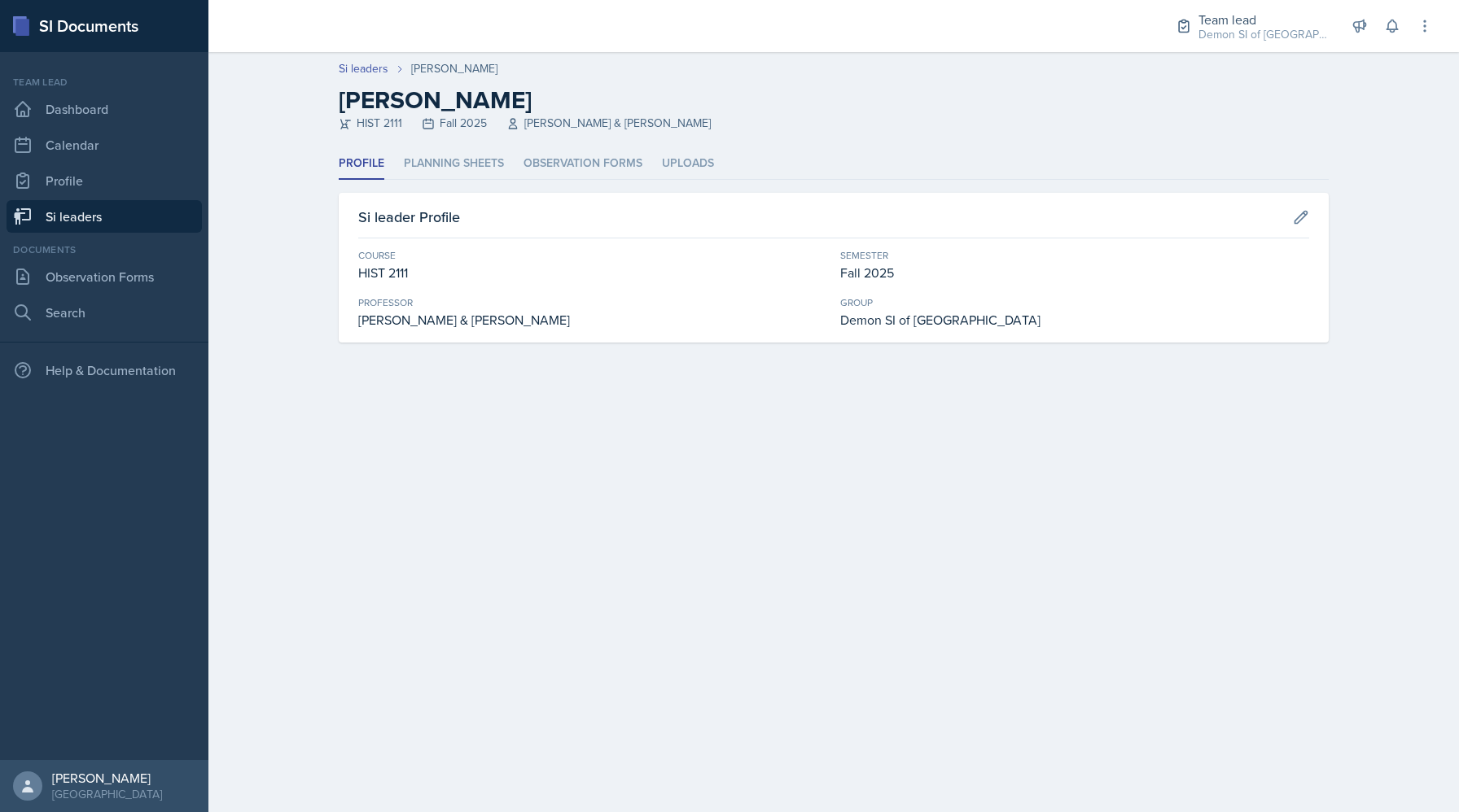
click at [438, 137] on header "Si leaders Kate Brainerd Kate Brainerd HIST 2111 Fall 2025 John Laaman & Robert…" at bounding box center [833, 100] width 1250 height 96
click at [475, 165] on li "Planning Sheets" at bounding box center [454, 164] width 100 height 32
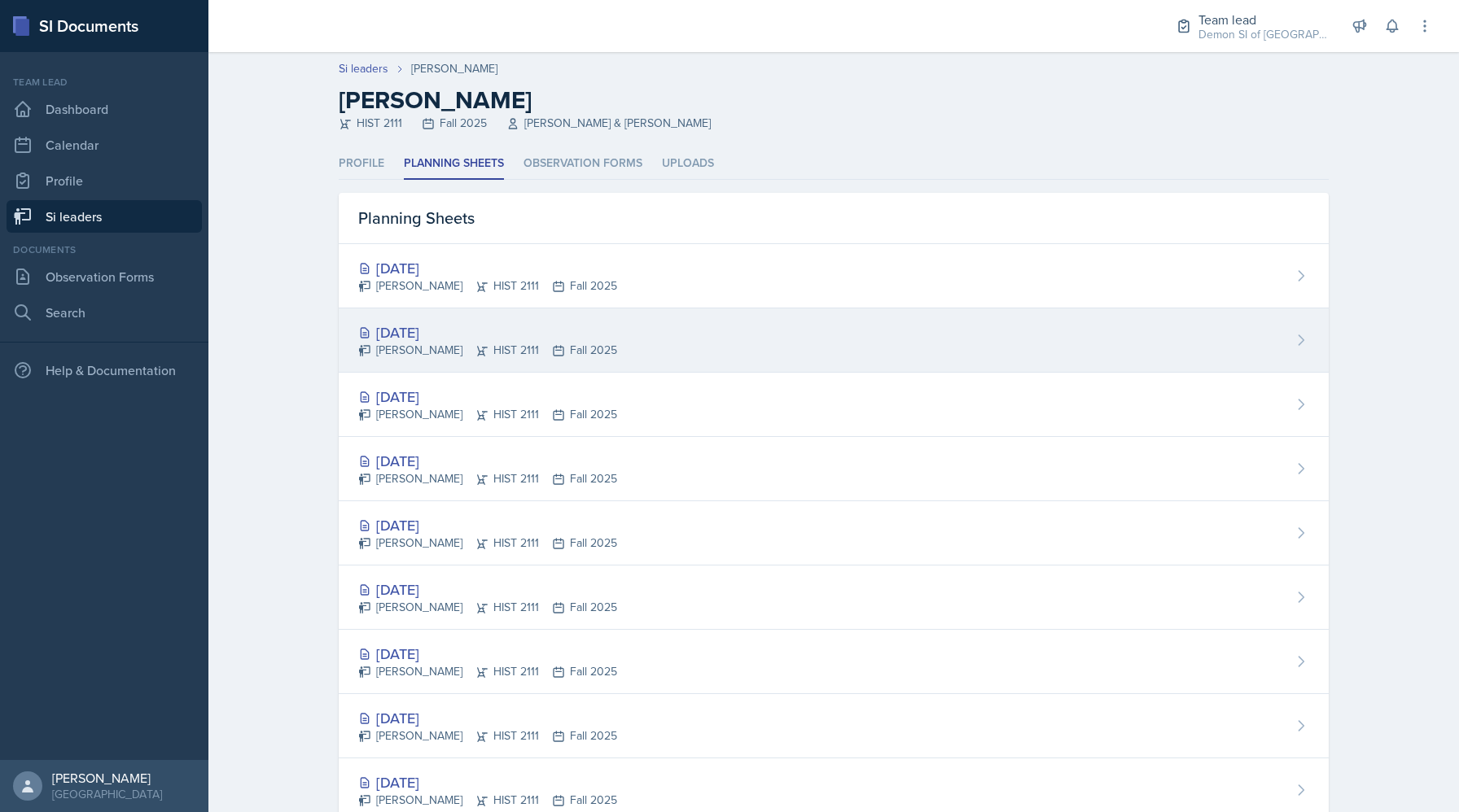
click at [437, 348] on div "Kate Brainerd HIST 2111 Fall 2025" at bounding box center [488, 351] width 259 height 17
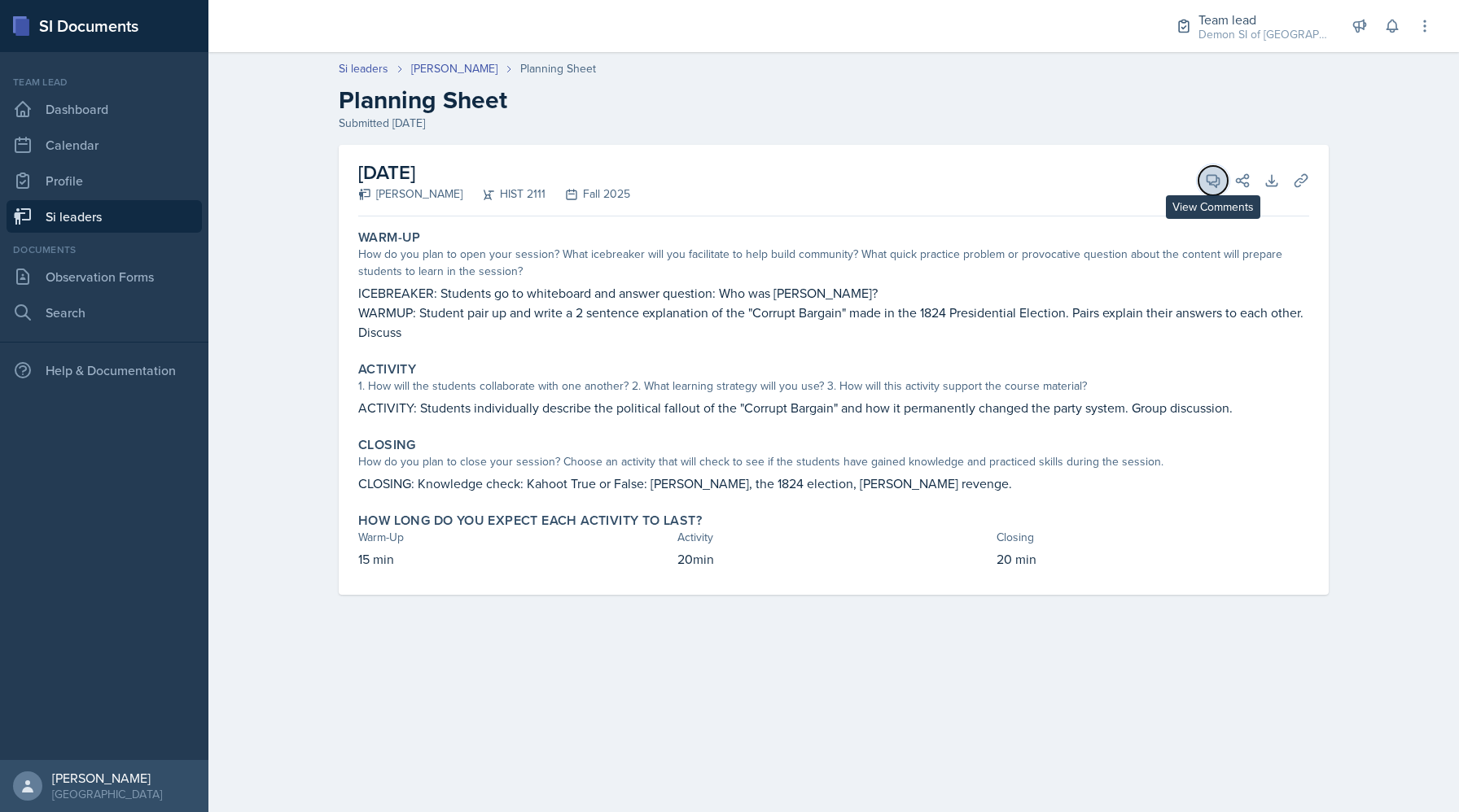
click at [1203, 184] on button "View Comments" at bounding box center [1212, 180] width 29 height 29
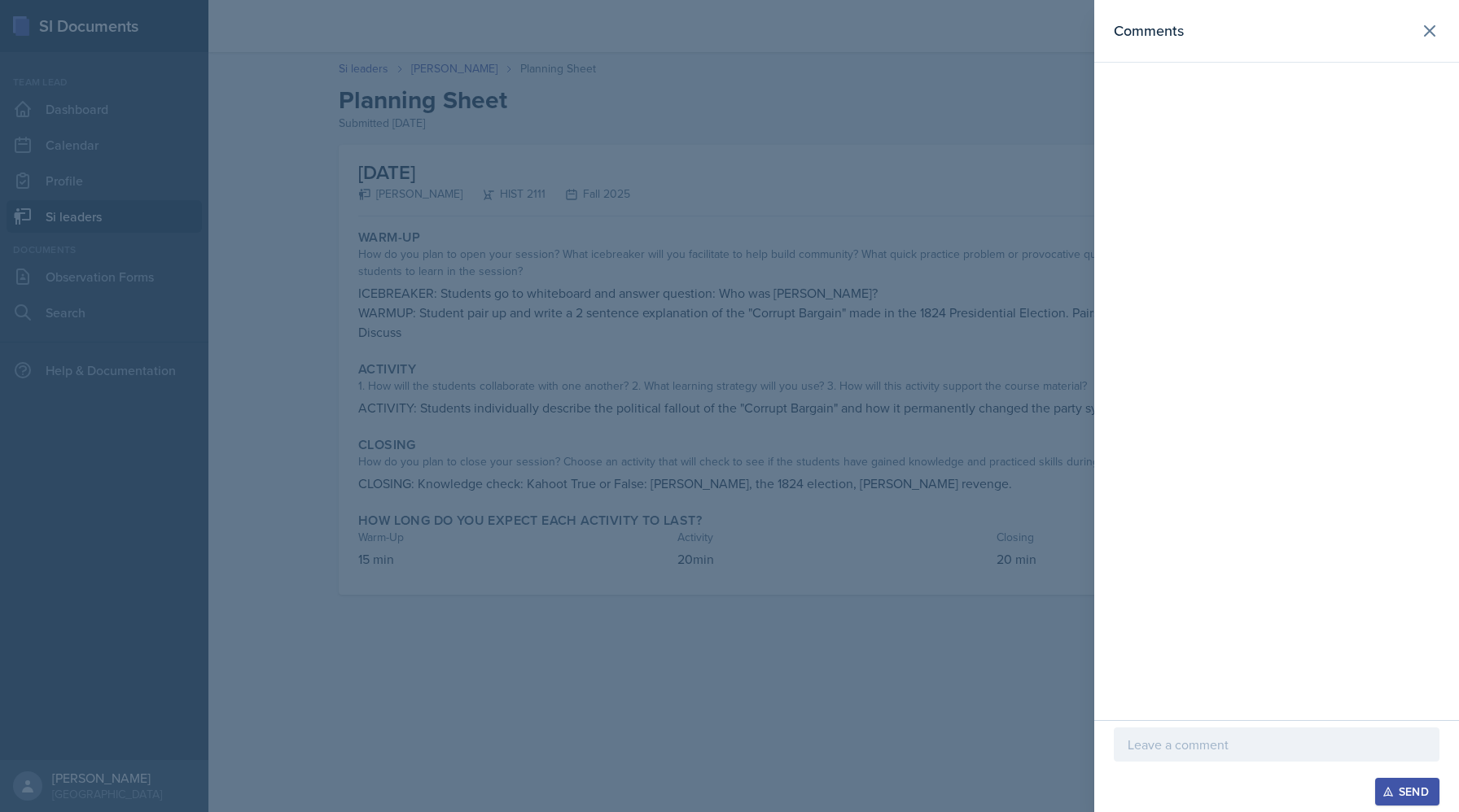
click at [1197, 752] on p at bounding box center [1276, 745] width 298 height 19
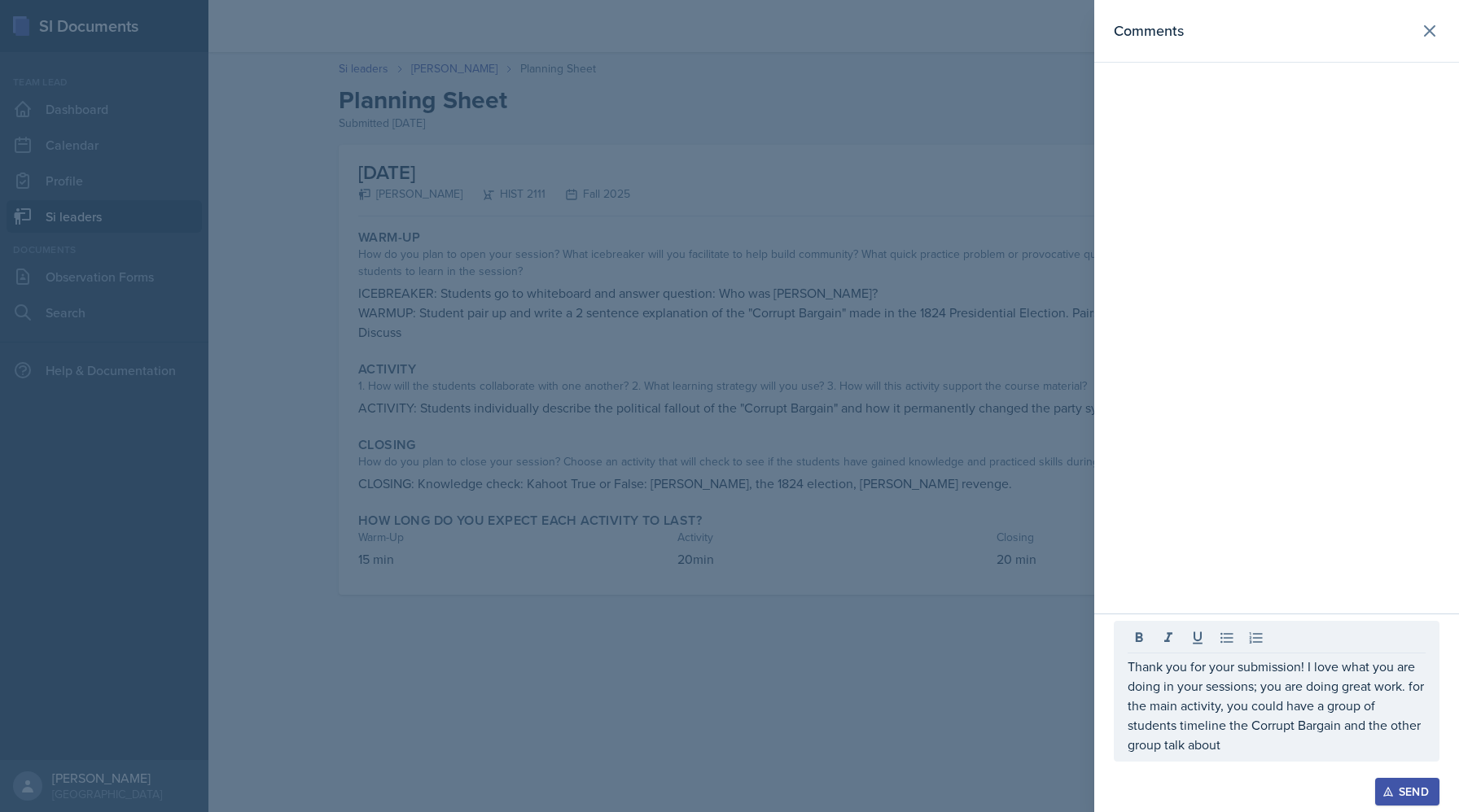
click at [726, 300] on div at bounding box center [730, 406] width 1459 height 812
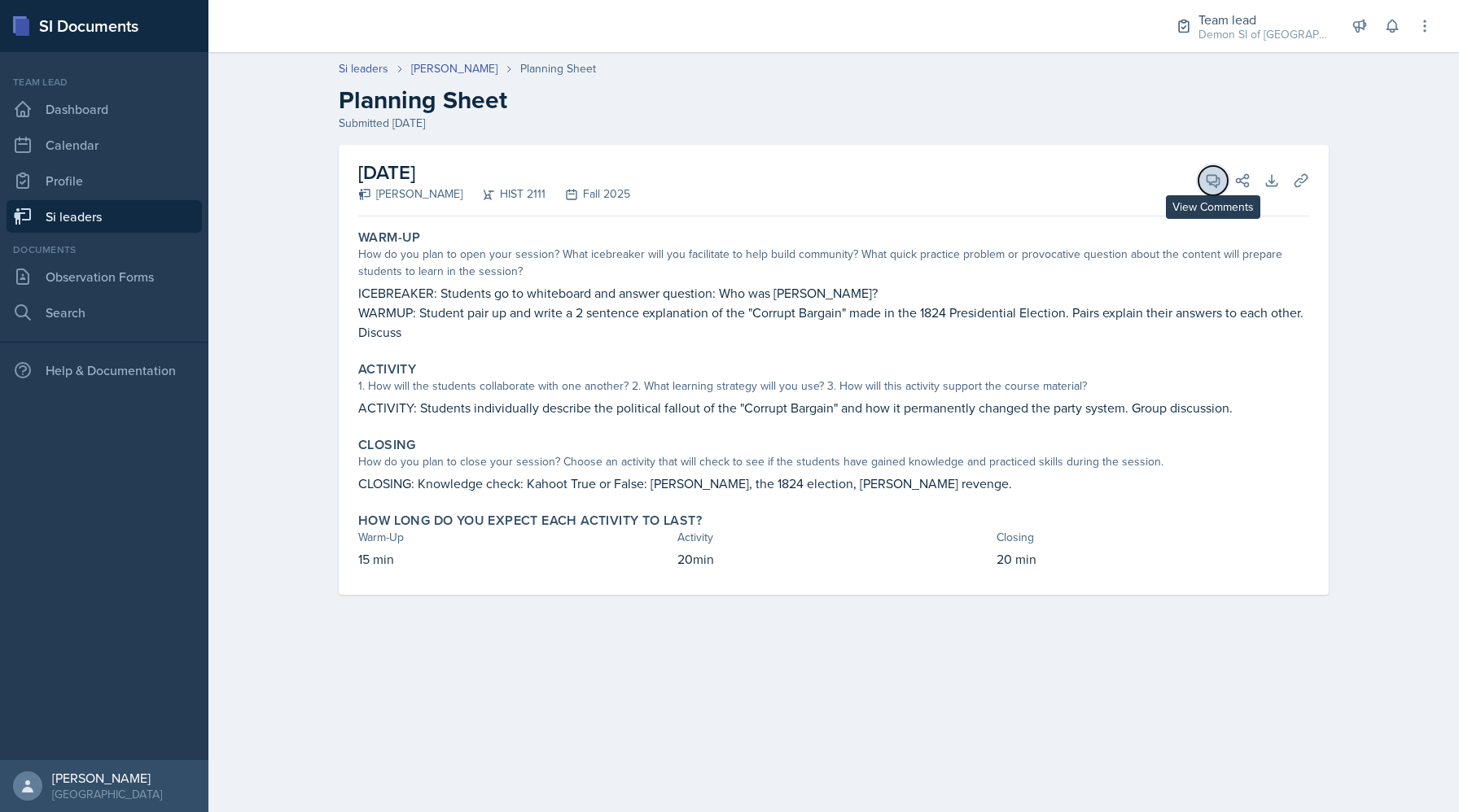
click at [1208, 184] on icon at bounding box center [1213, 181] width 13 height 13
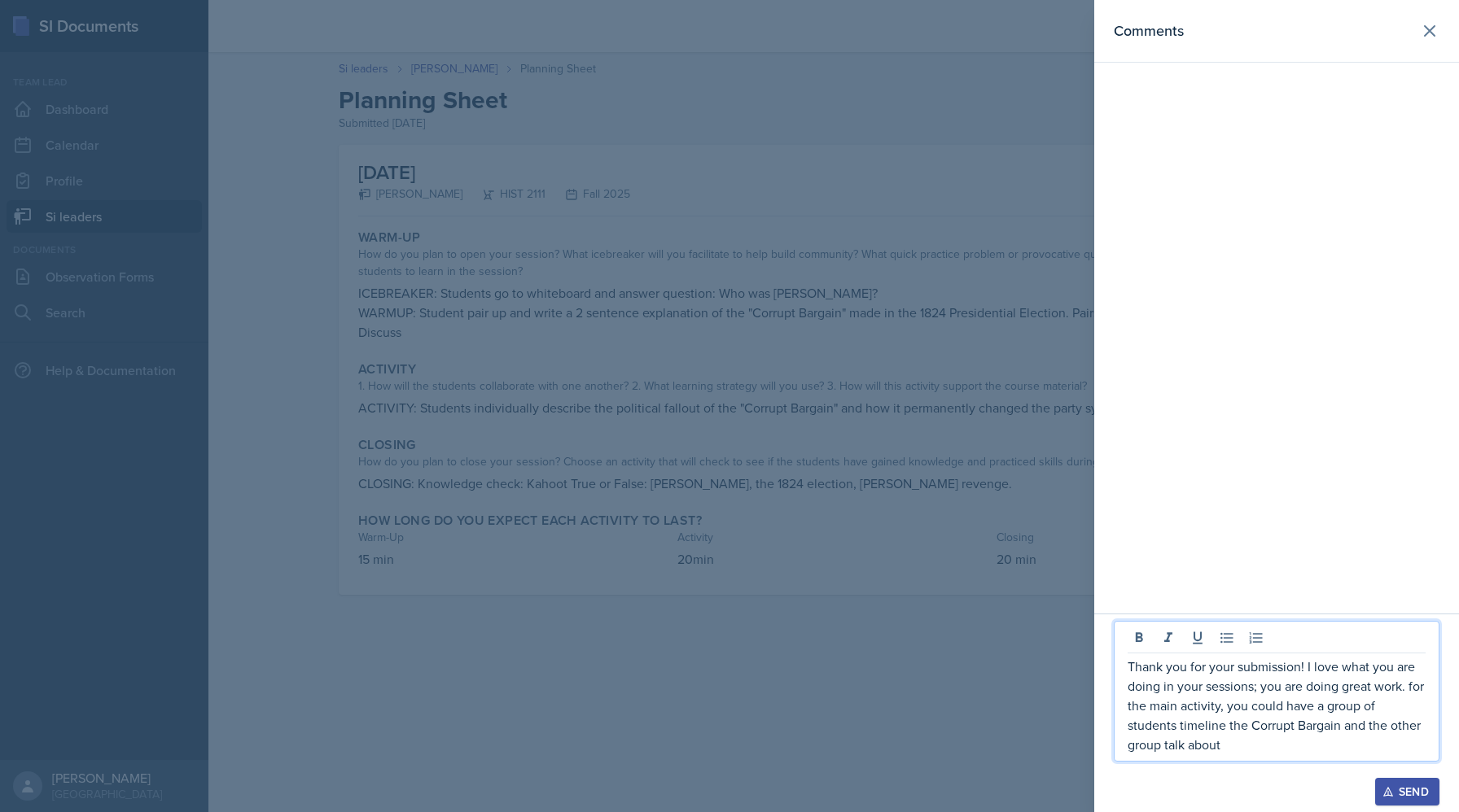
click at [1238, 748] on p "Thank you for your submission! I love what you are doing in your sessions; you …" at bounding box center [1276, 705] width 298 height 97
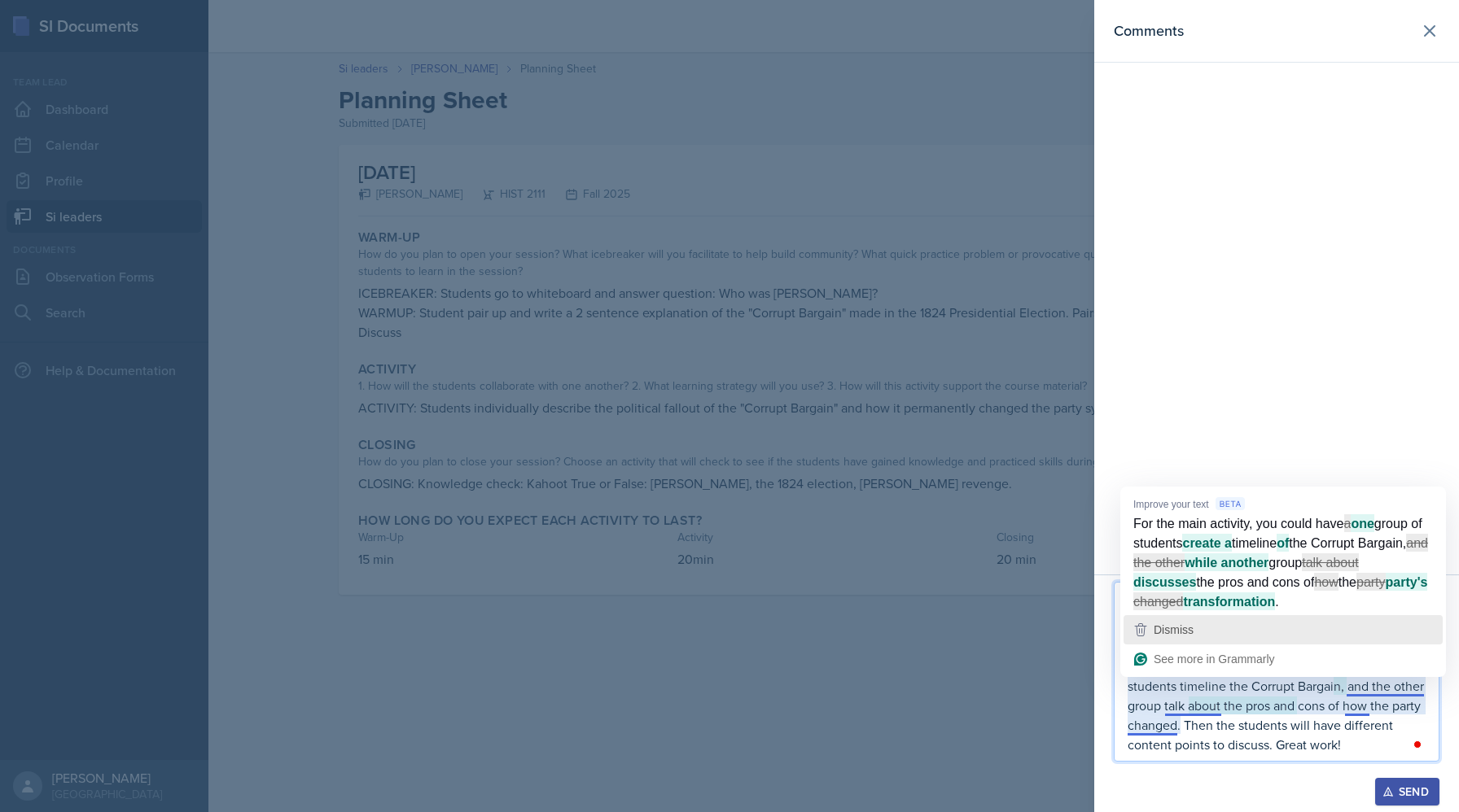
click at [1218, 633] on div "Dismiss" at bounding box center [1283, 629] width 305 height 24
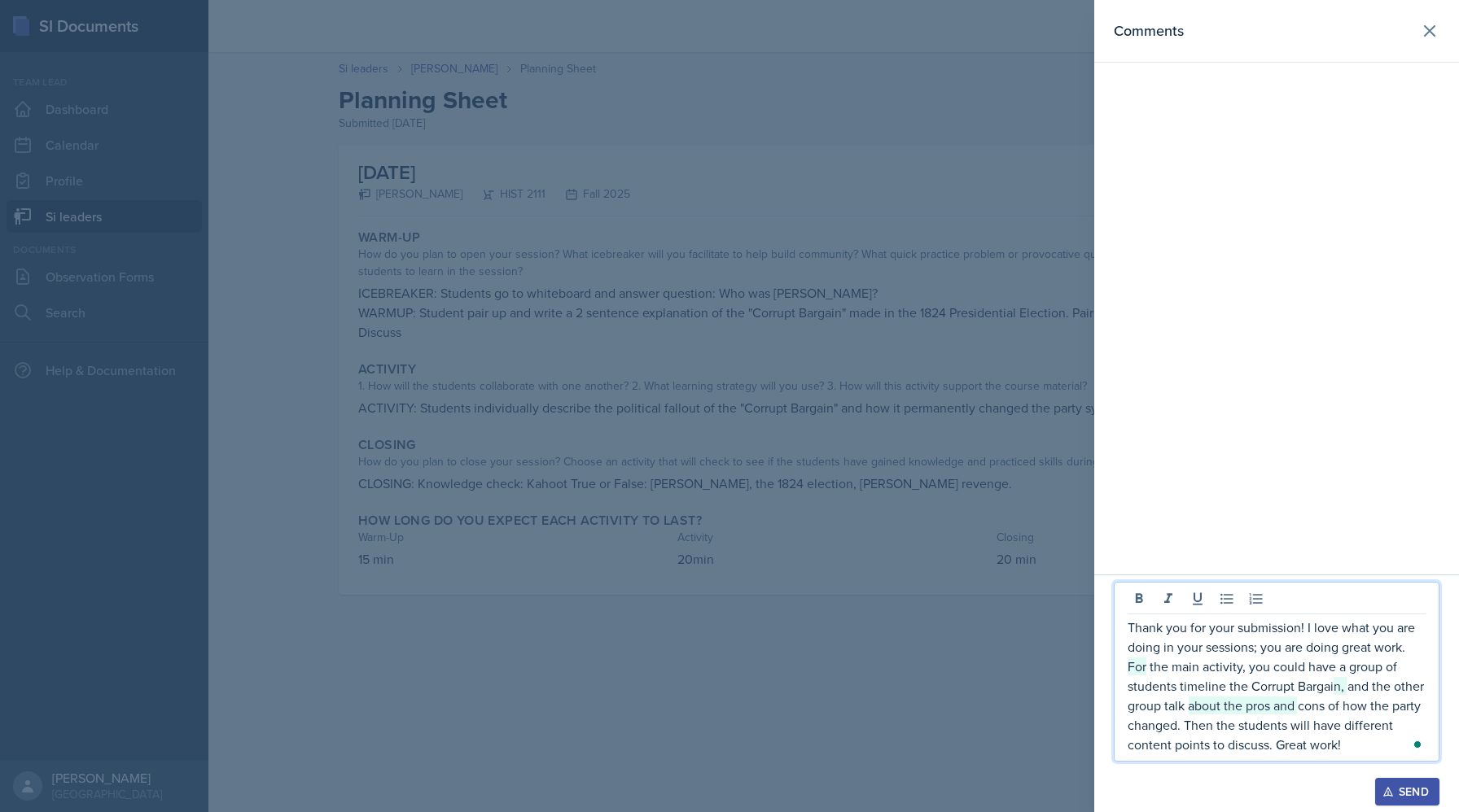
click at [1248, 665] on p "Thank you for your submission! I love what you are doing in your sessions; you …" at bounding box center [1276, 686] width 298 height 137
click at [1409, 798] on div "Send" at bounding box center [1407, 792] width 43 height 13
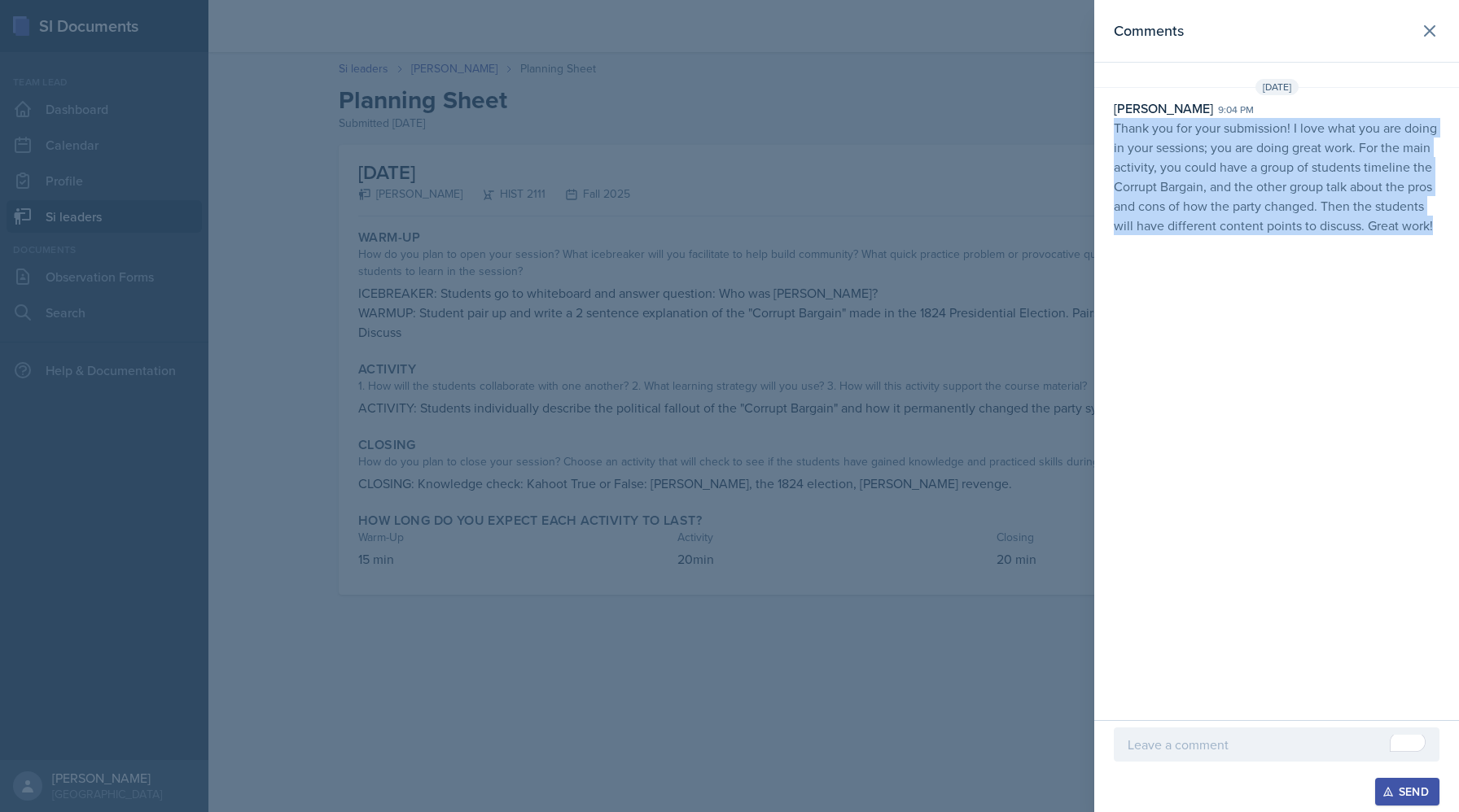
drag, startPoint x: 1430, startPoint y: 230, endPoint x: 1103, endPoint y: 134, distance: 340.8
click at [1103, 134] on div "Nakiya Ham-Bloomquist 9:04 pm Thank you for your submission! I love what you ar…" at bounding box center [1276, 167] width 364 height 137
copy p "Thank you for your submission! I love what you are doing in your sessions; you …"
